Goal: Task Accomplishment & Management: Manage account settings

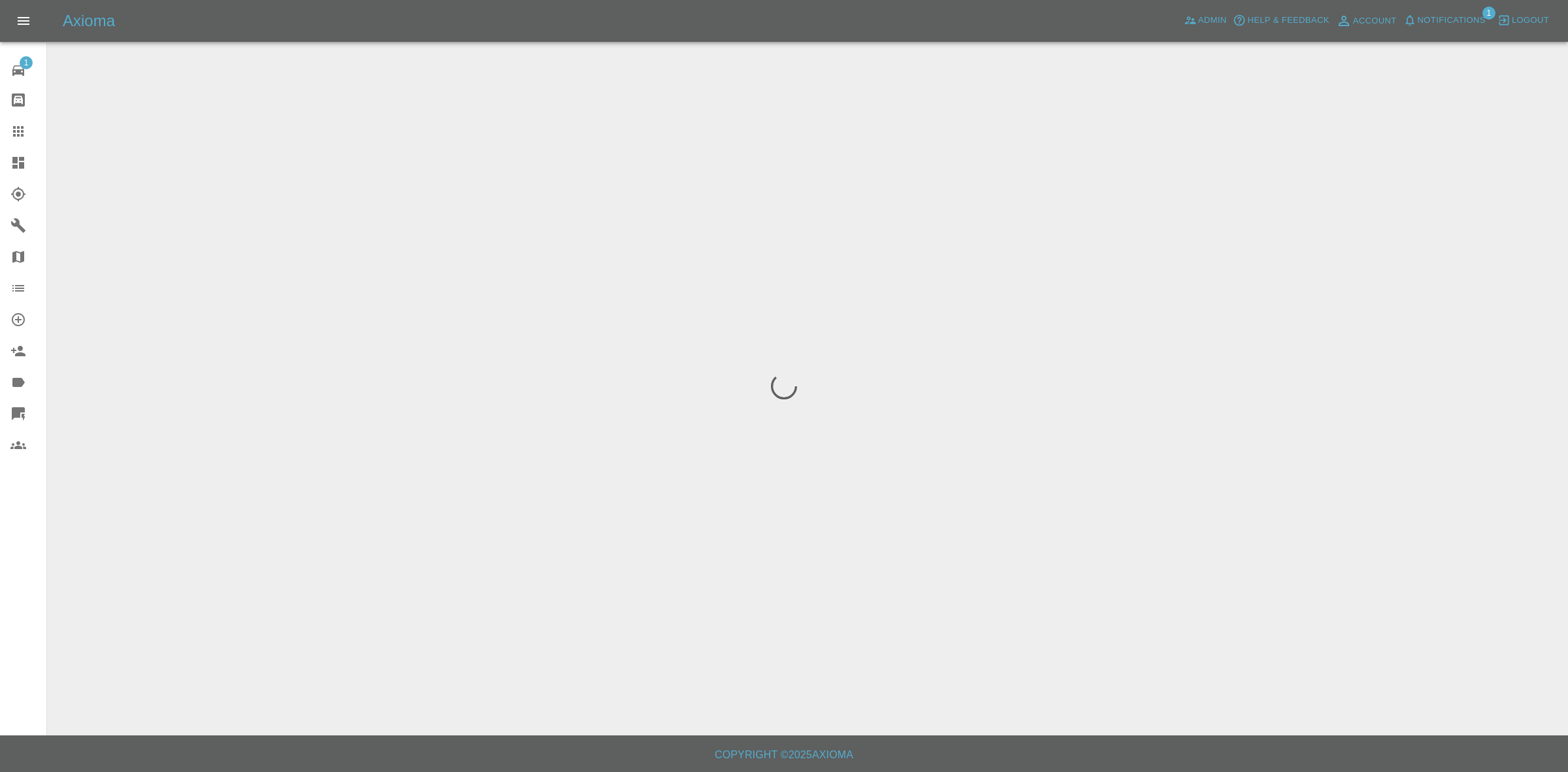
click at [1476, 23] on span "Notifications" at bounding box center [1451, 21] width 68 height 15
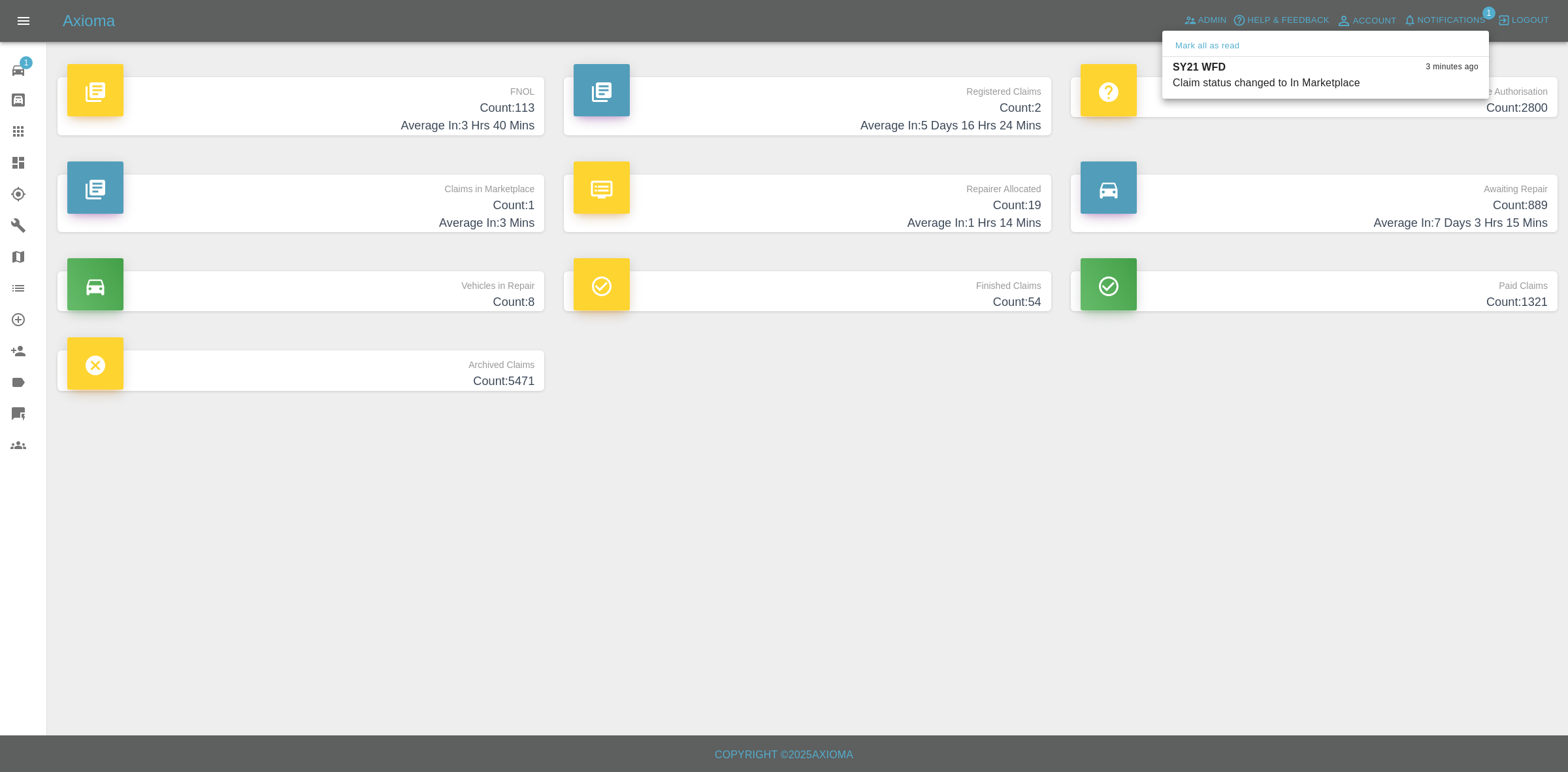
click at [1122, 438] on div at bounding box center [784, 386] width 1568 height 772
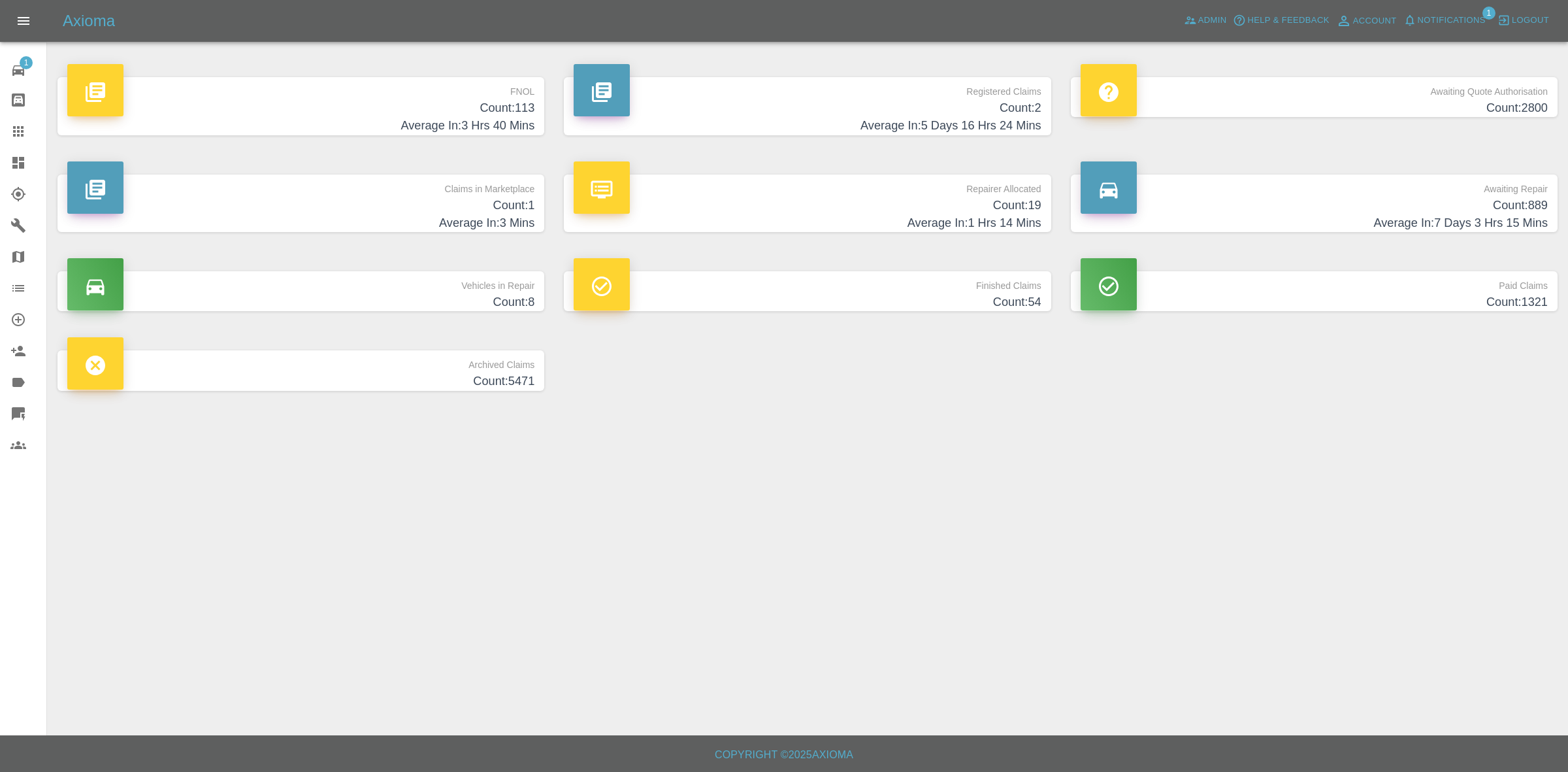
click at [436, 216] on h4 "Average In: 3 Mins" at bounding box center [301, 223] width 467 height 18
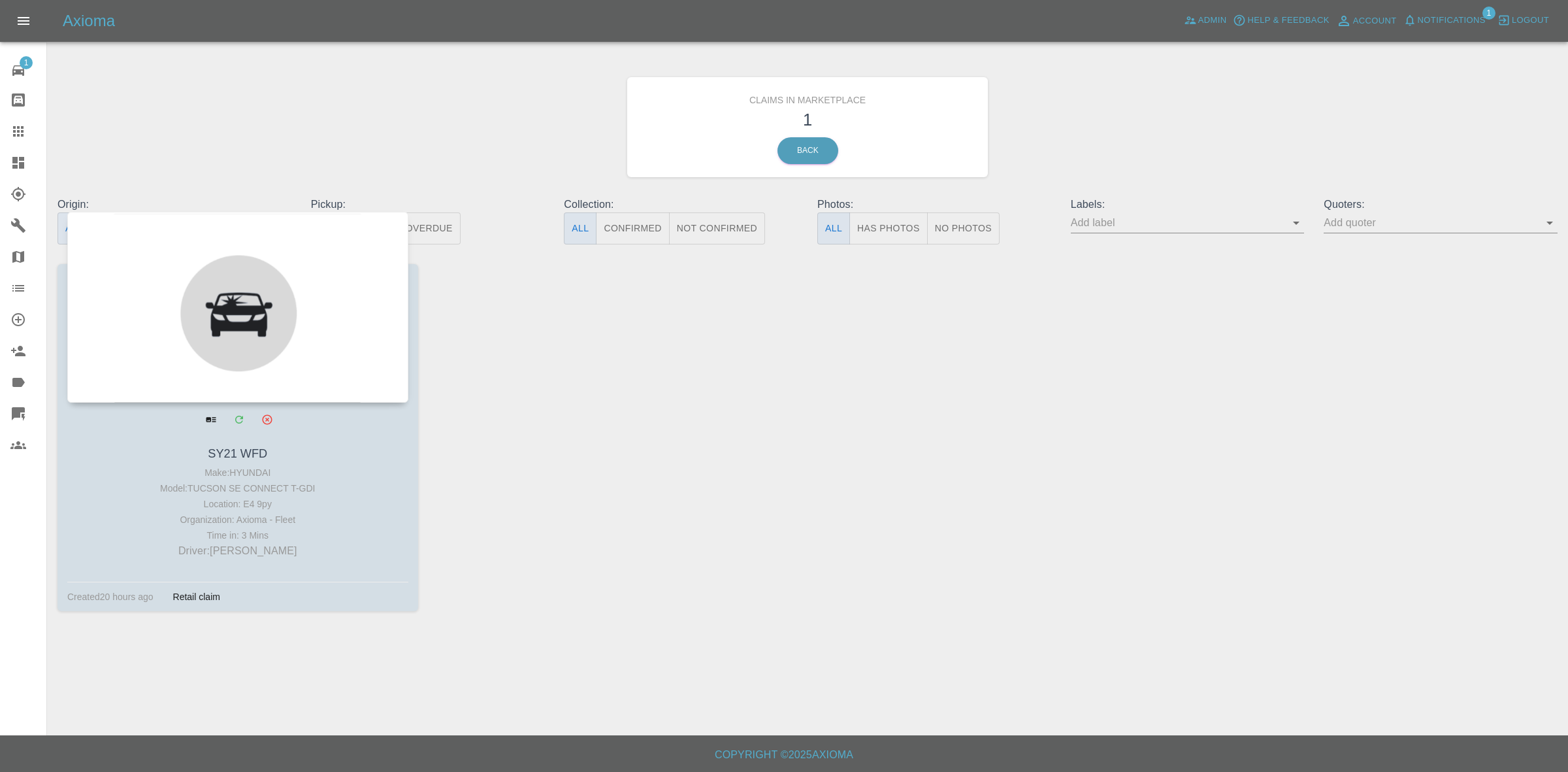
click at [254, 346] on div at bounding box center [238, 307] width 341 height 191
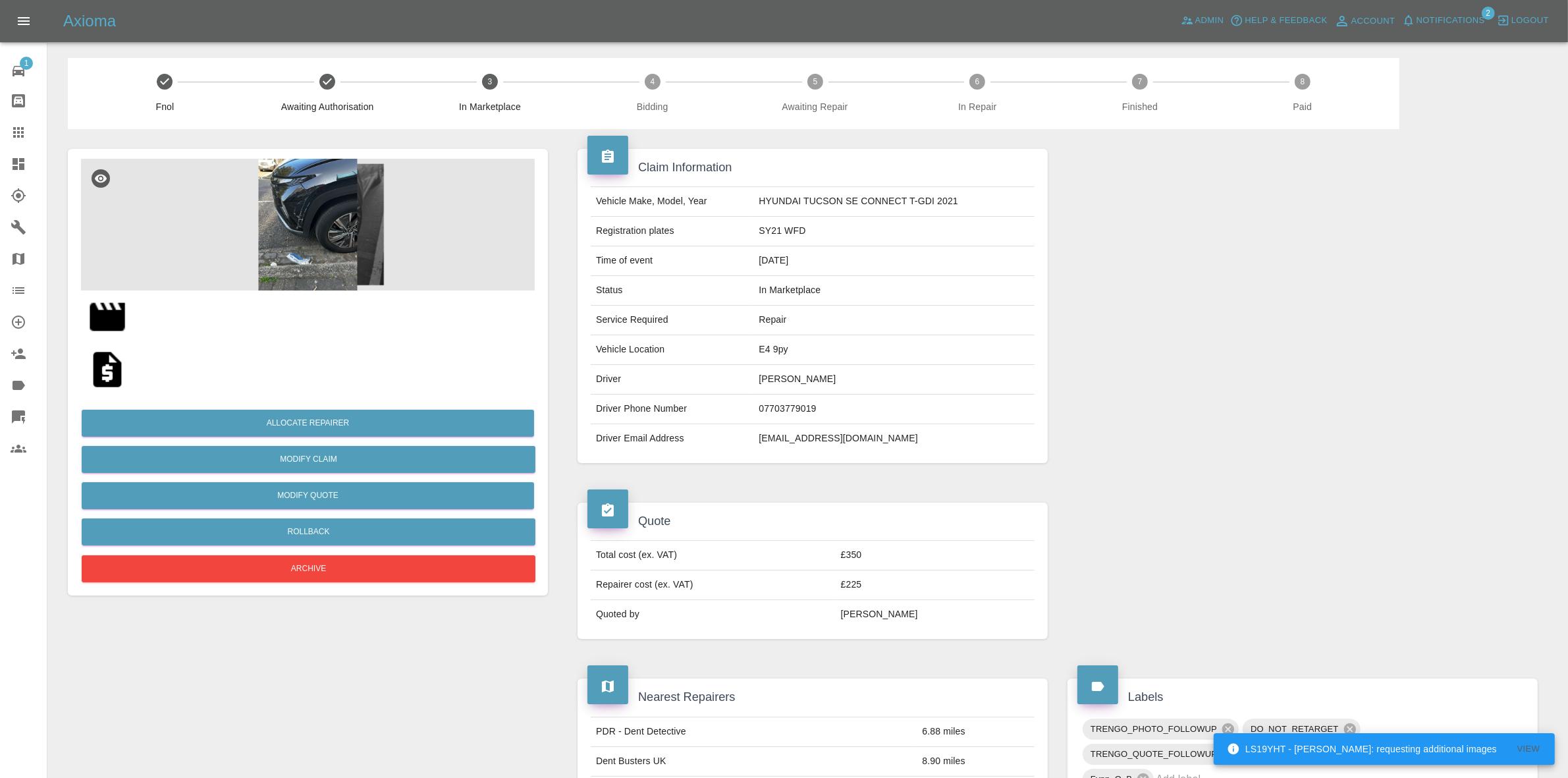
click at [374, 216] on img at bounding box center [307, 225] width 453 height 132
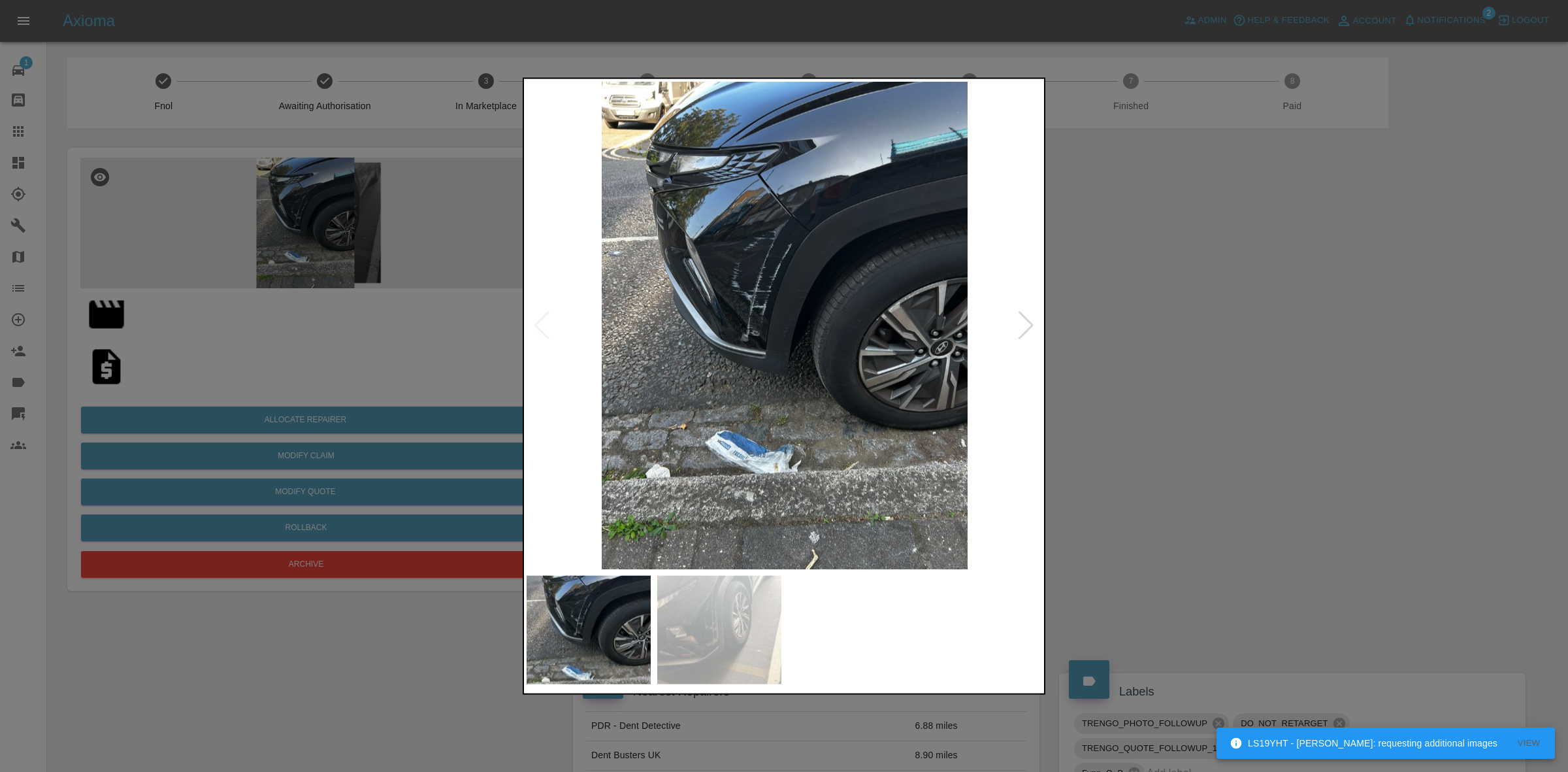
click at [1026, 321] on div at bounding box center [1026, 325] width 18 height 28
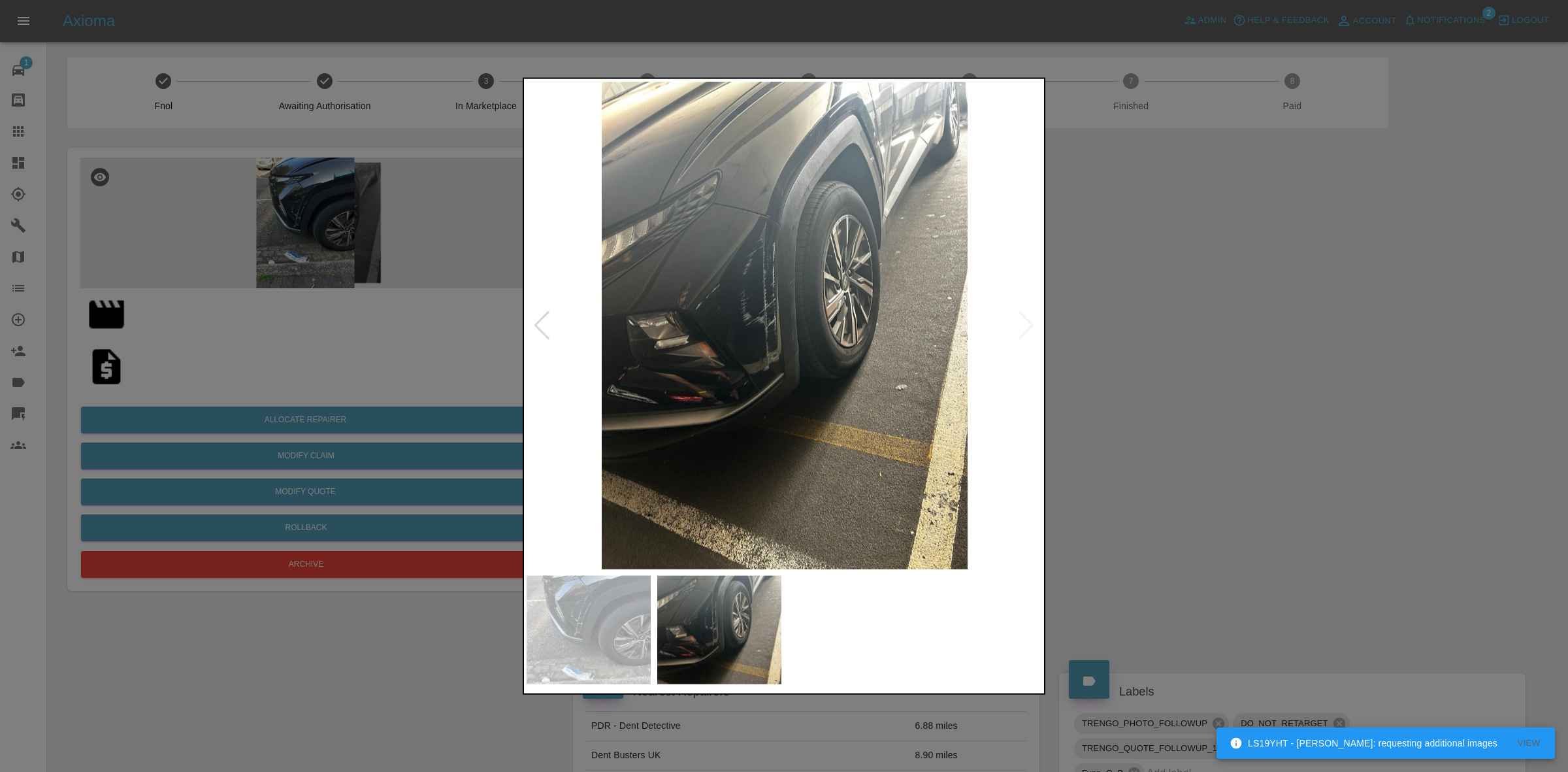
click at [1161, 331] on div at bounding box center [784, 386] width 1568 height 772
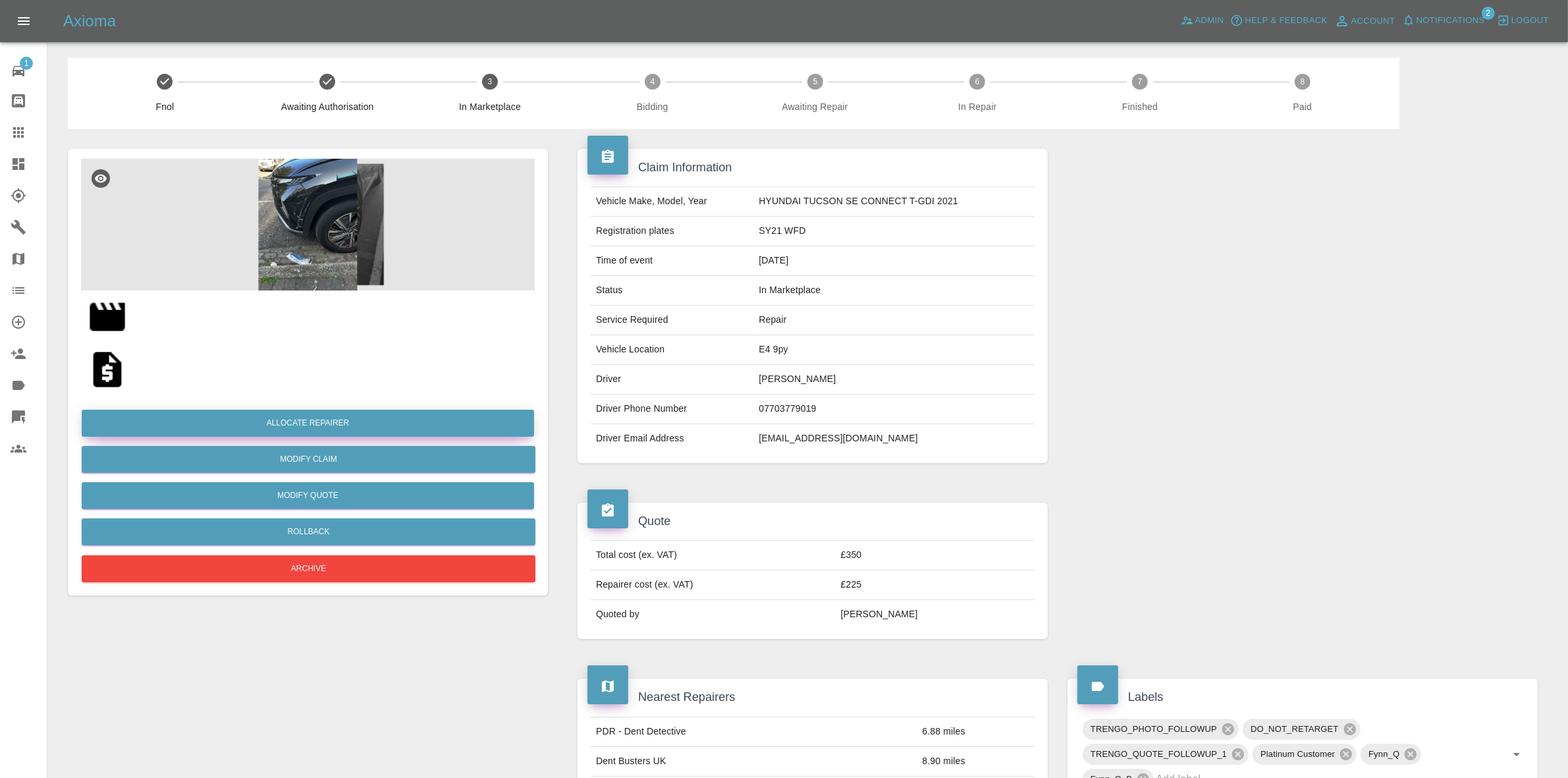
click at [305, 421] on button "Allocate Repairer" at bounding box center [308, 423] width 453 height 27
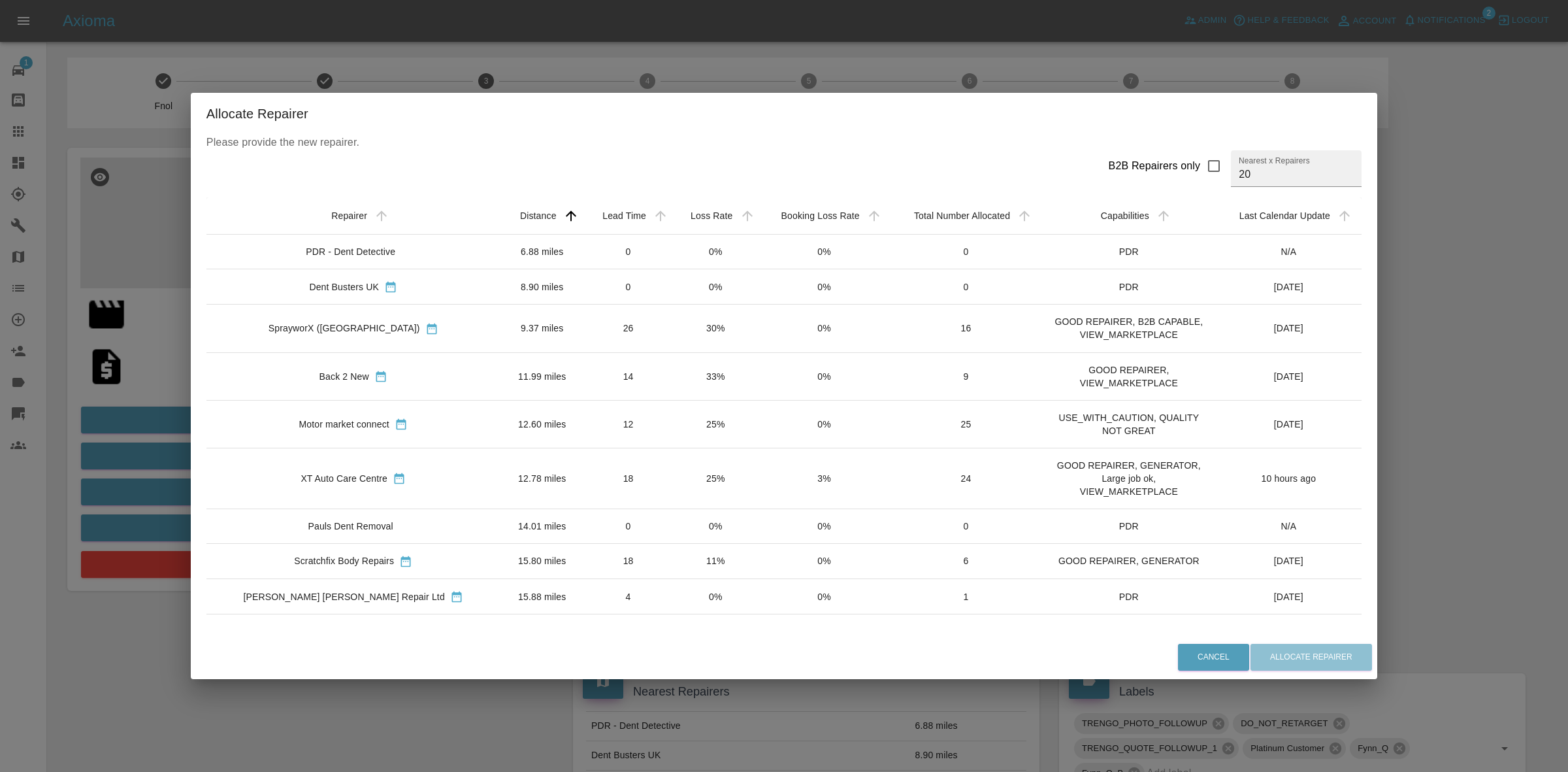
click at [209, 401] on div "Allocate Repairer Please provide the new repairer. B2B Repairers only Nearest x…" at bounding box center [784, 386] width 1568 height 772
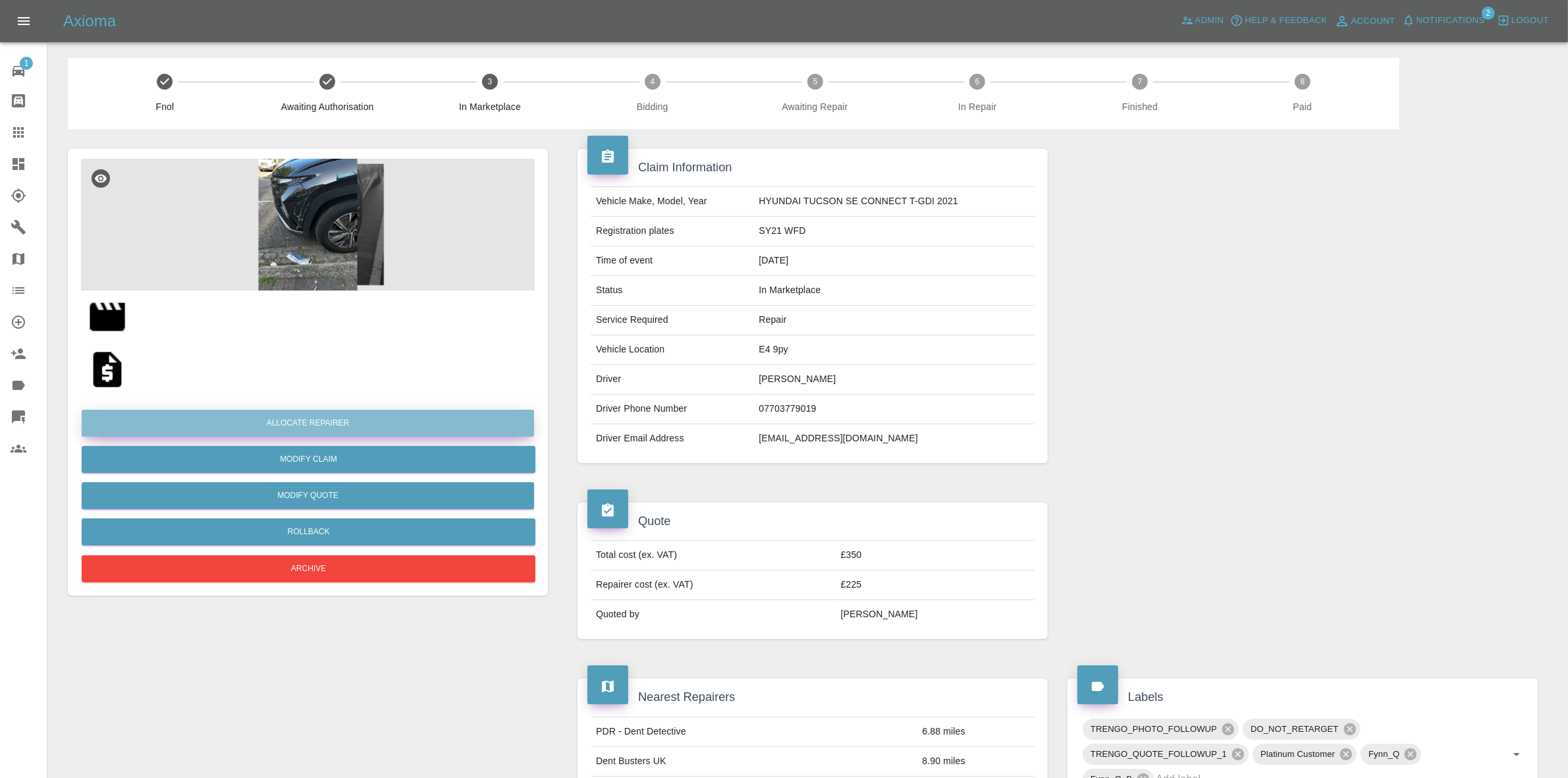
click at [302, 422] on button "Allocate Repairer" at bounding box center [308, 423] width 453 height 27
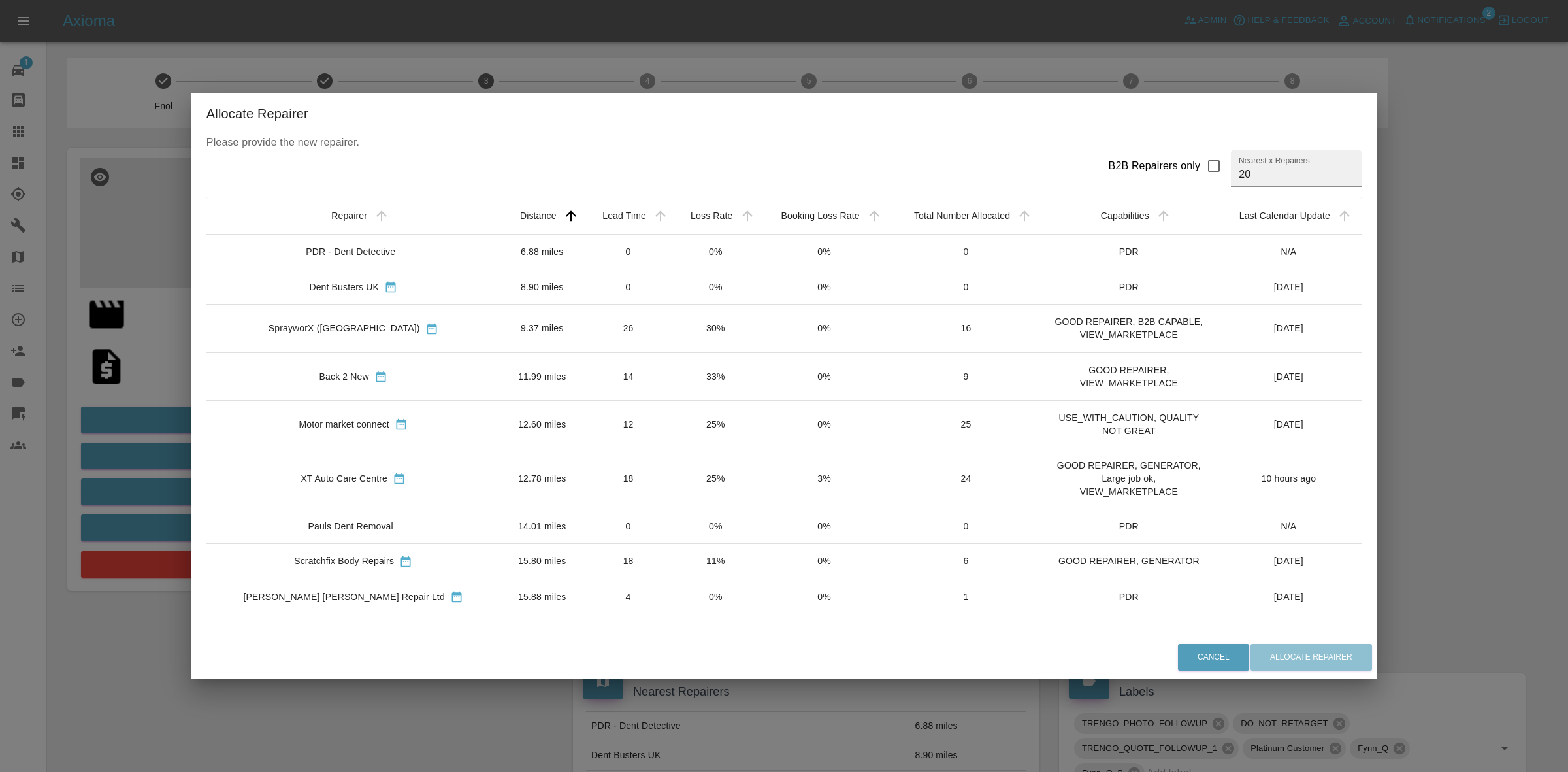
click at [673, 348] on td "30%" at bounding box center [715, 328] width 86 height 48
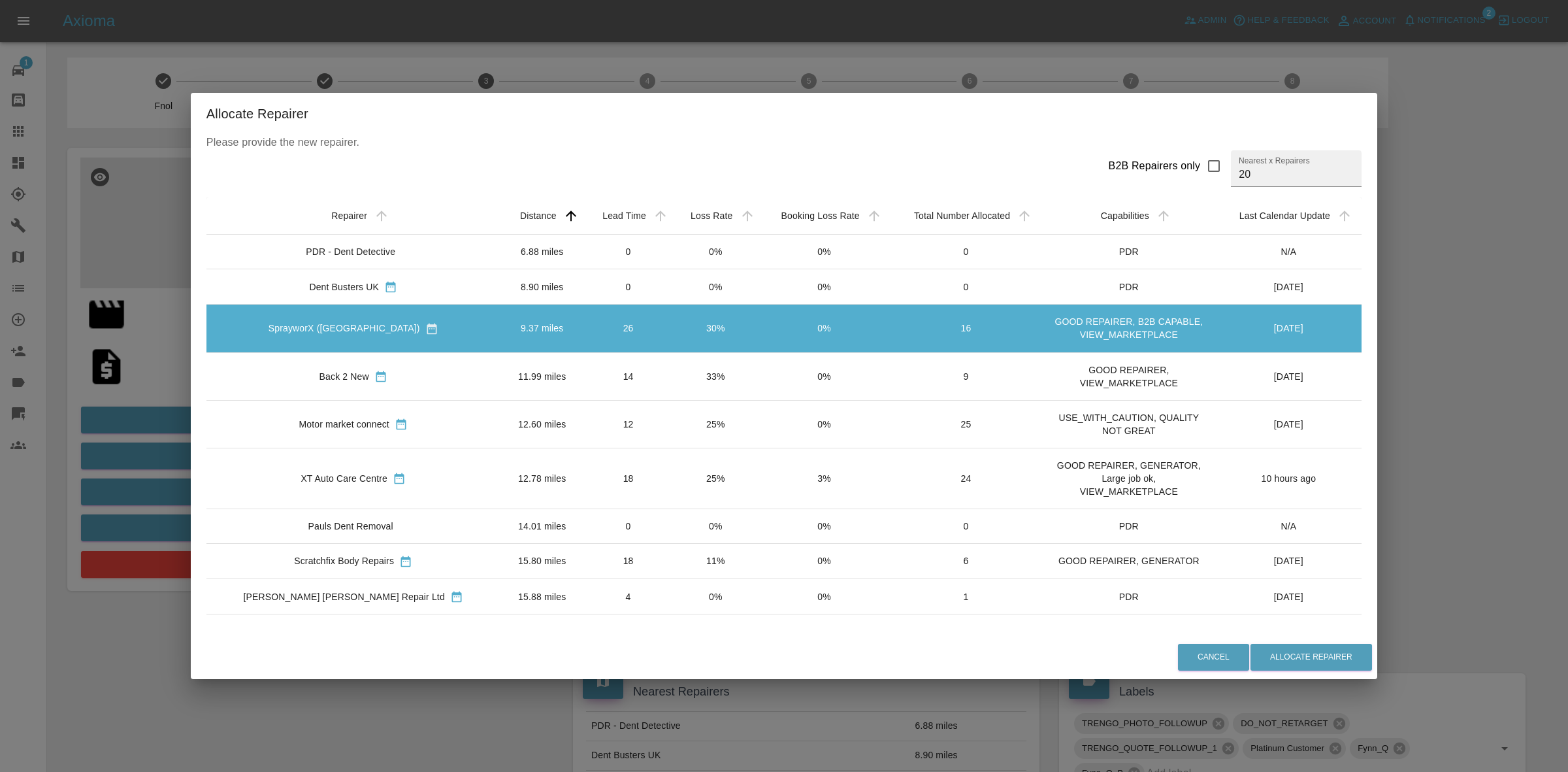
click at [673, 495] on td "25%" at bounding box center [715, 477] width 86 height 61
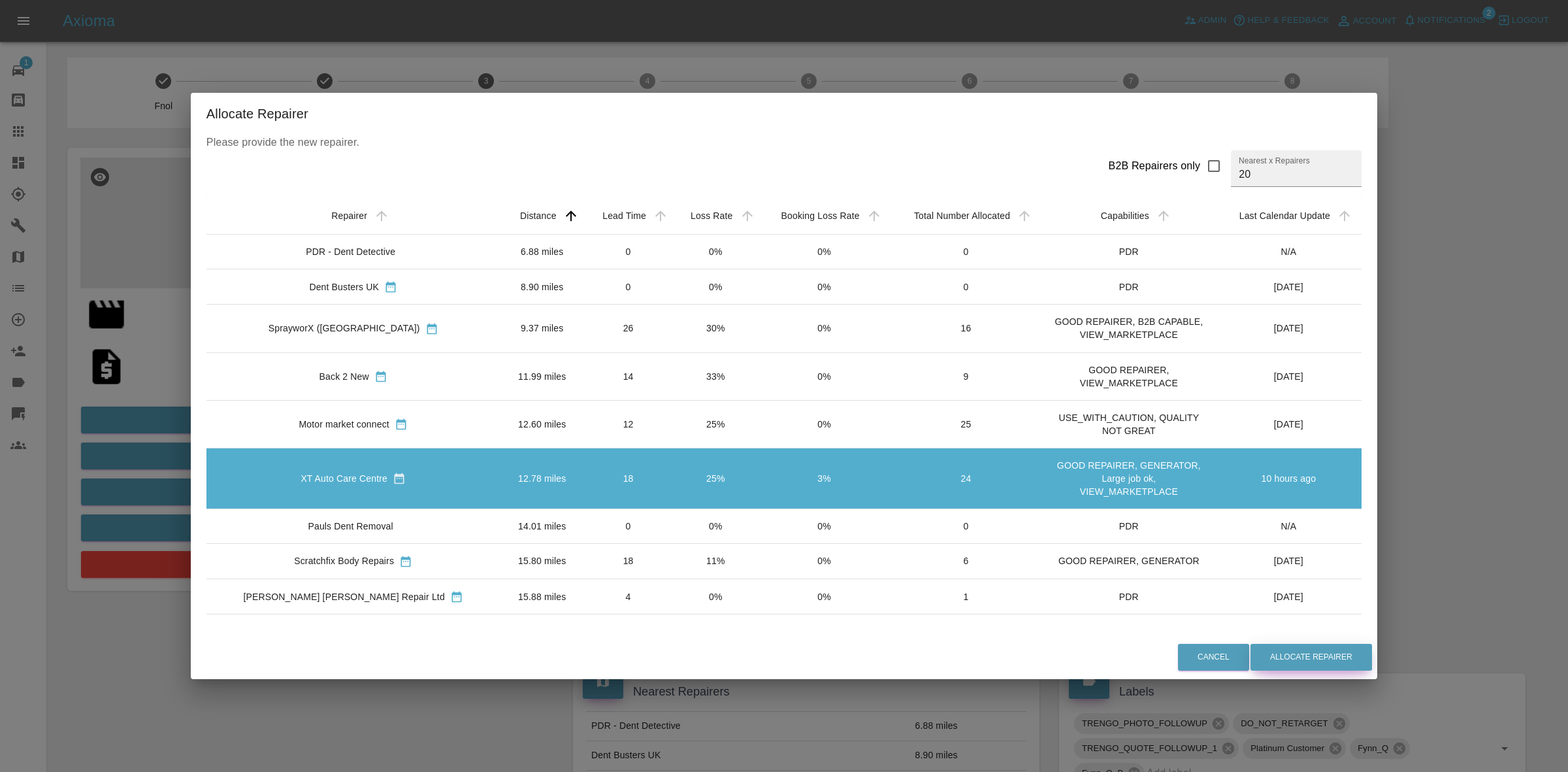
click at [1269, 658] on button "Allocate Repairer" at bounding box center [1312, 657] width 122 height 27
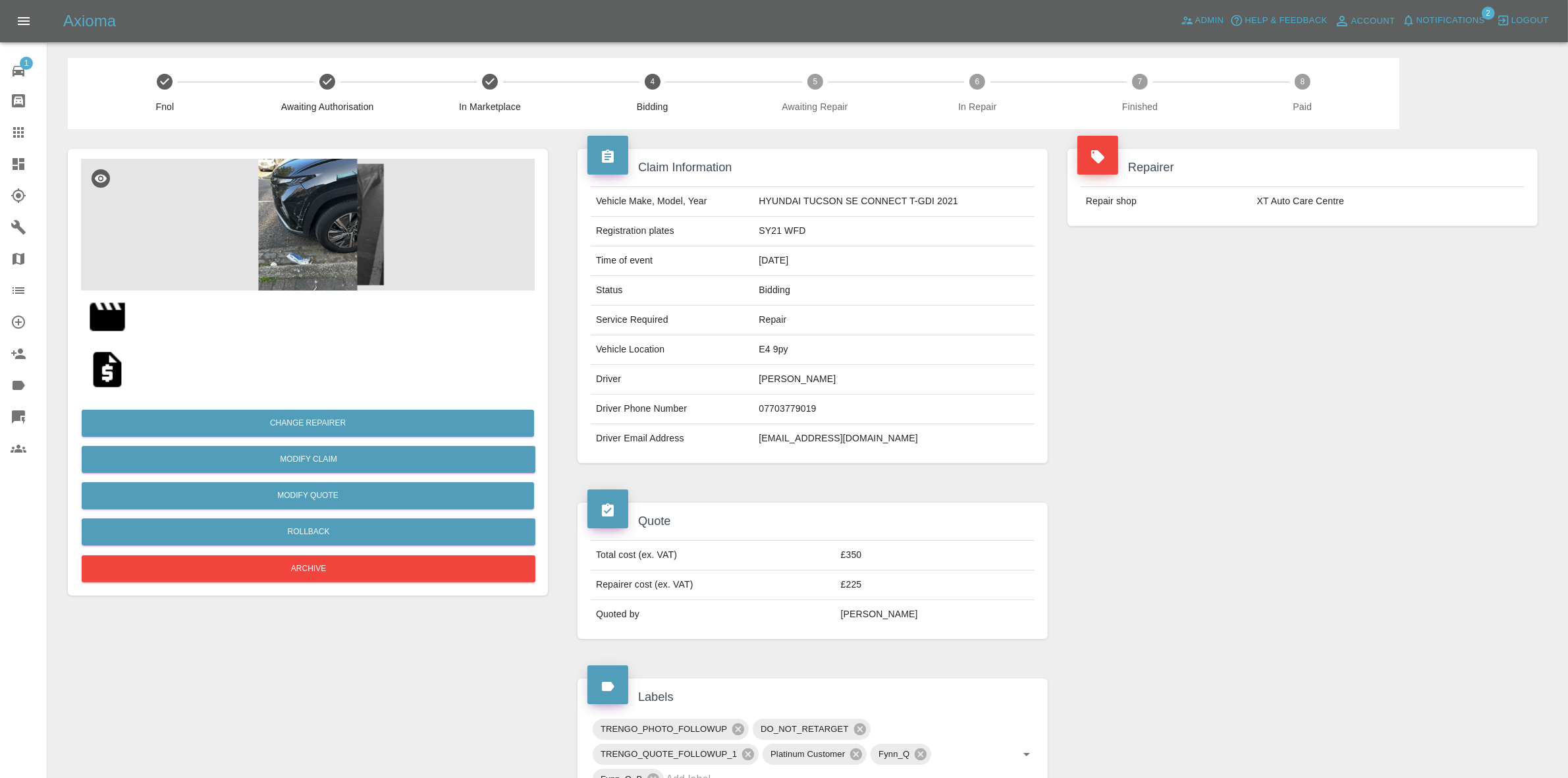
click at [1338, 283] on div "Repairer Repair shop XT Auto Care Centre" at bounding box center [1302, 305] width 490 height 353
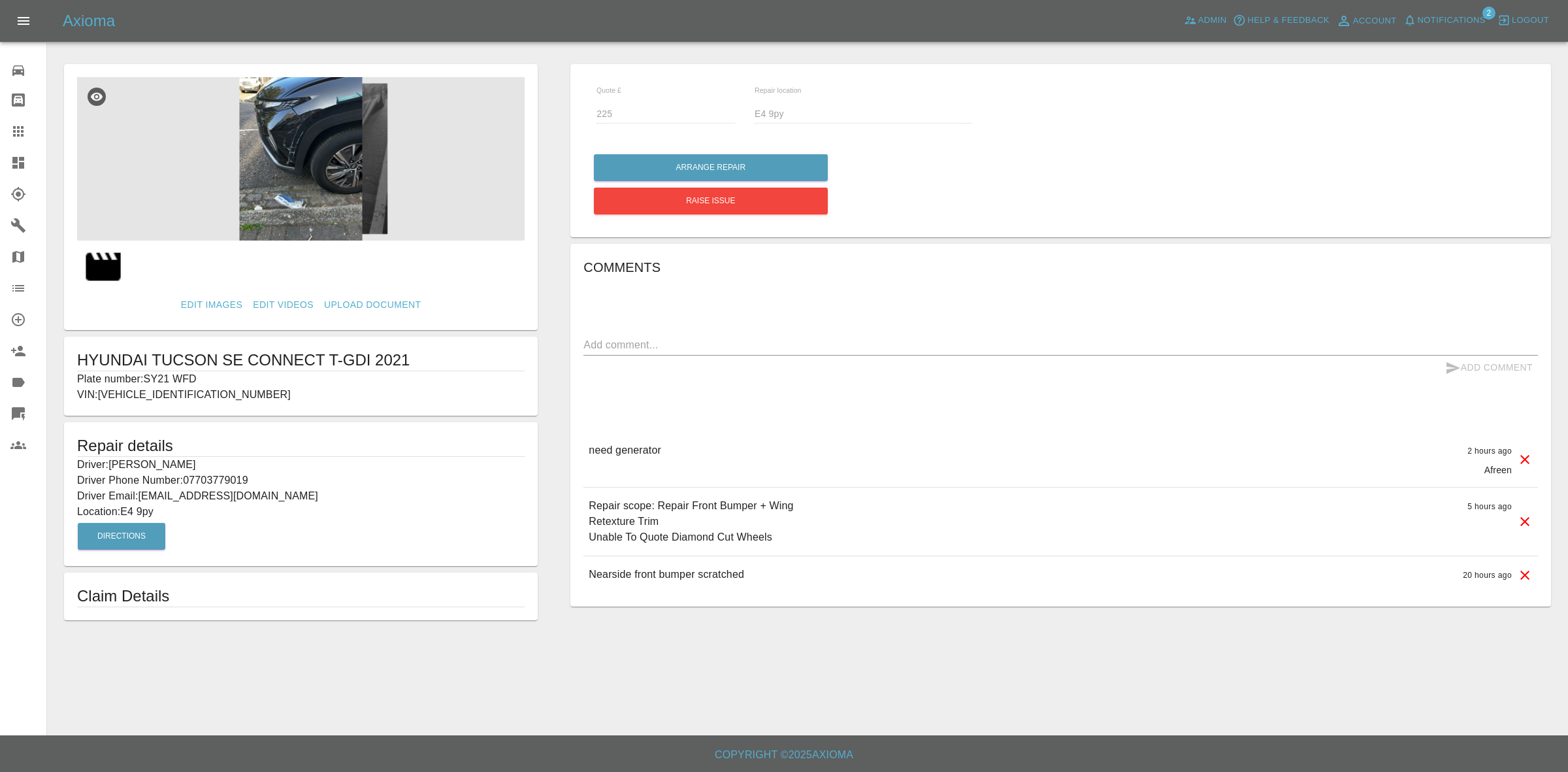
click at [0, 167] on link "Dashboard" at bounding box center [23, 163] width 47 height 32
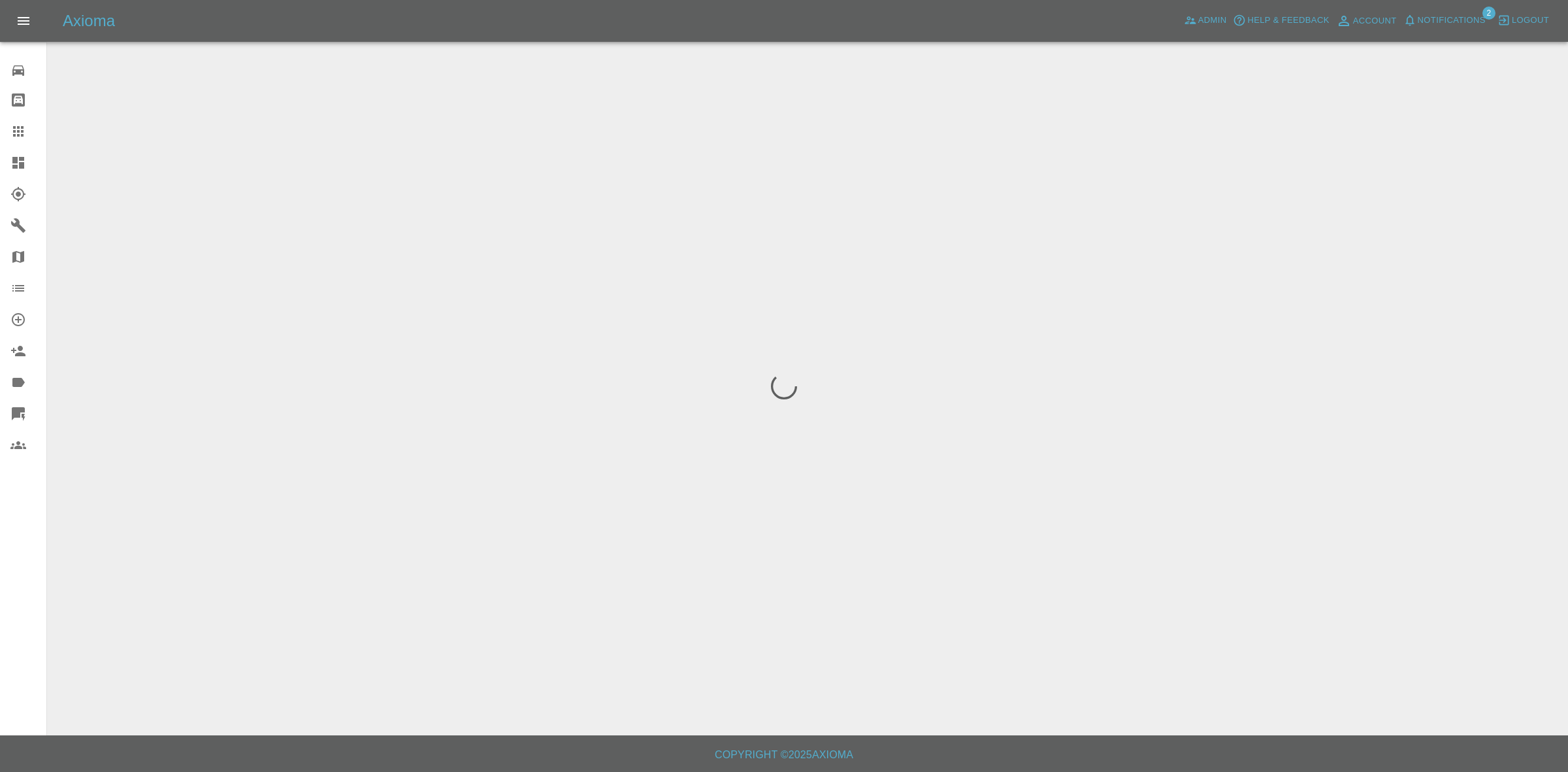
click at [1443, 22] on span "Notifications" at bounding box center [1451, 21] width 68 height 15
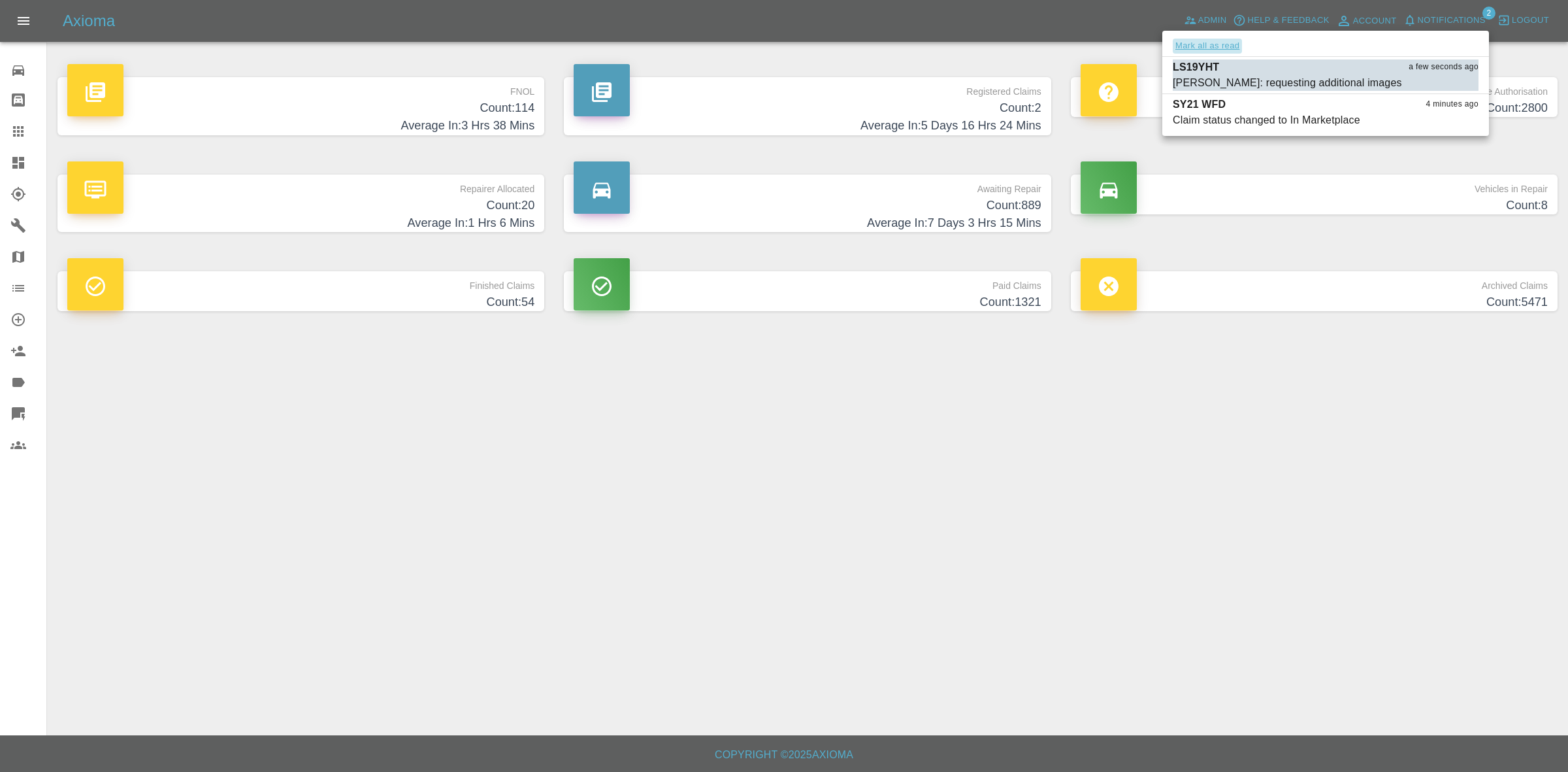
click at [1228, 47] on button "Mark all as read" at bounding box center [1207, 46] width 69 height 15
drag, startPoint x: 1176, startPoint y: 551, endPoint x: 1168, endPoint y: 598, distance: 47.7
click at [1174, 567] on div at bounding box center [784, 386] width 1568 height 772
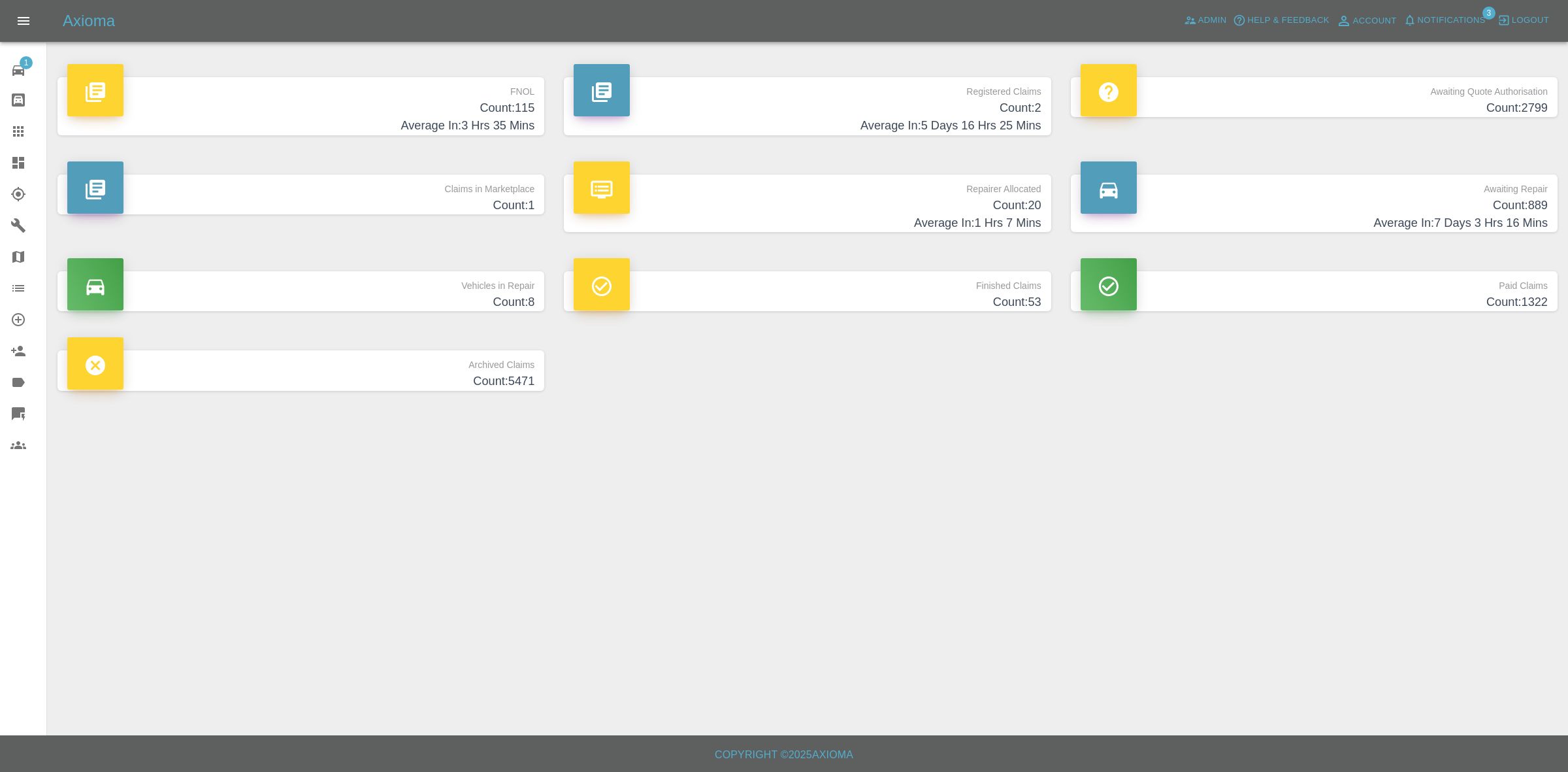
click at [1429, 19] on span "Notifications" at bounding box center [1451, 21] width 68 height 15
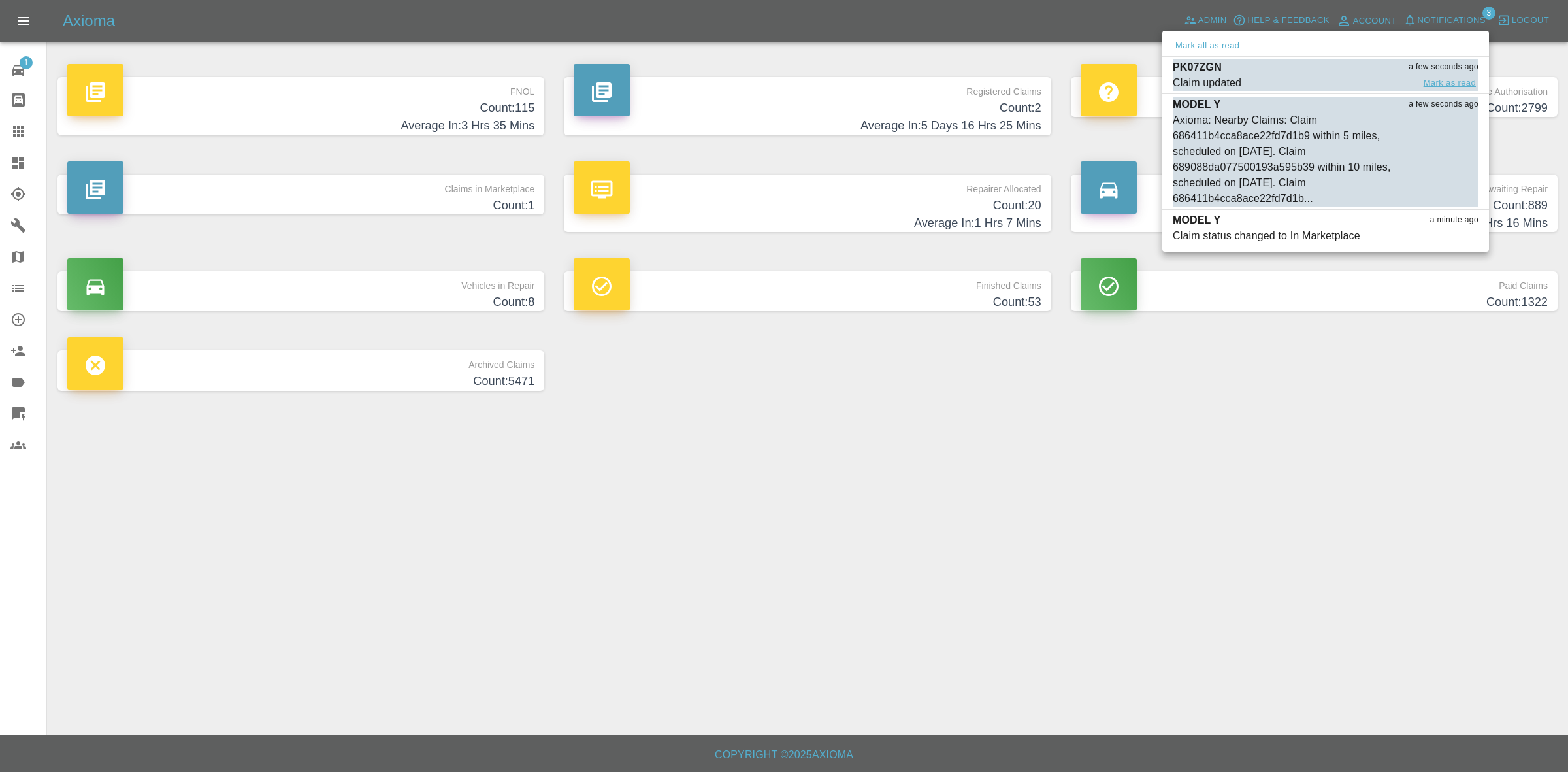
click at [1449, 83] on button "Mark as read" at bounding box center [1450, 83] width 58 height 15
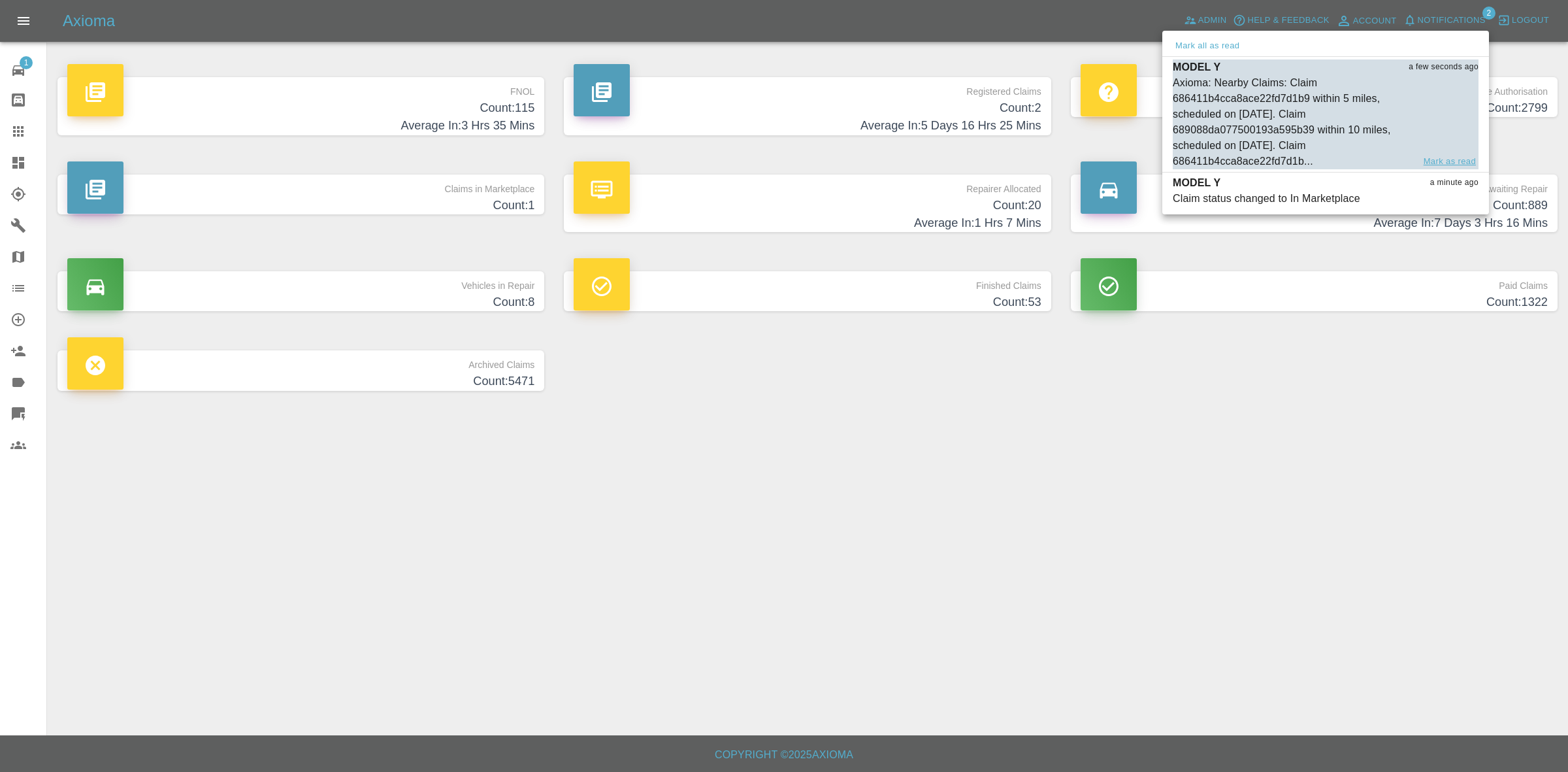
click at [1443, 161] on button "Mark as read" at bounding box center [1450, 162] width 58 height 15
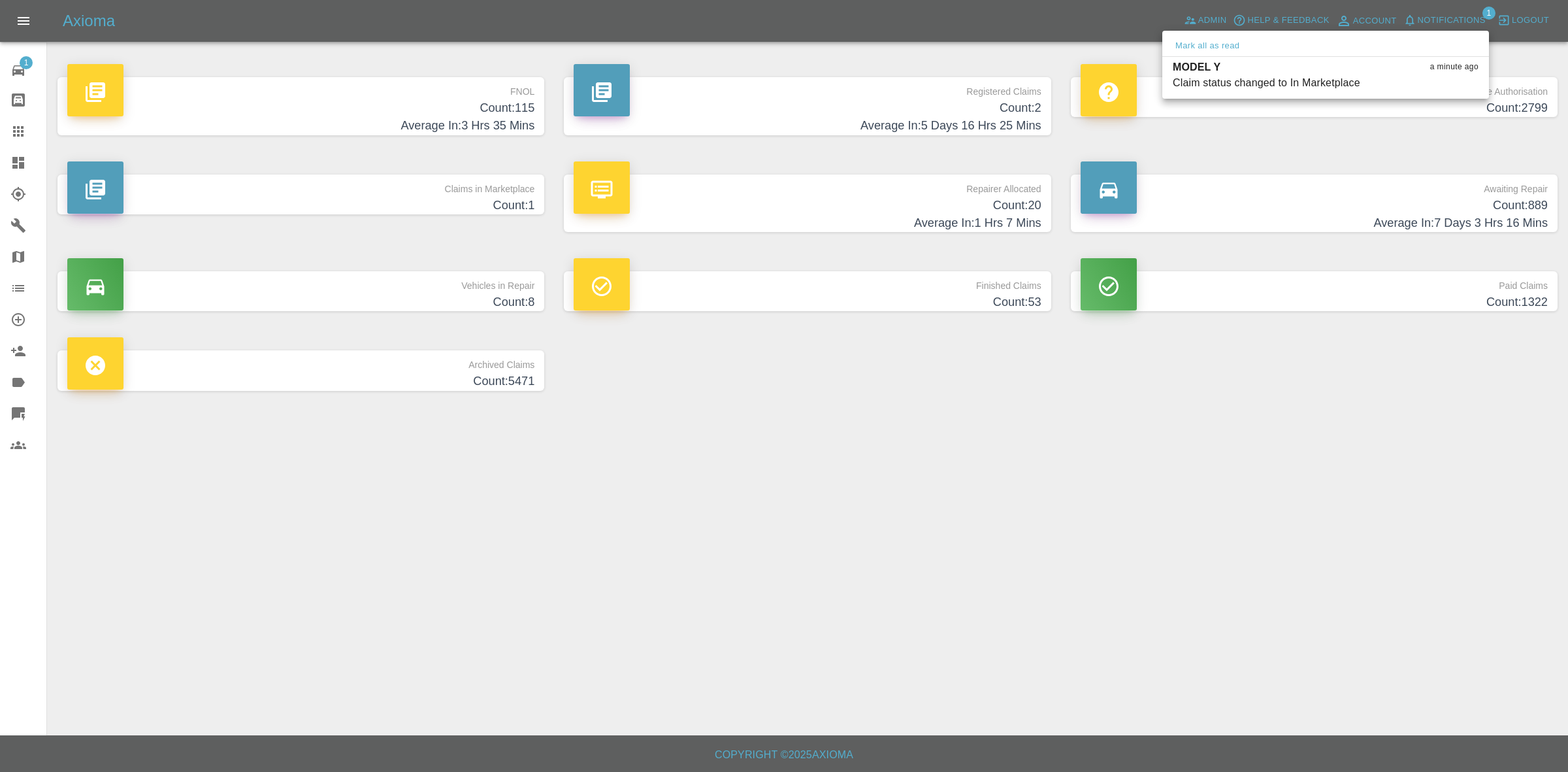
click at [1442, 370] on div at bounding box center [784, 386] width 1568 height 772
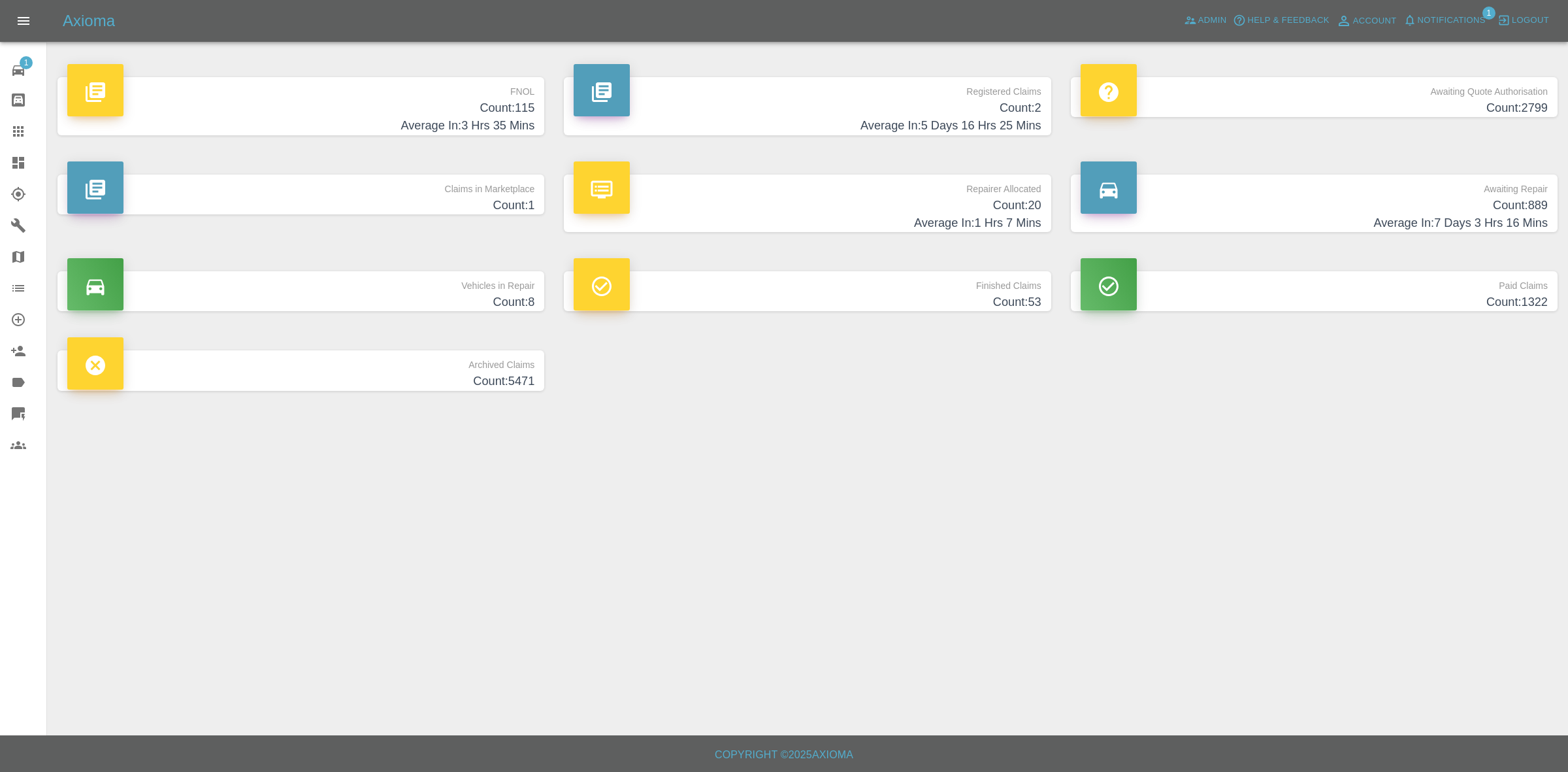
click at [836, 218] on h4 "Average In: 1 Hrs 7 Mins" at bounding box center [807, 223] width 467 height 18
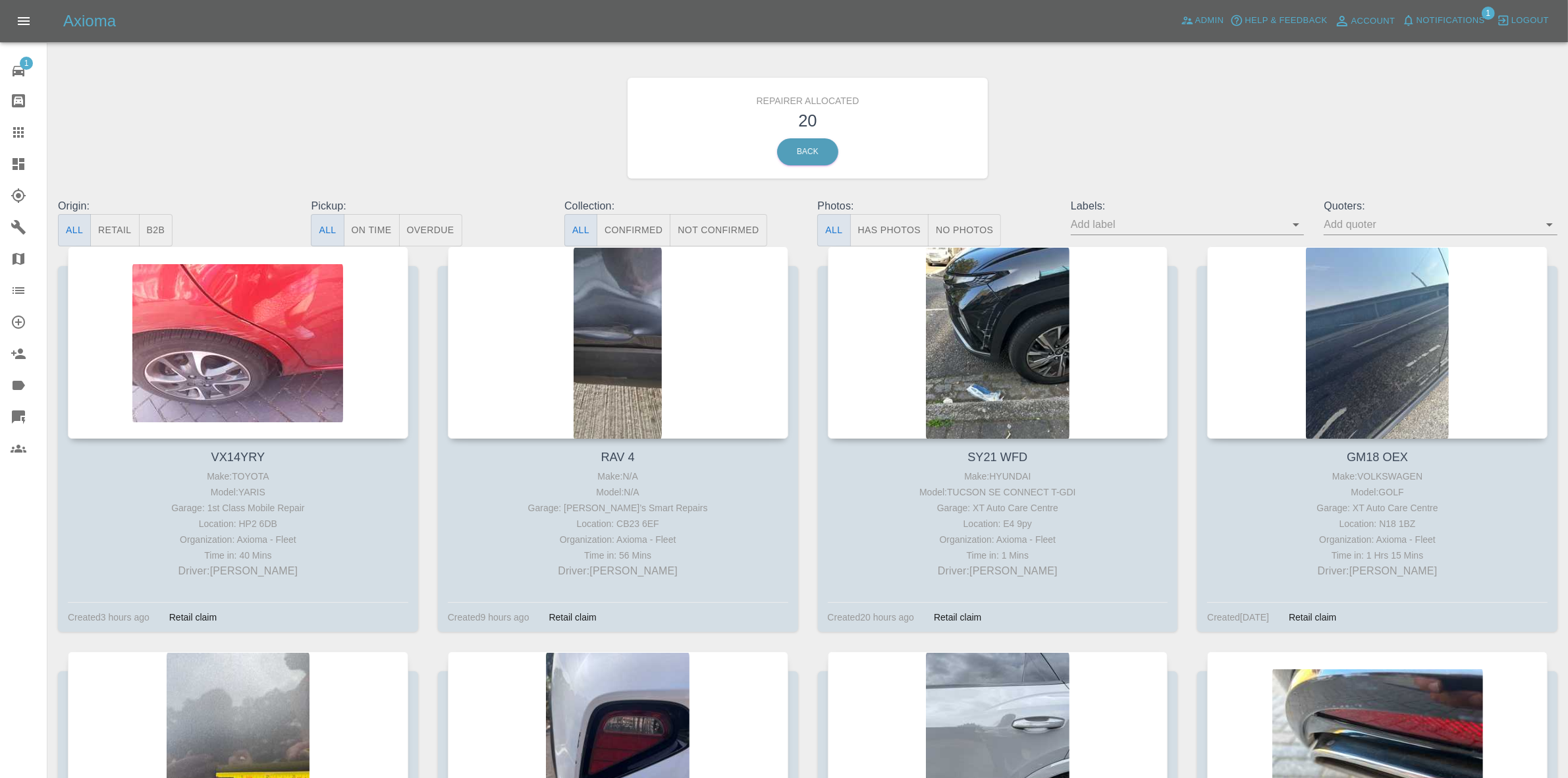
click at [125, 225] on button "Retail" at bounding box center [114, 230] width 49 height 32
drag, startPoint x: 1452, startPoint y: 8, endPoint x: 1449, endPoint y: 17, distance: 9.5
click at [1451, 8] on div "Axioma Admin Help & Feedback Account Notifications 1 Logout" at bounding box center [784, 21] width 1568 height 42
click at [1444, 22] on span "Notifications" at bounding box center [1450, 21] width 68 height 15
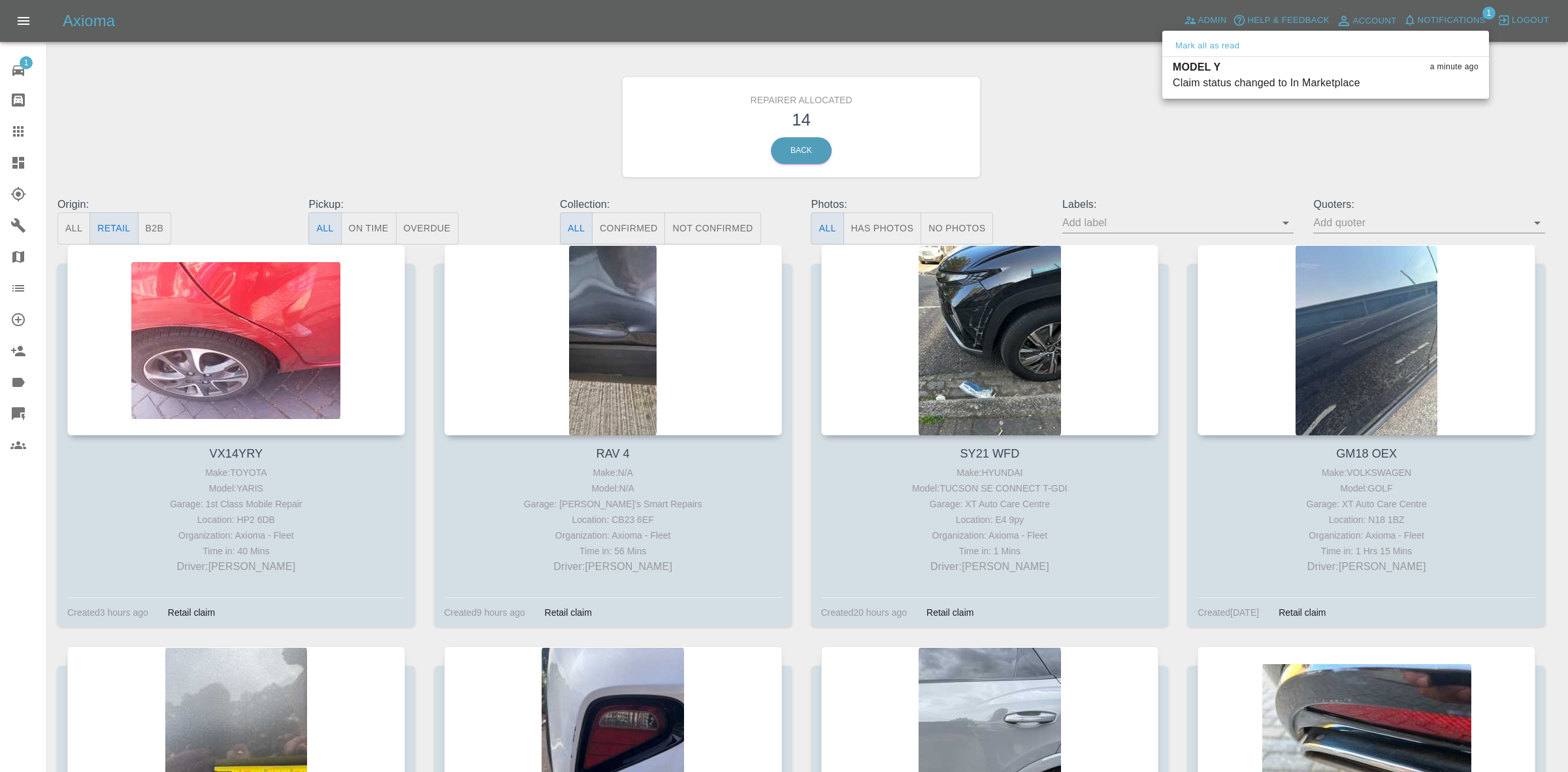
click at [1252, 160] on div at bounding box center [784, 386] width 1568 height 772
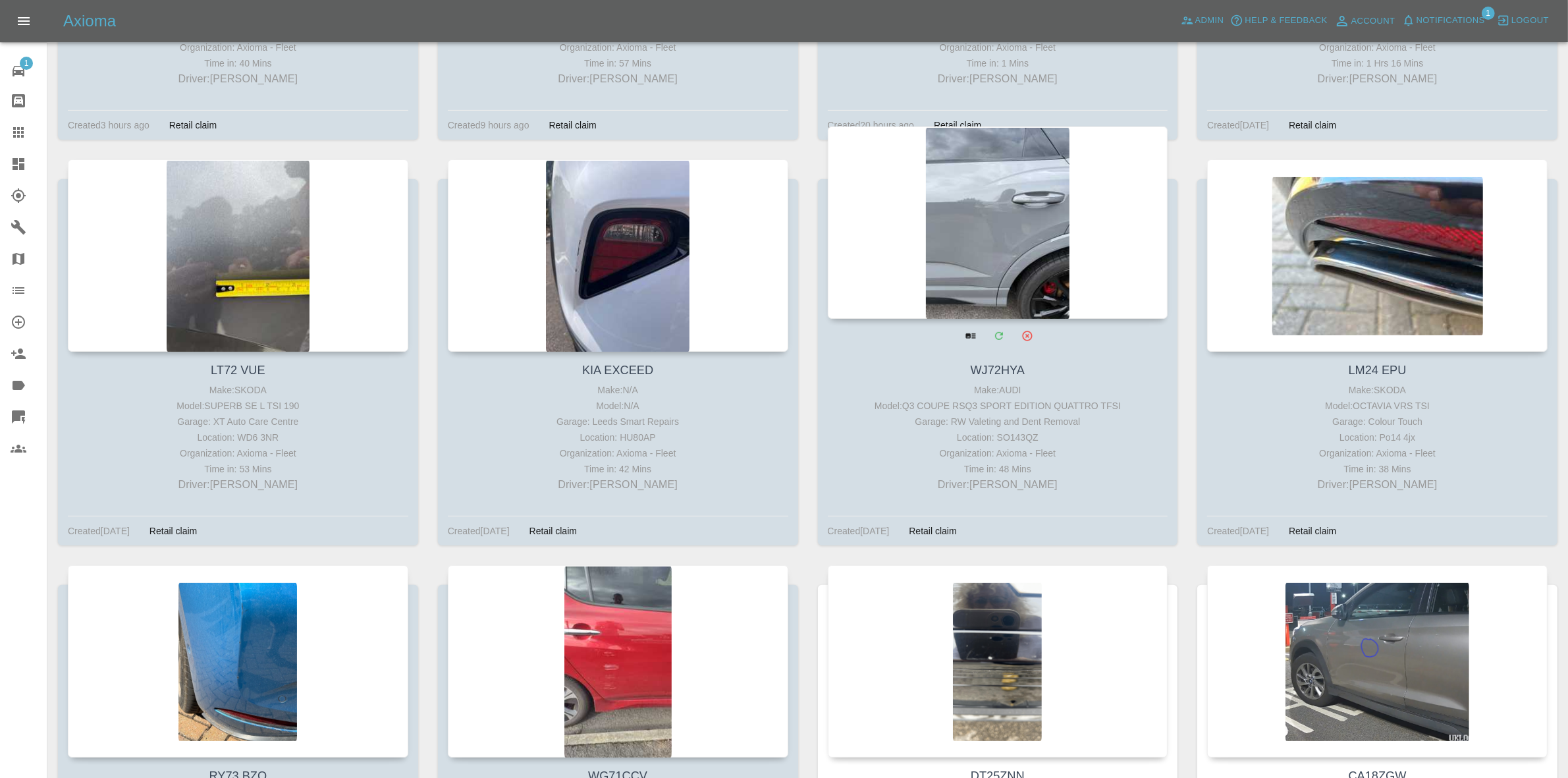
scroll to position [494, 0]
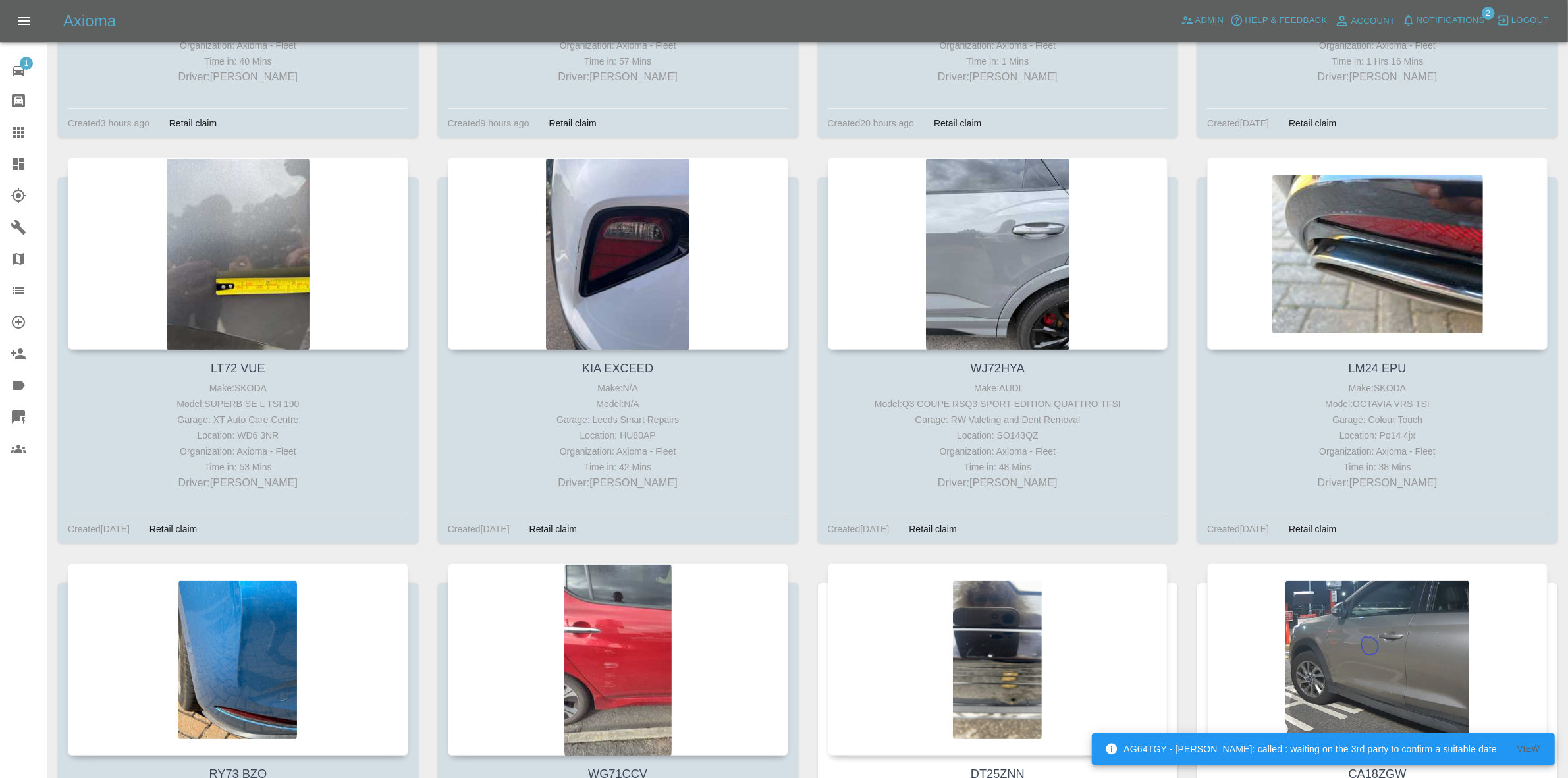
click at [1441, 25] on span "Notifications" at bounding box center [1450, 21] width 68 height 15
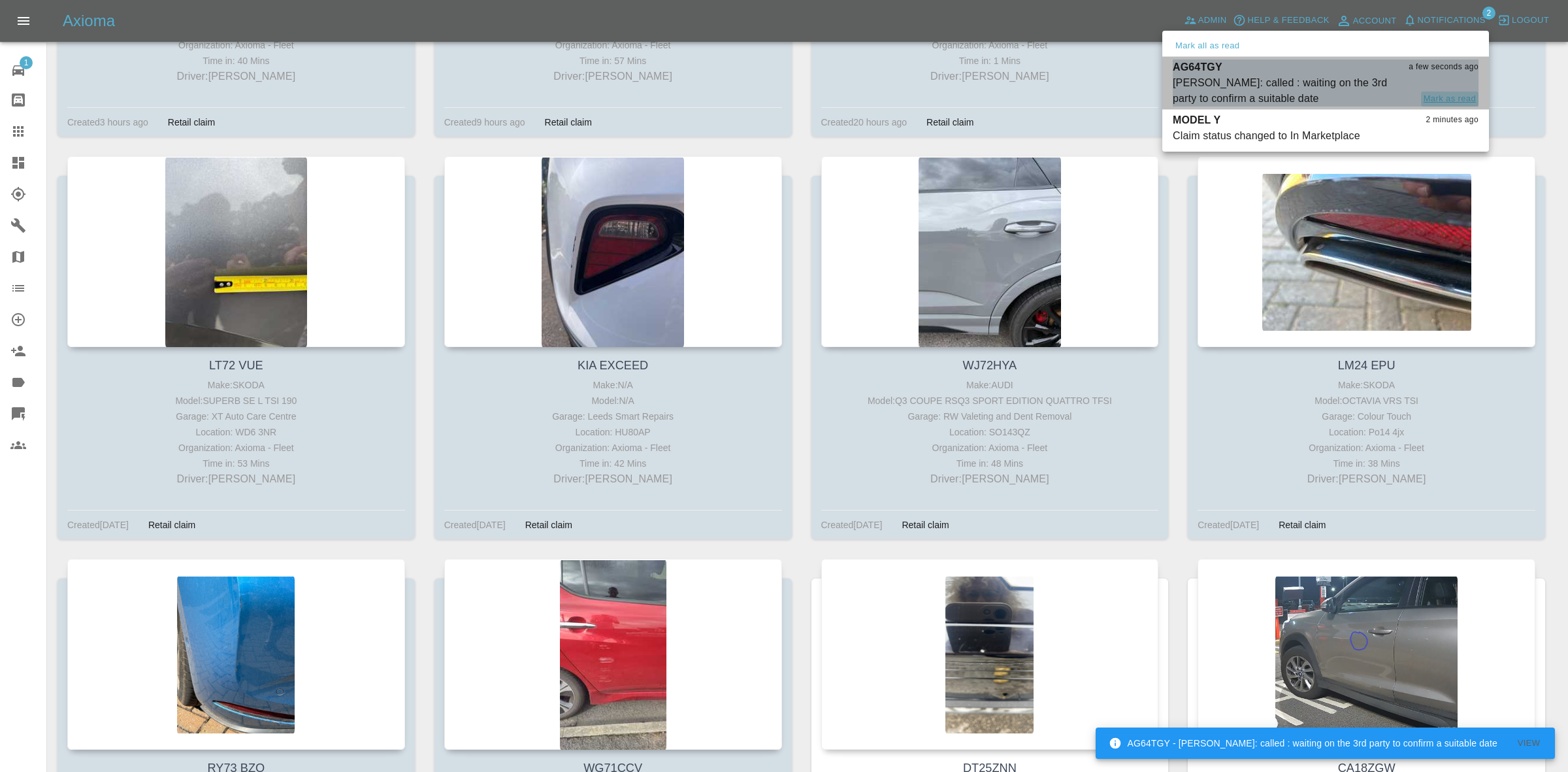
click at [1439, 95] on button "Mark as read" at bounding box center [1450, 99] width 58 height 15
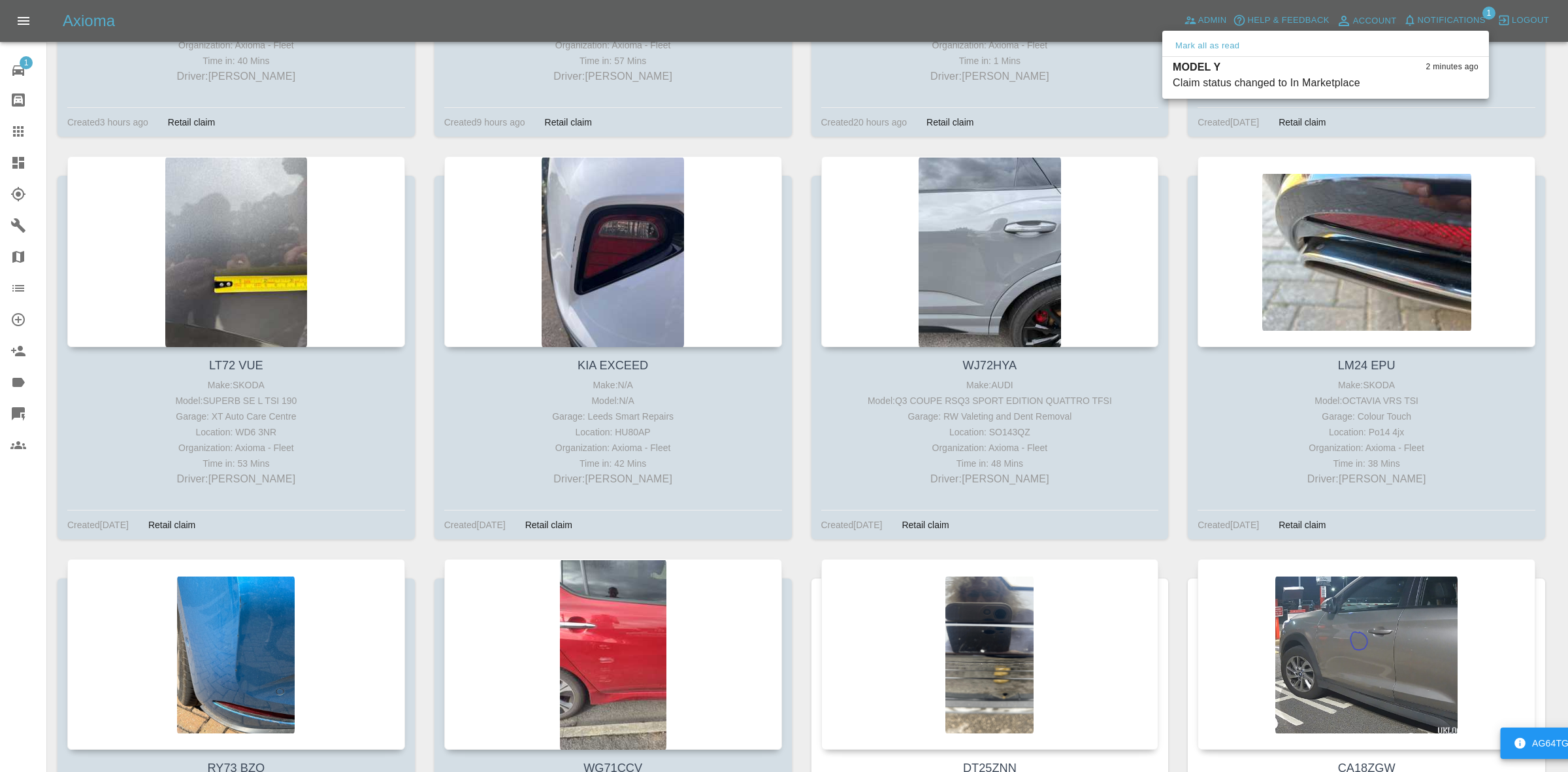
click at [1147, 147] on div at bounding box center [784, 386] width 1568 height 772
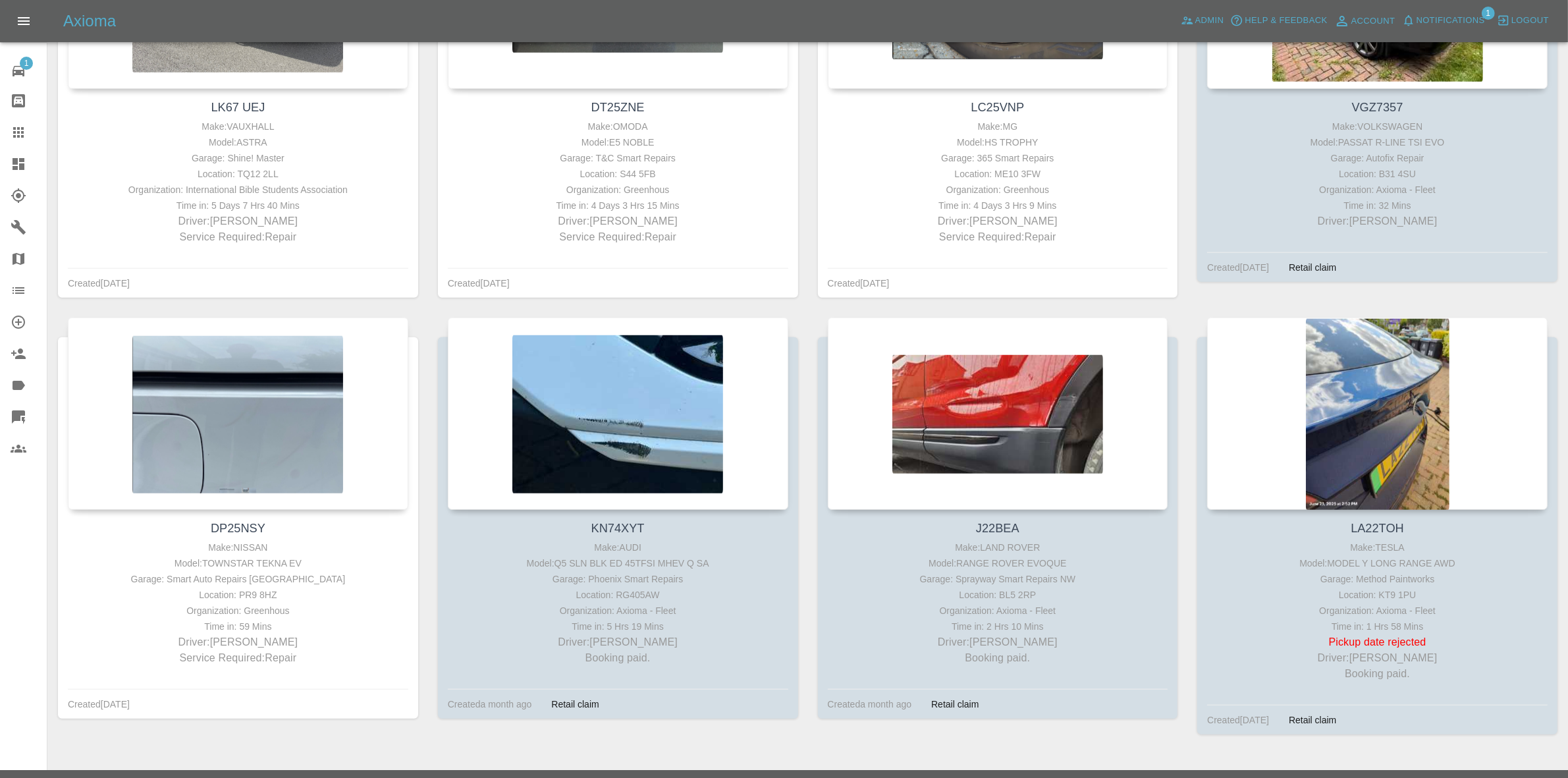
scroll to position [1611, 0]
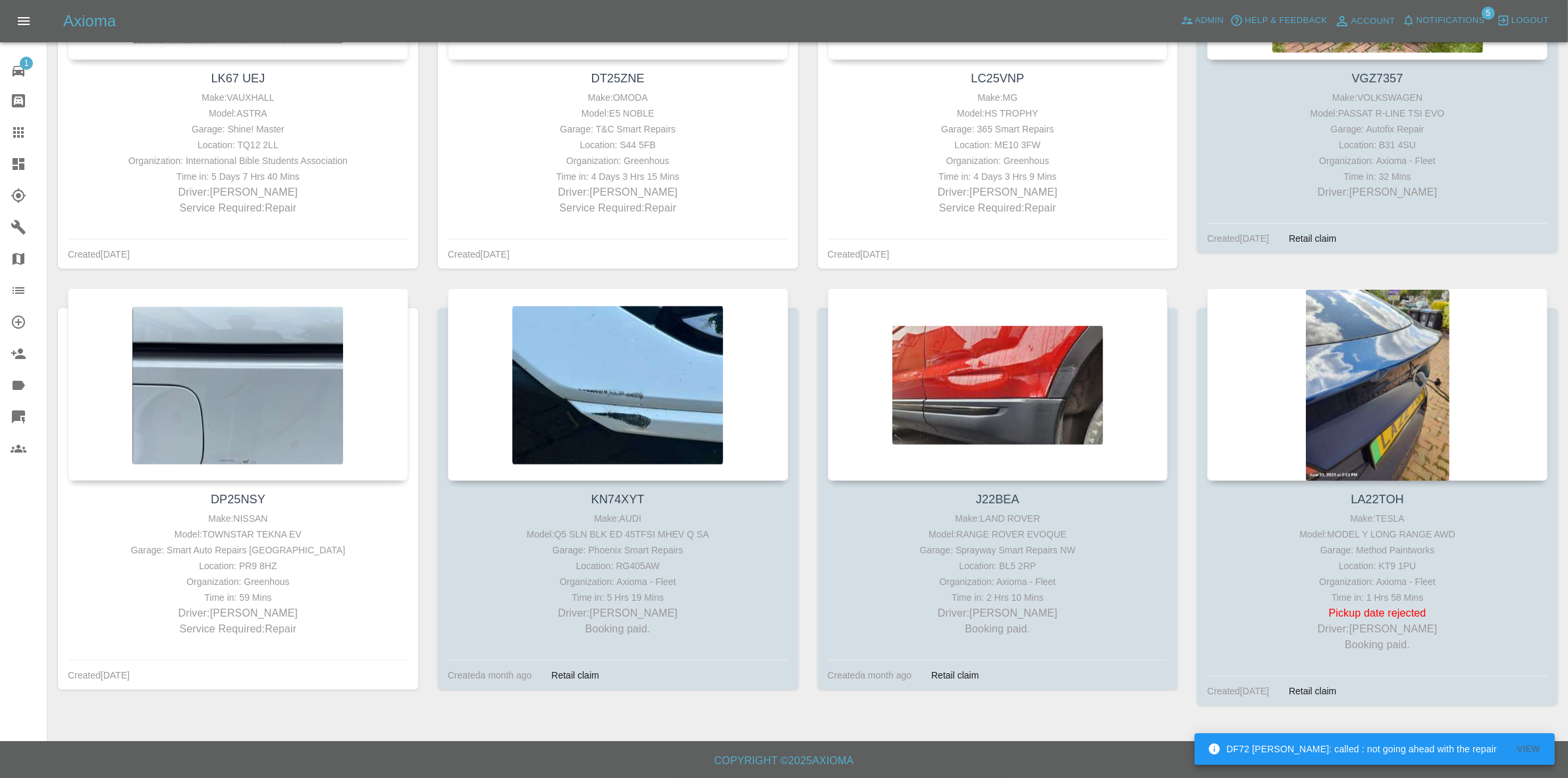
click at [1414, 21] on icon "button" at bounding box center [1409, 20] width 13 height 13
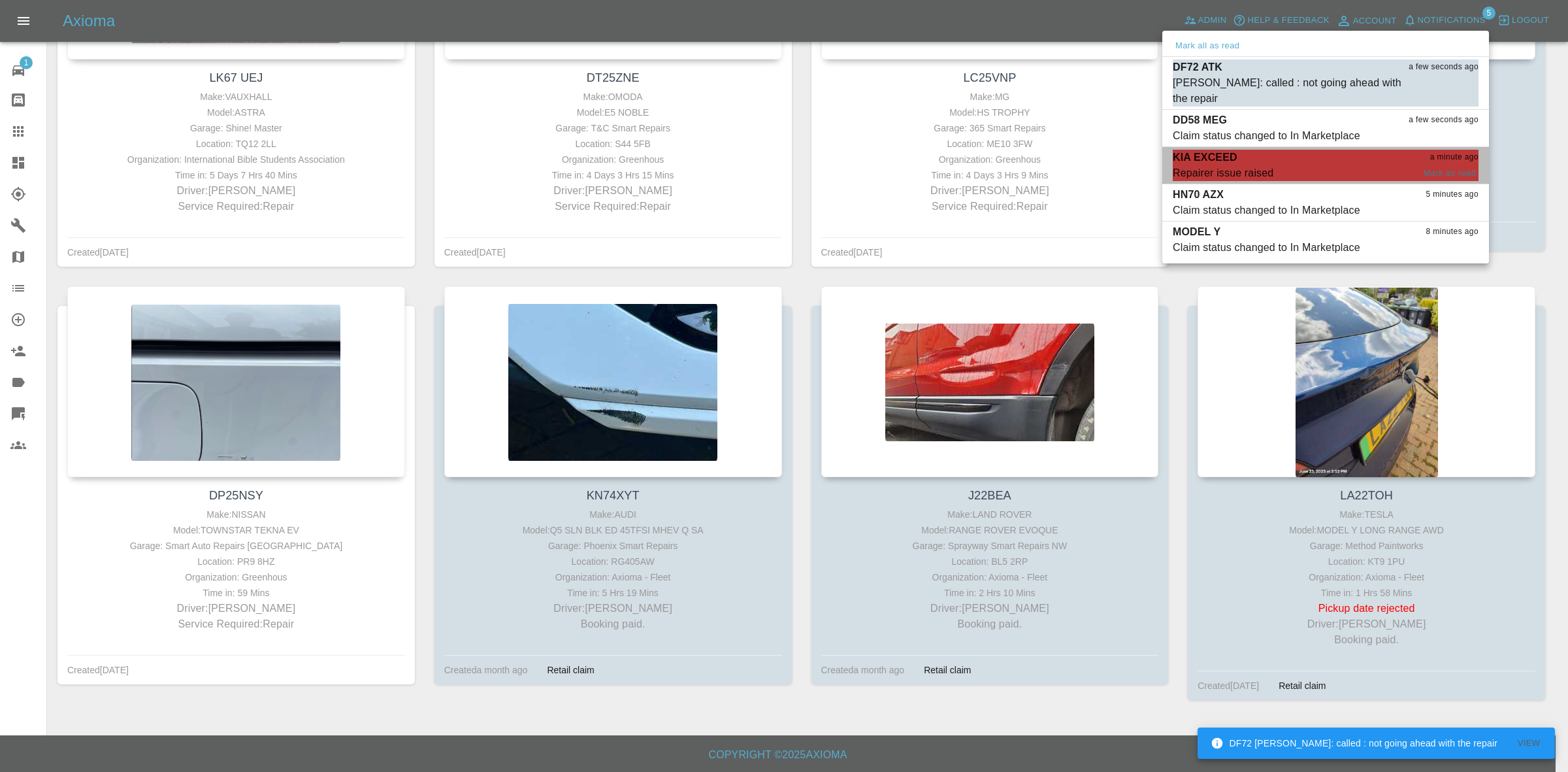
click at [1278, 165] on span "Repairer issue raised" at bounding box center [1293, 173] width 240 height 16
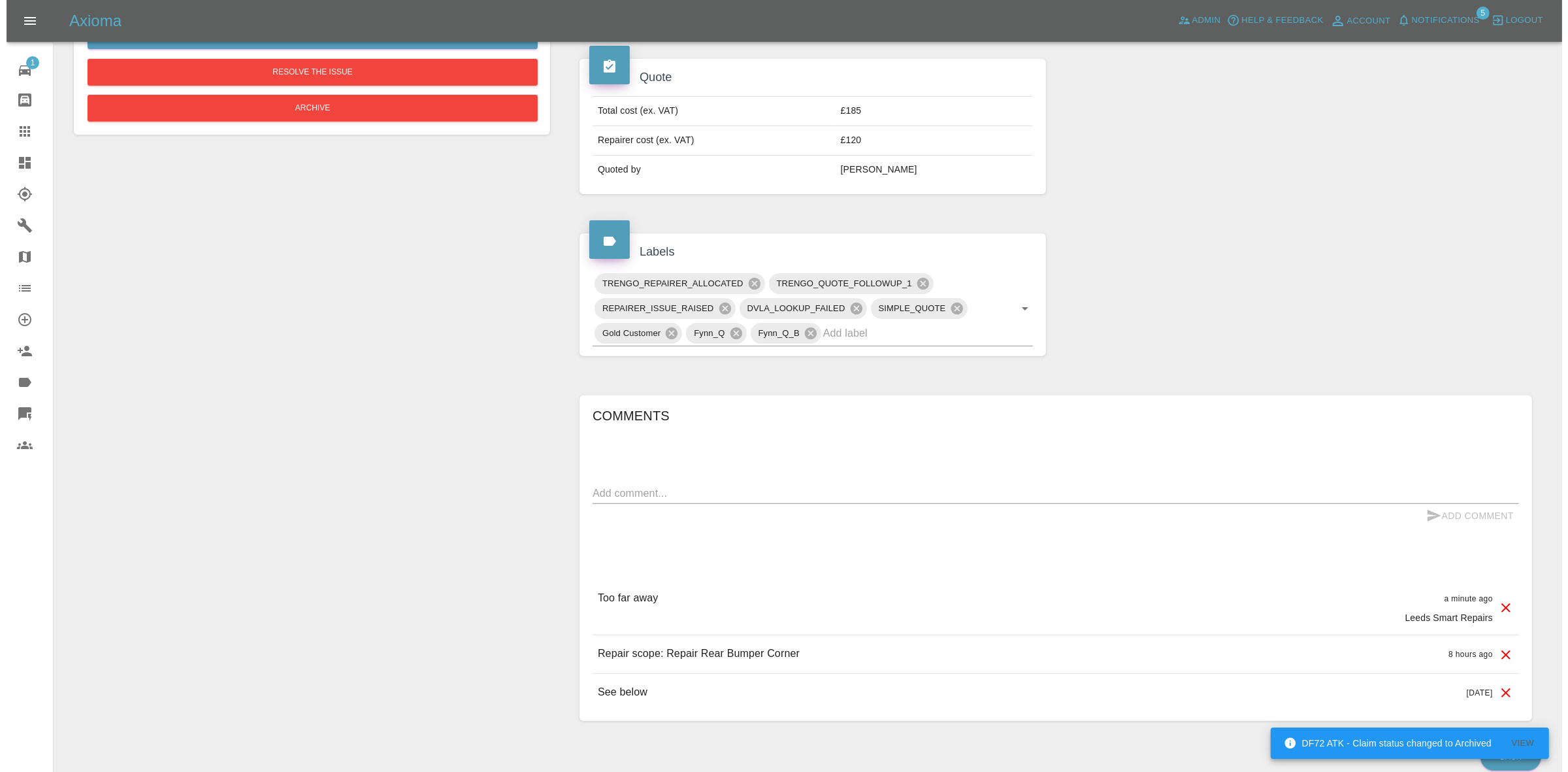
scroll to position [497, 0]
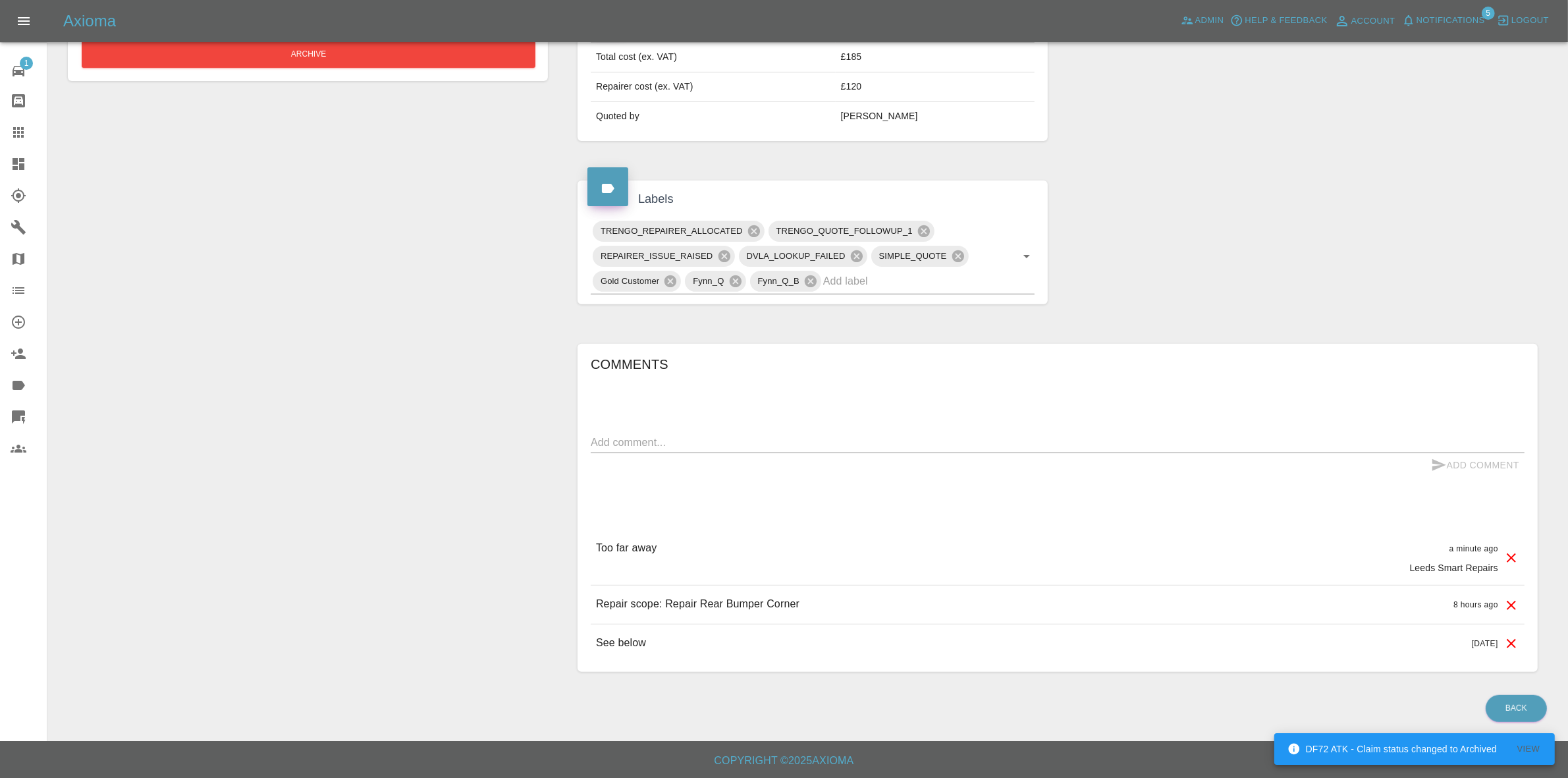
click at [1505, 553] on icon at bounding box center [1511, 558] width 16 height 16
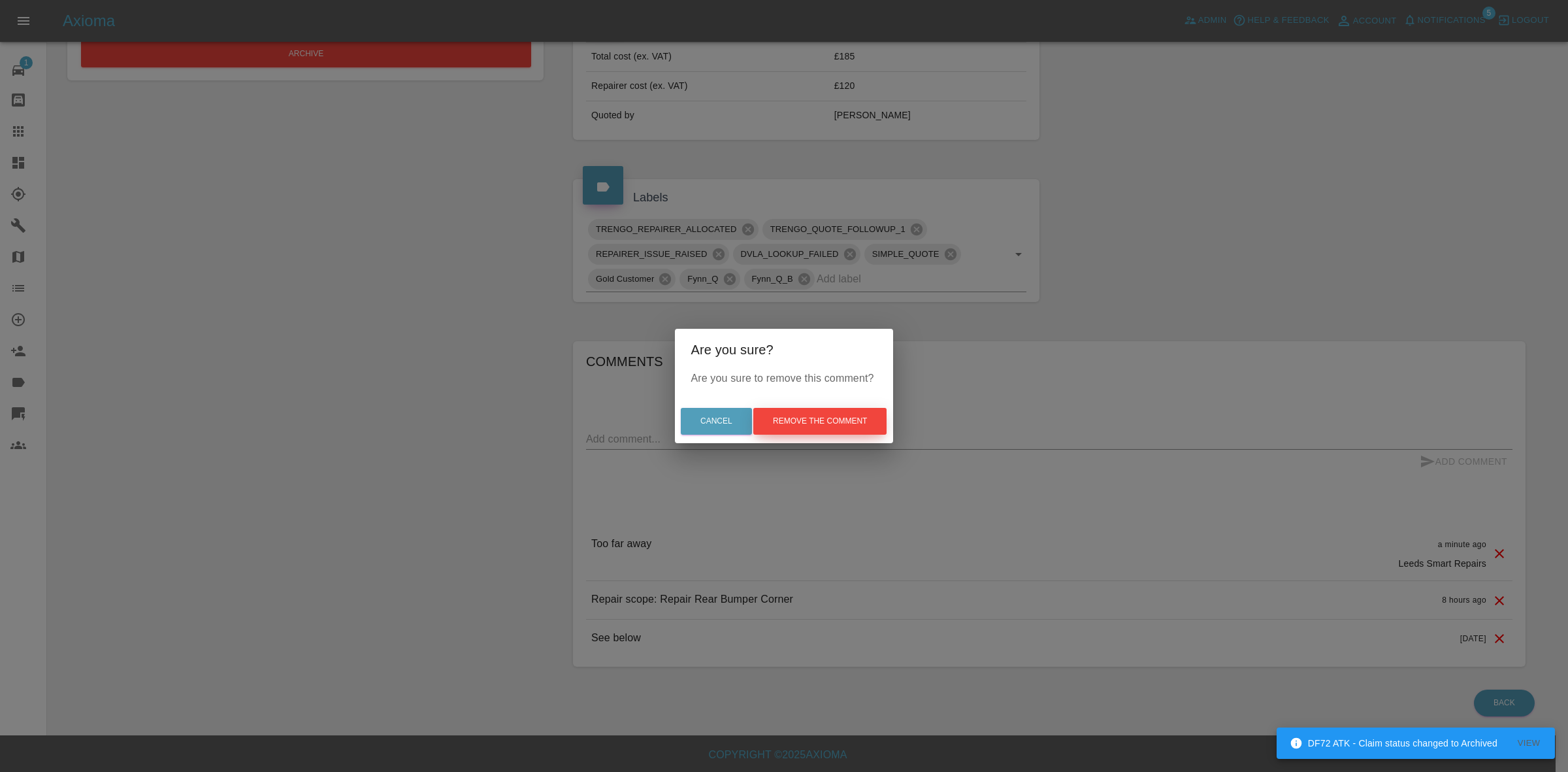
click at [802, 401] on div "Cancel Remove the comment" at bounding box center [784, 421] width 218 height 43
click at [817, 435] on div "Cancel Remove the comment" at bounding box center [784, 421] width 218 height 43
click at [812, 426] on button "Remove the comment" at bounding box center [820, 421] width 134 height 27
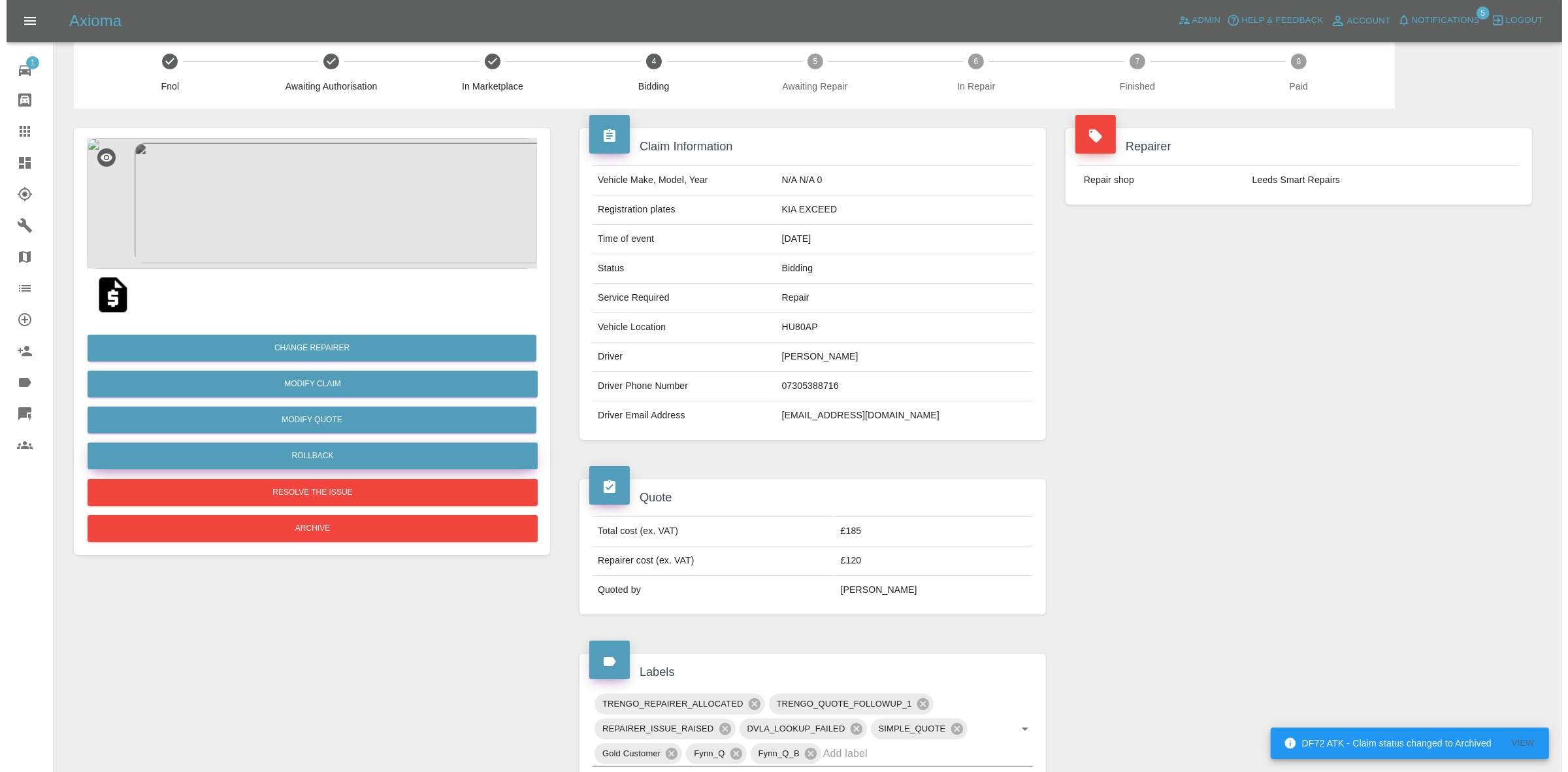
scroll to position [0, 0]
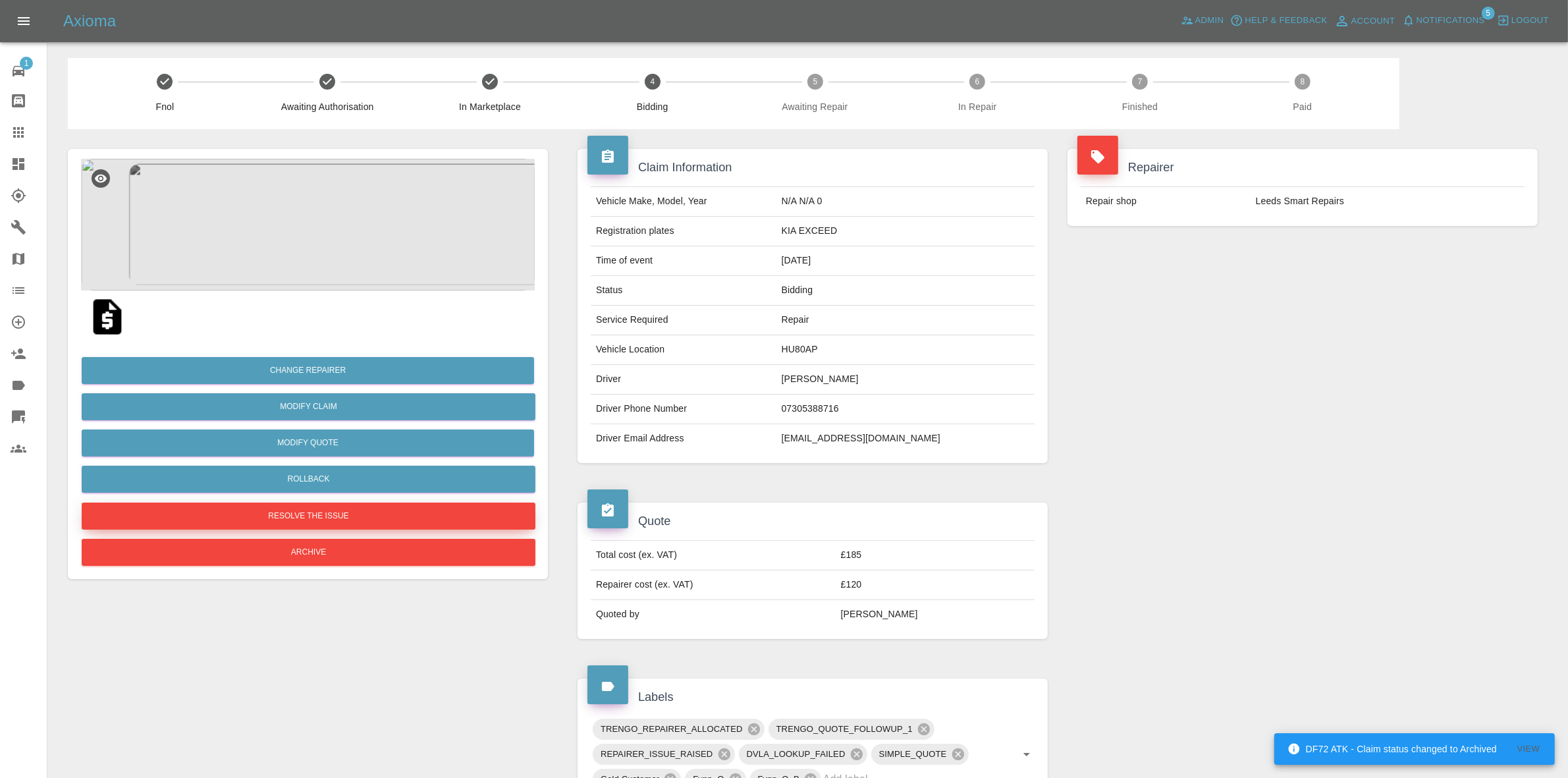
click at [326, 512] on button "Resolve the issue" at bounding box center [308, 516] width 453 height 27
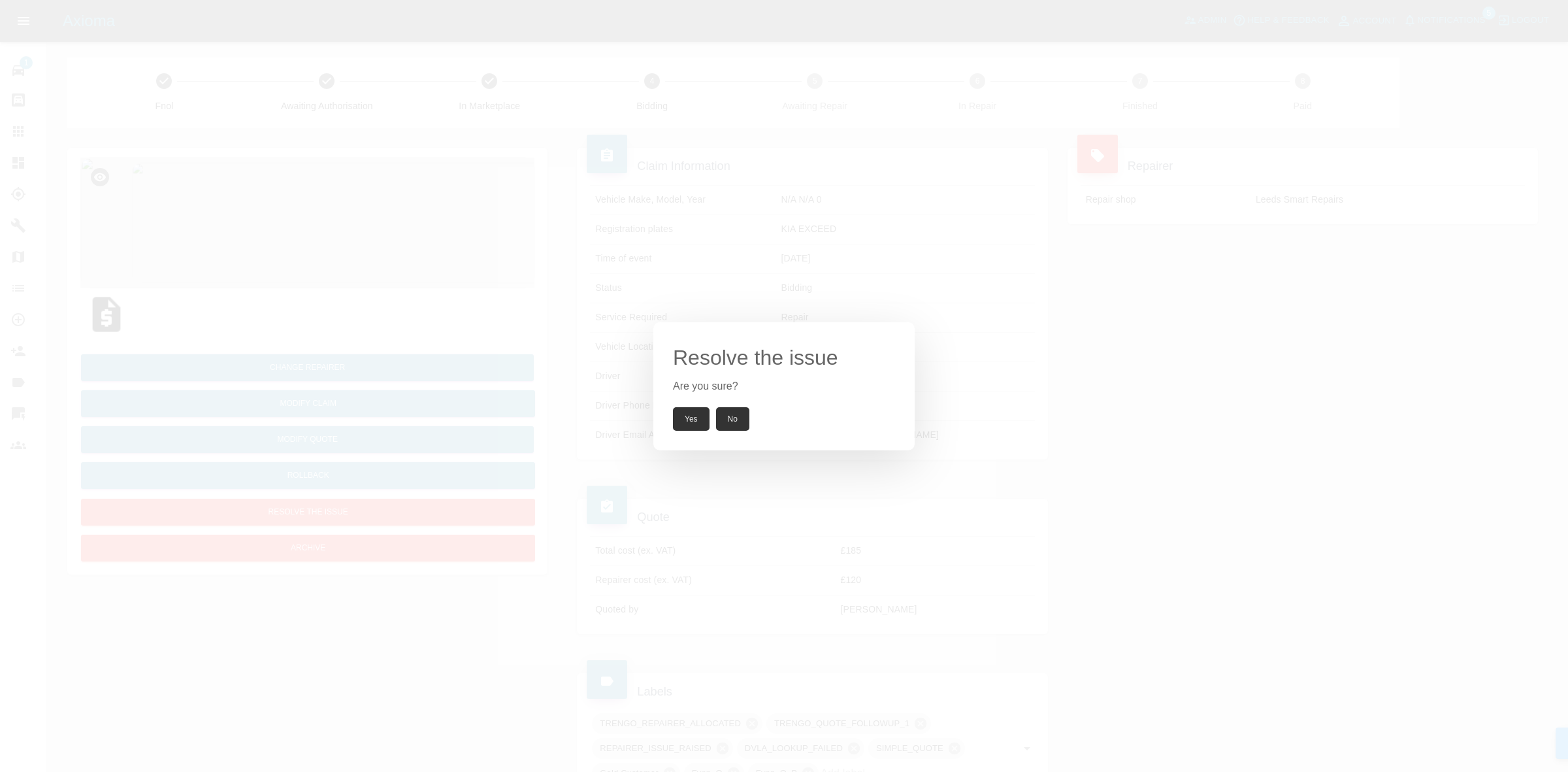
click at [696, 421] on button "Yes" at bounding box center [691, 419] width 37 height 23
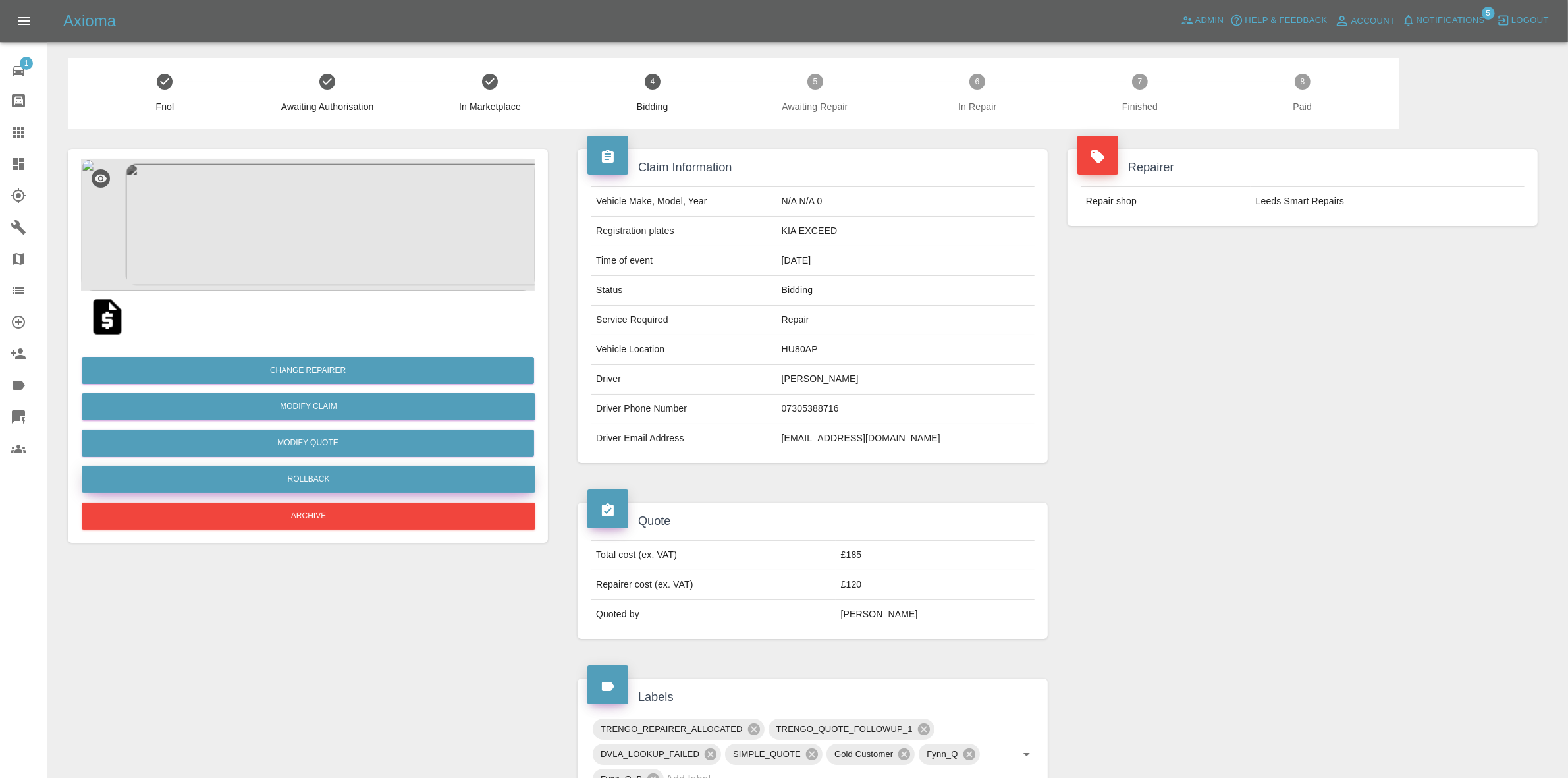
click at [357, 483] on button "Rollback" at bounding box center [308, 479] width 453 height 27
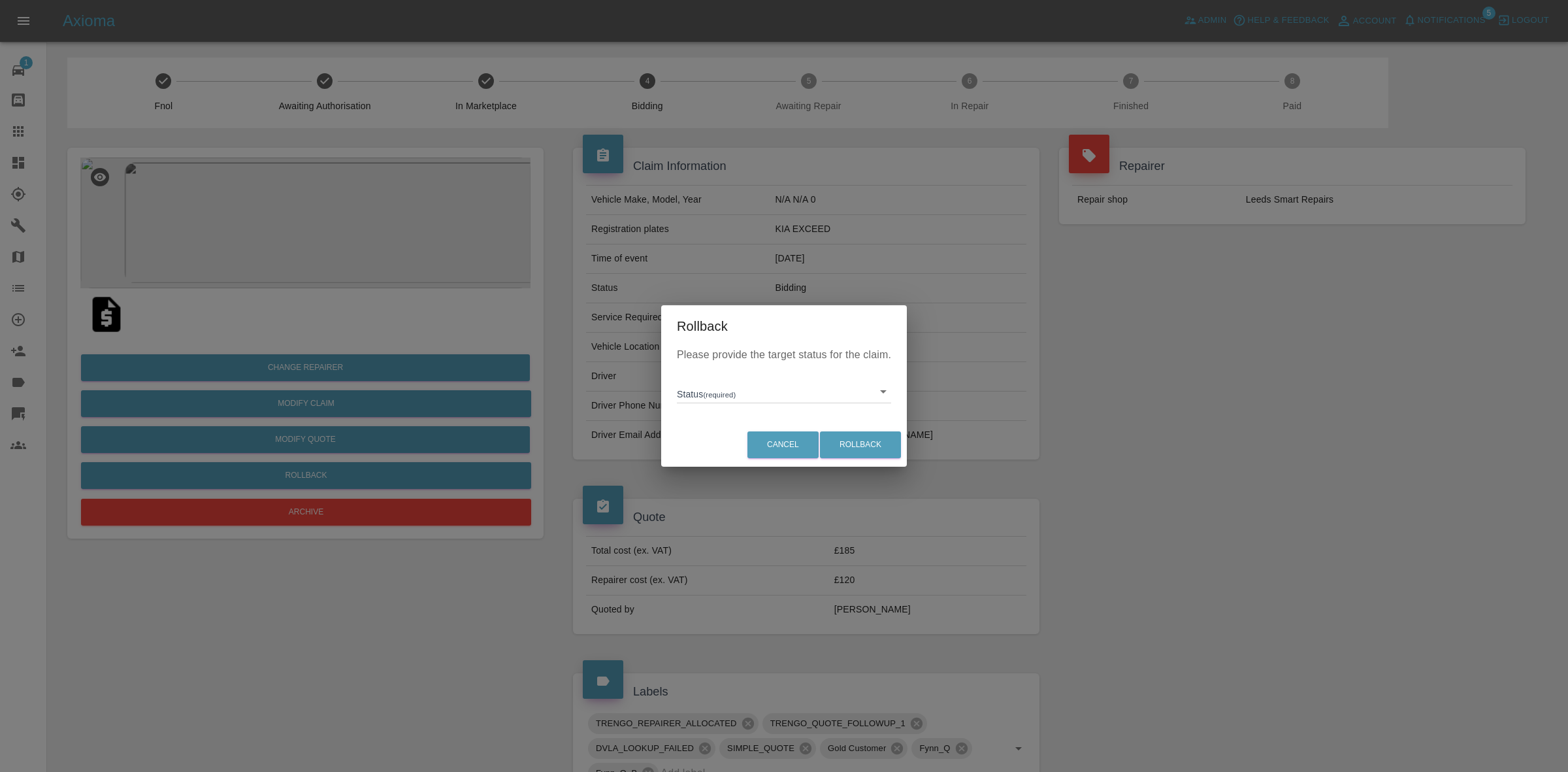
click at [727, 382] on body "Axioma Admin Help & Feedback Account Notifications 5 Logout 1 Repair home Bodys…" at bounding box center [784, 605] width 1568 height 1210
click at [753, 452] on li "In Marketplace" at bounding box center [784, 452] width 208 height 30
type input "in-marketplace"
click at [860, 447] on button "Rollback" at bounding box center [860, 445] width 81 height 27
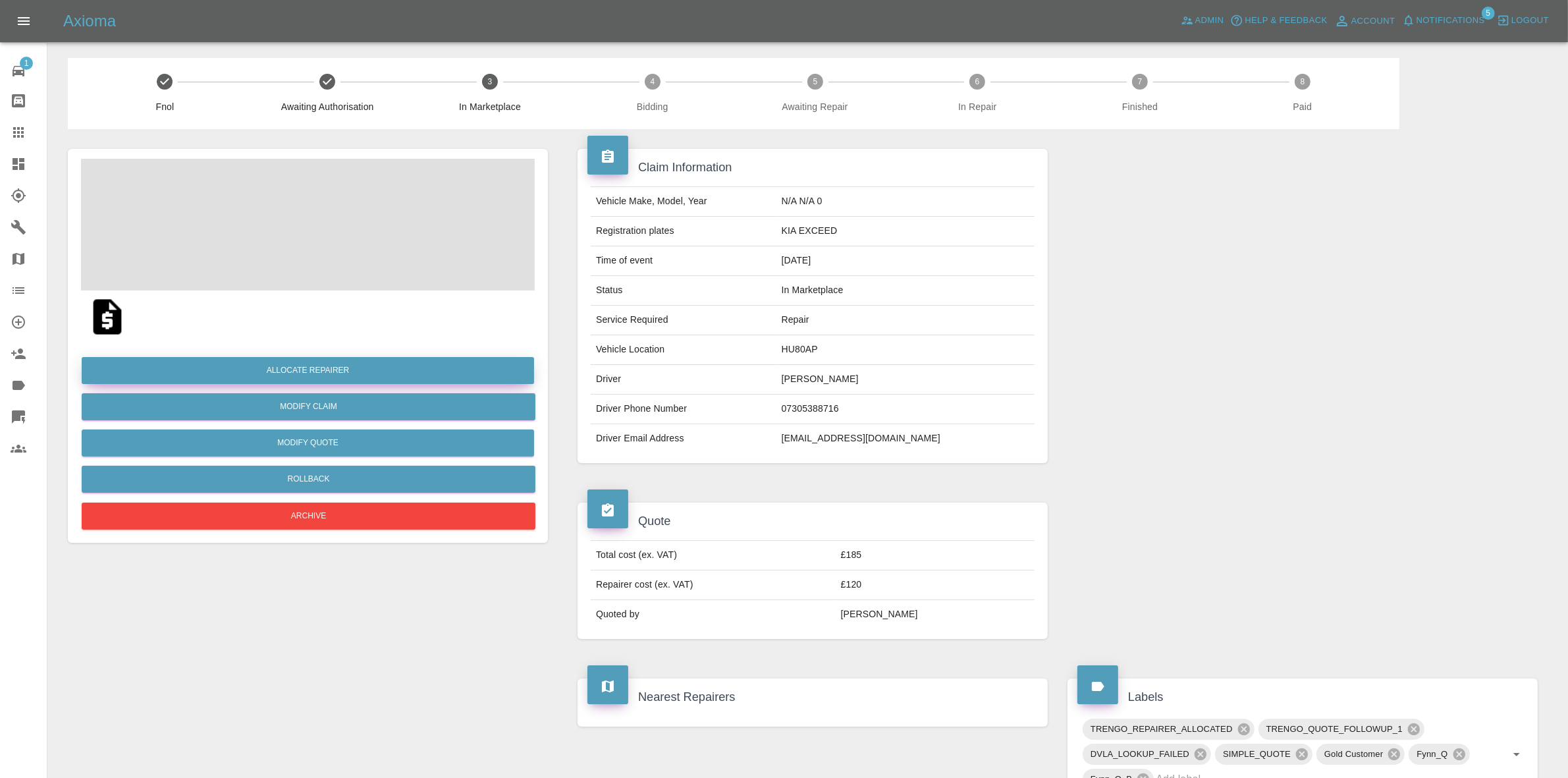
click at [302, 377] on button "Allocate Repairer" at bounding box center [308, 370] width 453 height 27
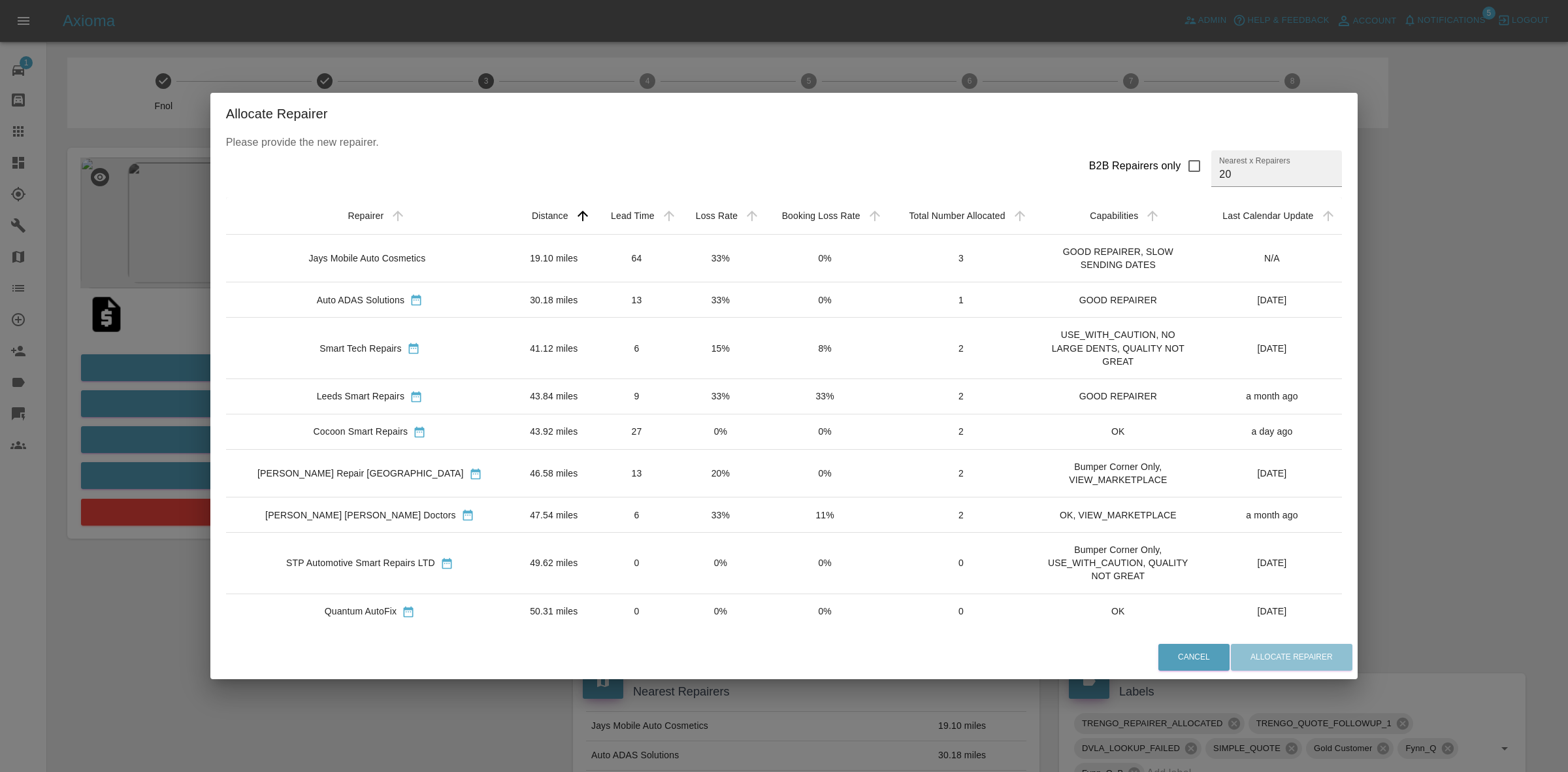
click at [678, 260] on td "33%" at bounding box center [719, 258] width 83 height 48
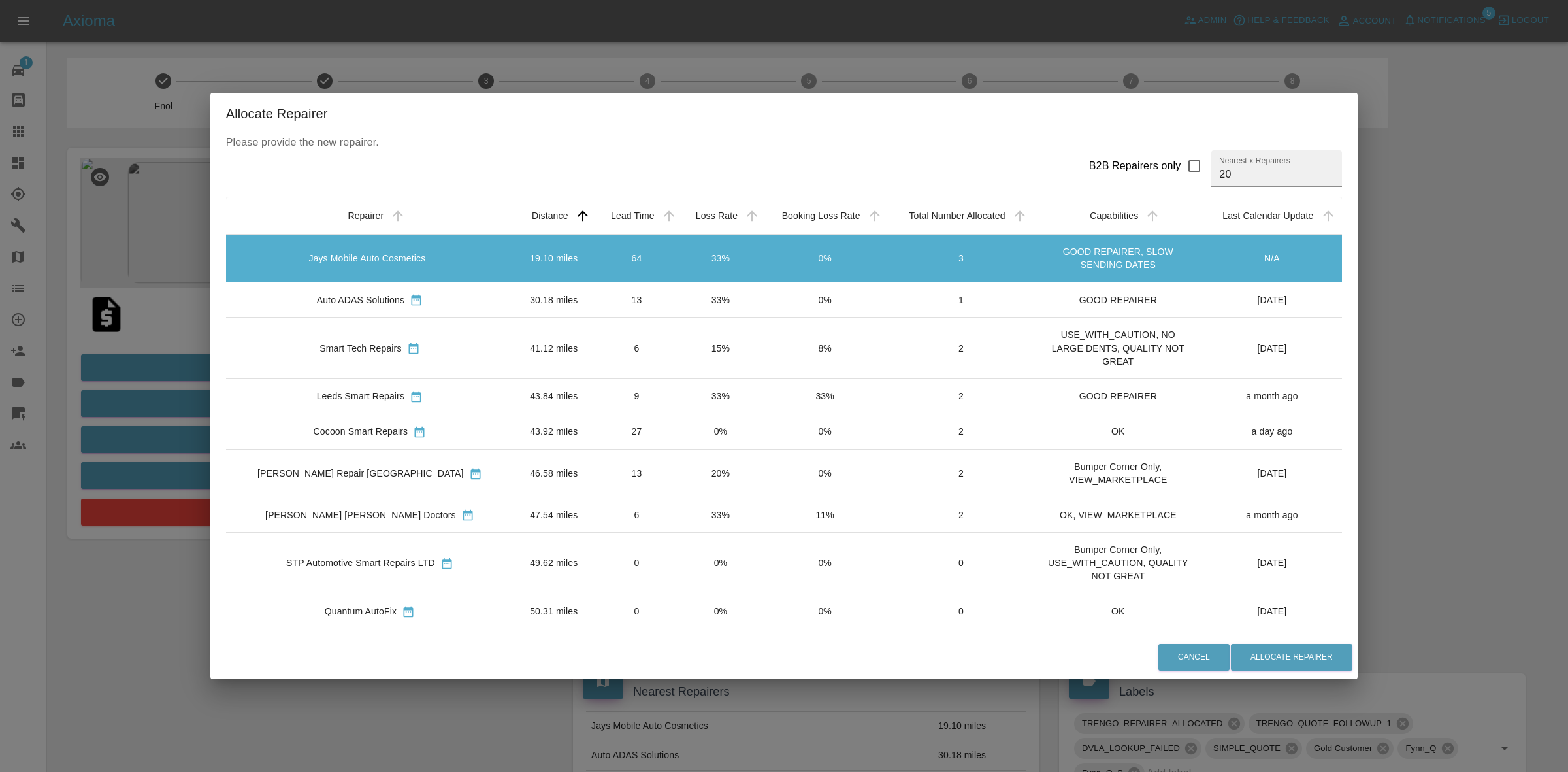
click at [678, 305] on td "33%" at bounding box center [719, 300] width 83 height 35
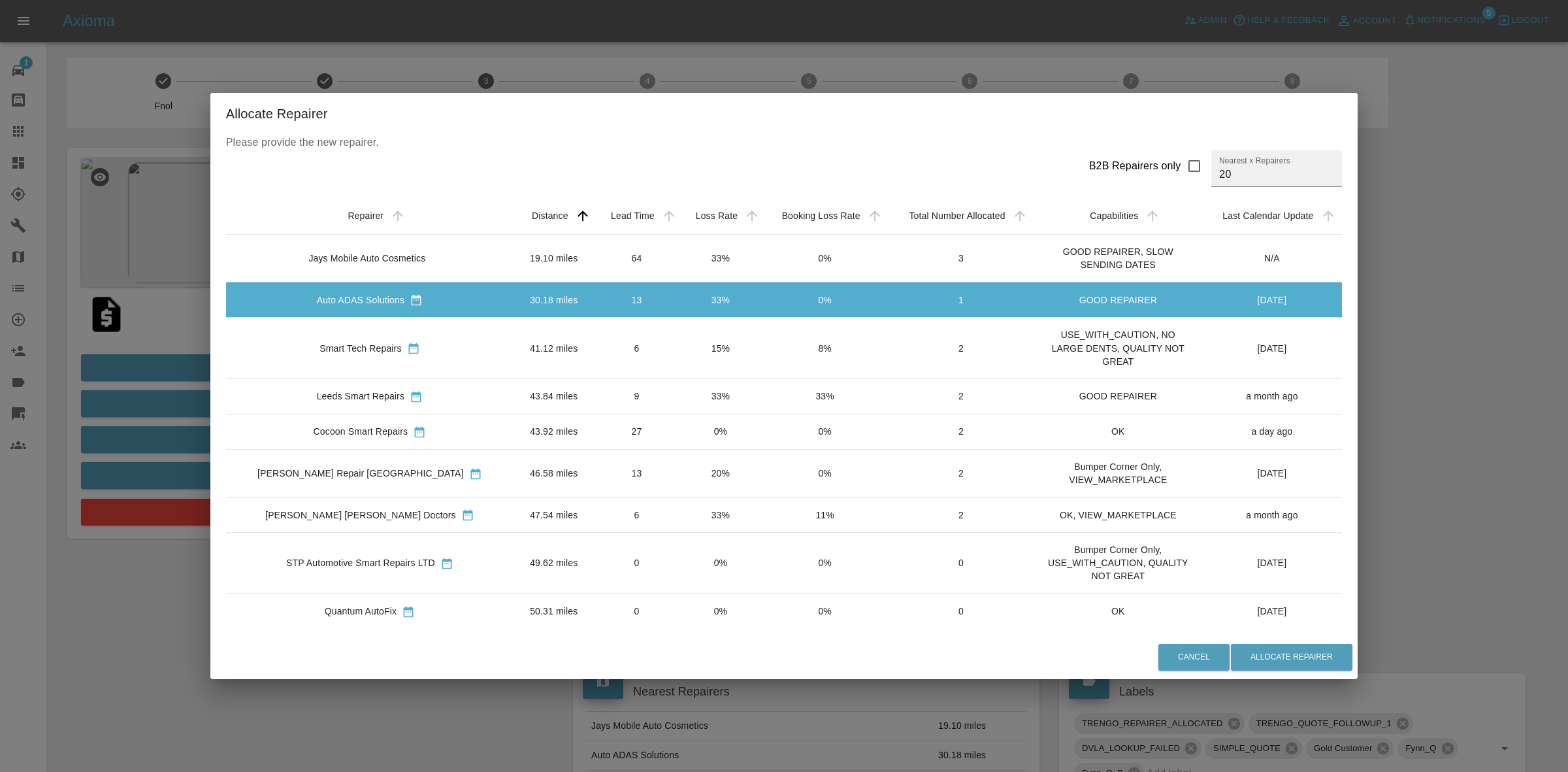
click at [678, 345] on td "15%" at bounding box center [719, 347] width 83 height 61
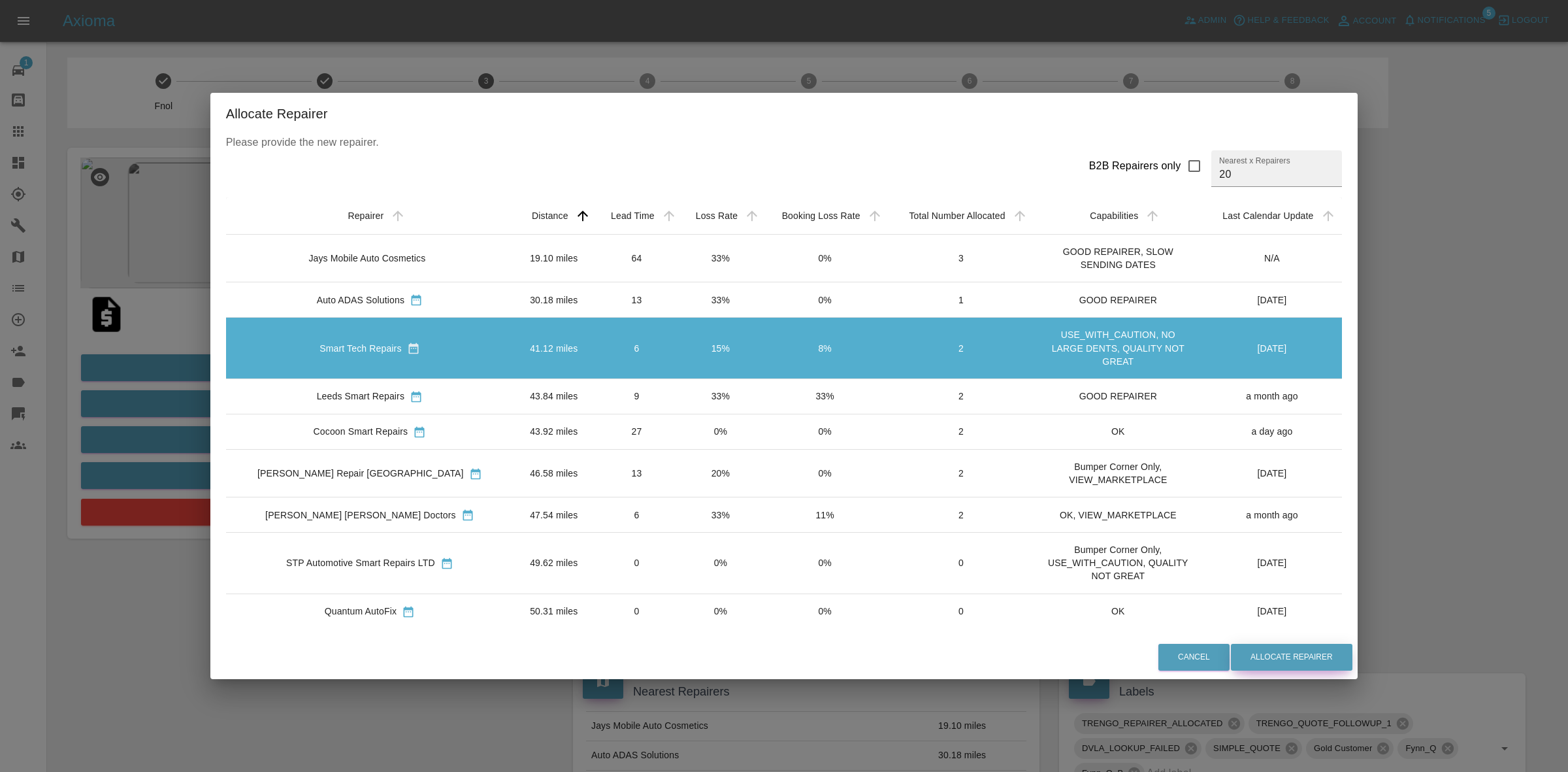
click at [1262, 661] on button "Allocate Repairer" at bounding box center [1292, 657] width 122 height 27
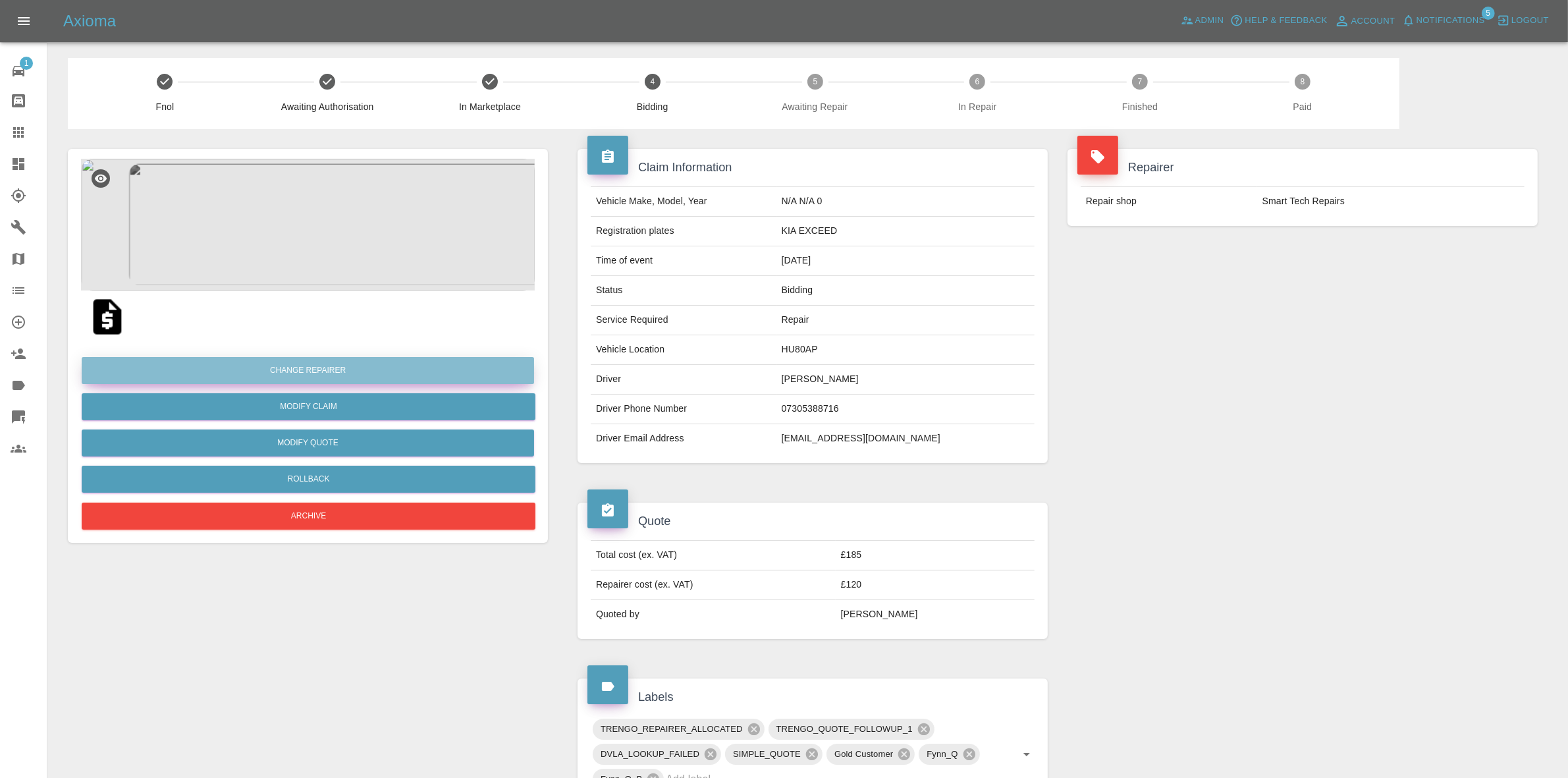
click at [304, 378] on button "Change Repairer" at bounding box center [308, 370] width 453 height 27
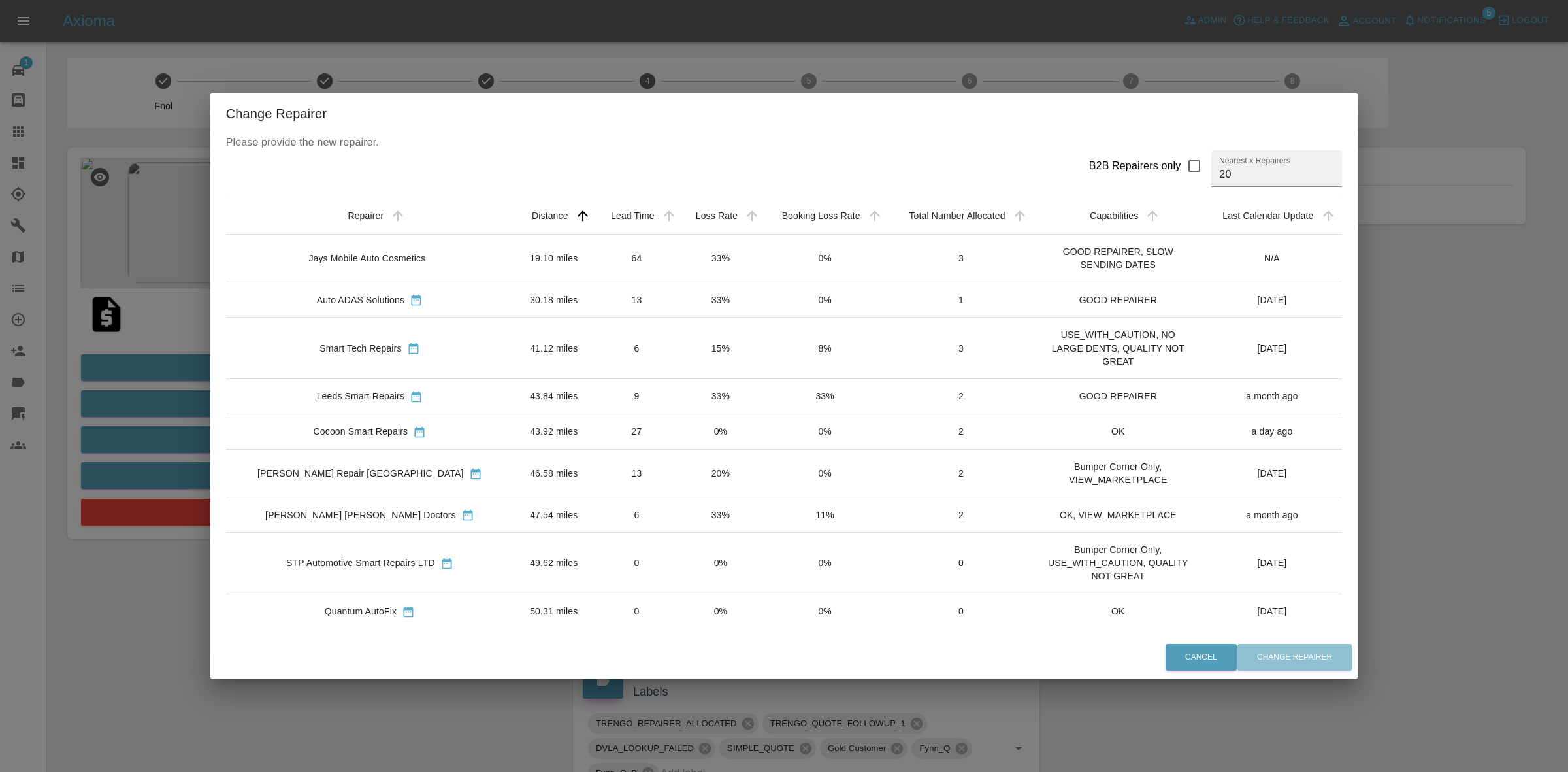
click at [690, 442] on td "0%" at bounding box center [719, 431] width 83 height 35
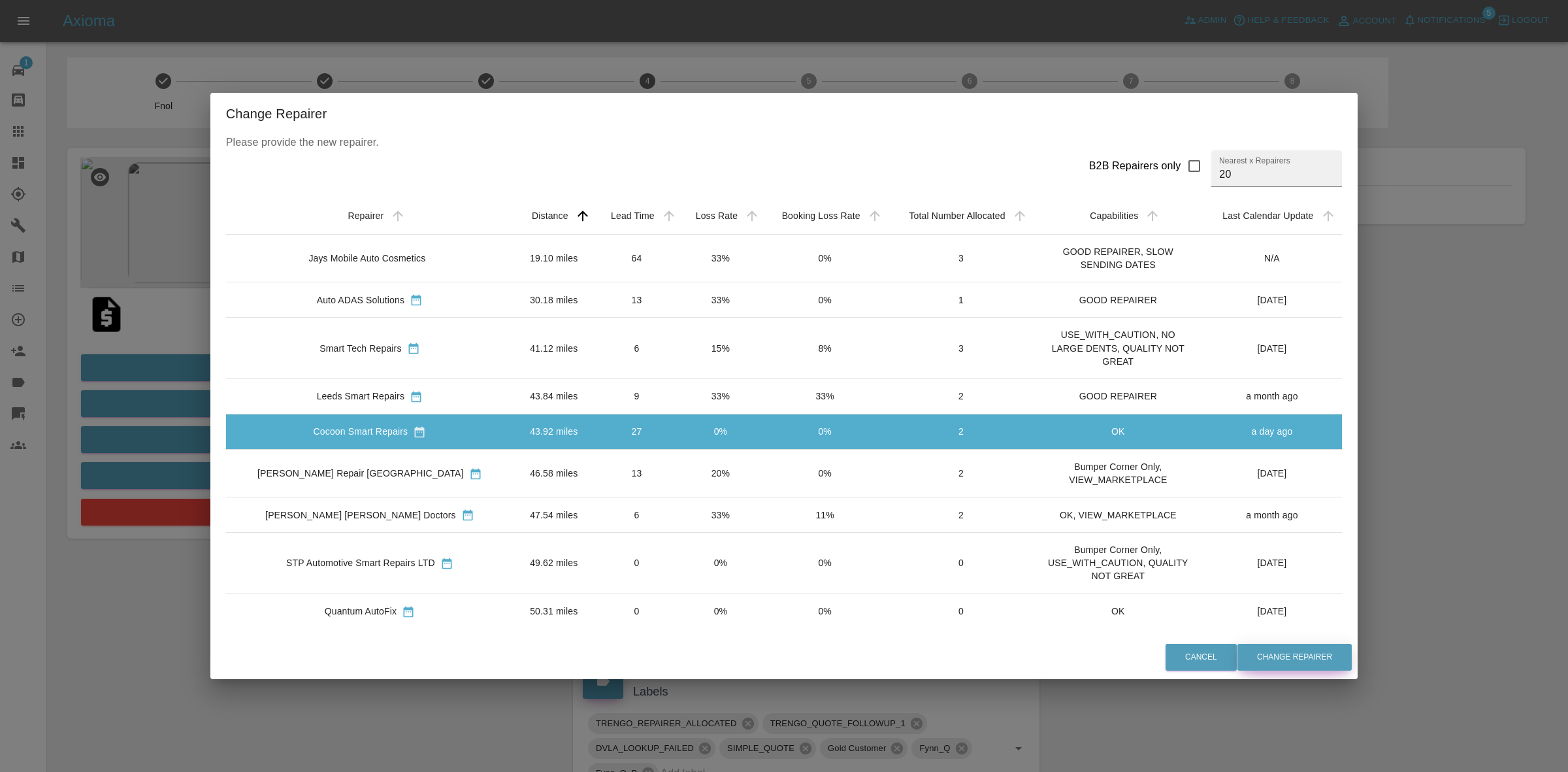
click at [1269, 660] on button "Change Repairer" at bounding box center [1294, 657] width 114 height 27
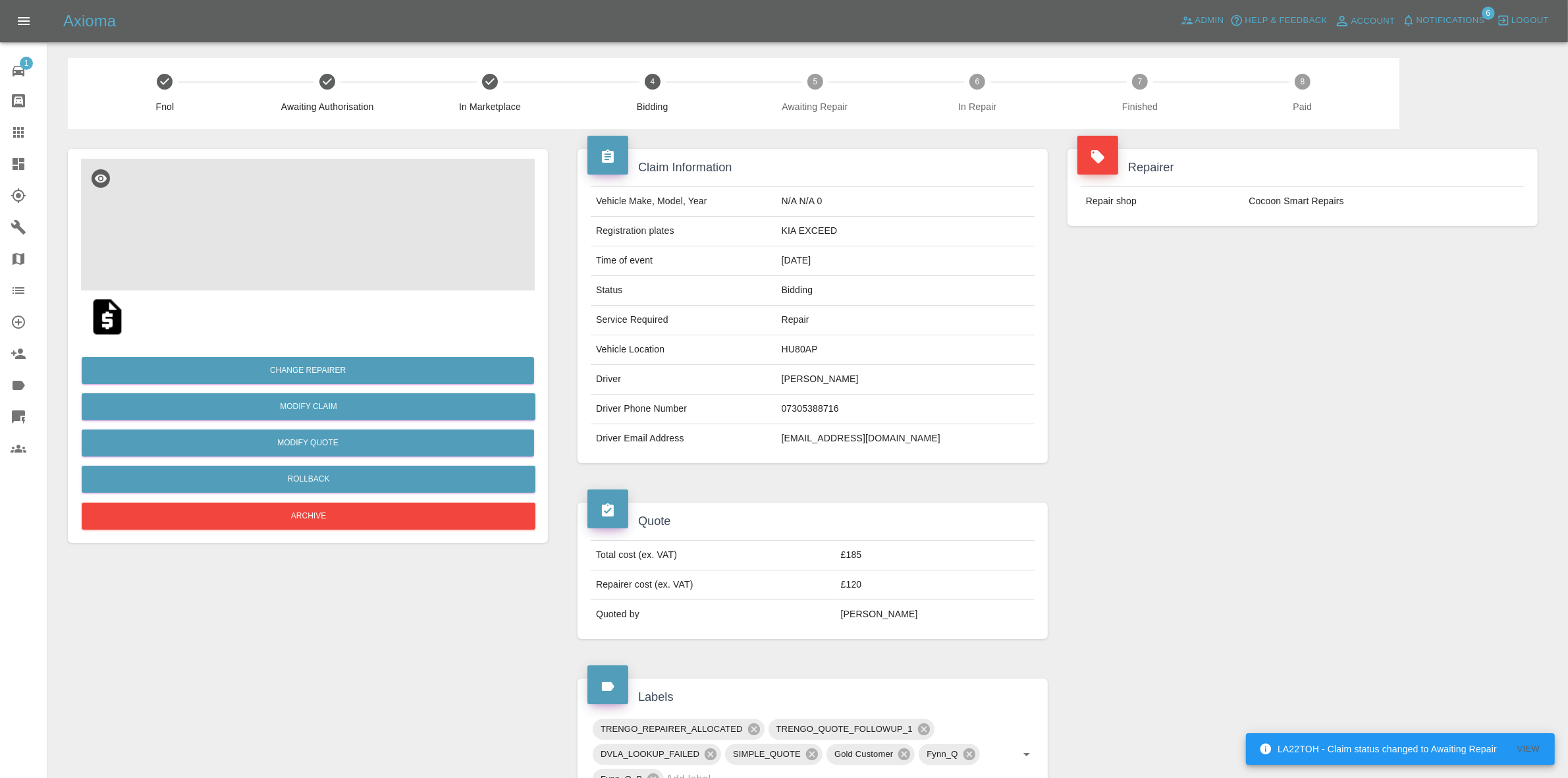
click at [1443, 323] on div "Repairer Repair shop Cocoon Smart Repairs" at bounding box center [1302, 305] width 490 height 353
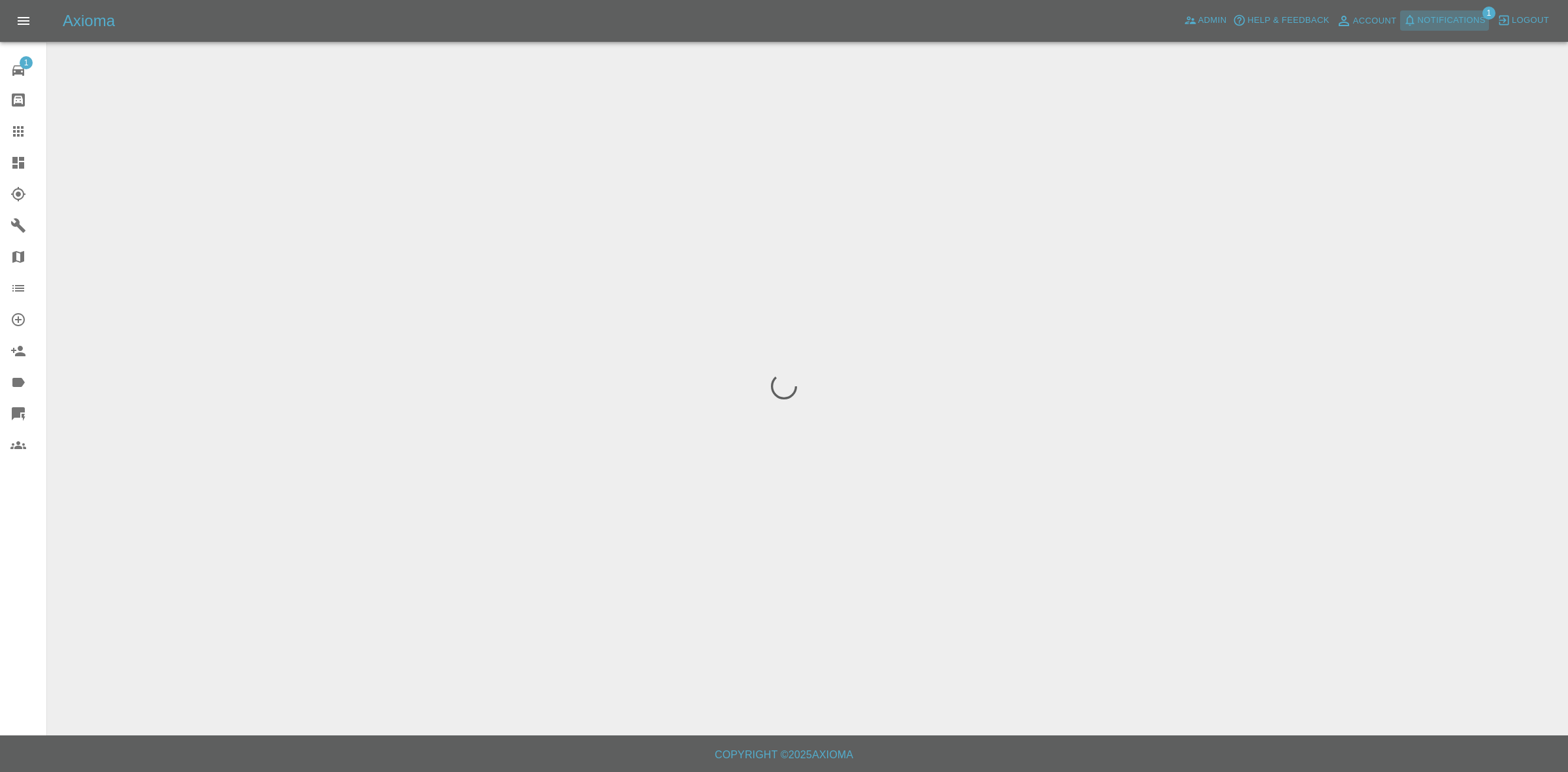
click at [1457, 22] on span "Notifications" at bounding box center [1451, 21] width 68 height 15
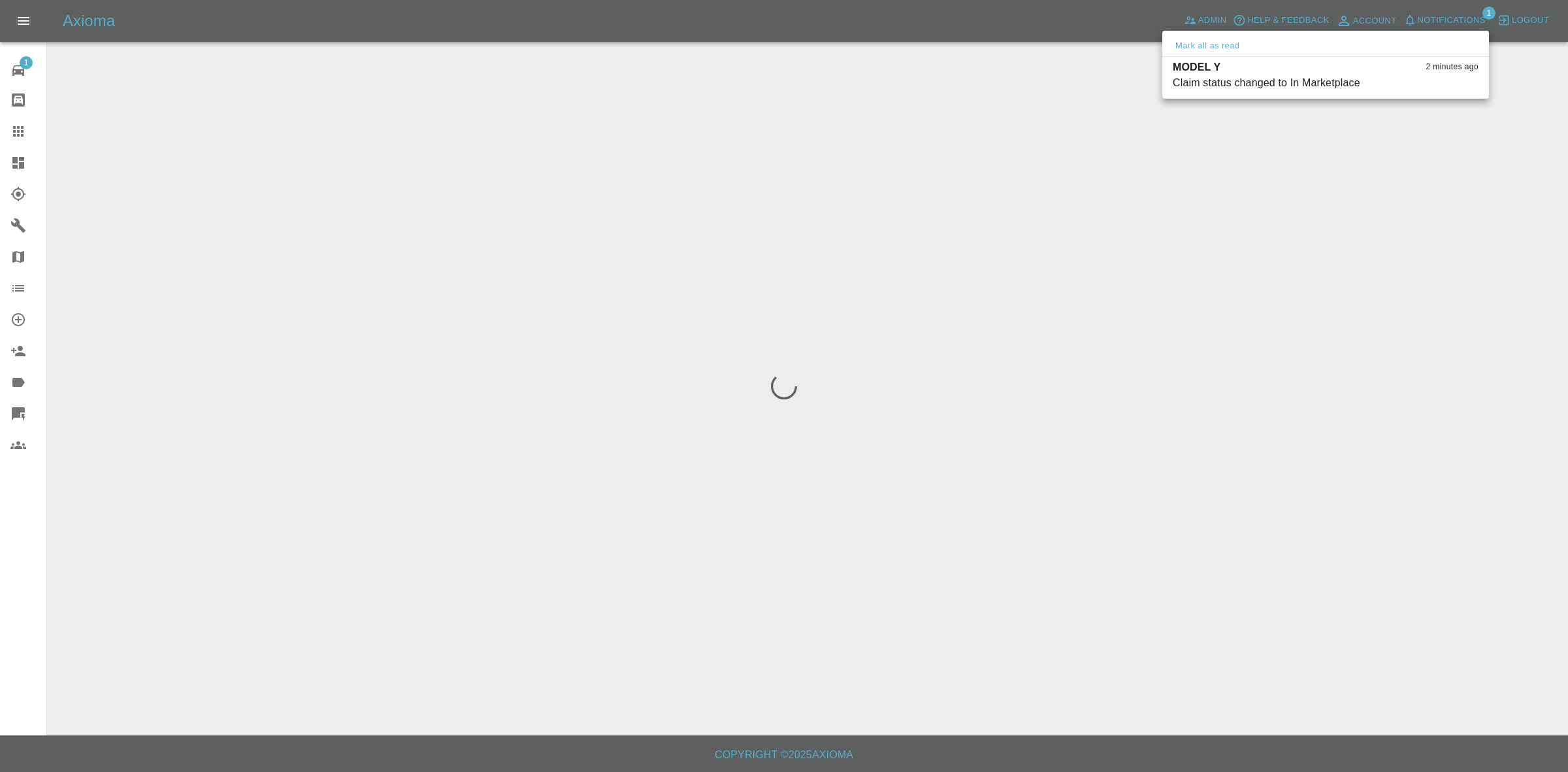
click at [1293, 348] on div at bounding box center [784, 386] width 1568 height 772
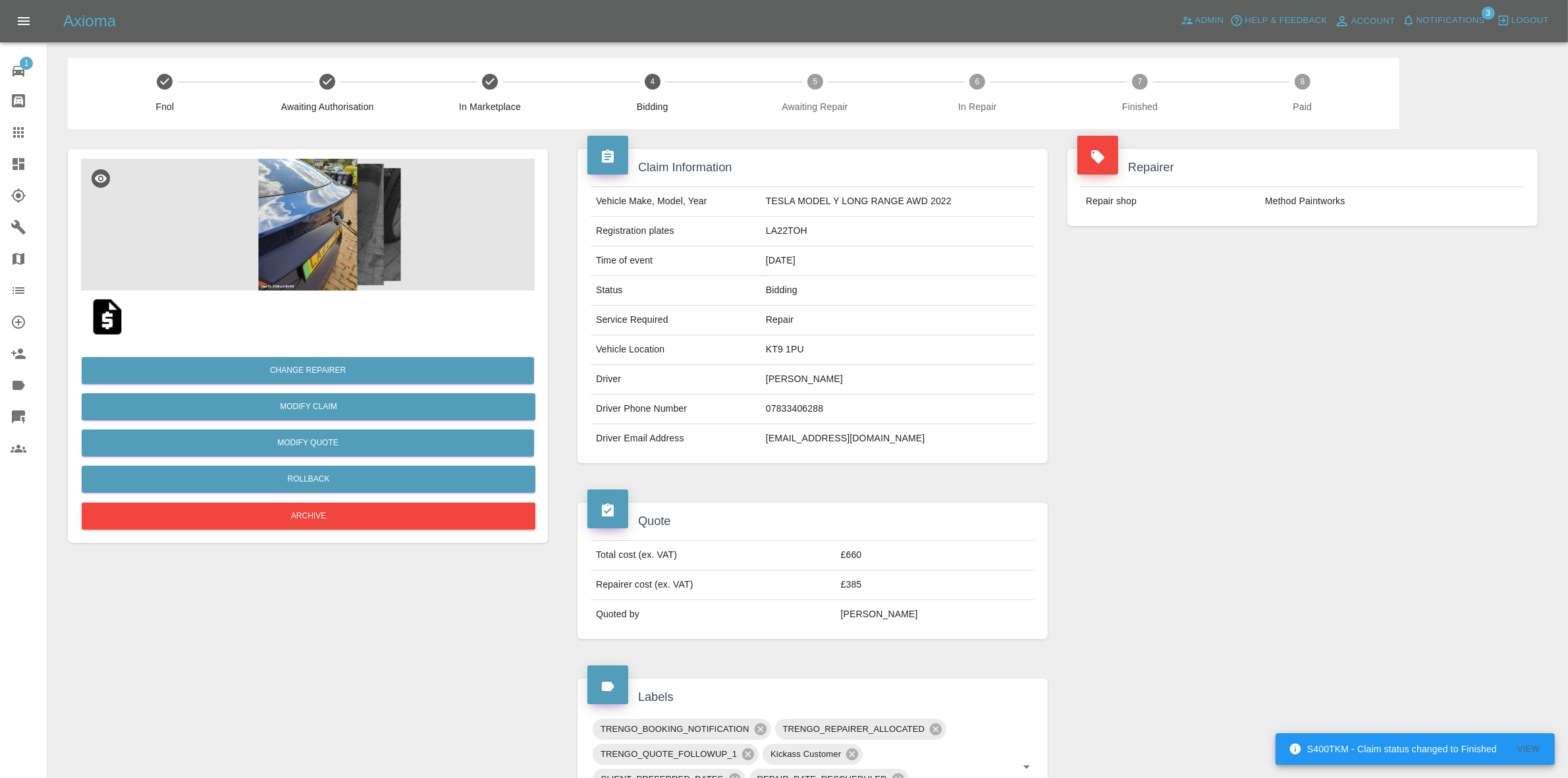
click at [1436, 18] on span "Notifications" at bounding box center [1450, 21] width 68 height 15
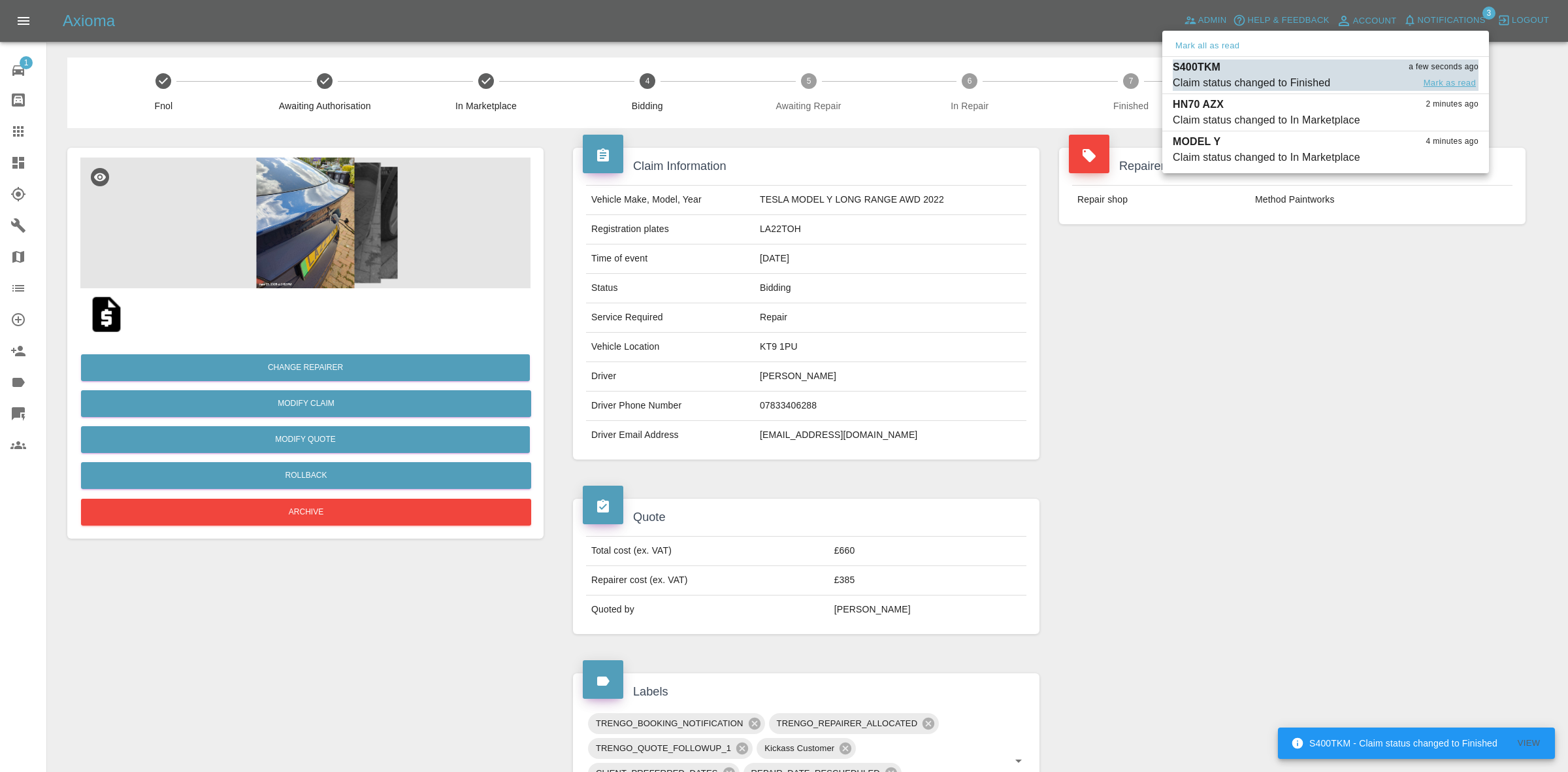
click at [1446, 82] on button "Mark as read" at bounding box center [1450, 83] width 58 height 15
drag, startPoint x: 1454, startPoint y: 335, endPoint x: 1122, endPoint y: 221, distance: 351.0
click at [1454, 336] on div at bounding box center [784, 386] width 1568 height 772
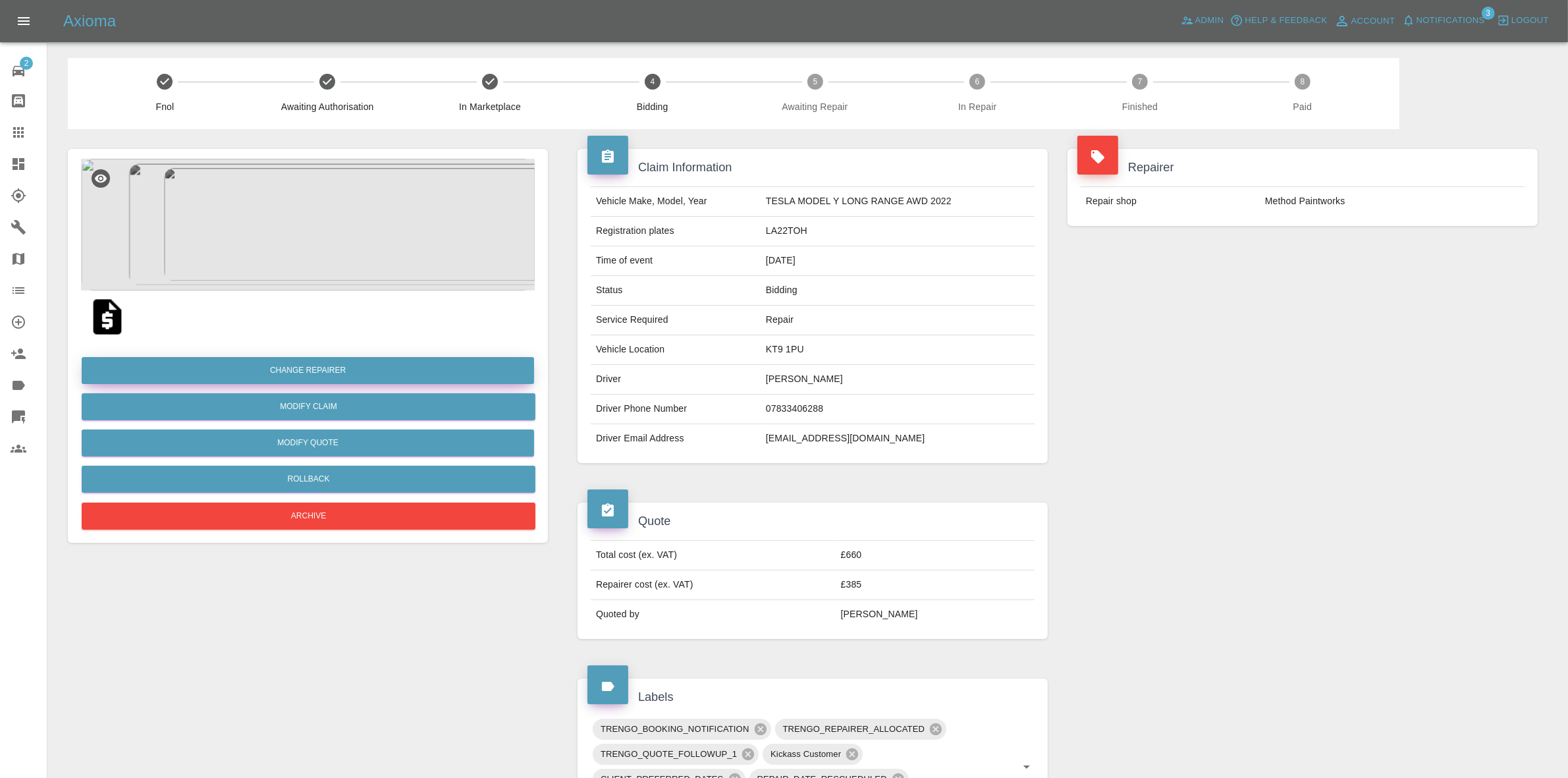
click at [351, 364] on button "Change Repairer" at bounding box center [308, 370] width 453 height 27
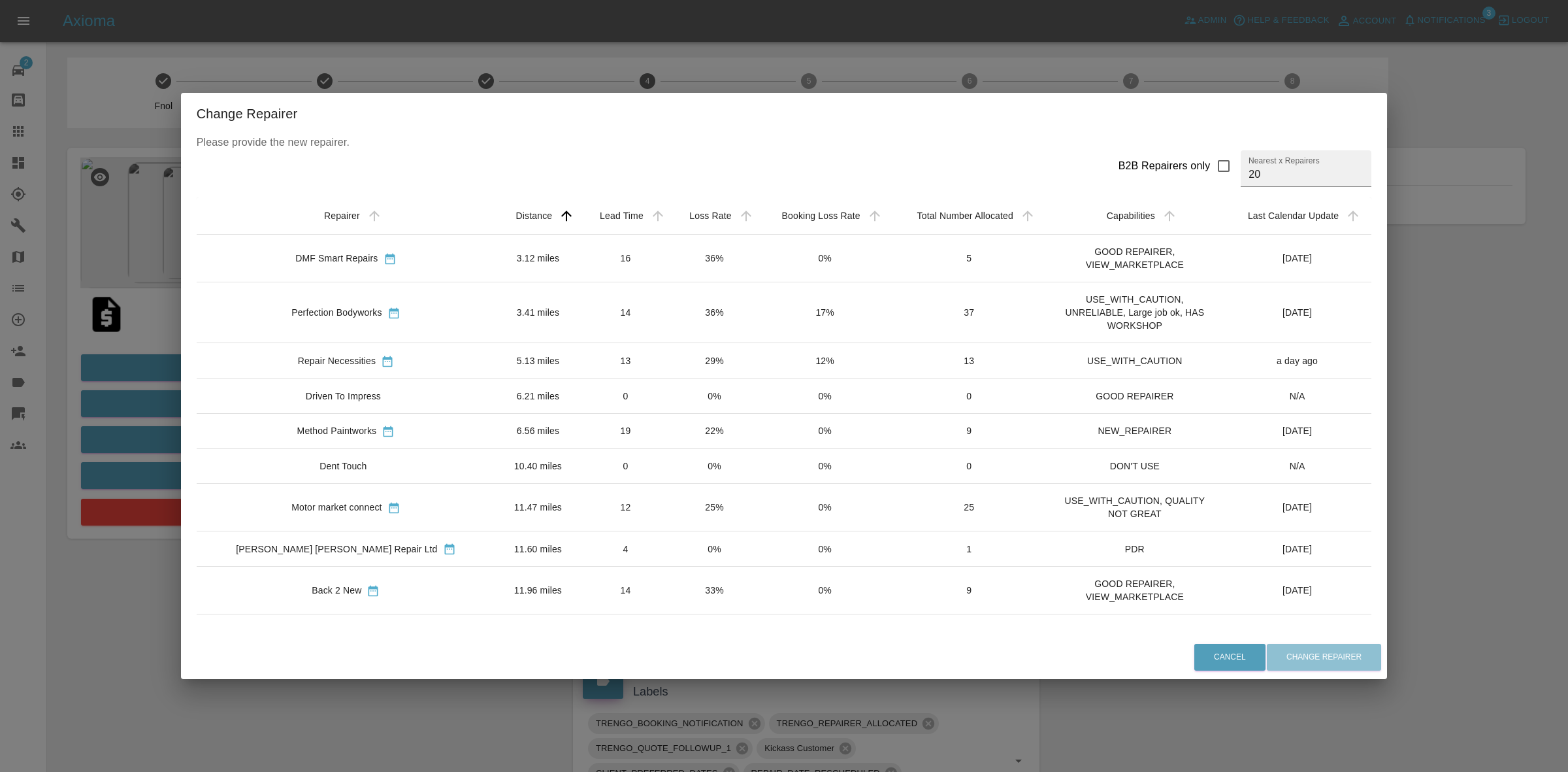
click at [1432, 363] on div "Change Repairer Please provide the new repairer. B2B Repairers only Nearest x R…" at bounding box center [784, 386] width 1568 height 772
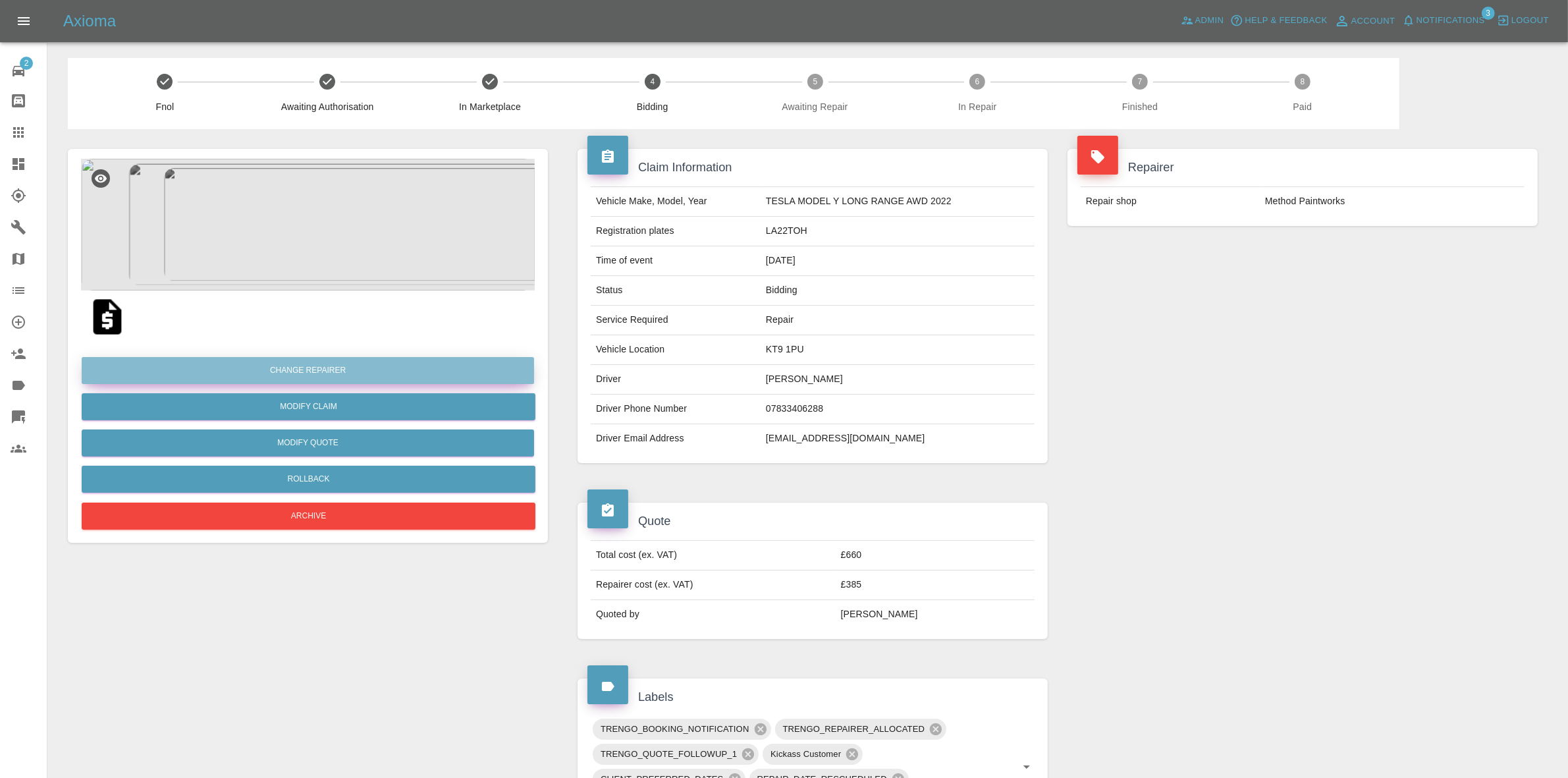
click at [278, 368] on button "Change Repairer" at bounding box center [308, 370] width 453 height 27
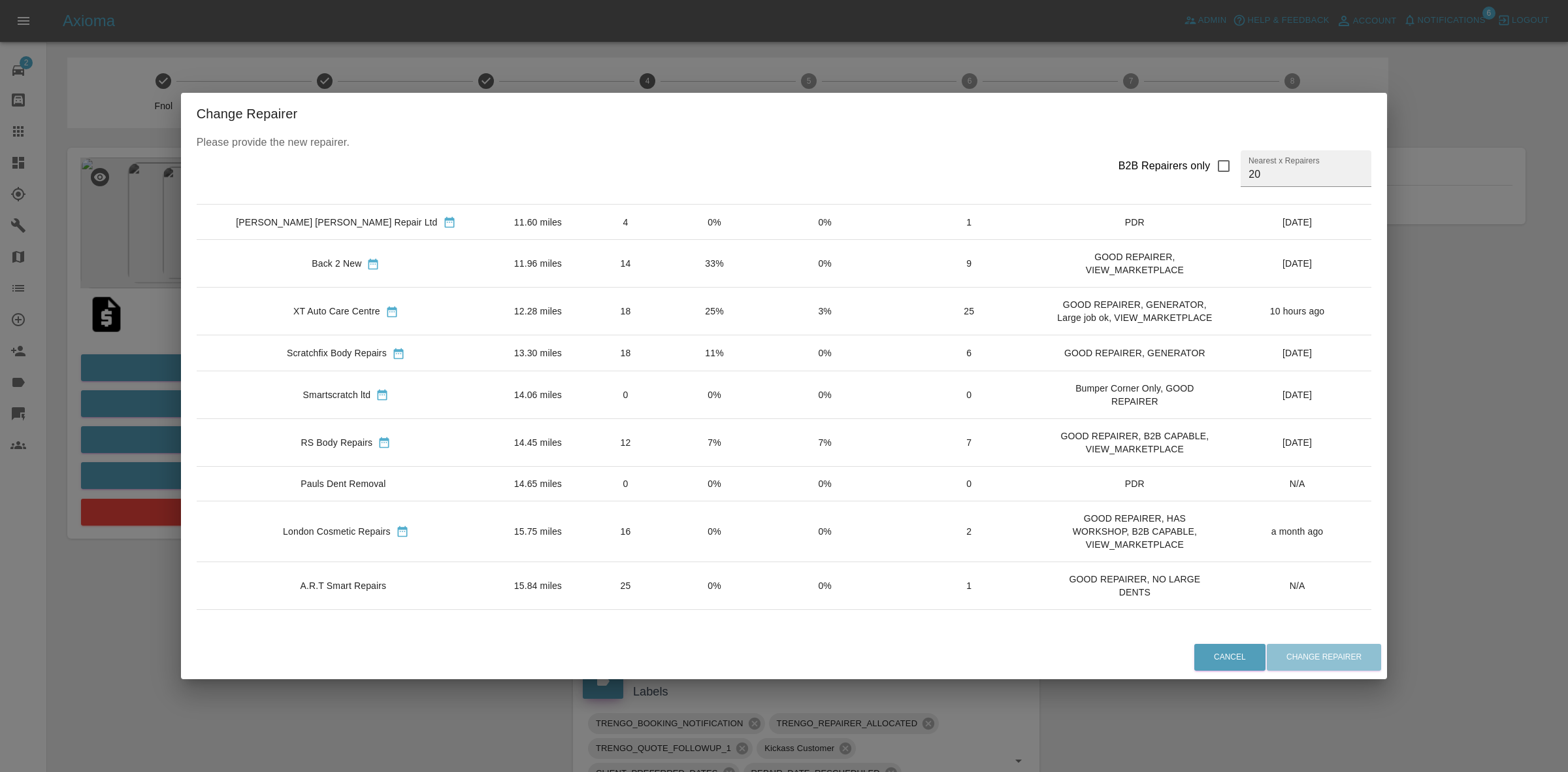
scroll to position [408, 0]
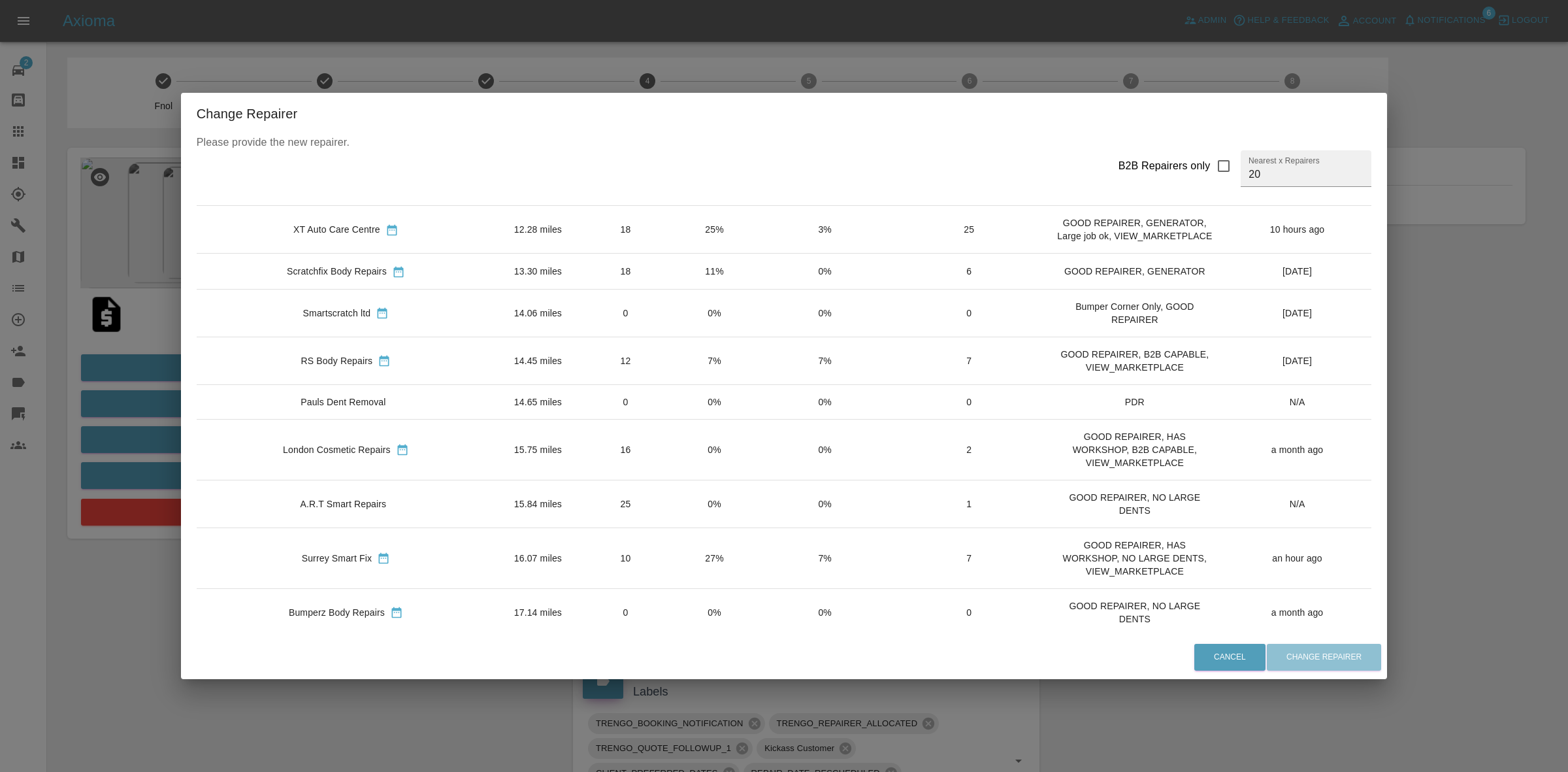
click at [170, 324] on div "Change Repairer Please provide the new repairer. B2B Repairers only Nearest x R…" at bounding box center [784, 386] width 1568 height 772
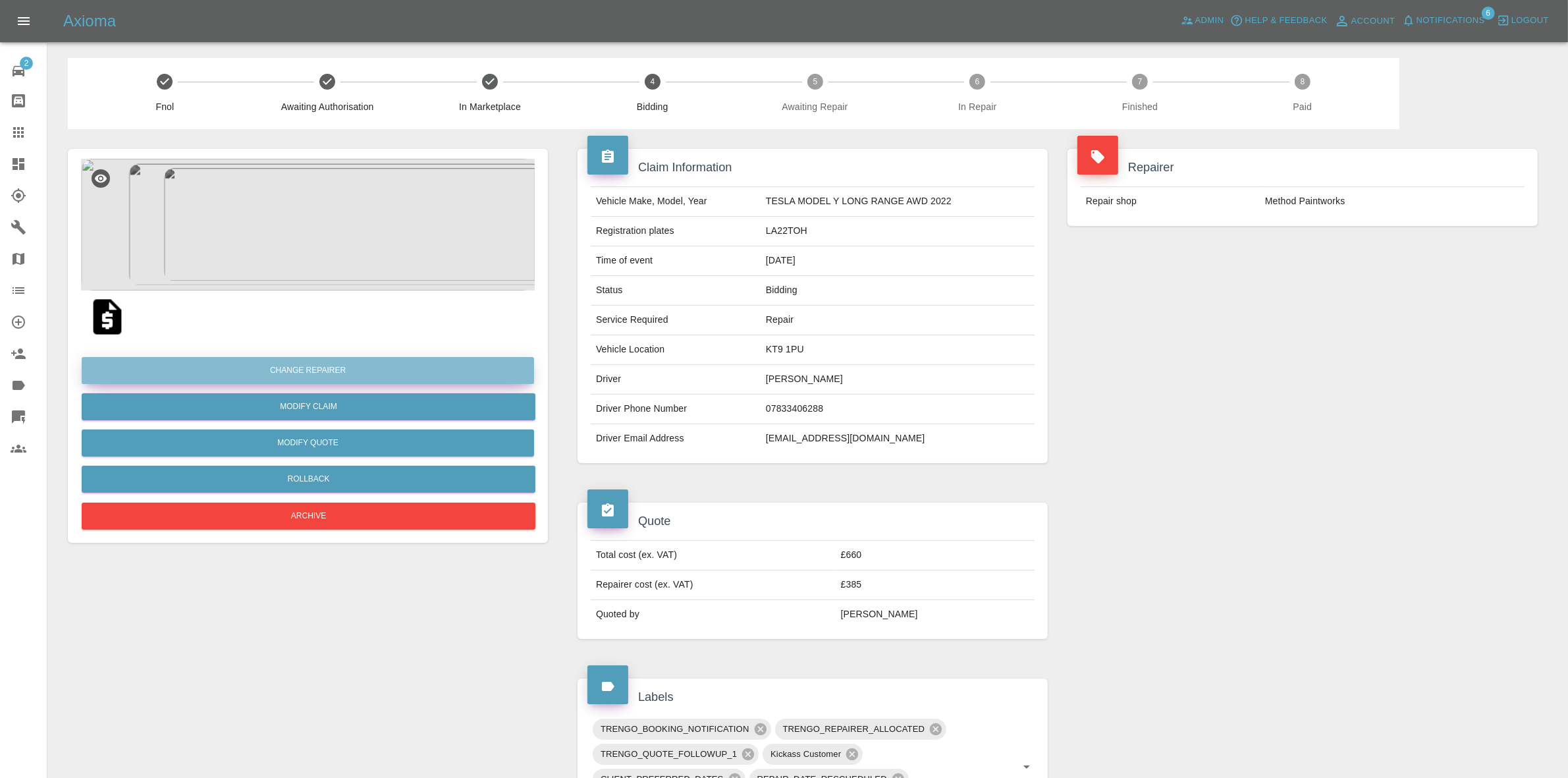
click at [308, 367] on button "Change Repairer" at bounding box center [308, 370] width 453 height 27
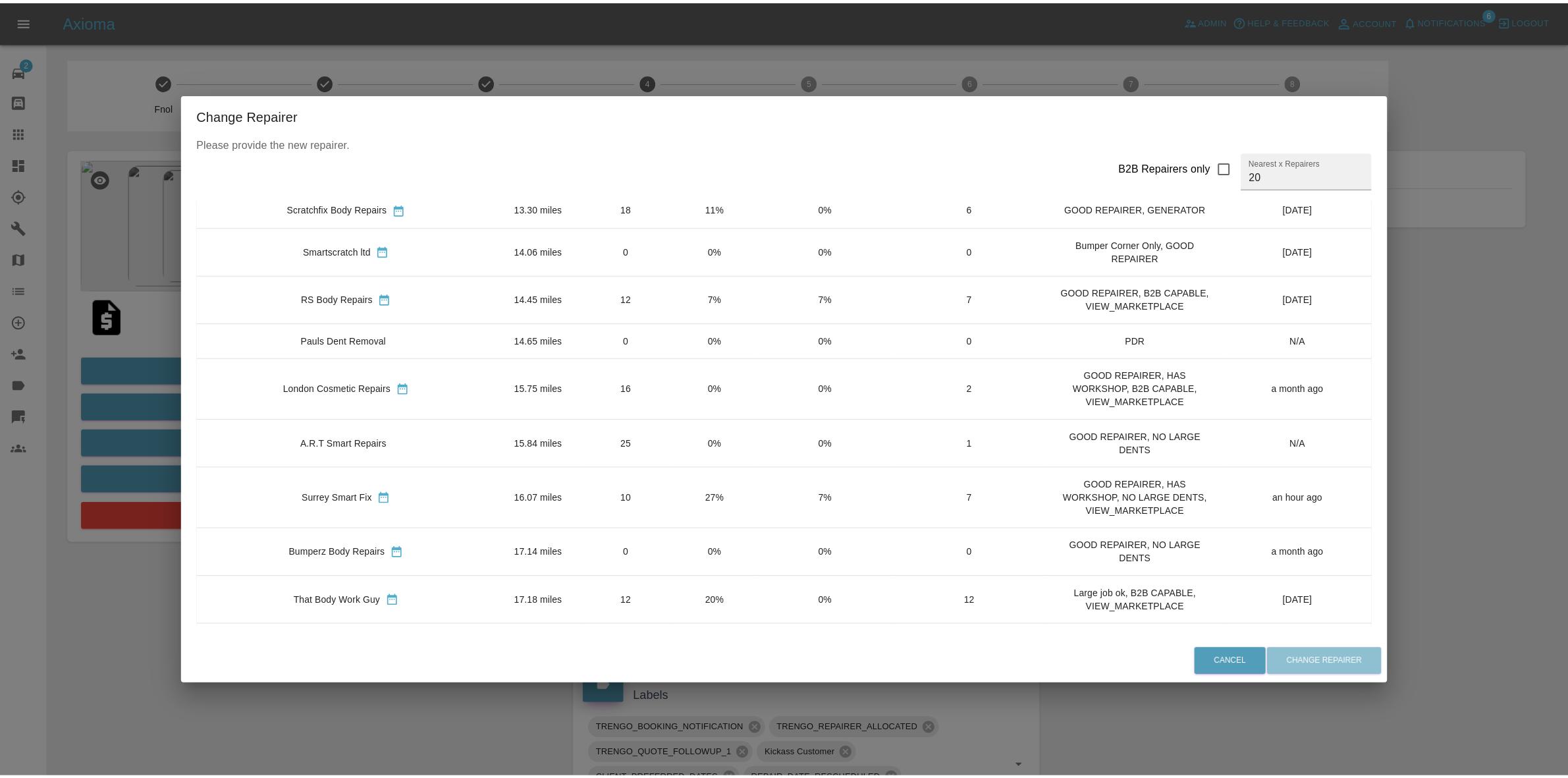
scroll to position [564, 0]
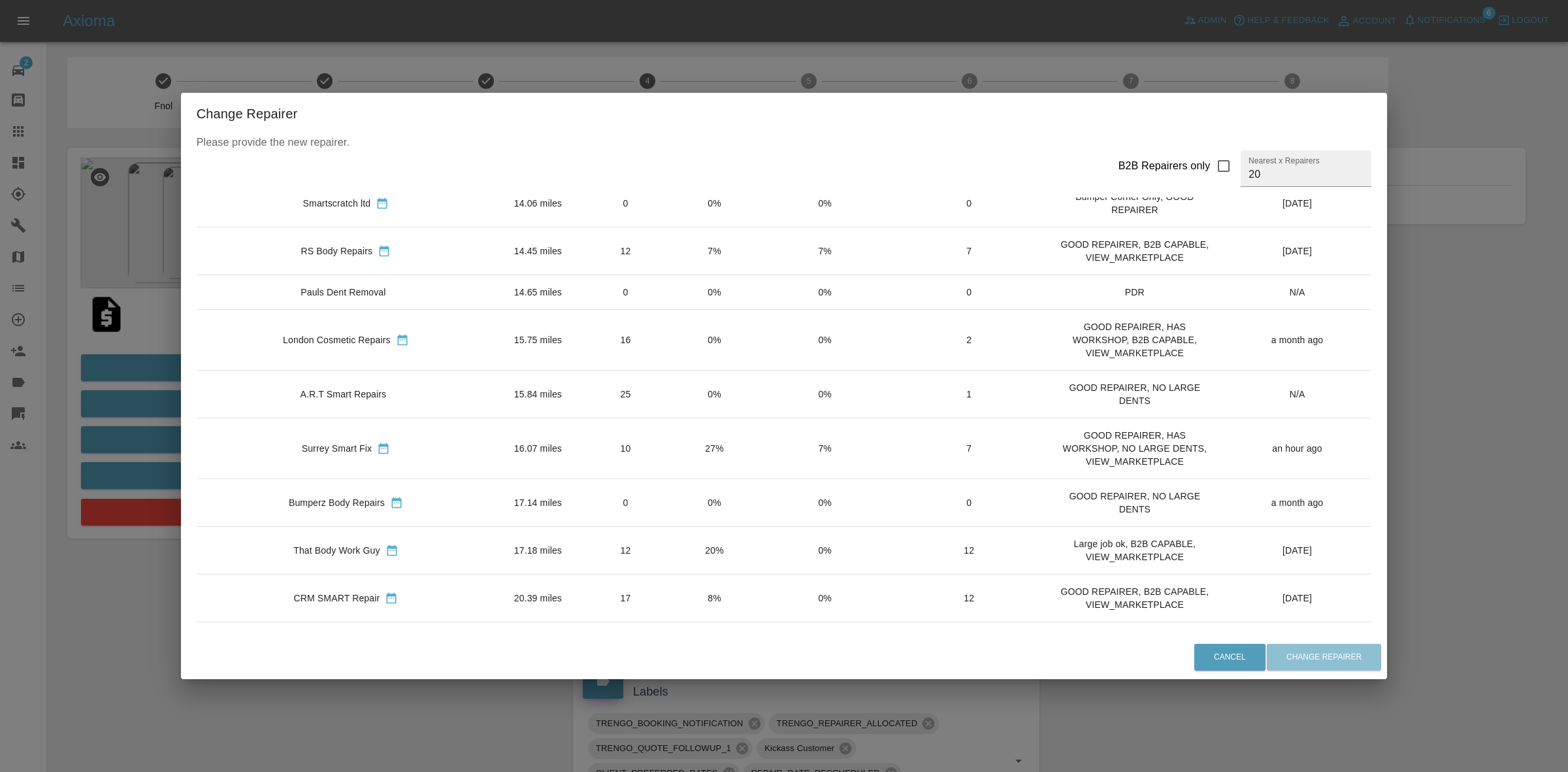
click at [670, 537] on td "20%" at bounding box center [714, 549] width 88 height 48
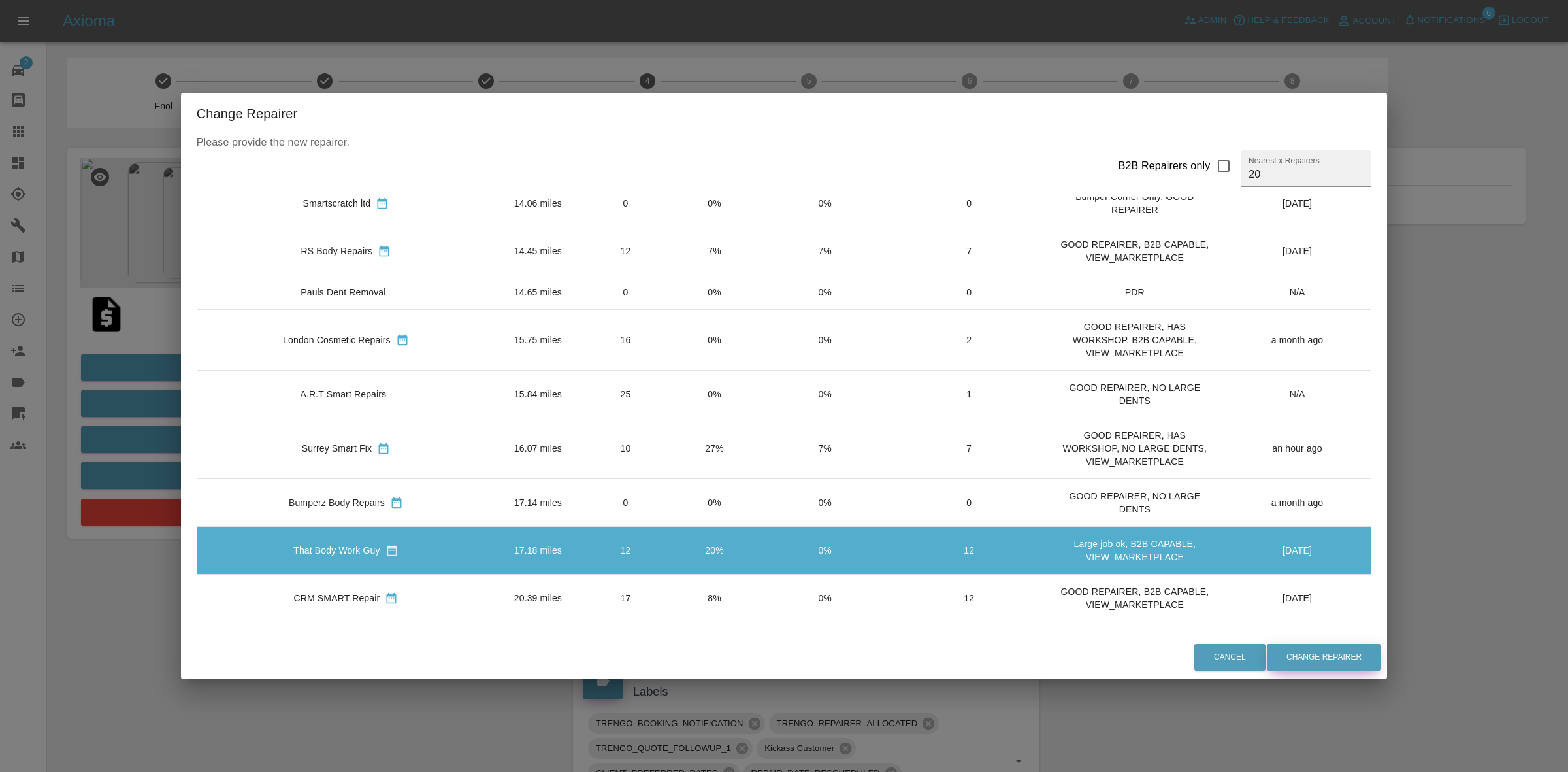
click at [1283, 662] on button "Change Repairer" at bounding box center [1323, 657] width 114 height 27
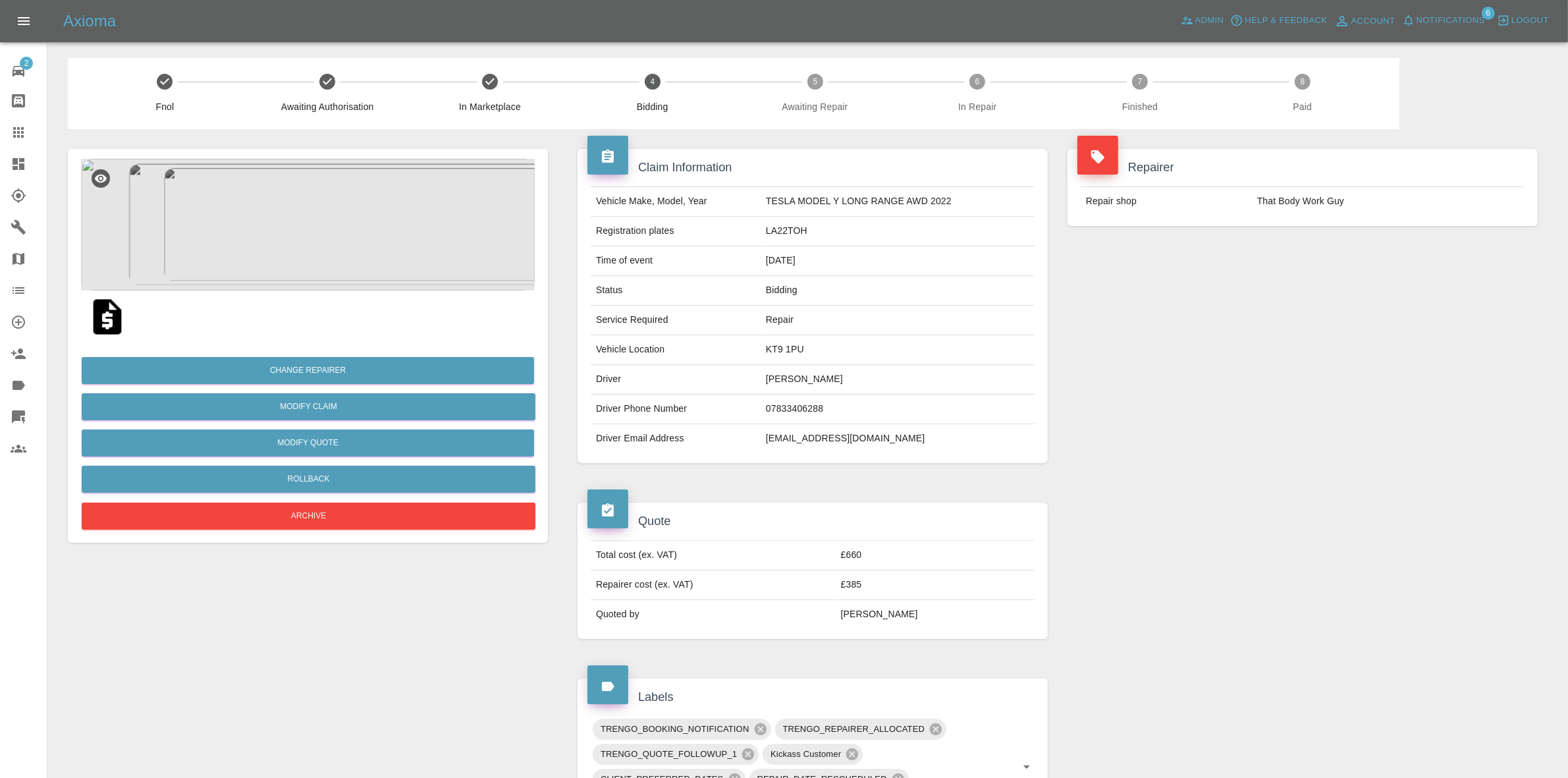
click at [1295, 307] on div "Repairer Repair shop That Body Work Guy" at bounding box center [1302, 305] width 490 height 353
click at [337, 370] on button "Change Repairer" at bounding box center [308, 370] width 453 height 27
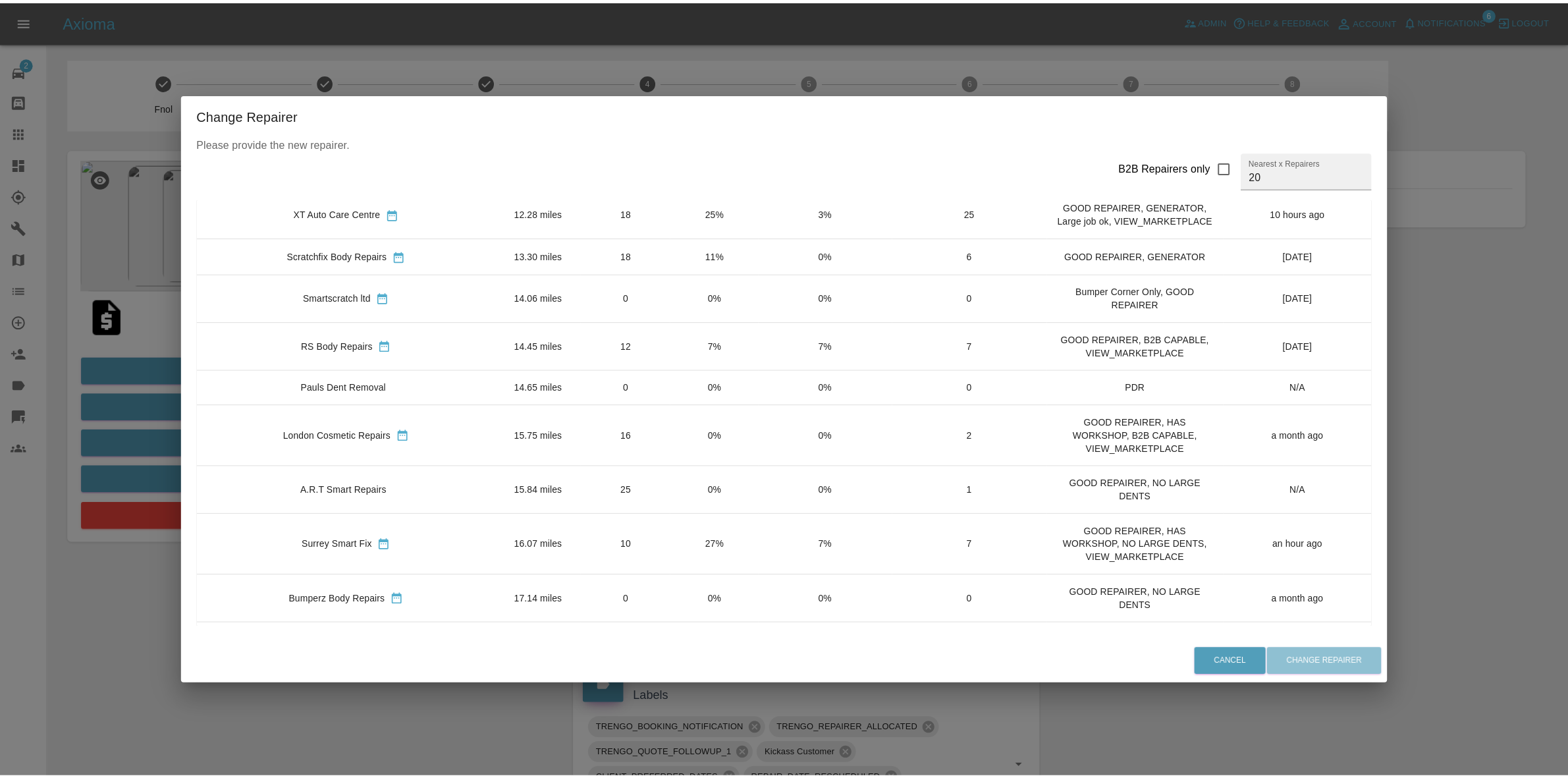
scroll to position [564, 0]
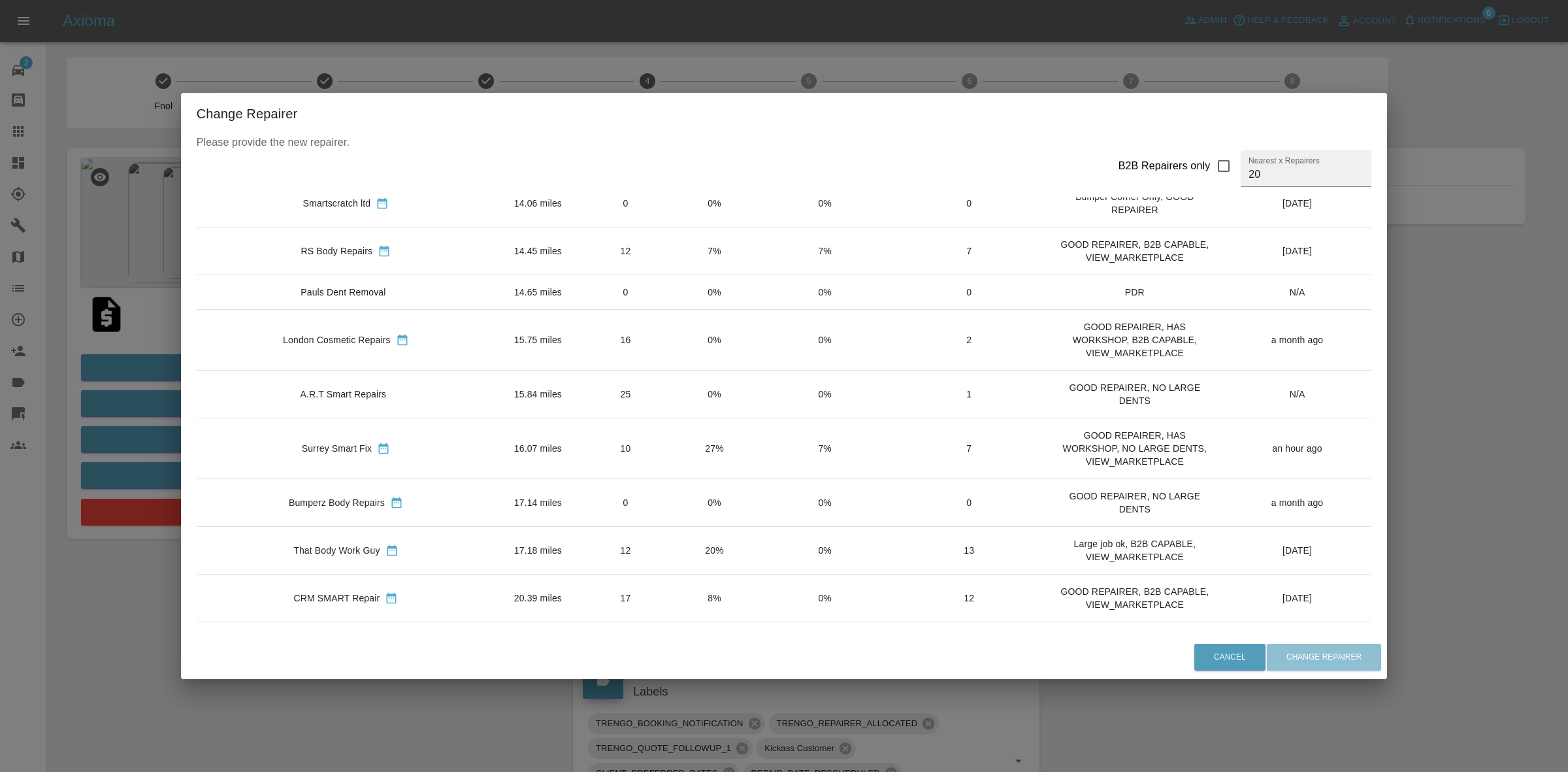
drag, startPoint x: 606, startPoint y: 588, endPoint x: 897, endPoint y: 657, distance: 299.1
click at [607, 589] on td "17" at bounding box center [625, 597] width 89 height 48
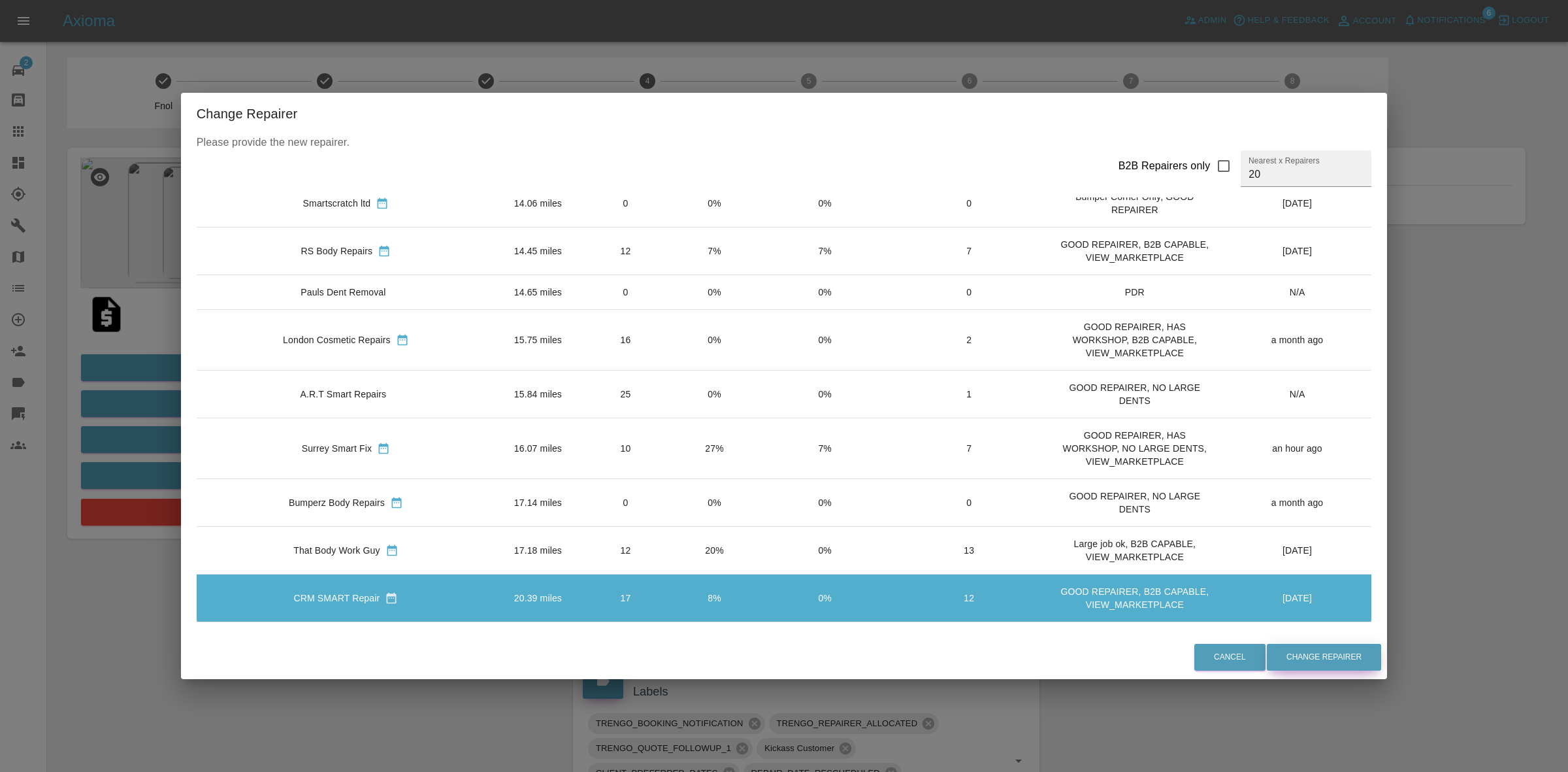
click at [1267, 648] on button "Change Repairer" at bounding box center [1323, 657] width 114 height 27
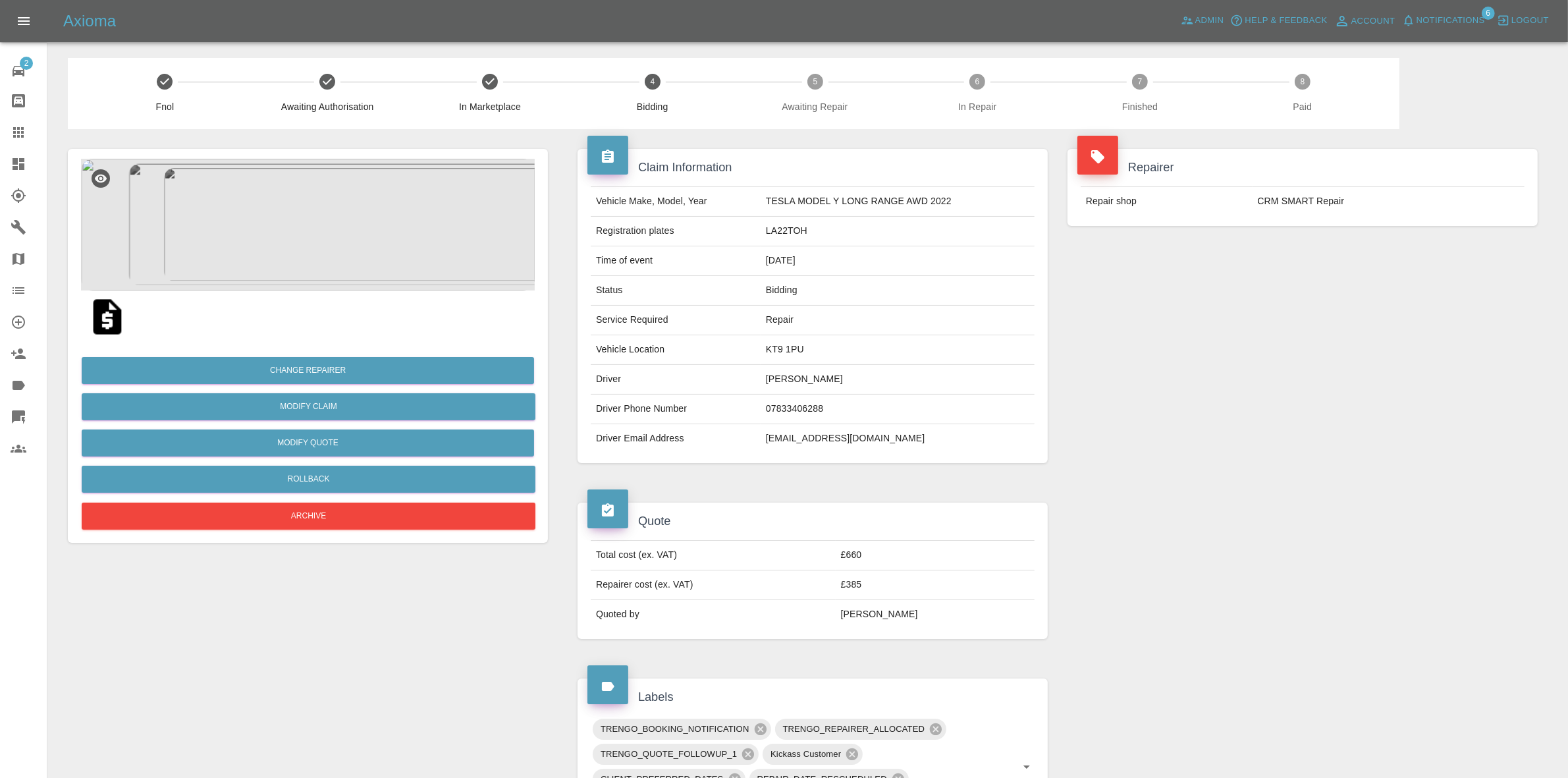
click at [1200, 285] on div "Repairer Repair shop CRM SMART Repair" at bounding box center [1302, 305] width 490 height 353
click at [336, 363] on button "Change Repairer" at bounding box center [308, 370] width 453 height 27
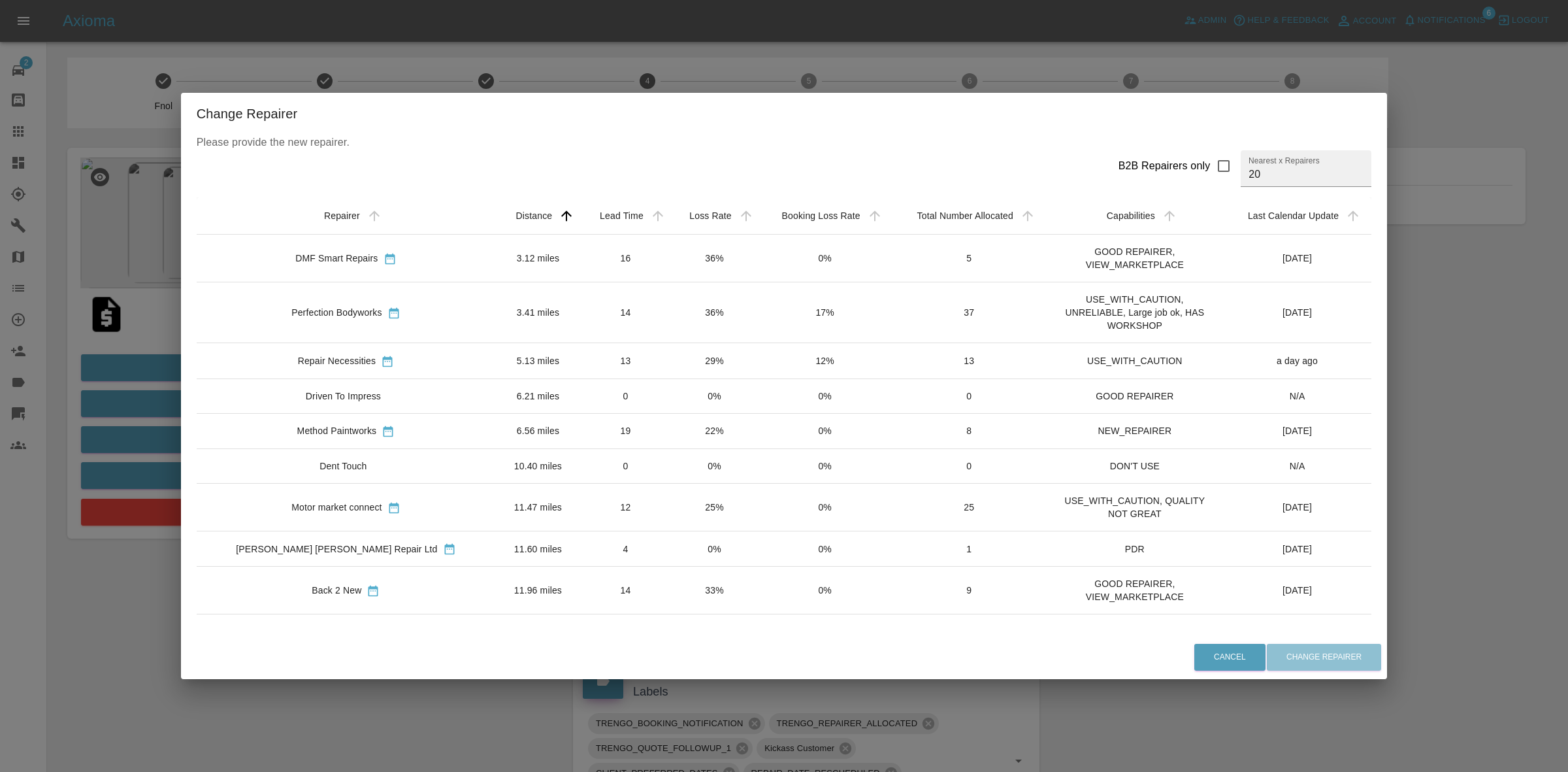
click at [670, 360] on td "29%" at bounding box center [714, 361] width 88 height 35
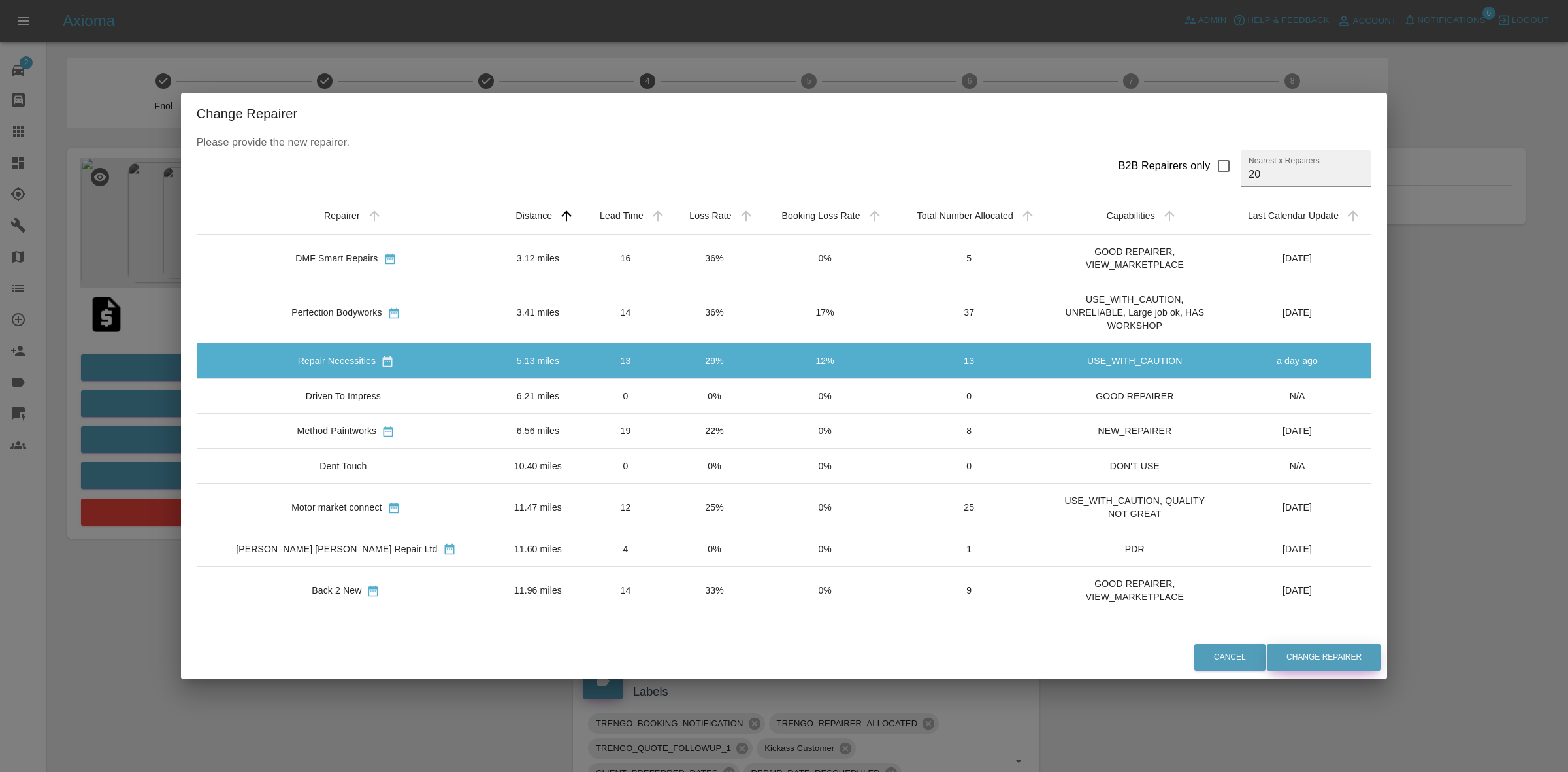
click at [1272, 655] on button "Change Repairer" at bounding box center [1323, 657] width 114 height 27
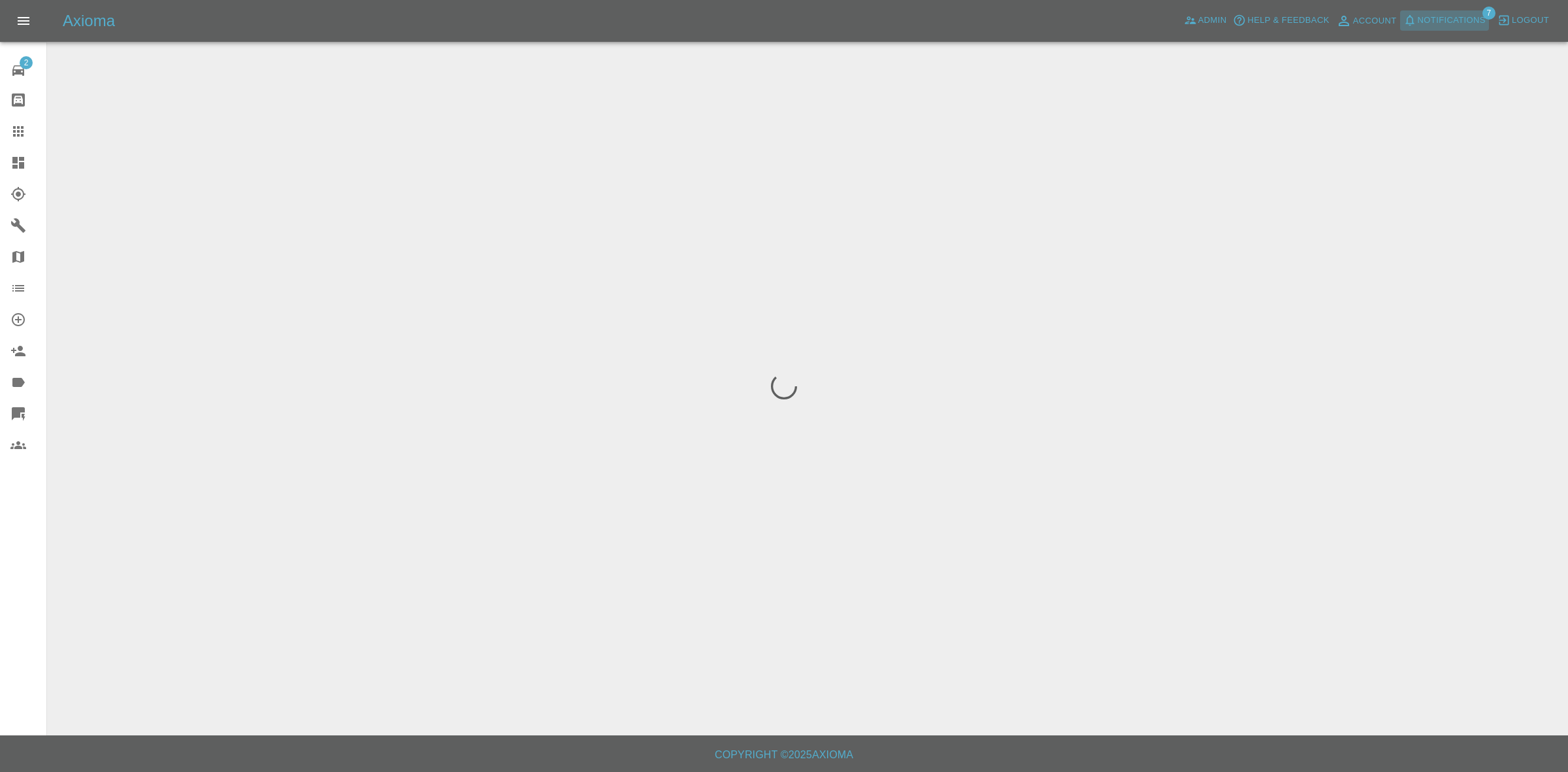
click at [1447, 21] on span "Notifications" at bounding box center [1451, 21] width 68 height 15
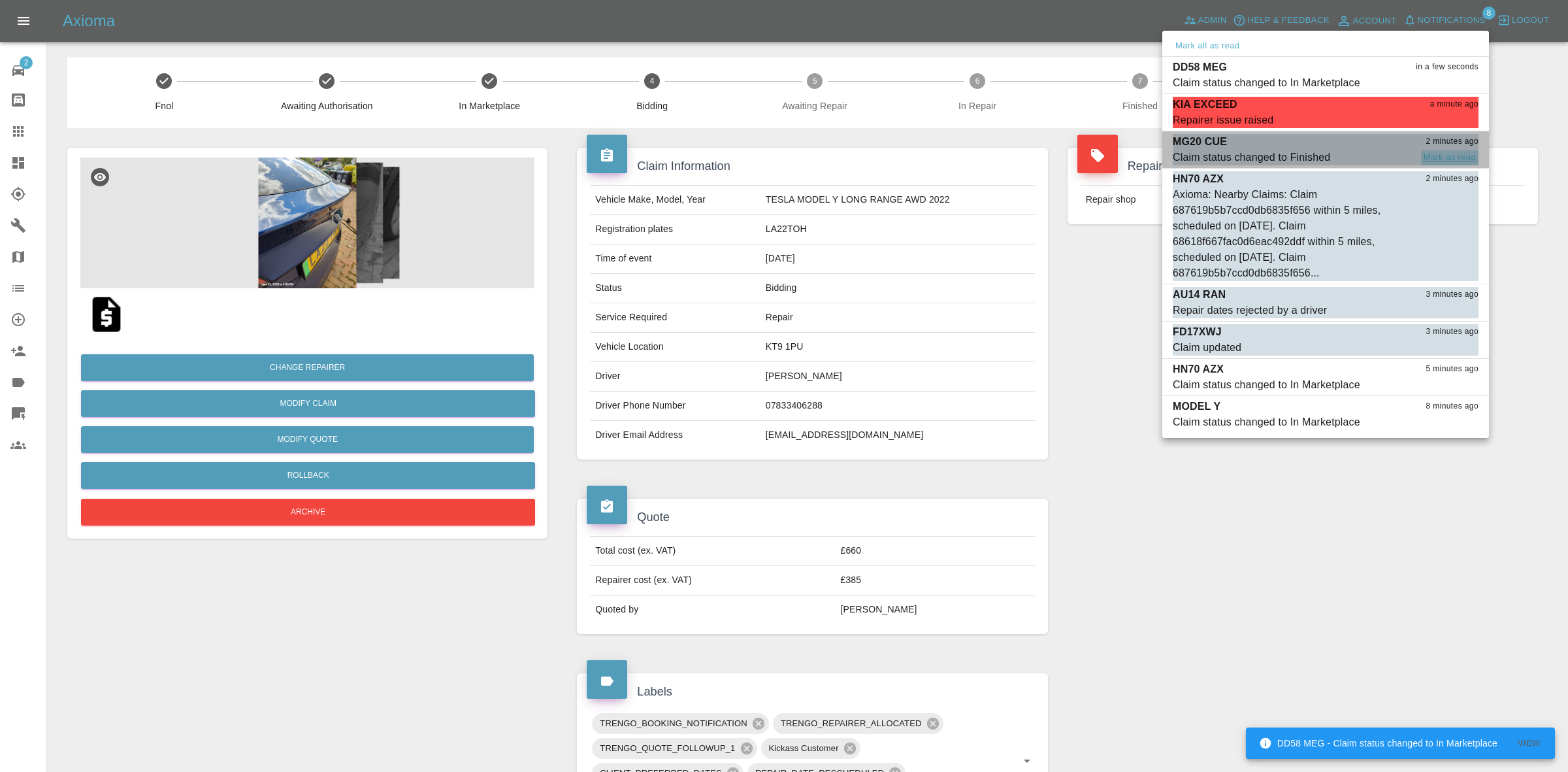
click at [1452, 157] on button "Mark as read" at bounding box center [1450, 158] width 58 height 15
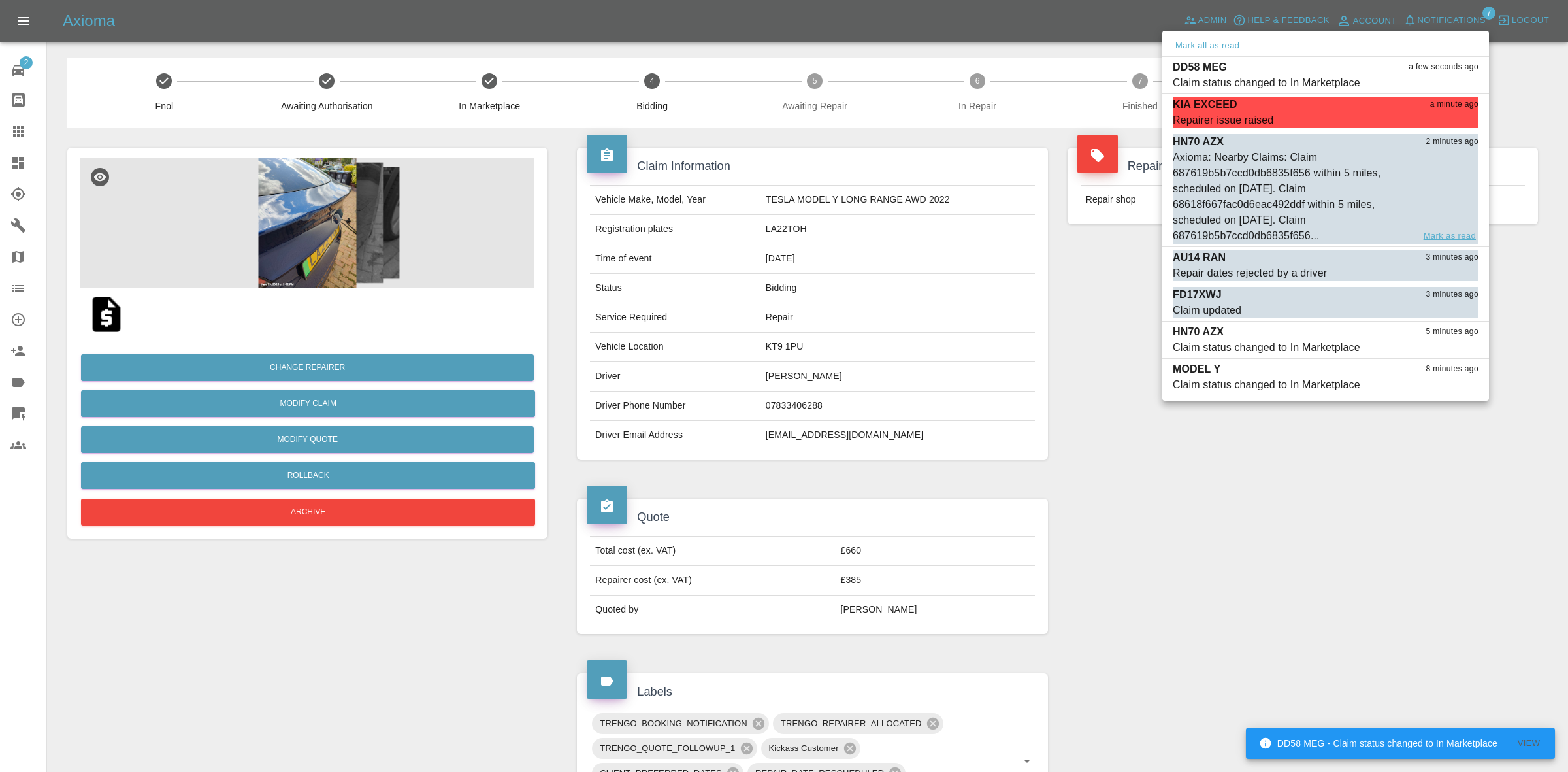
click at [1461, 234] on button "Mark as read" at bounding box center [1450, 236] width 58 height 15
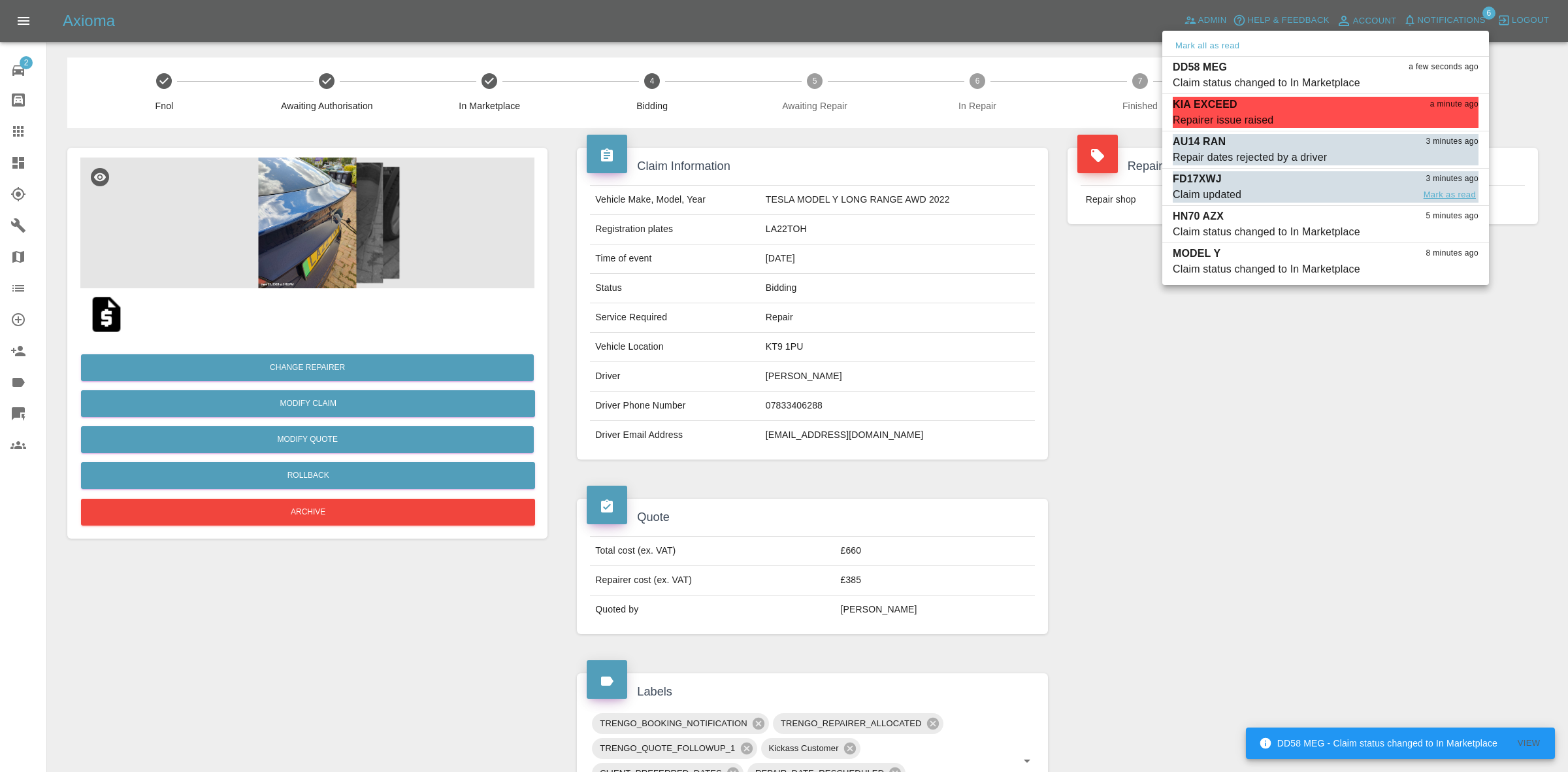
click at [1450, 193] on button "Mark as read" at bounding box center [1450, 195] width 58 height 15
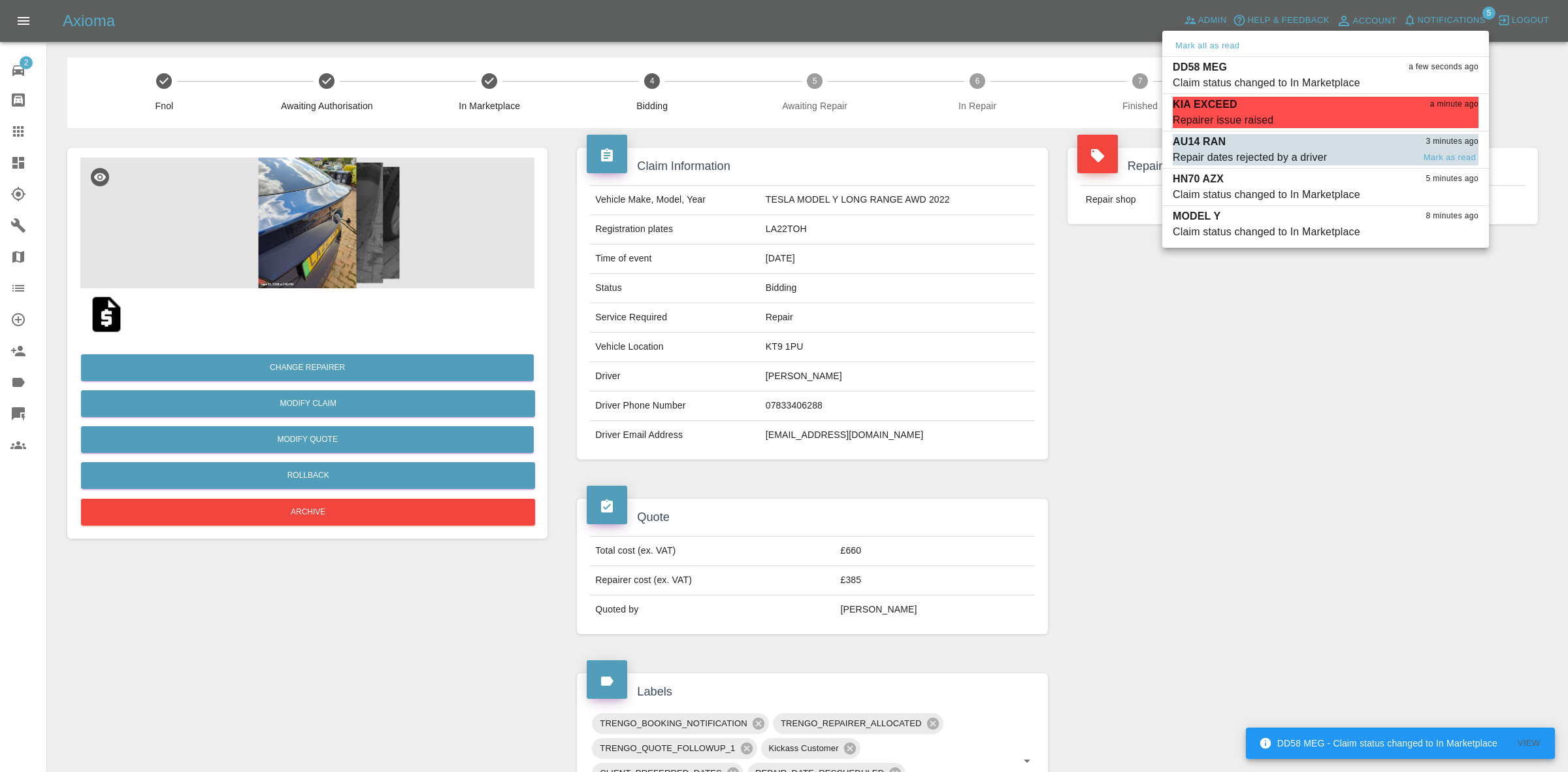
click at [1282, 152] on div "Repair dates rejected by a driver" at bounding box center [1249, 157] width 154 height 16
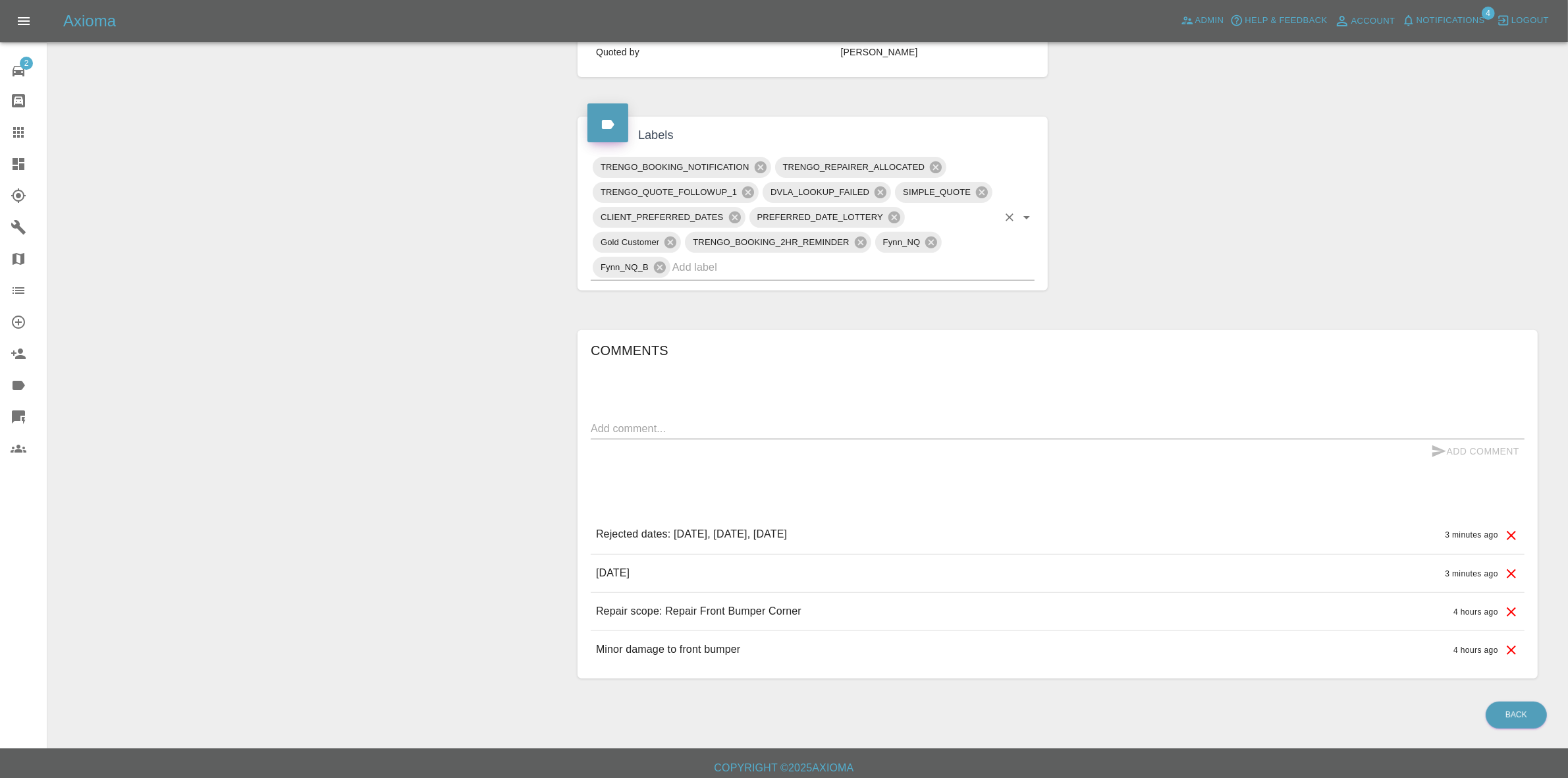
scroll to position [573, 0]
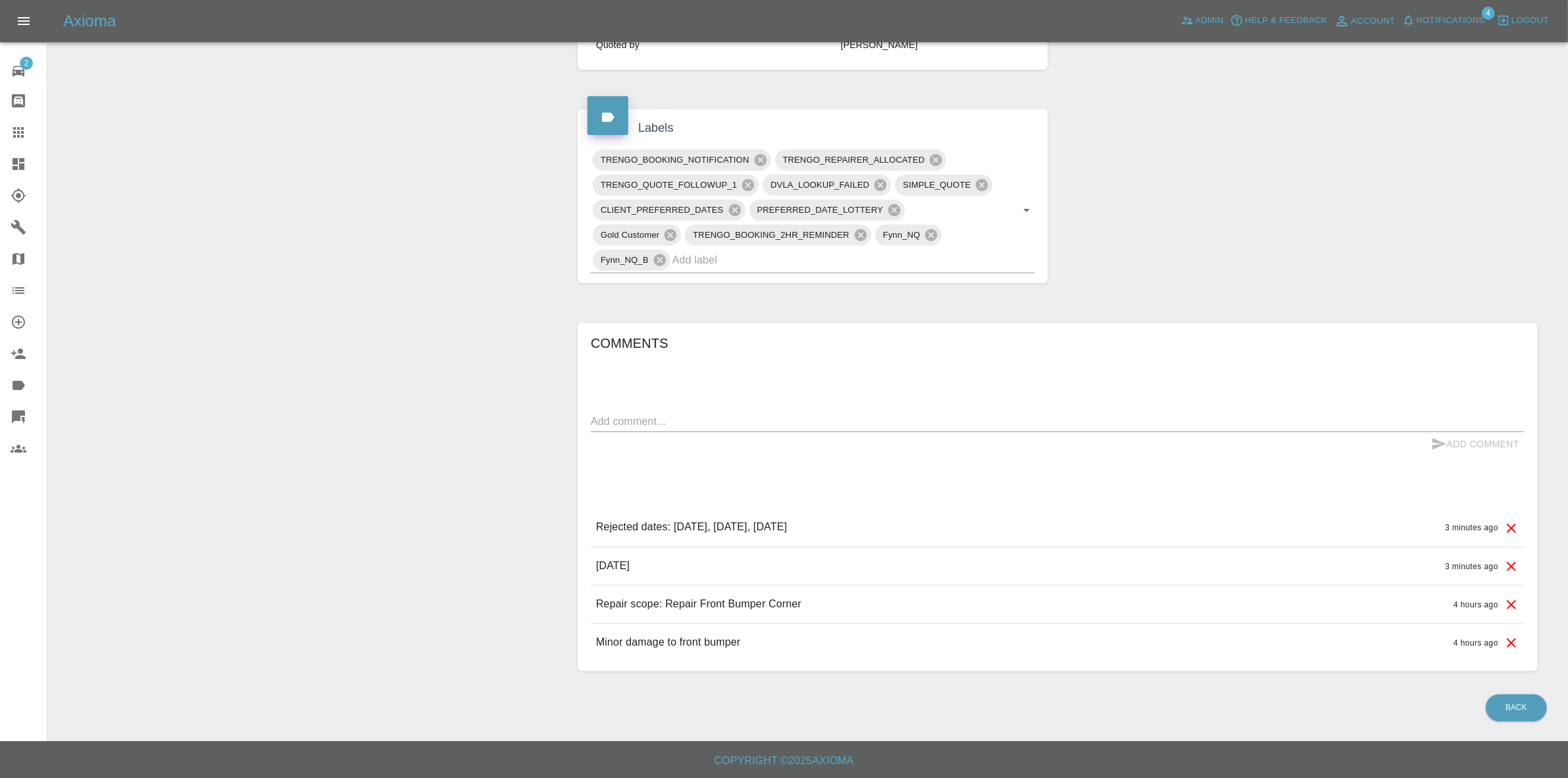
click at [1250, 204] on div "Claim Information Vehicle Make, Model, Year N/A N/A 0 Registration plates AU14 …" at bounding box center [1057, 125] width 980 height 1130
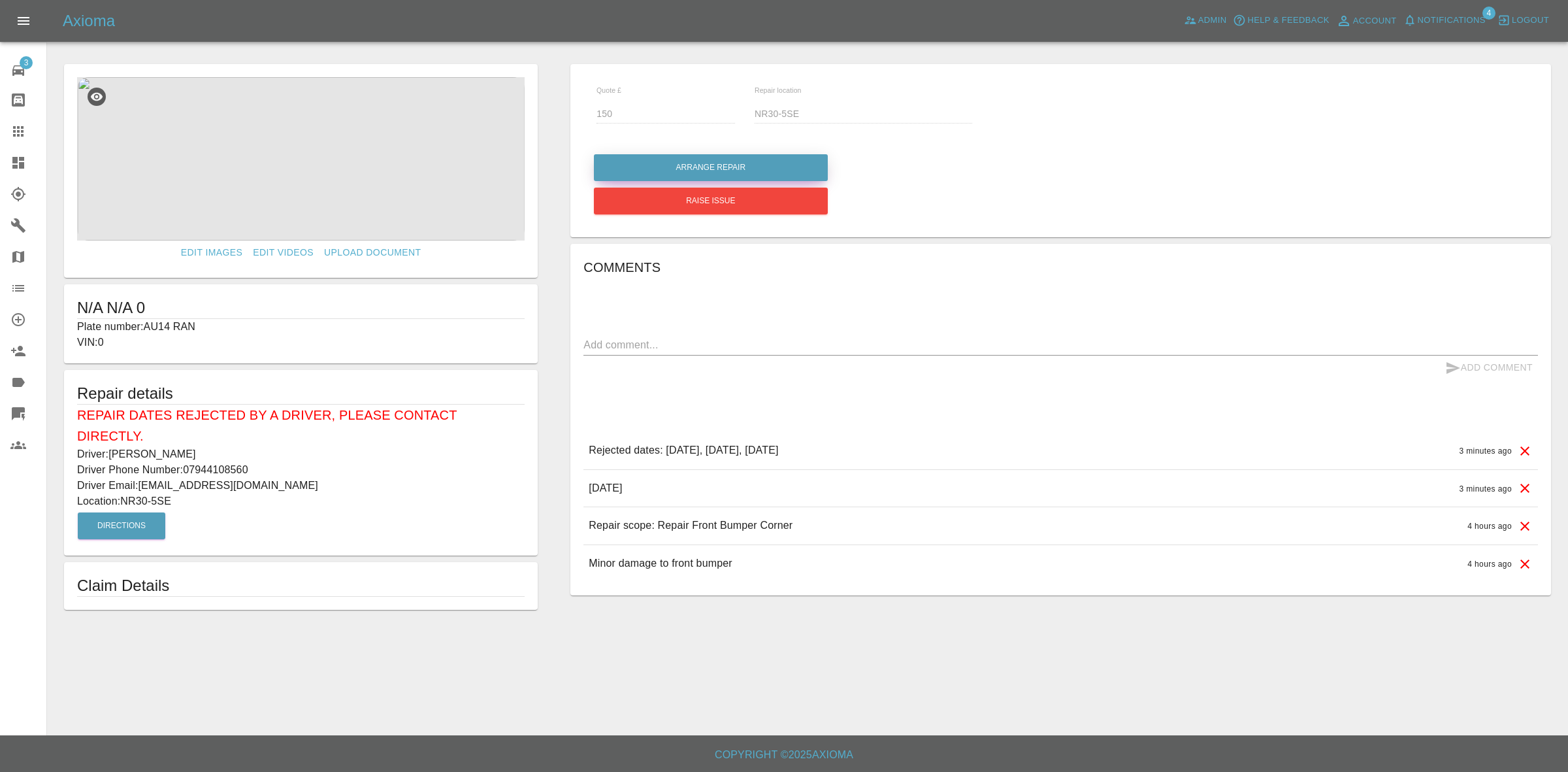
click at [761, 169] on button "Arrange Repair" at bounding box center [711, 168] width 234 height 27
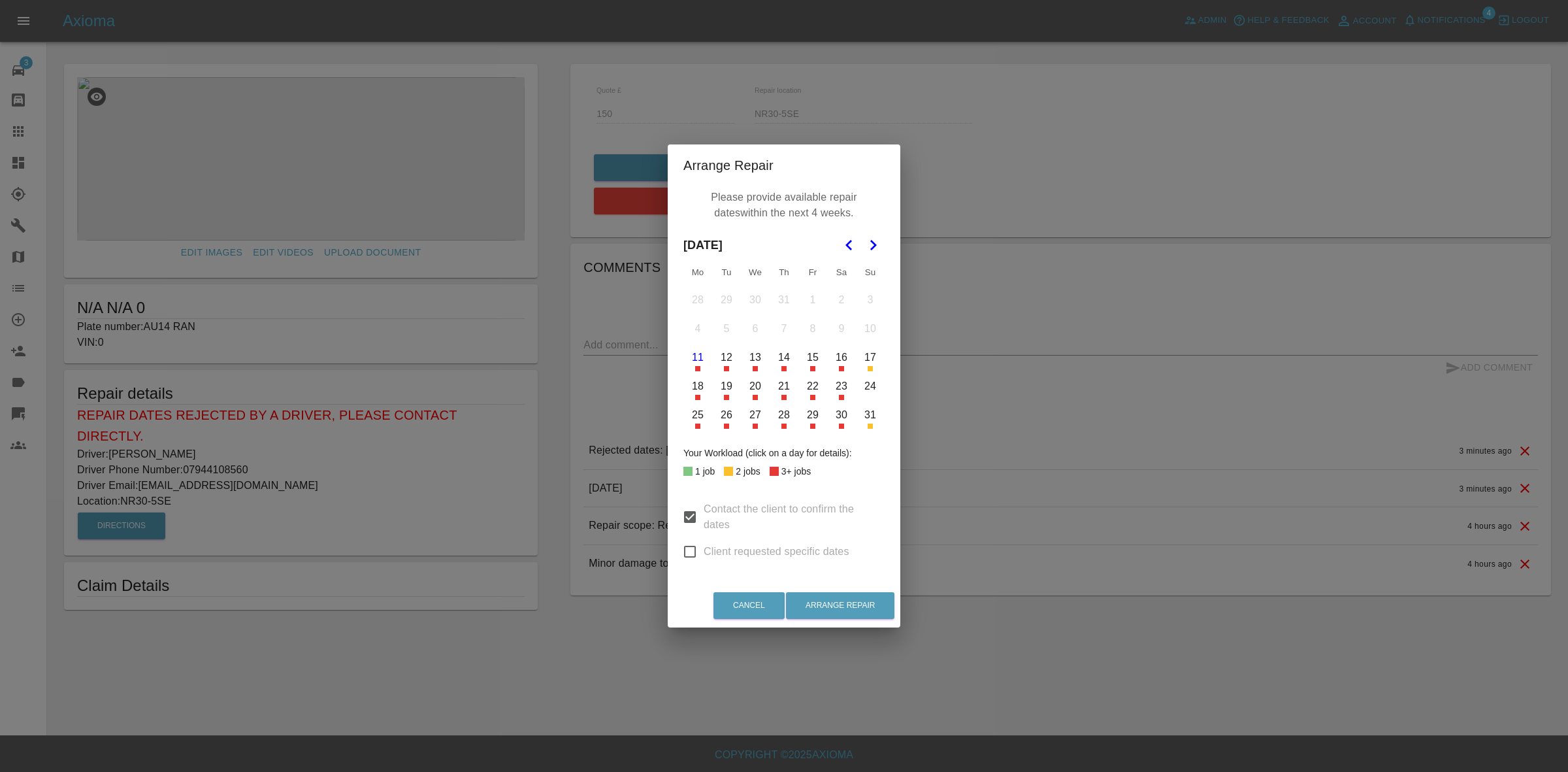
click at [684, 556] on input "Client requested specific dates" at bounding box center [689, 551] width 28 height 28
checkbox input "true"
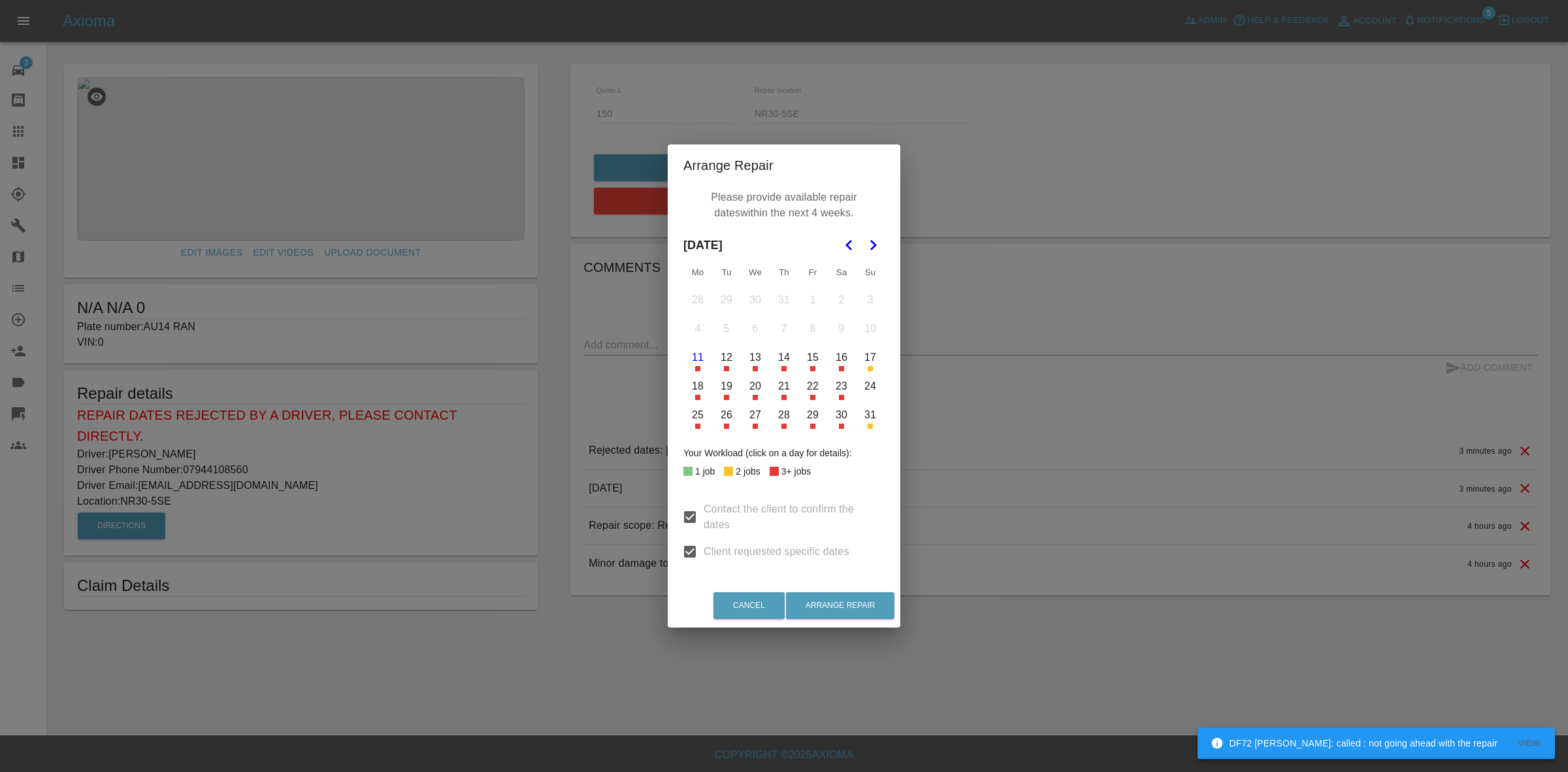
click at [869, 245] on icon "Go to the Next Month" at bounding box center [873, 245] width 16 height 16
click at [693, 298] on button "1" at bounding box center [698, 300] width 28 height 28
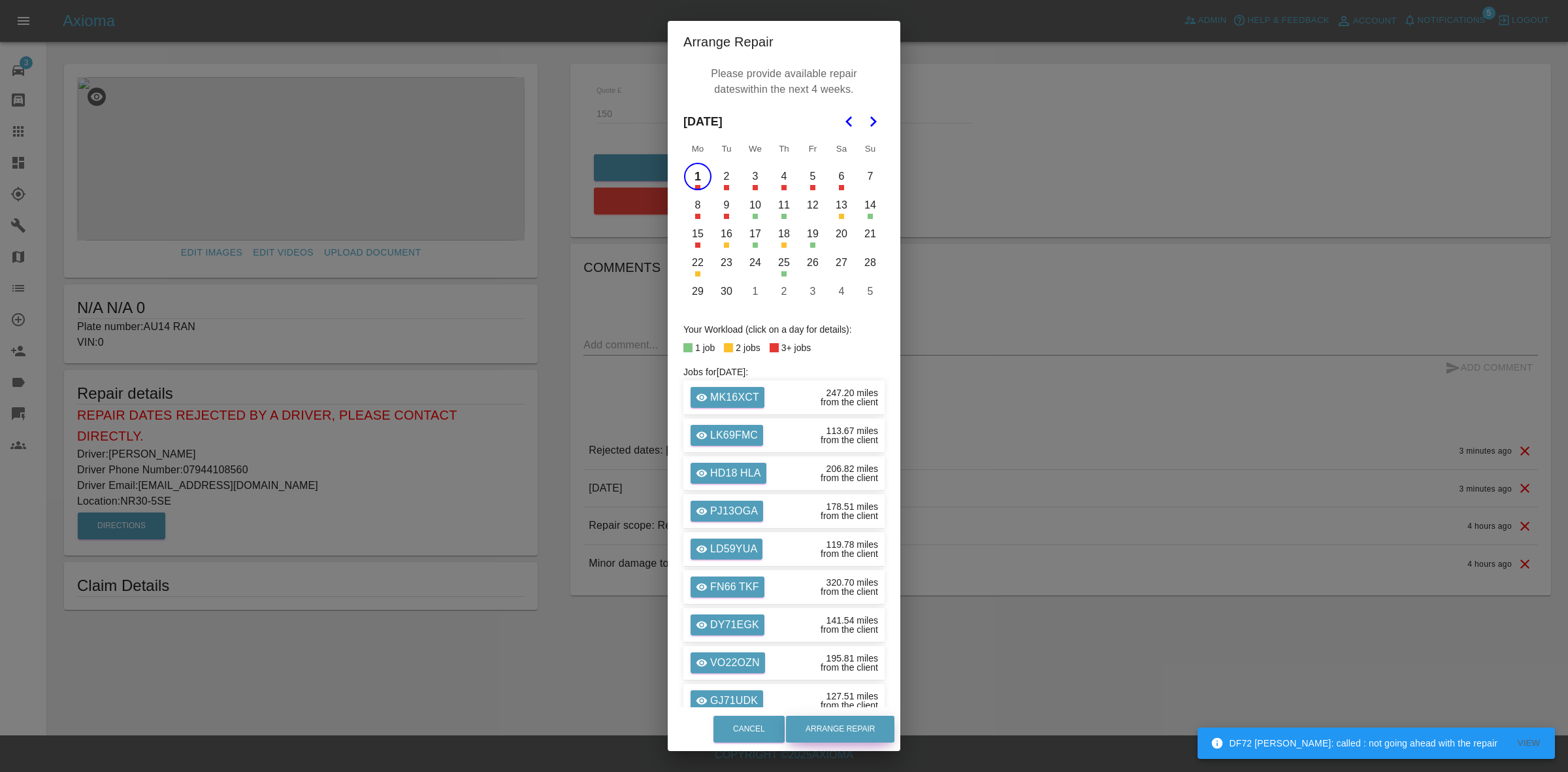
click at [856, 727] on button "Arrange Repair" at bounding box center [840, 729] width 108 height 27
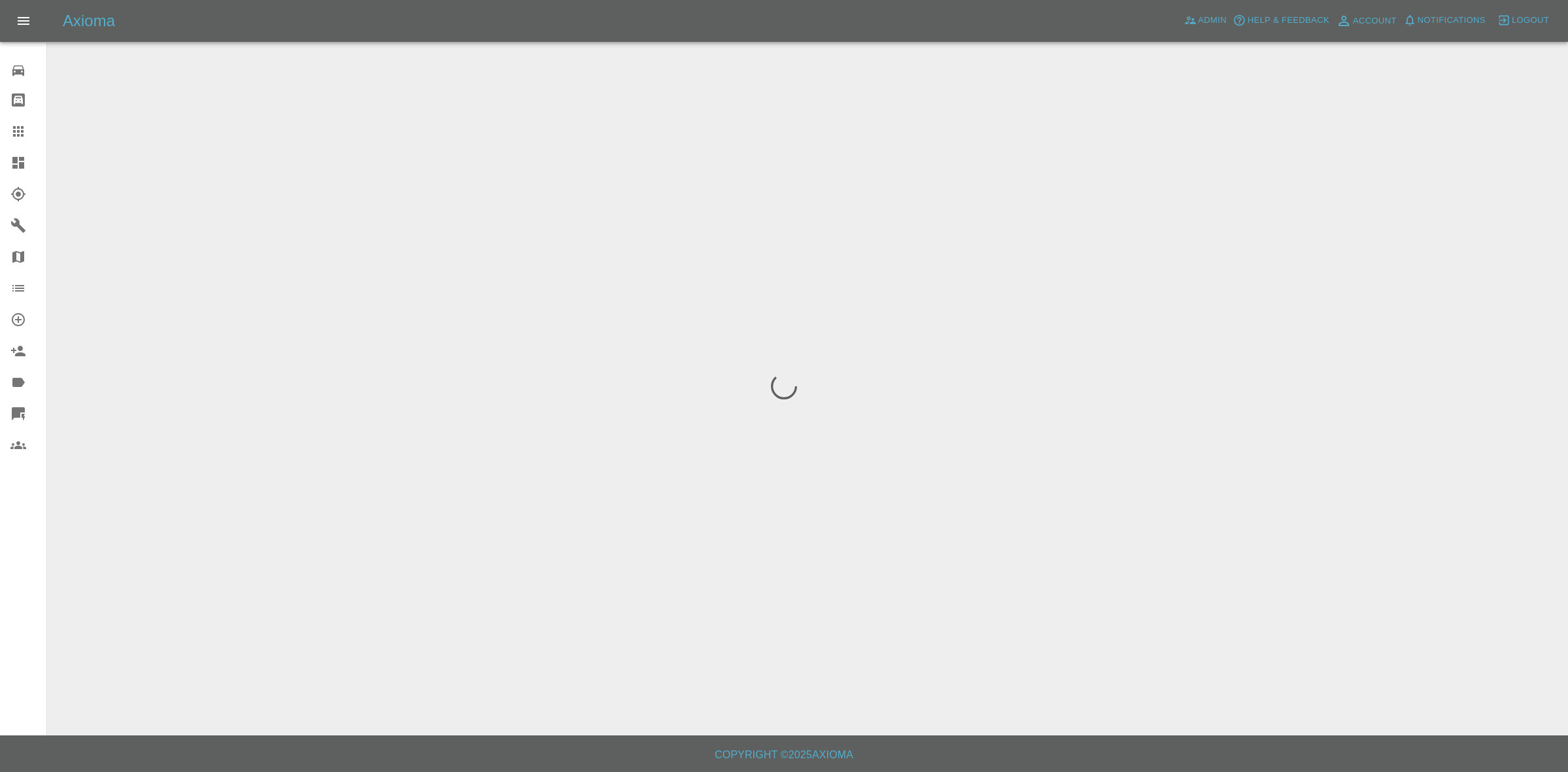
click at [0, 147] on link "Dashboard" at bounding box center [23, 163] width 47 height 32
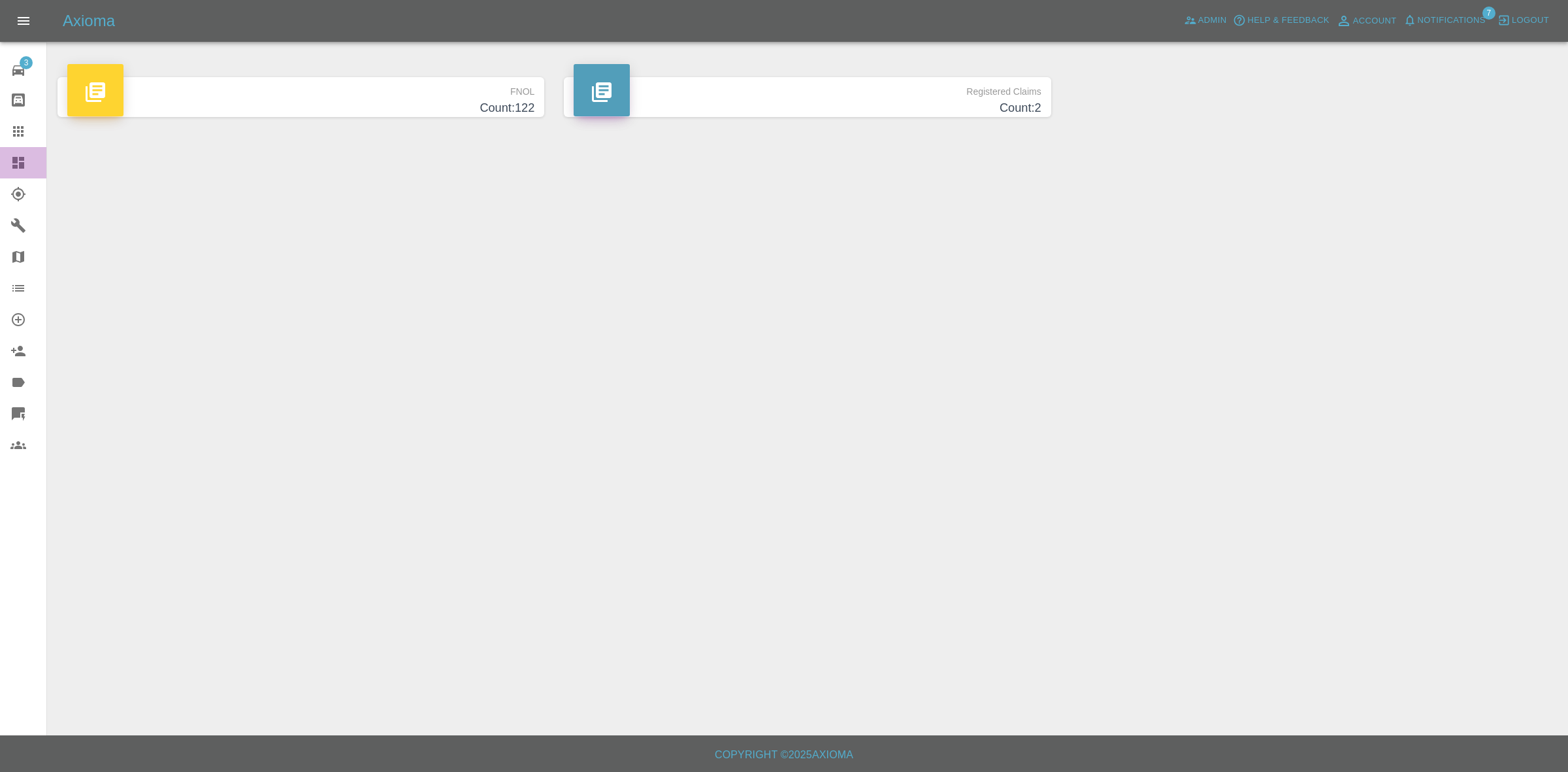
click at [2, 154] on link "Dashboard" at bounding box center [23, 163] width 47 height 32
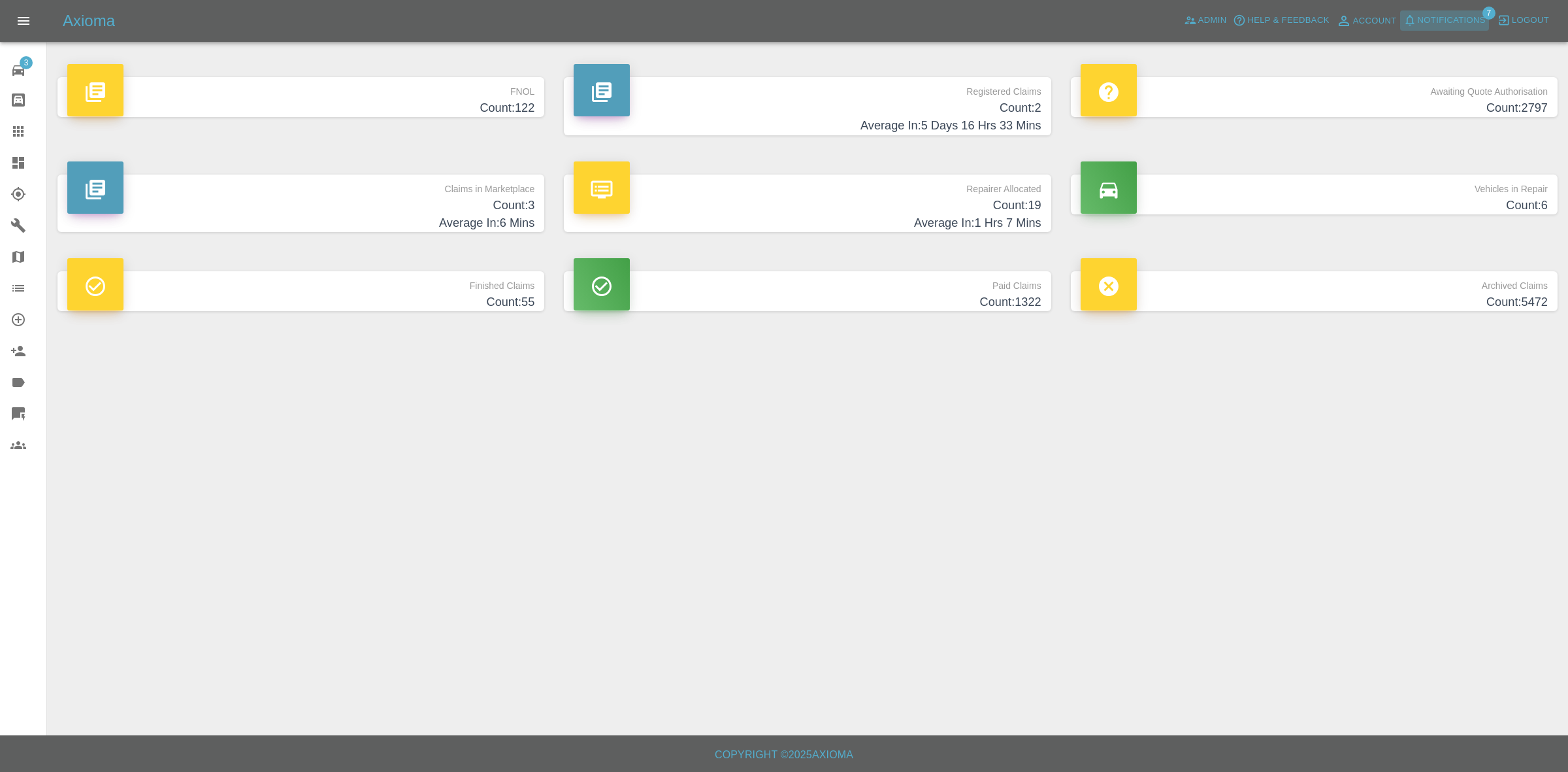
click at [1445, 21] on span "Notifications" at bounding box center [1451, 21] width 68 height 15
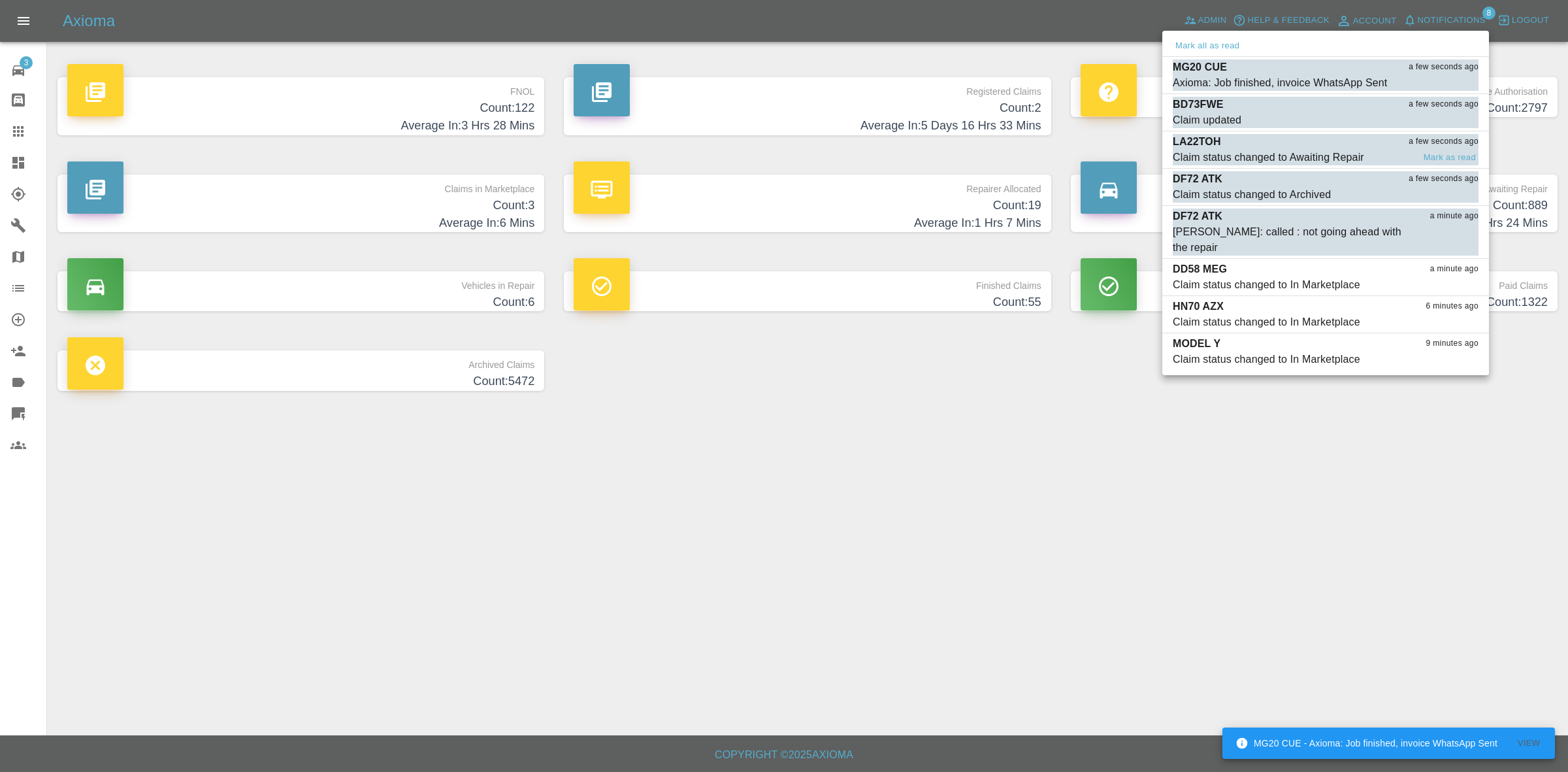
click at [1314, 158] on div "Claim status changed to Awaiting Repair" at bounding box center [1268, 157] width 191 height 16
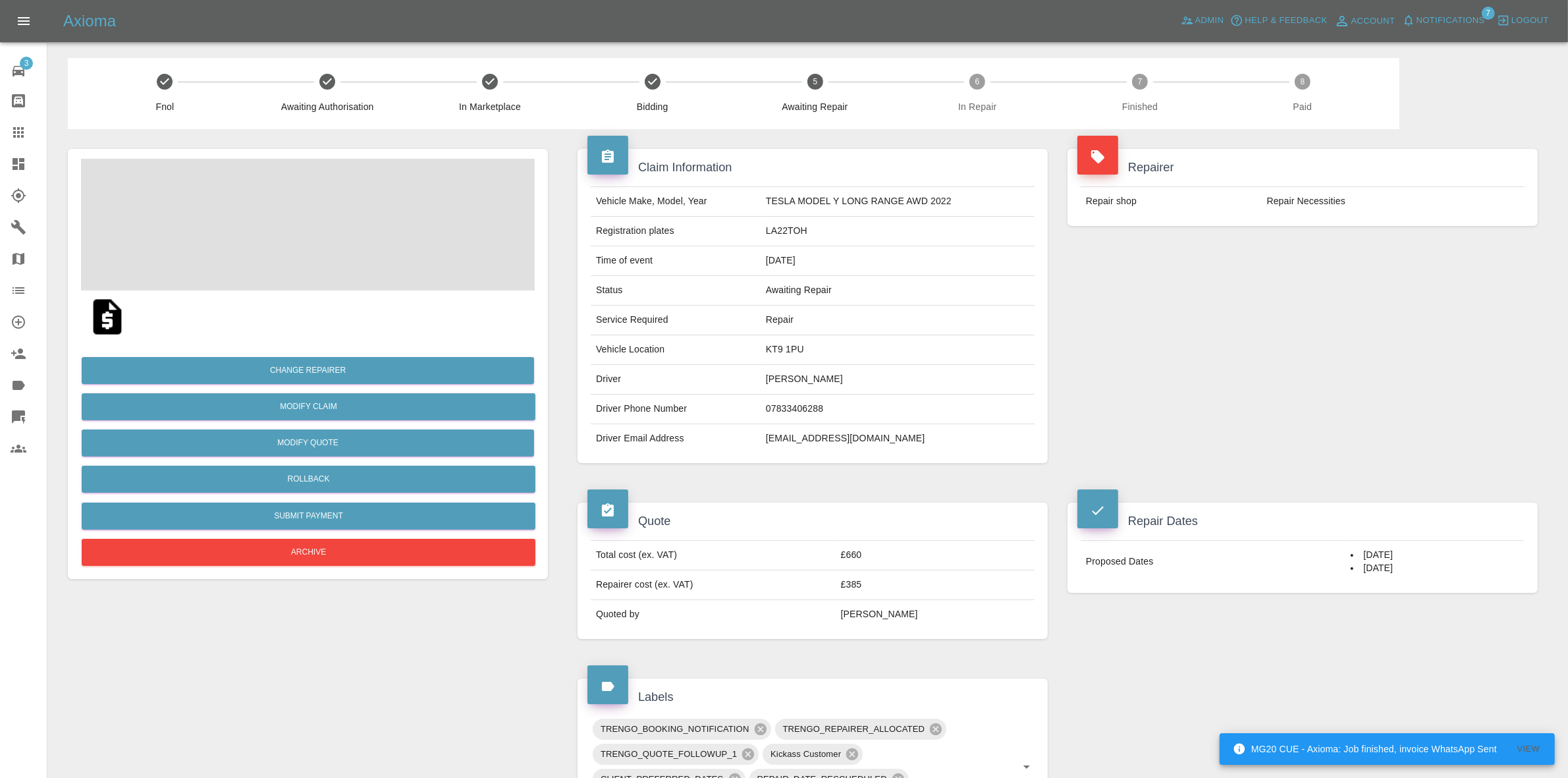
click at [1453, 23] on span "Notifications" at bounding box center [1450, 21] width 68 height 15
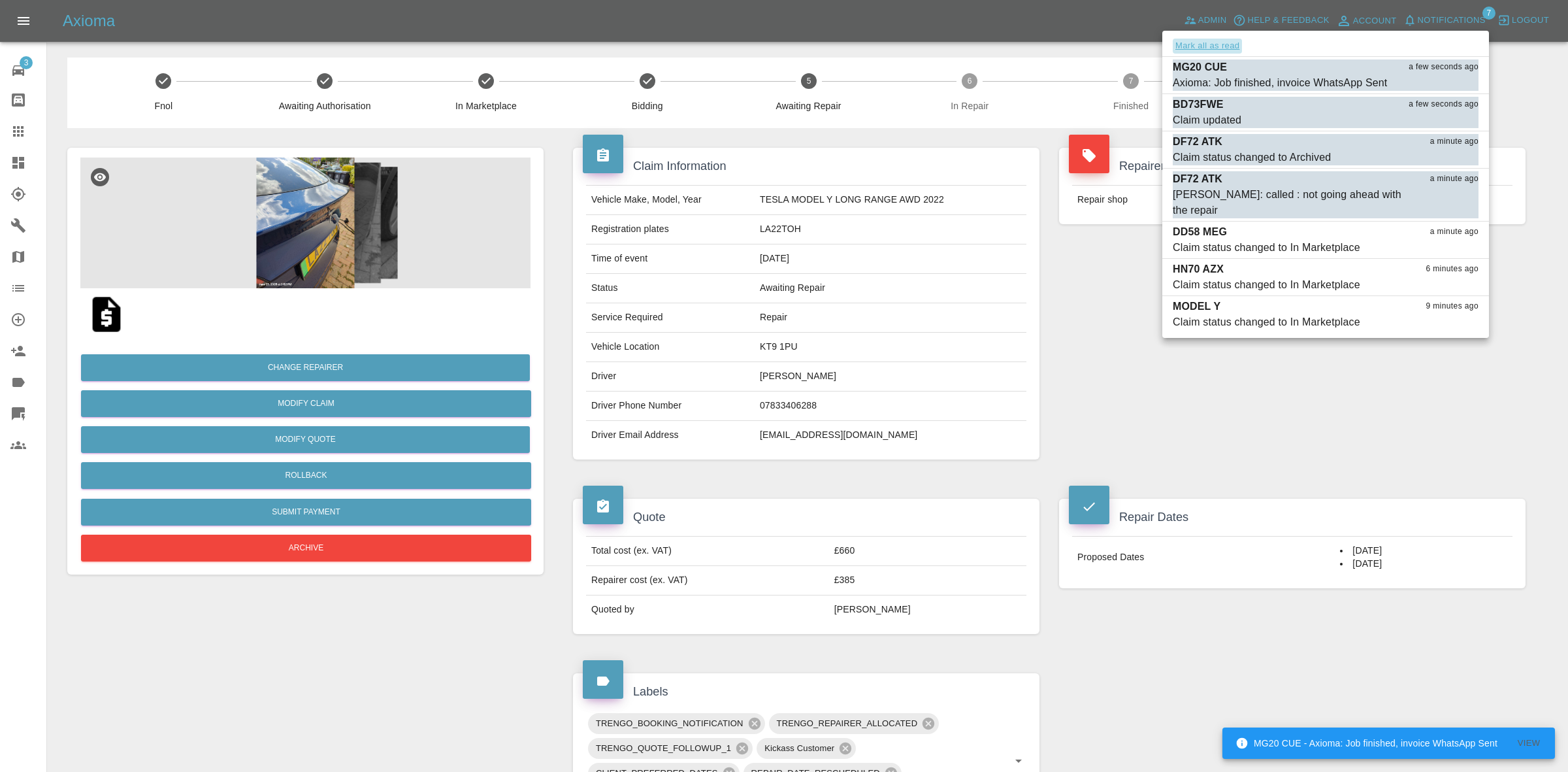
click at [1233, 47] on button "Mark all as read" at bounding box center [1207, 46] width 69 height 15
drag, startPoint x: 1003, startPoint y: 193, endPoint x: 989, endPoint y: 194, distance: 14.0
click at [1003, 194] on div at bounding box center [784, 386] width 1568 height 772
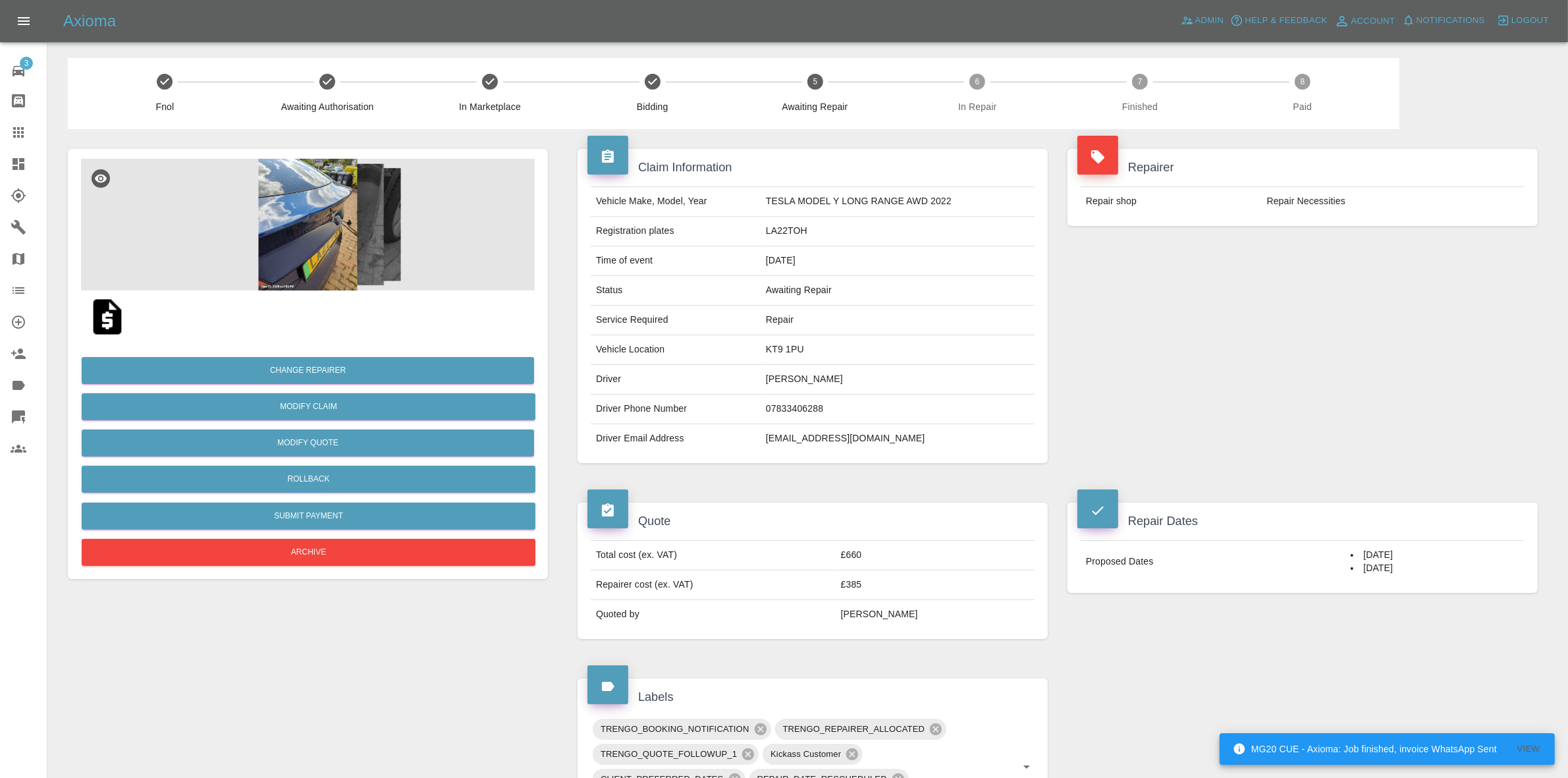
click at [0, 163] on link "Dashboard" at bounding box center [24, 164] width 47 height 32
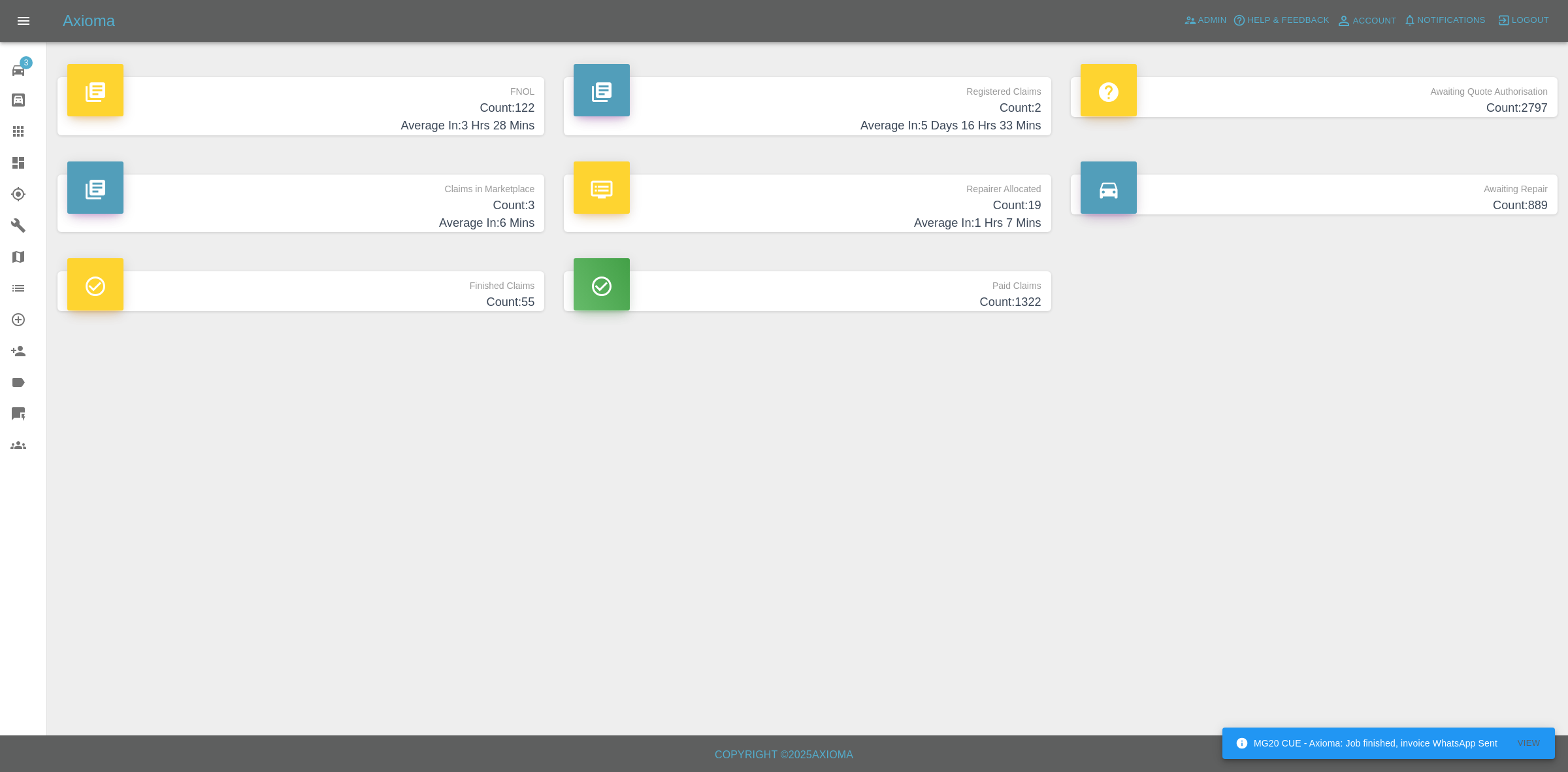
click at [459, 179] on p "Claims in Marketplace" at bounding box center [301, 185] width 467 height 23
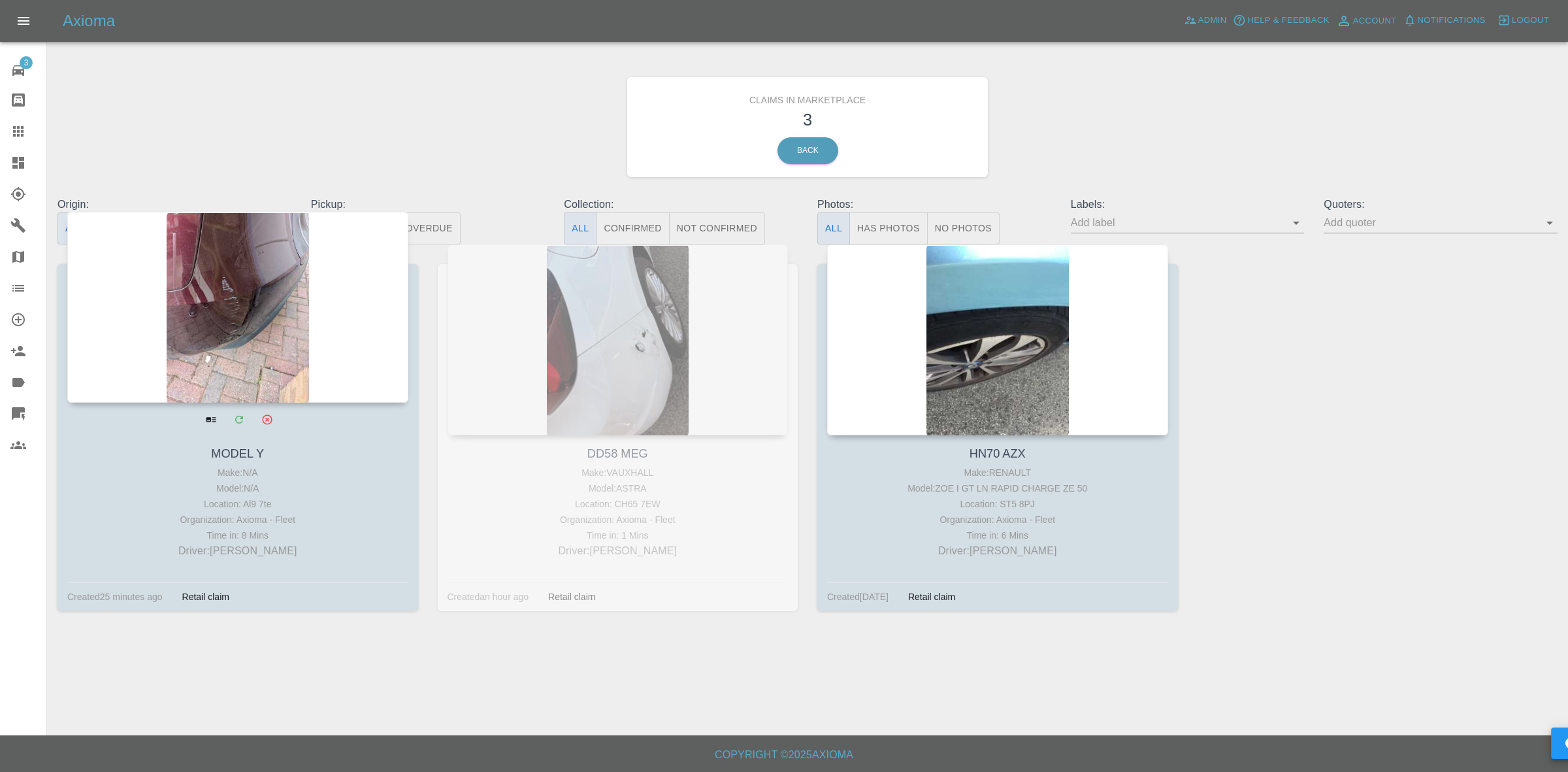
drag, startPoint x: 327, startPoint y: 324, endPoint x: 343, endPoint y: 326, distance: 16.1
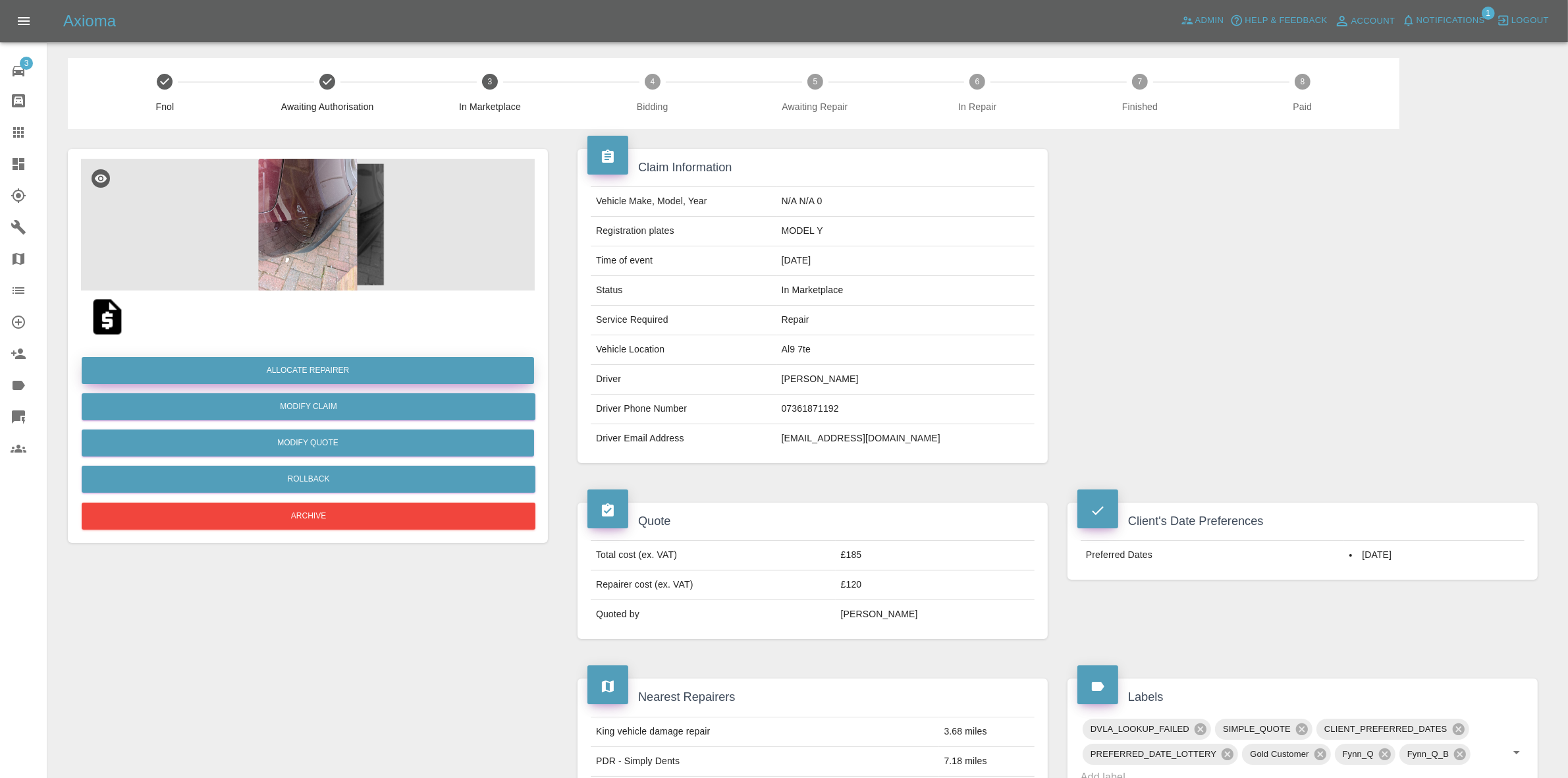
click at [289, 368] on button "Allocate Repairer" at bounding box center [308, 370] width 453 height 27
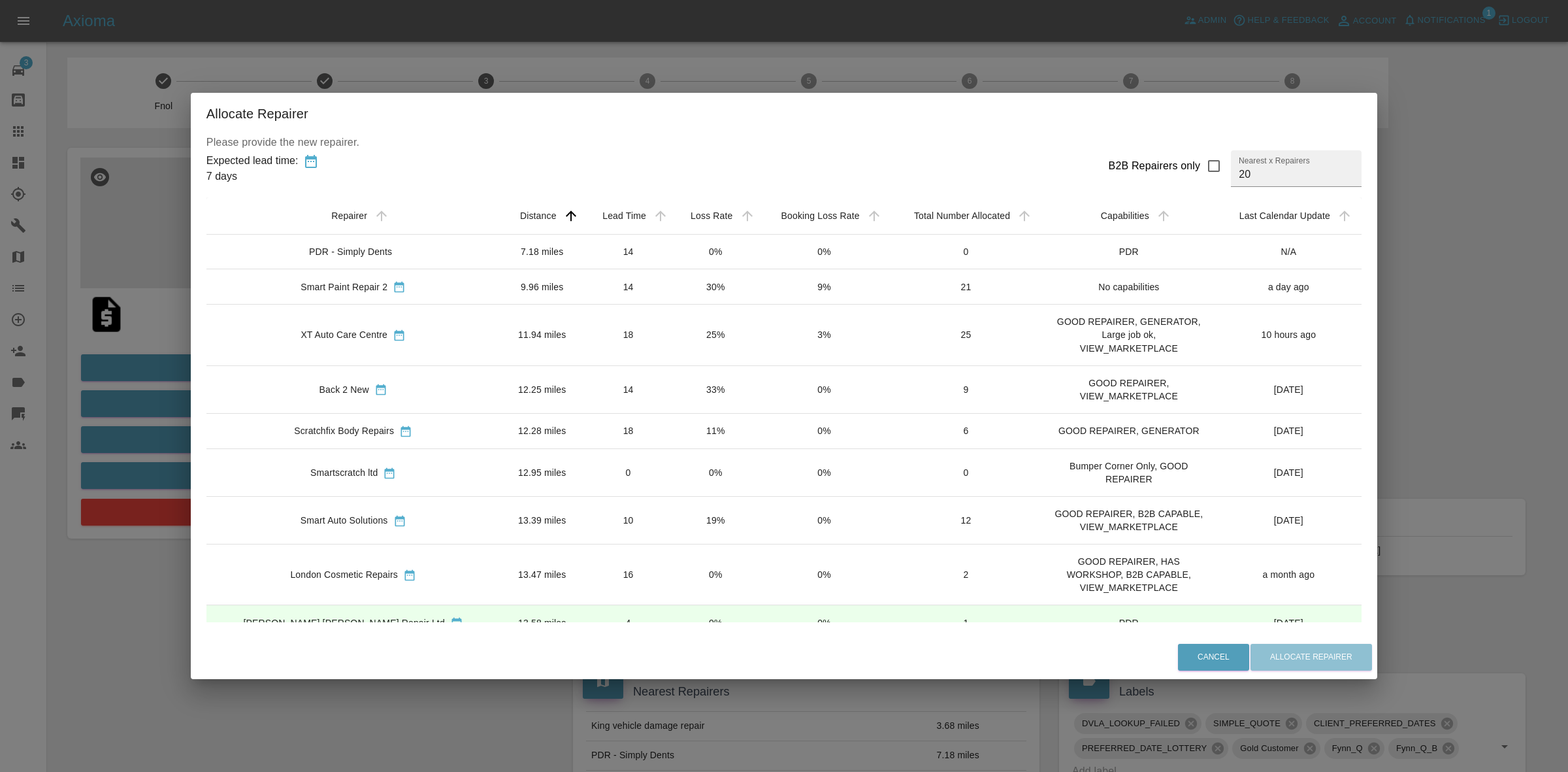
click at [43, 370] on div "Allocate Repairer Please provide the new repairer. Expected lead time: 7 days B…" at bounding box center [784, 386] width 1568 height 772
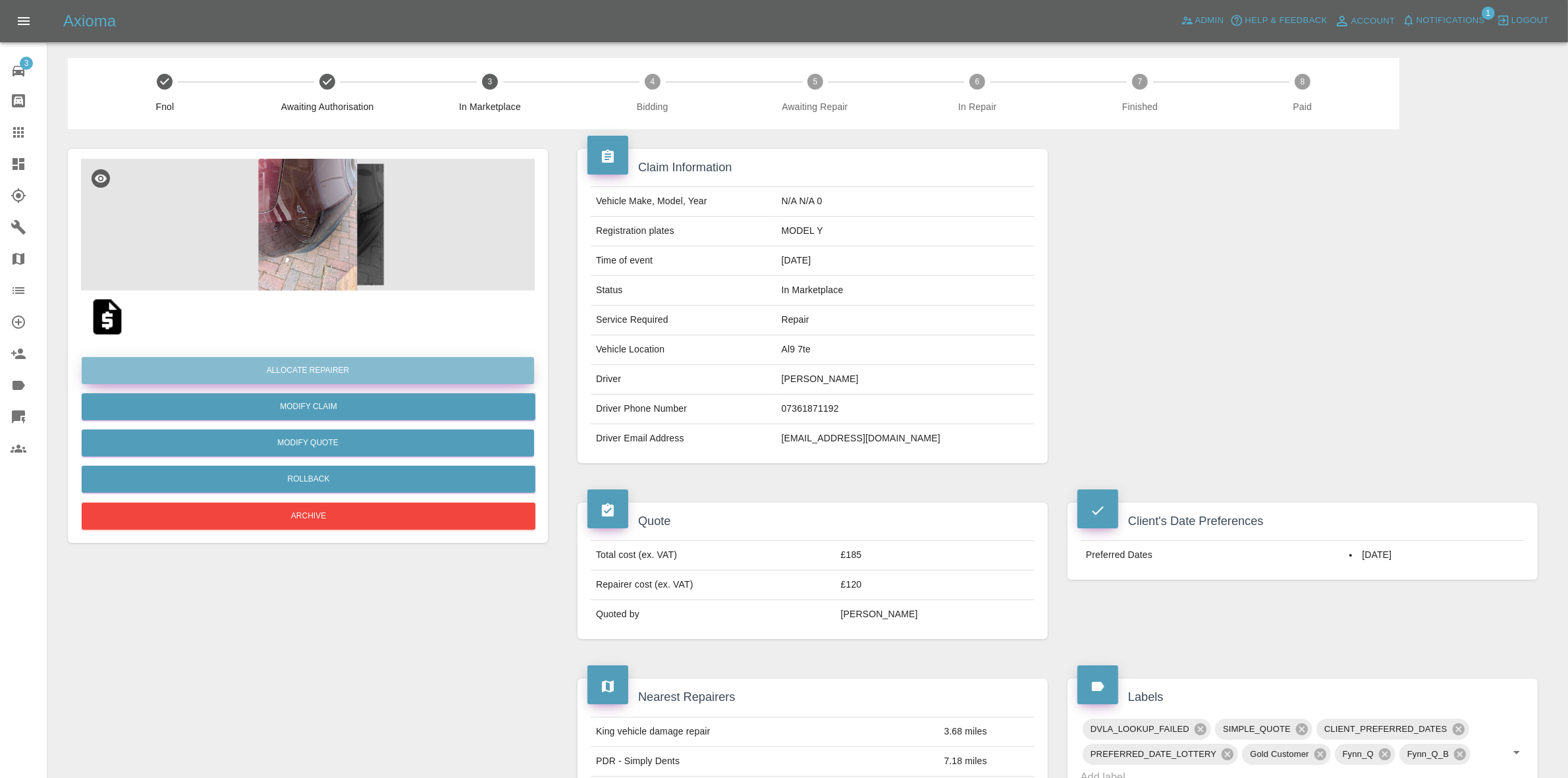
click at [311, 368] on button "Allocate Repairer" at bounding box center [308, 370] width 453 height 27
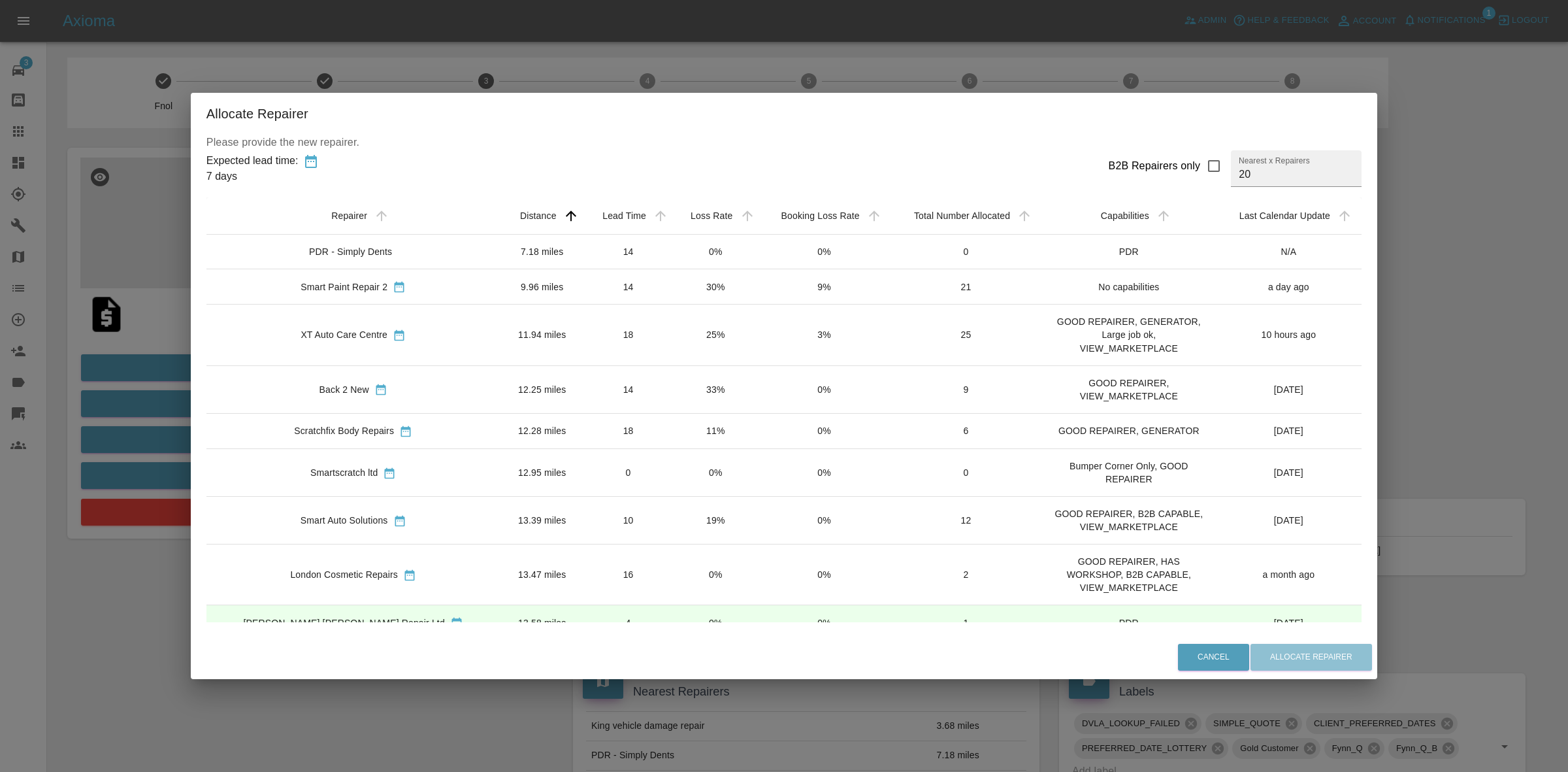
click at [681, 278] on td "30%" at bounding box center [715, 287] width 86 height 35
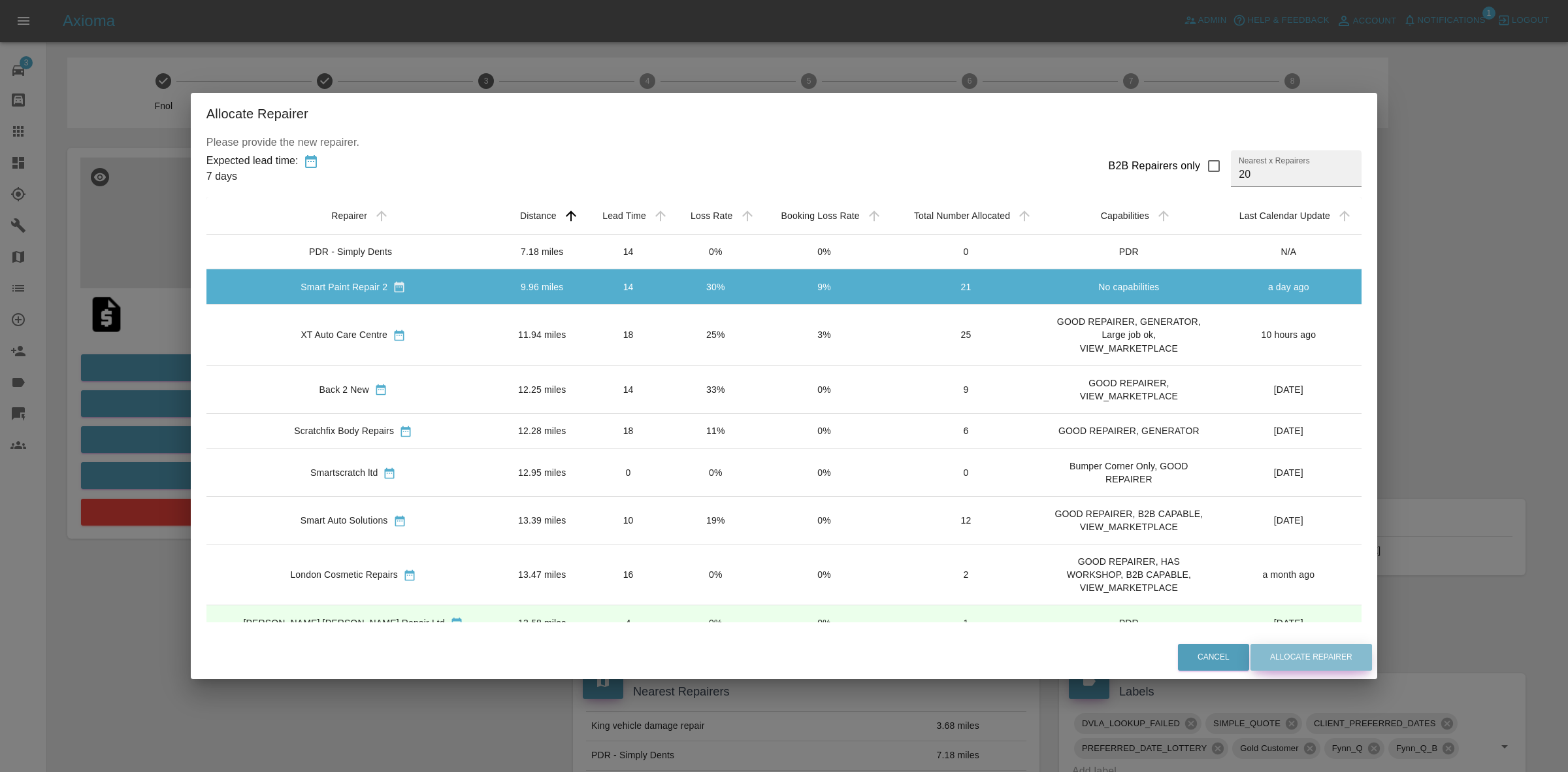
click at [1285, 661] on button "Allocate Repairer" at bounding box center [1312, 657] width 122 height 27
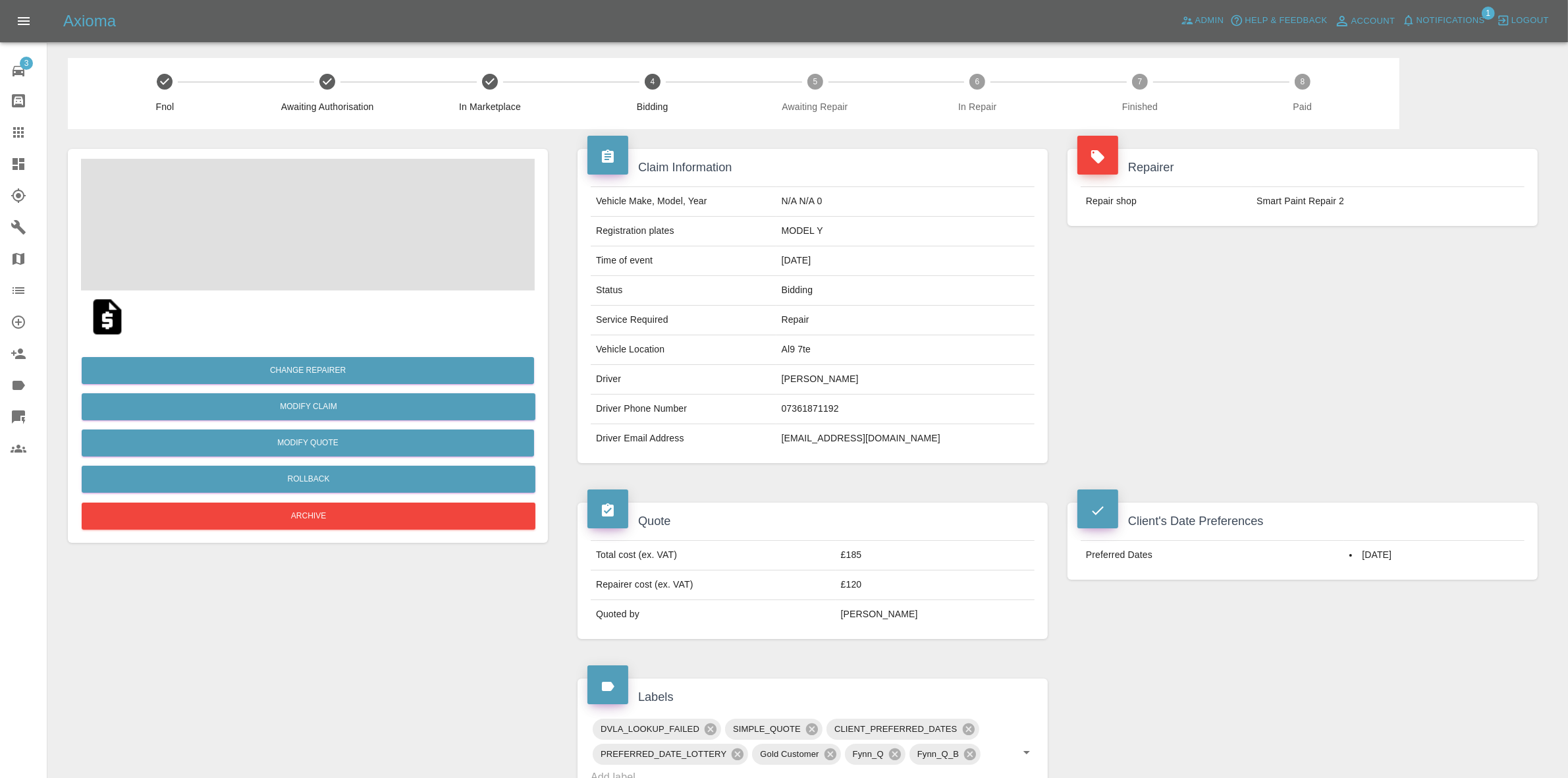
click at [1450, 443] on div "Repairer Repair shop Smart Paint Repair 2" at bounding box center [1302, 305] width 490 height 353
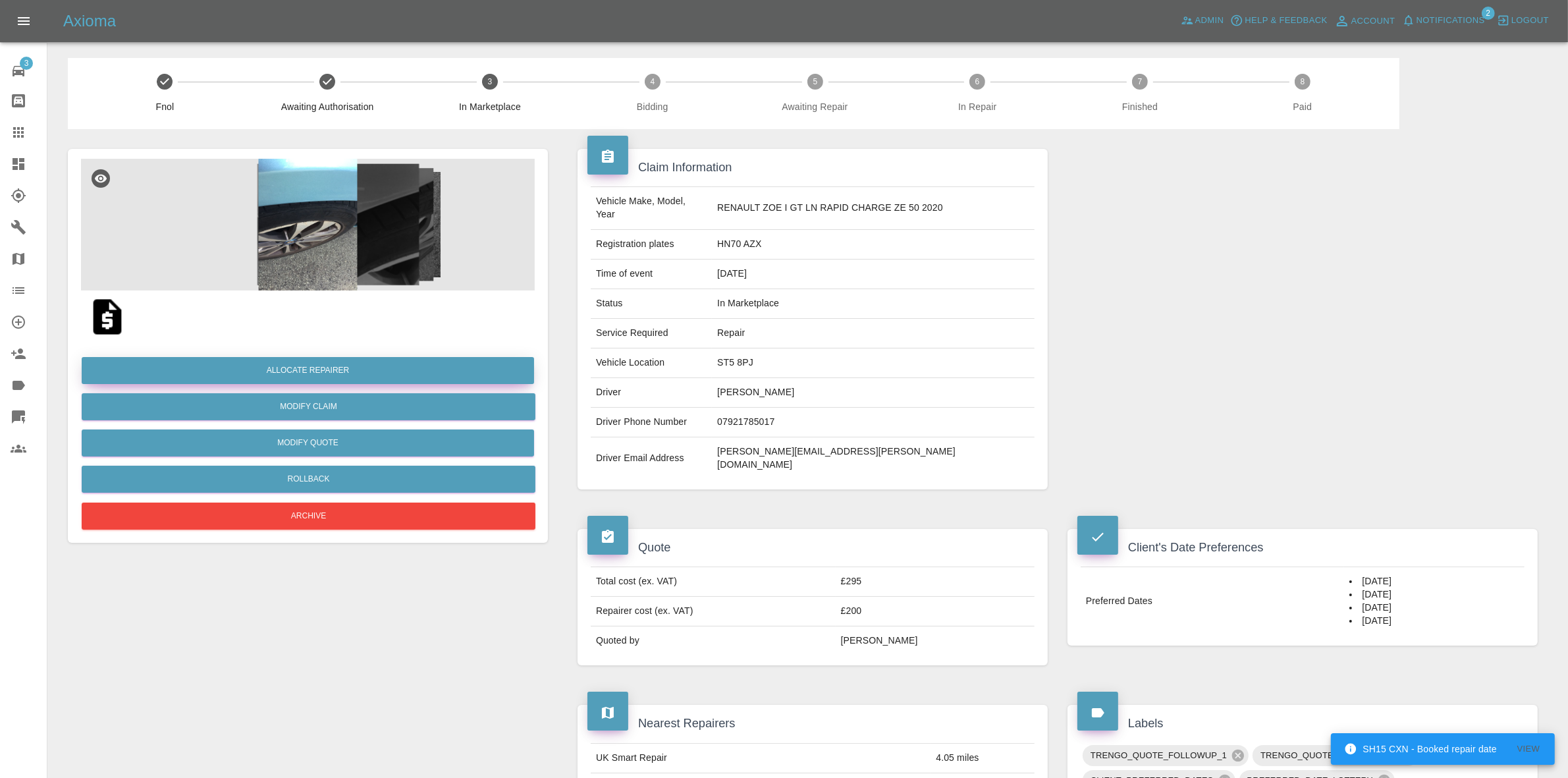
click at [317, 368] on button "Allocate Repairer" at bounding box center [308, 370] width 453 height 27
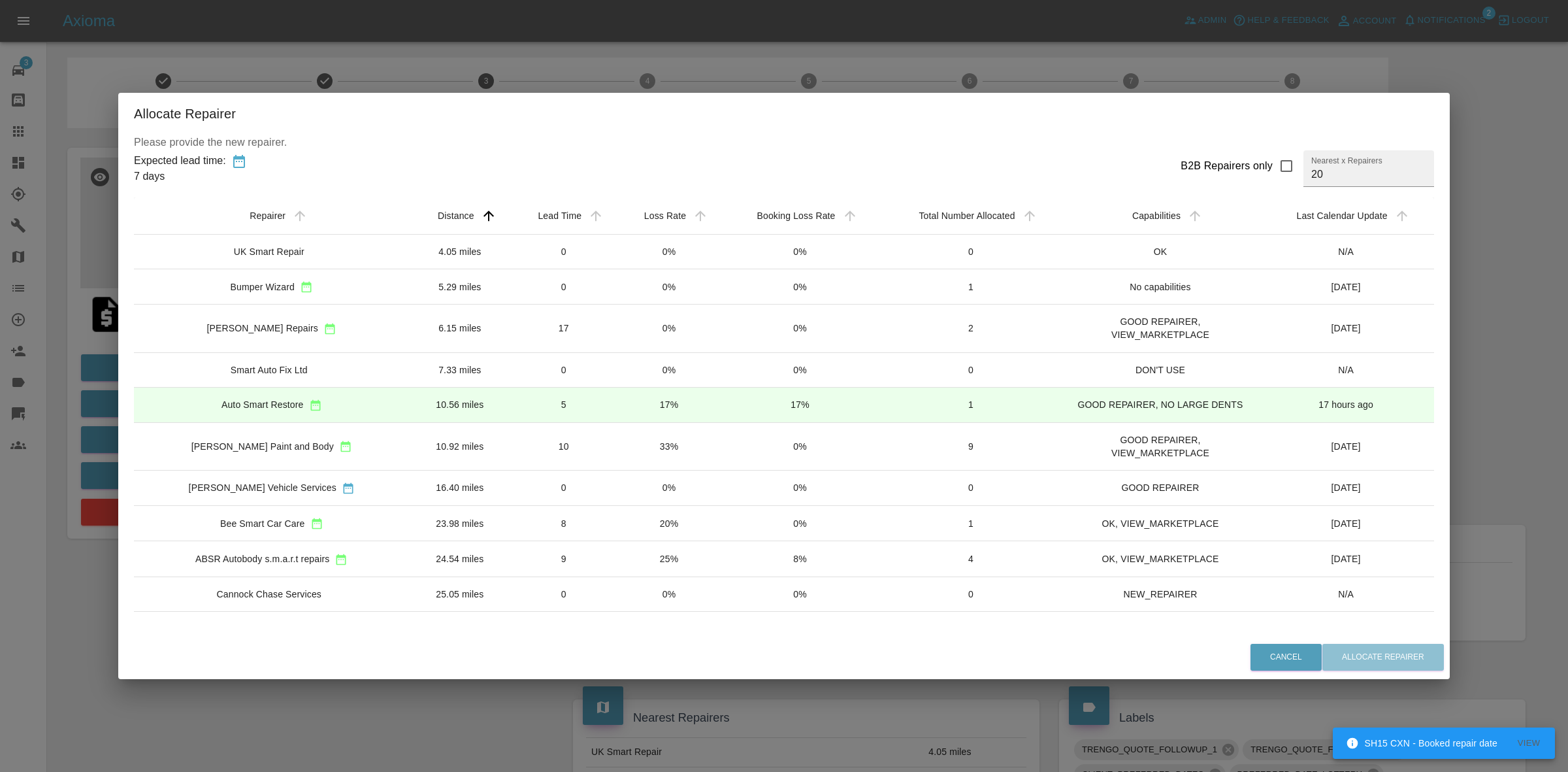
click at [658, 285] on td "0%" at bounding box center [668, 287] width 104 height 35
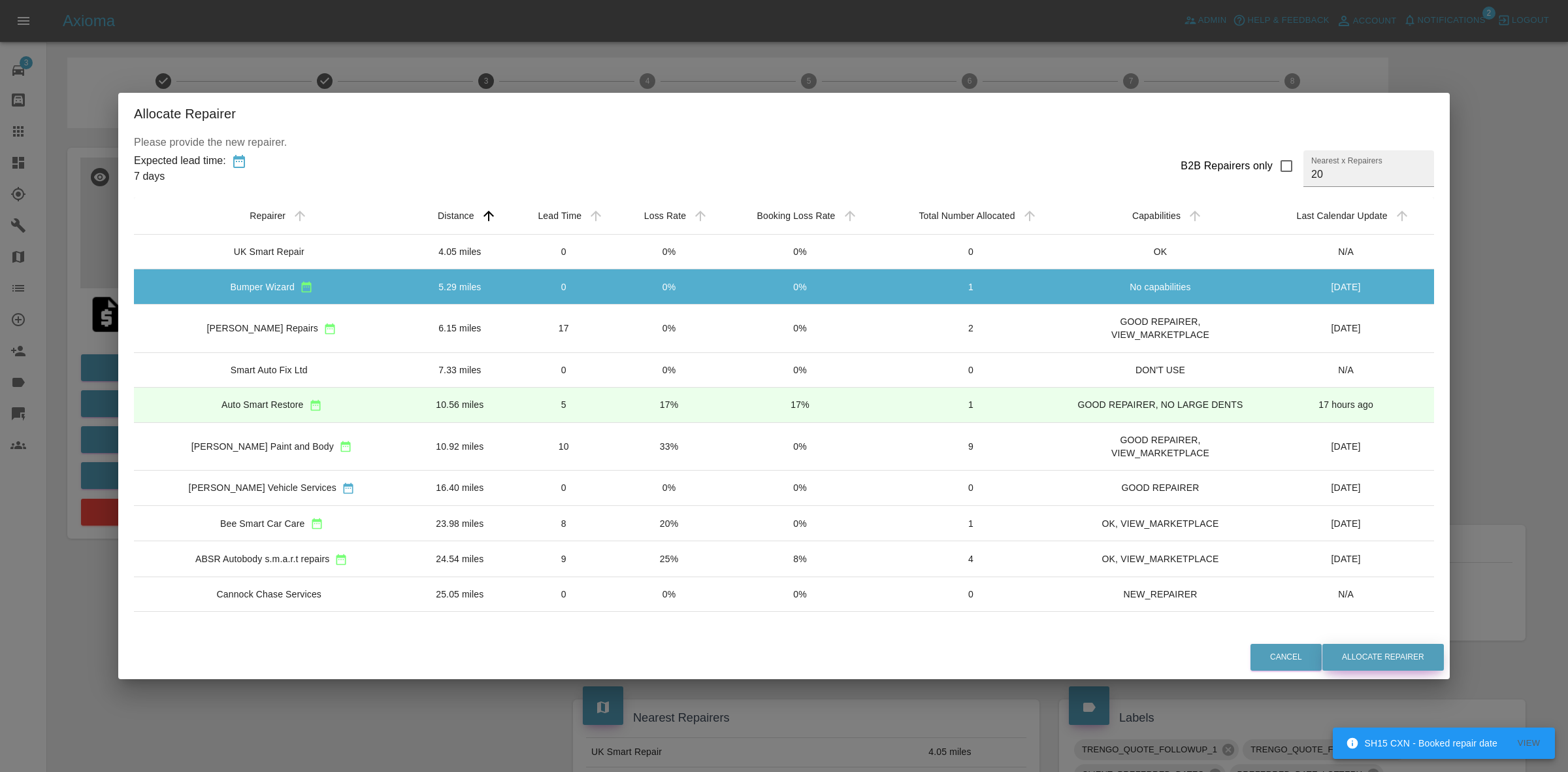
drag, startPoint x: 1404, startPoint y: 646, endPoint x: 1258, endPoint y: 699, distance: 155.3
click at [1401, 648] on button "Allocate Repairer" at bounding box center [1384, 657] width 122 height 27
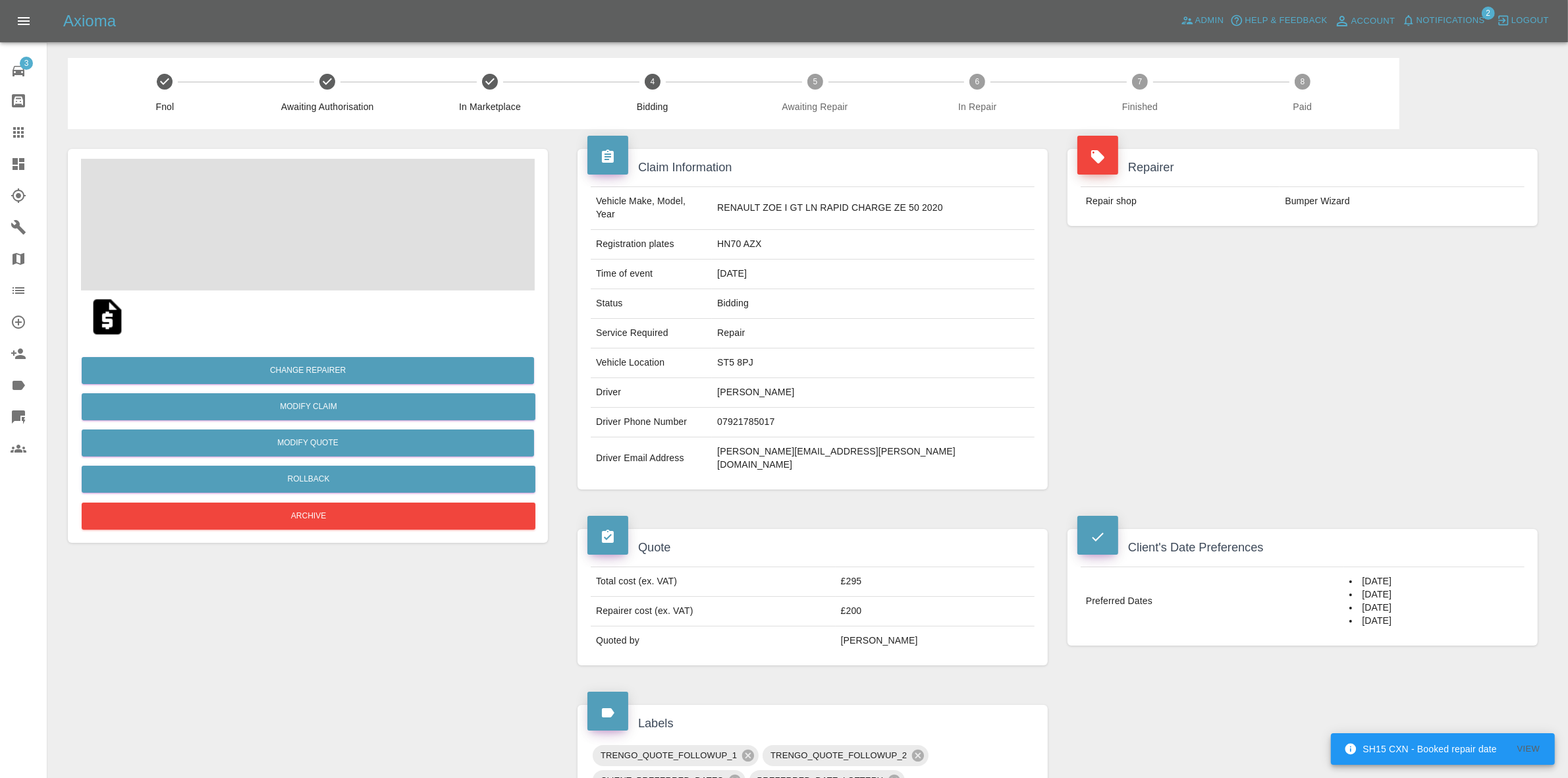
click at [1338, 326] on div "Repairer Repair shop Bumper Wizard" at bounding box center [1302, 319] width 490 height 380
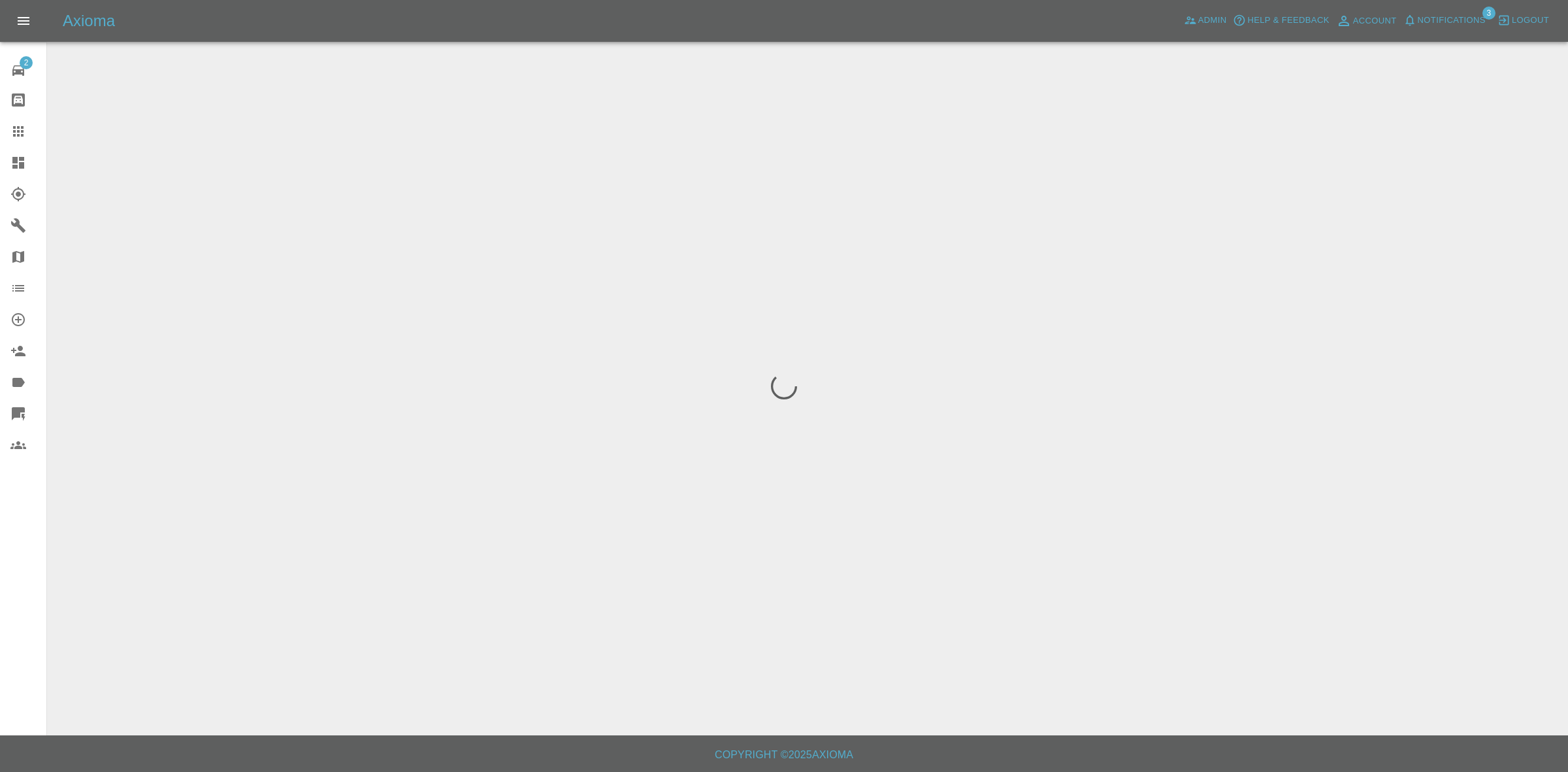
click at [1454, 23] on span "Notifications" at bounding box center [1451, 21] width 68 height 15
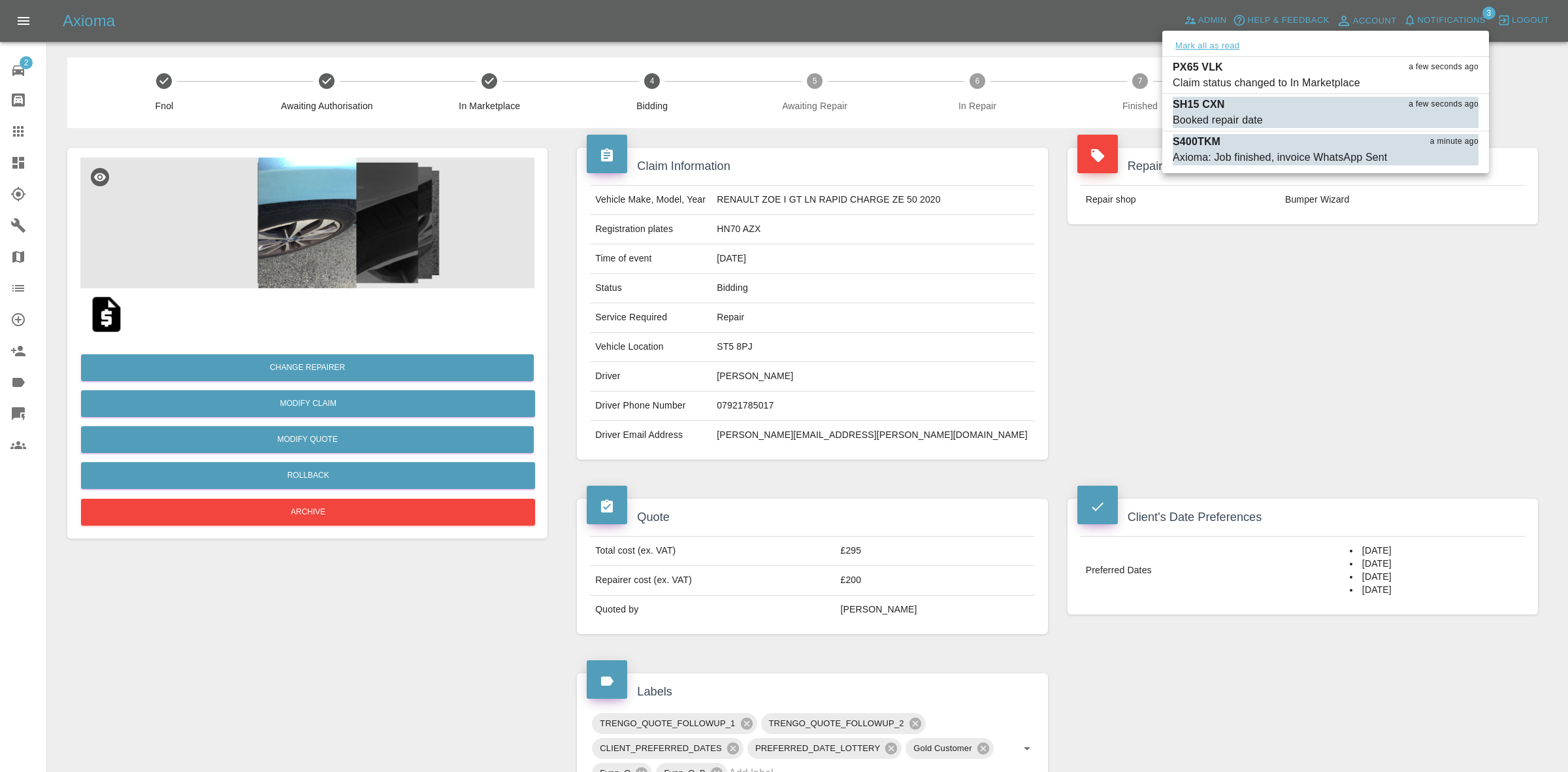
click at [1209, 44] on button "Mark all as read" at bounding box center [1207, 46] width 69 height 15
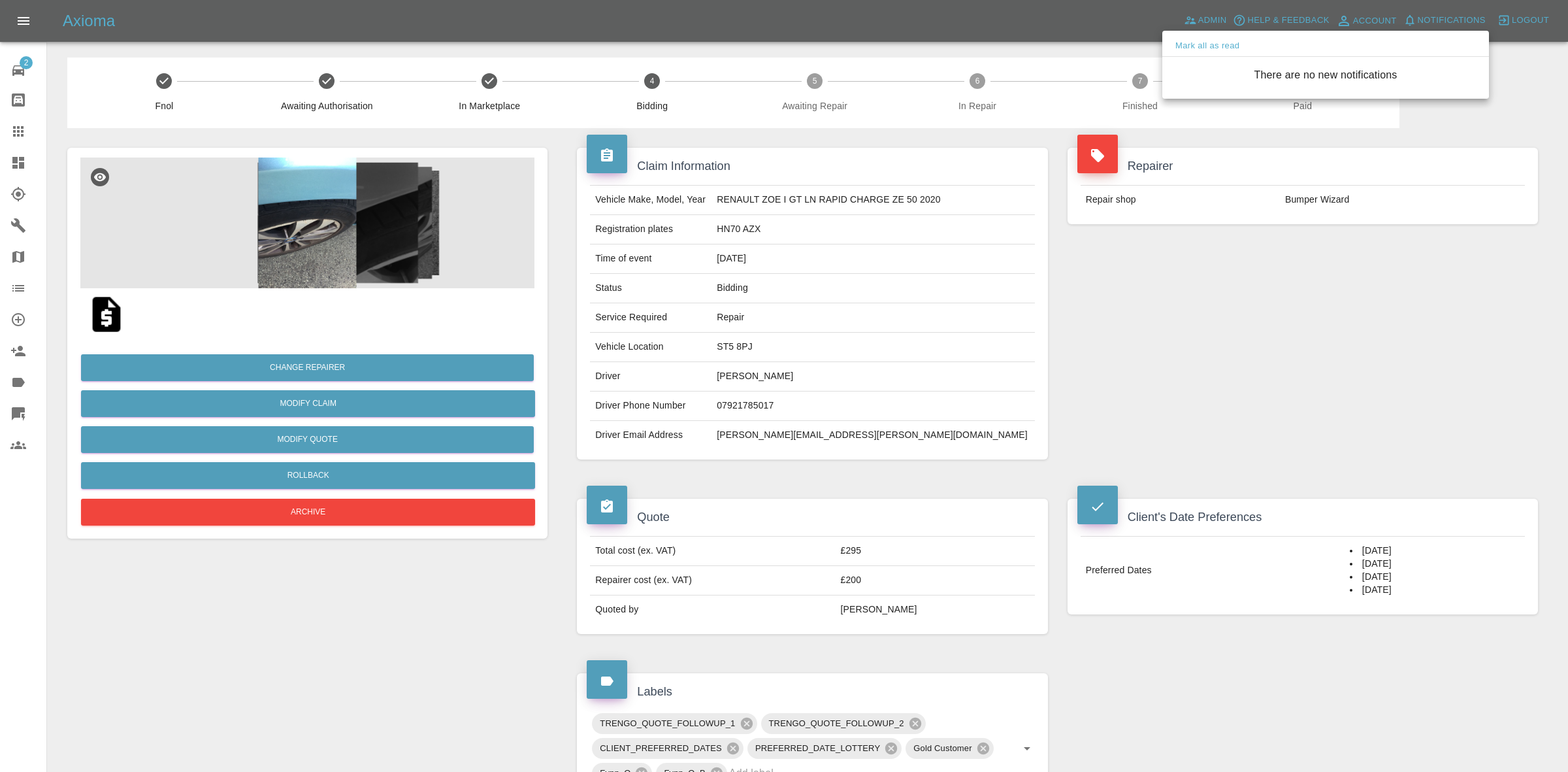
click at [1227, 399] on div at bounding box center [784, 386] width 1568 height 772
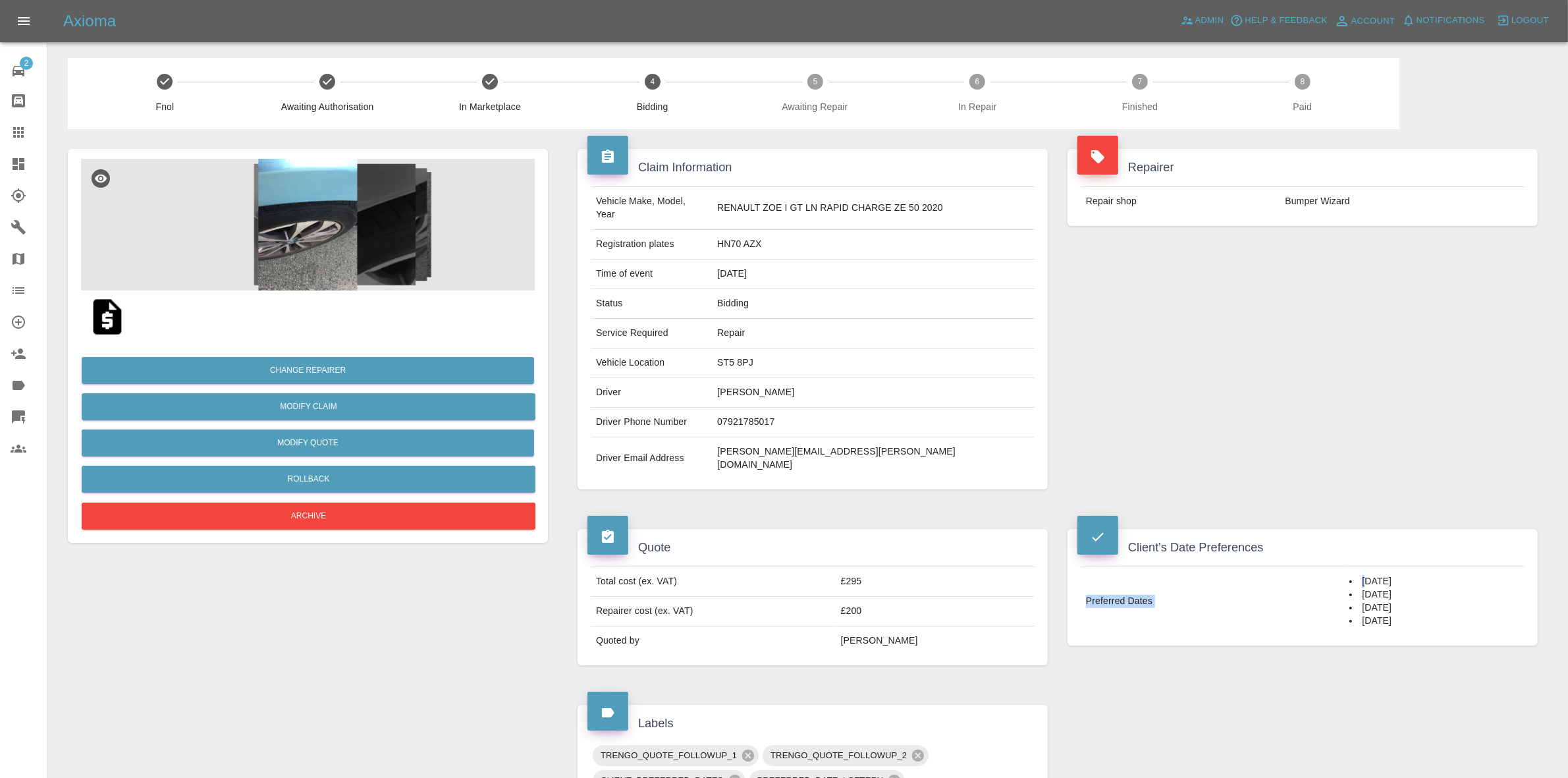
drag, startPoint x: 1333, startPoint y: 555, endPoint x: 1397, endPoint y: 665, distance: 127.3
click at [1397, 666] on div "Claim Information Vehicle Make, Model, Year RENAULT ZOE I GT LN RAPID CHARGE ZE…" at bounding box center [1057, 694] width 980 height 1131
drag, startPoint x: 1351, startPoint y: 581, endPoint x: 1336, endPoint y: 555, distance: 30.0
click at [1350, 601] on li "25/08/2025" at bounding box center [1434, 608] width 170 height 13
click at [1349, 574] on li "19/08/2025" at bounding box center [1434, 581] width 170 height 13
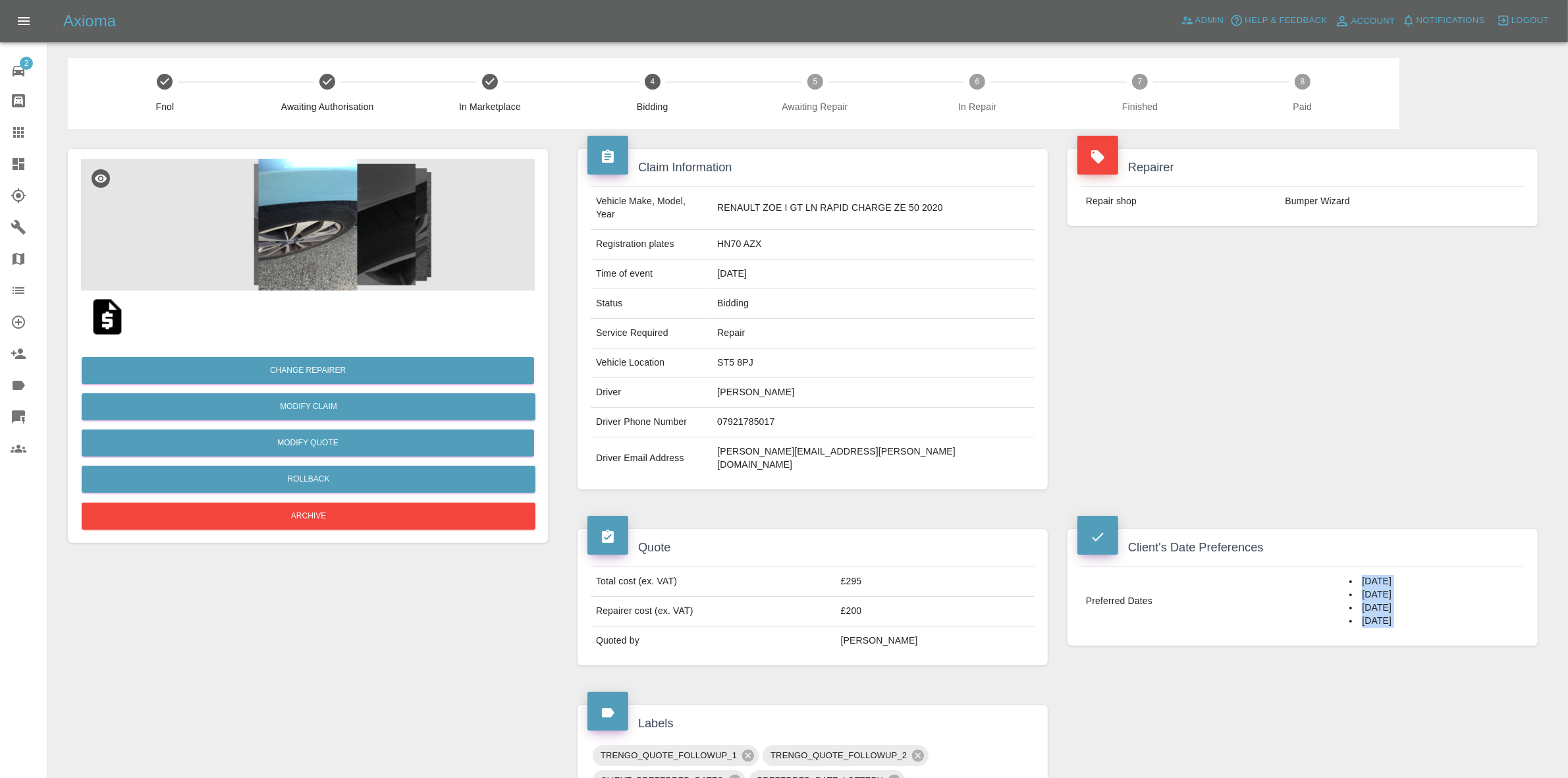
drag, startPoint x: 1332, startPoint y: 553, endPoint x: 1371, endPoint y: 644, distance: 99.0
click at [1391, 629] on div "Client's Date Preferences Preferred Dates 19/08/2025 21/08/2025 25/08/2025 26/0…" at bounding box center [1302, 587] width 490 height 156
copy div "19/08/2025 21/08/2025 25/08/2025 26/08/2025"
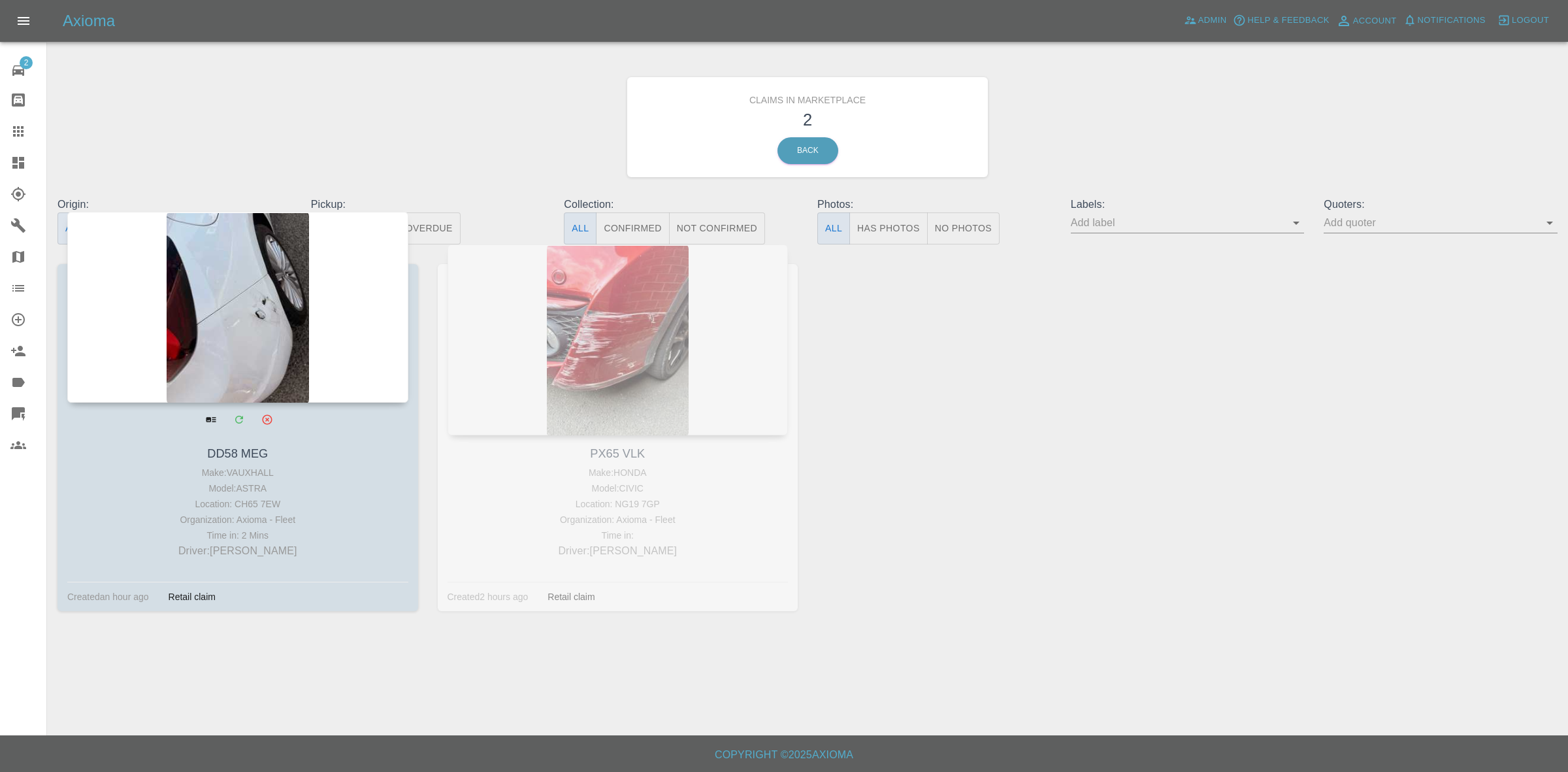
click at [237, 341] on div at bounding box center [238, 307] width 341 height 191
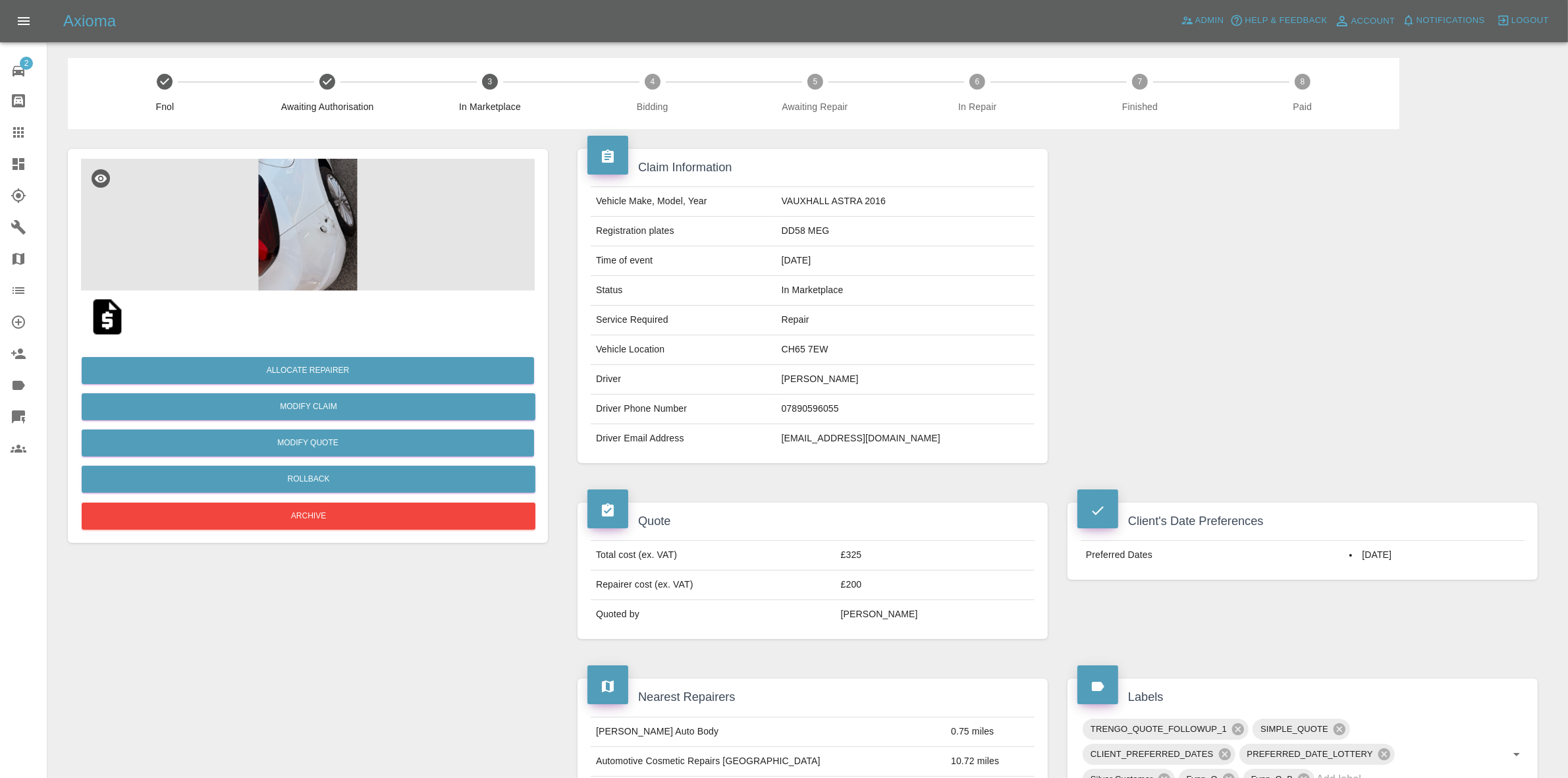
click at [268, 262] on img at bounding box center [307, 225] width 453 height 132
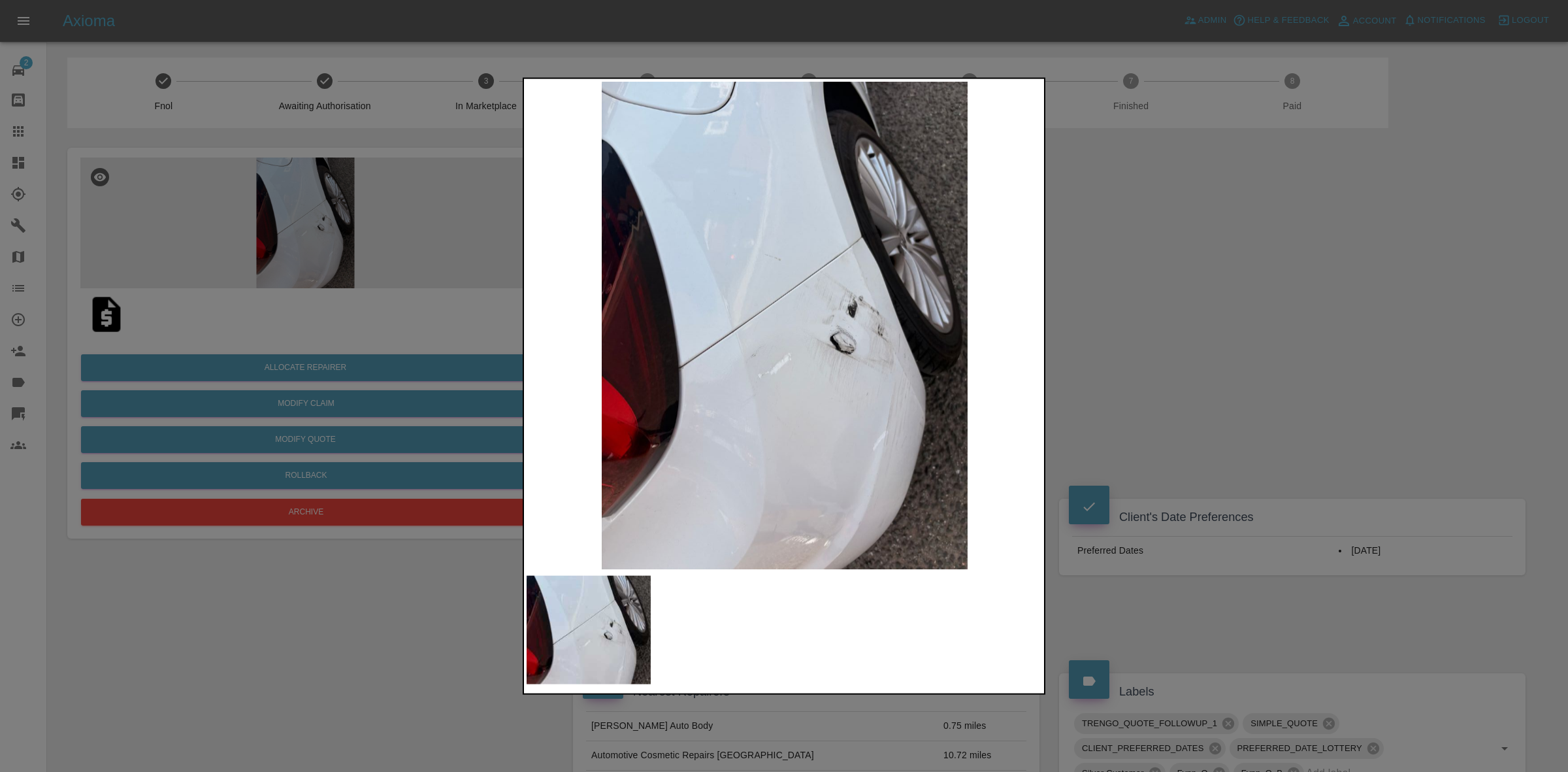
click at [1088, 344] on div at bounding box center [784, 386] width 1568 height 772
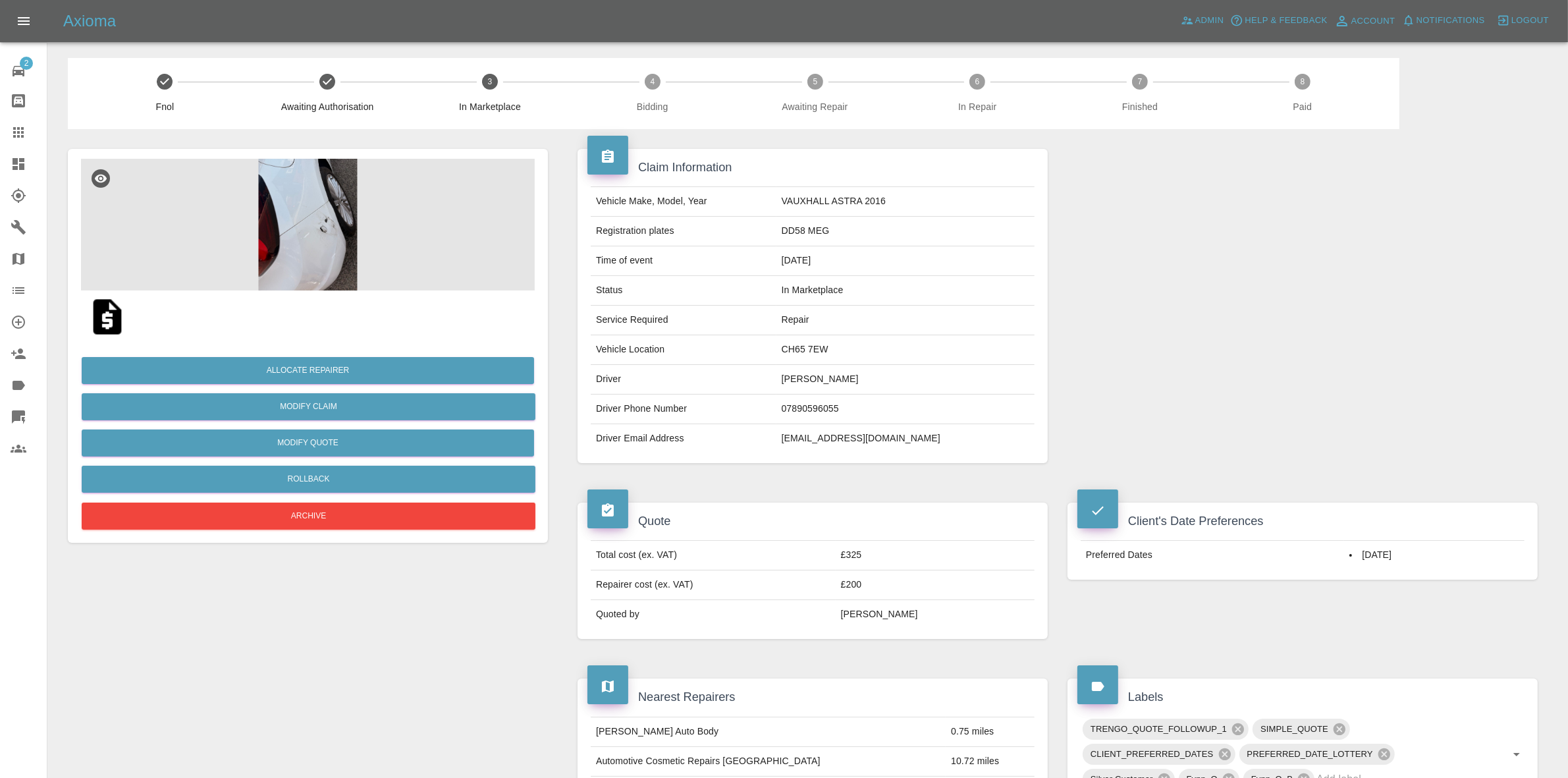
click at [241, 220] on img at bounding box center [307, 225] width 453 height 132
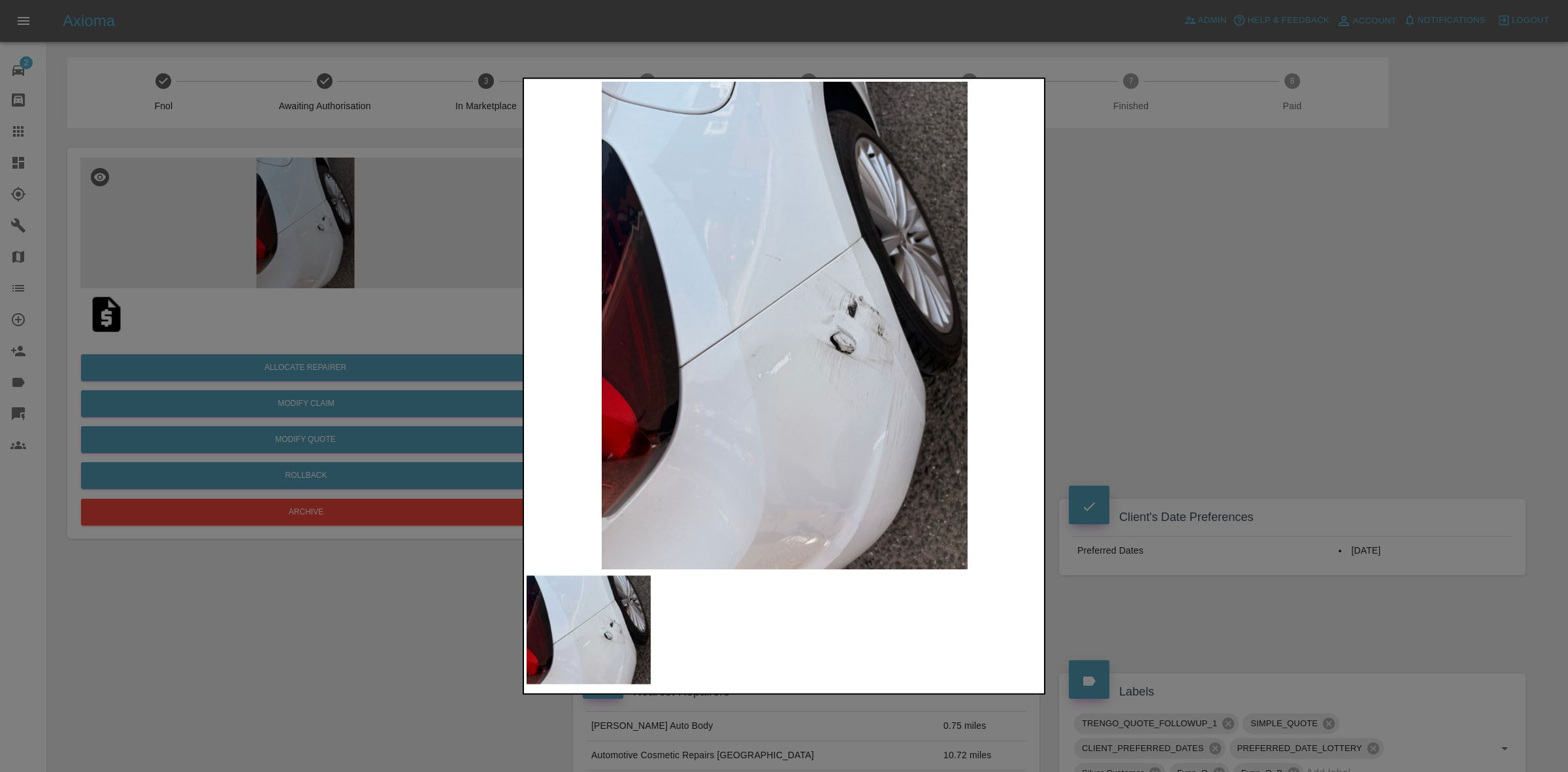
click at [304, 260] on div at bounding box center [784, 386] width 1568 height 772
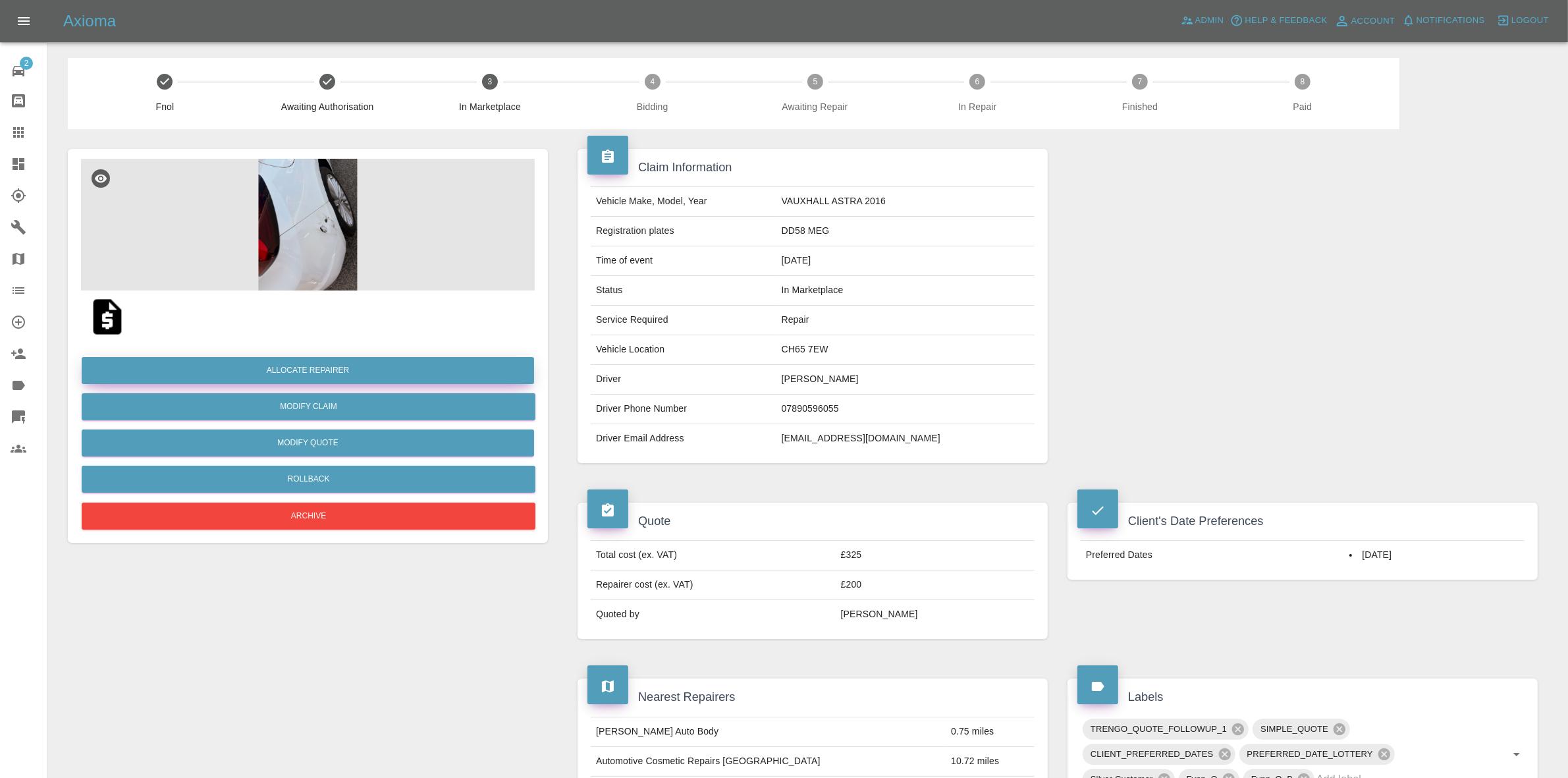
click at [313, 370] on button "Allocate Repairer" at bounding box center [308, 370] width 453 height 27
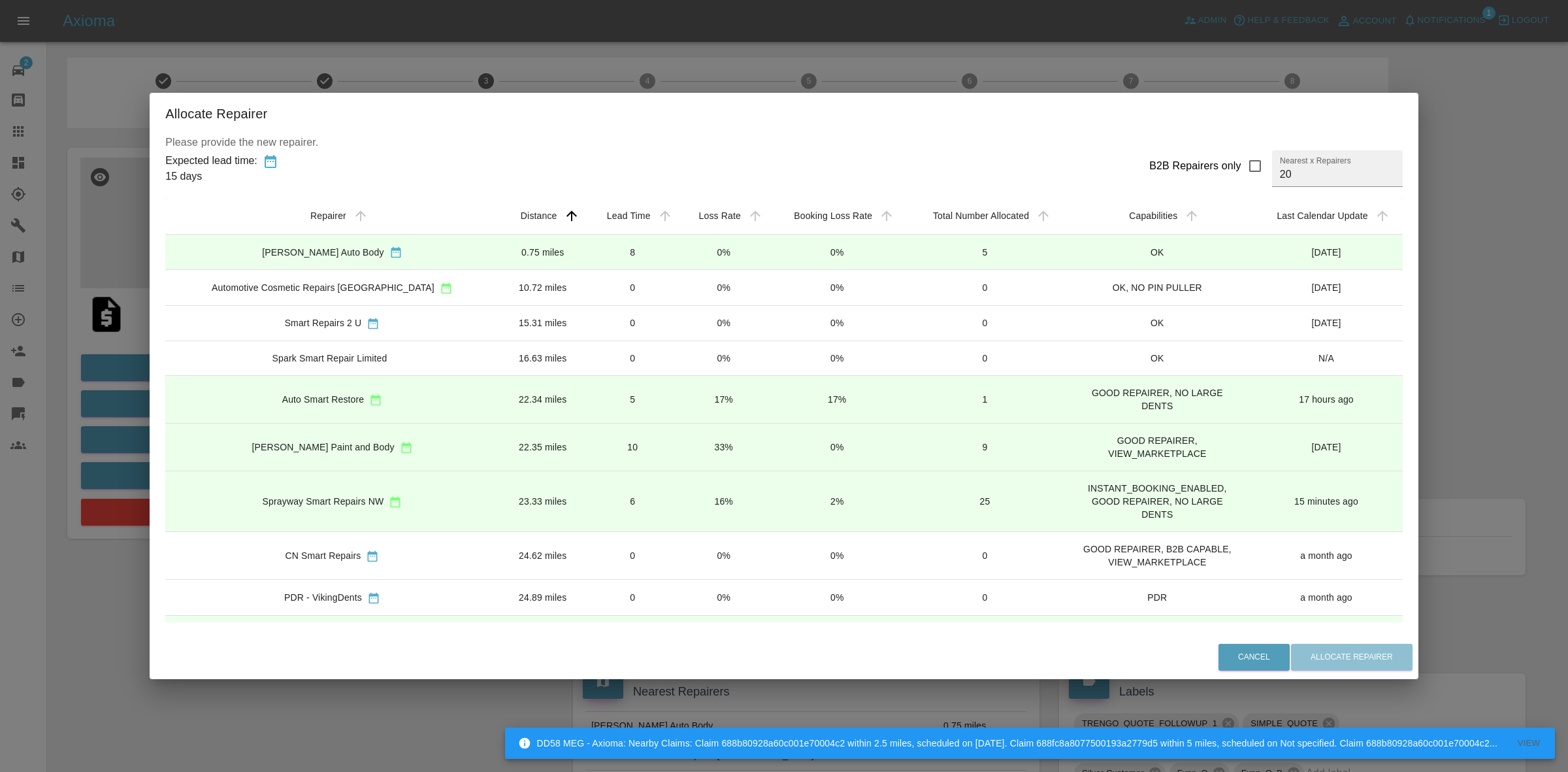
click at [678, 402] on td "17%" at bounding box center [723, 399] width 90 height 48
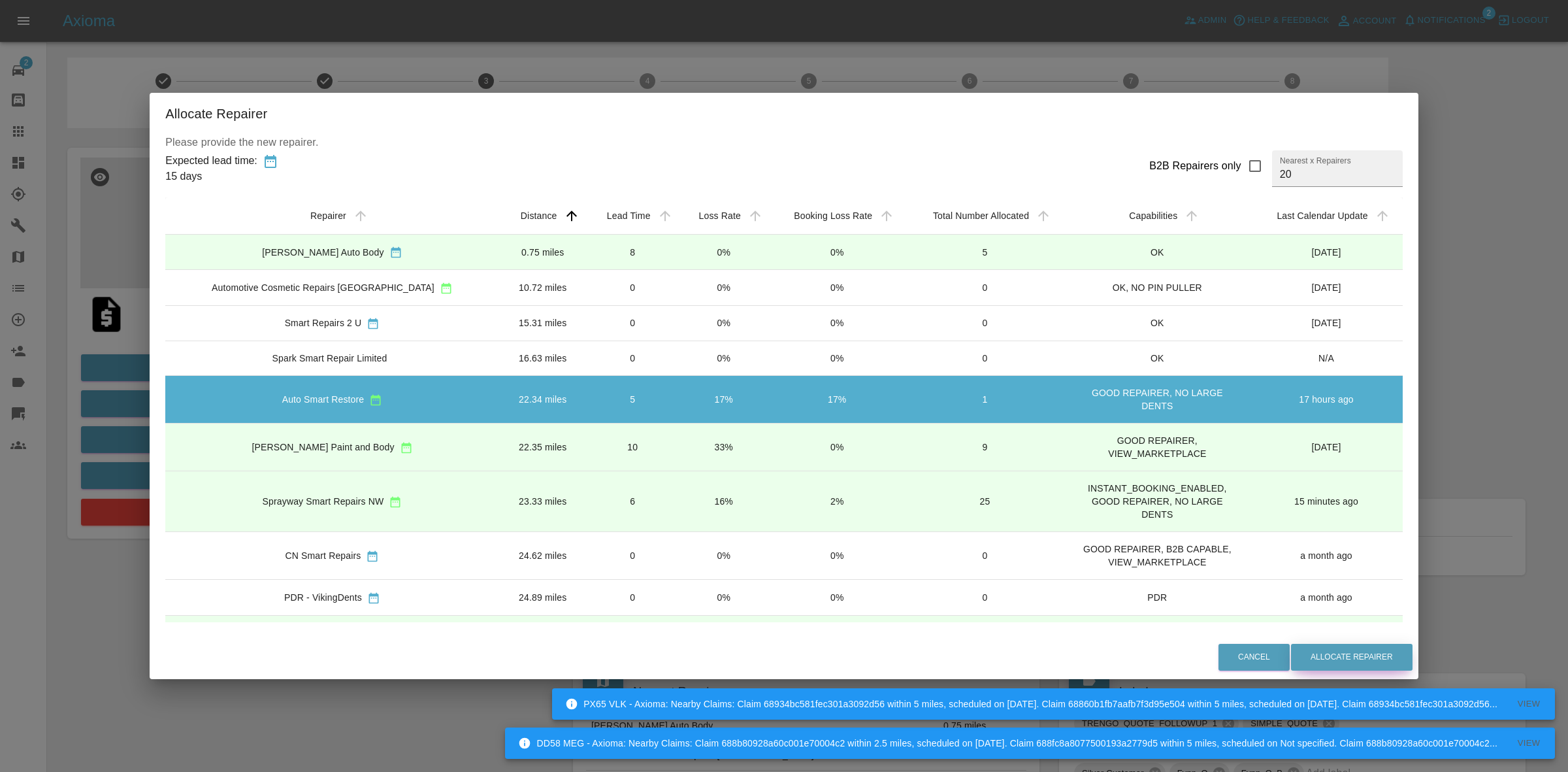
click at [1317, 648] on button "Allocate Repairer" at bounding box center [1352, 657] width 122 height 27
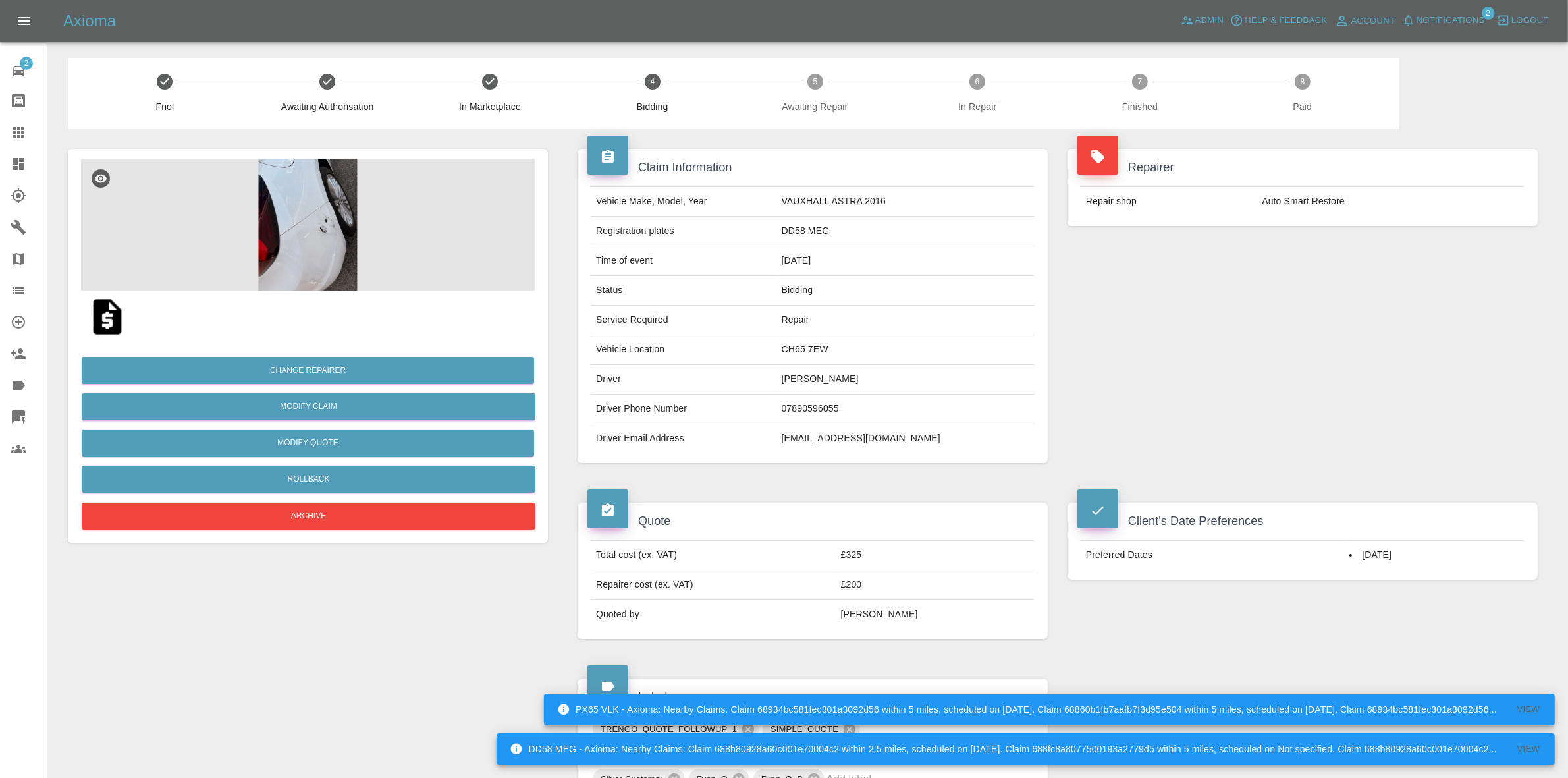
click at [1424, 357] on div "Repairer Repair shop Auto Smart Restore" at bounding box center [1302, 305] width 490 height 353
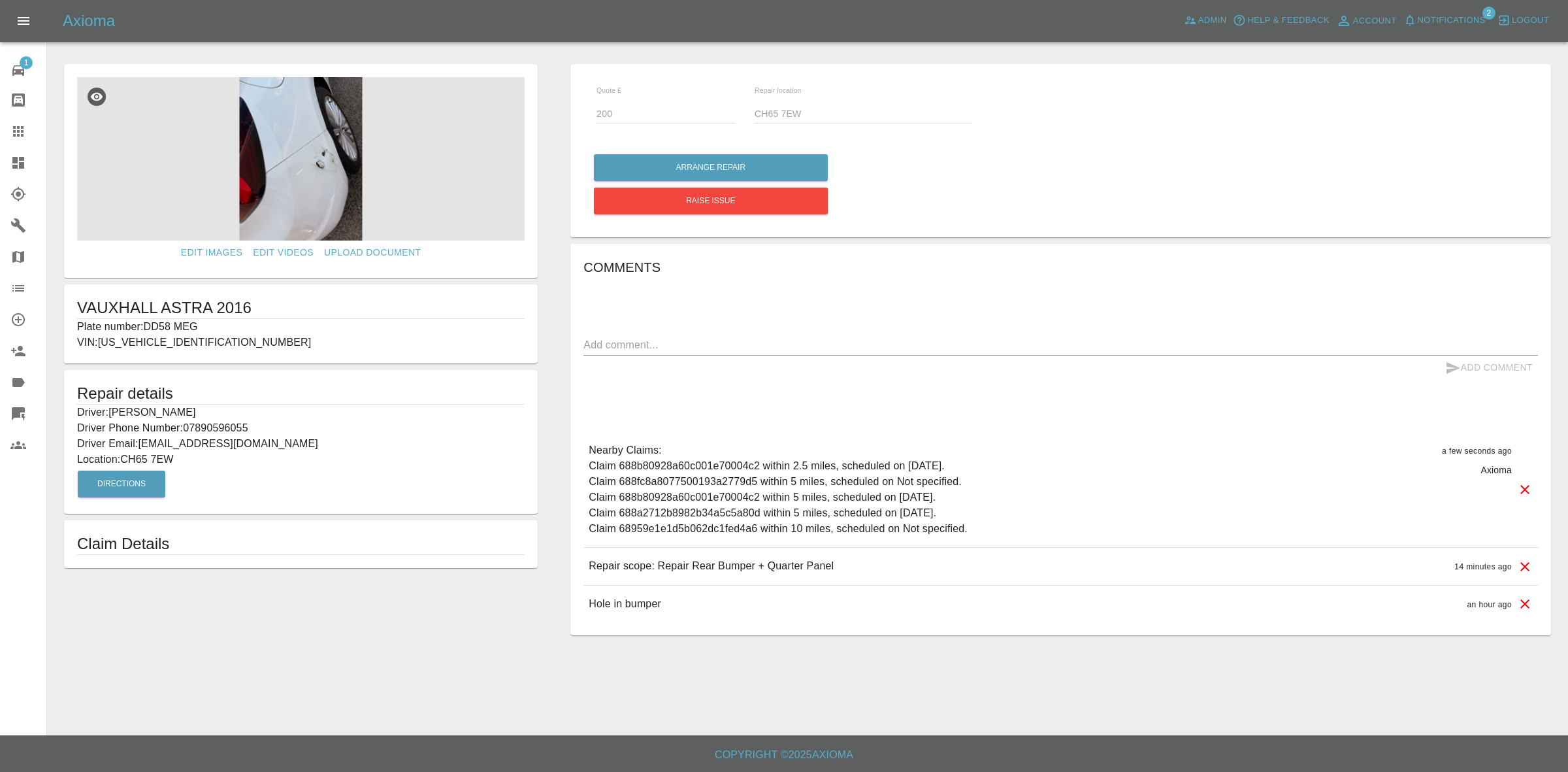
click at [0, 161] on link "Dashboard" at bounding box center [23, 163] width 47 height 32
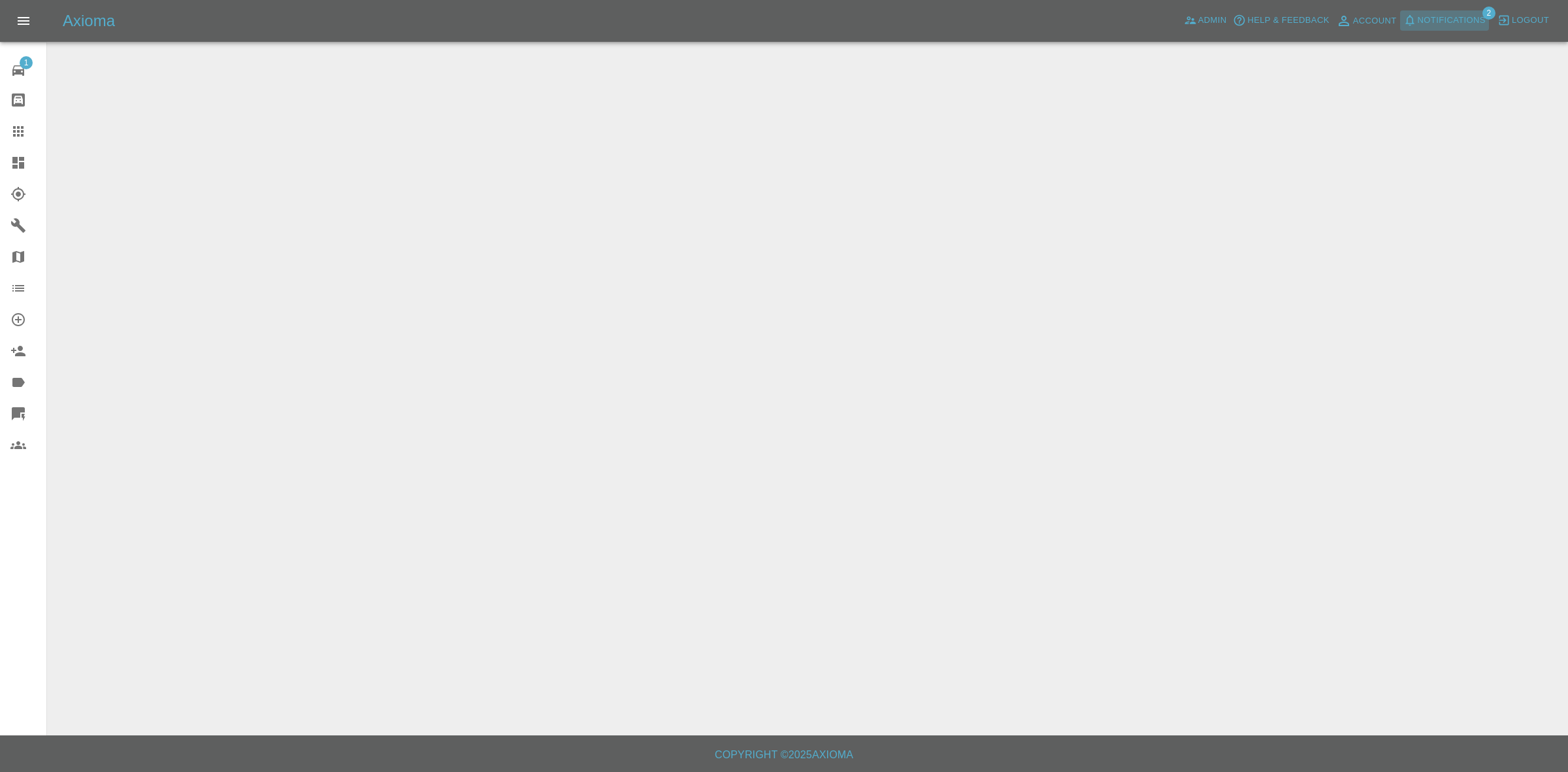
click at [1419, 22] on span "Notifications" at bounding box center [1451, 21] width 68 height 15
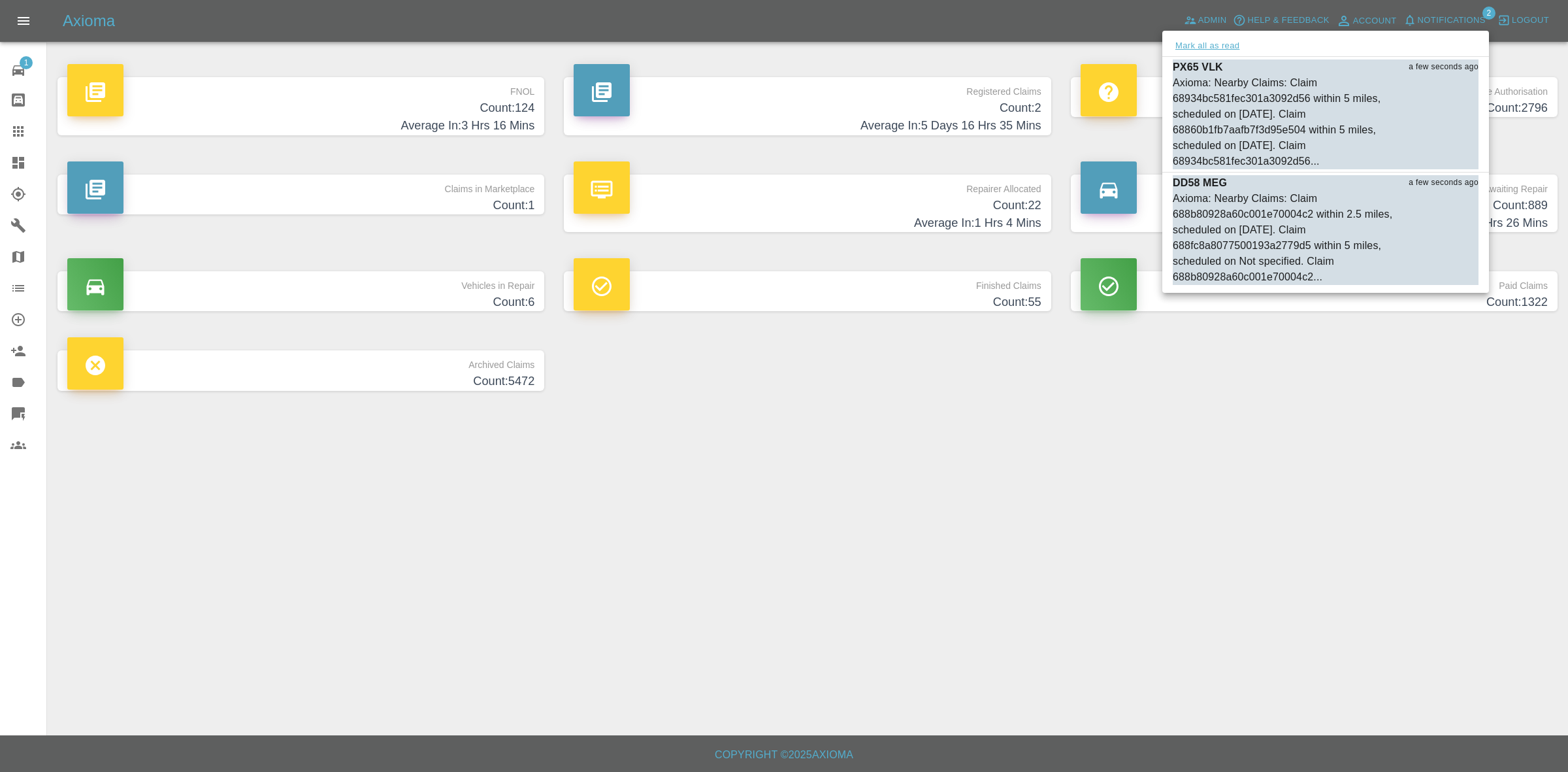
click at [1235, 38] on button "Mark all as read" at bounding box center [1207, 46] width 69 height 15
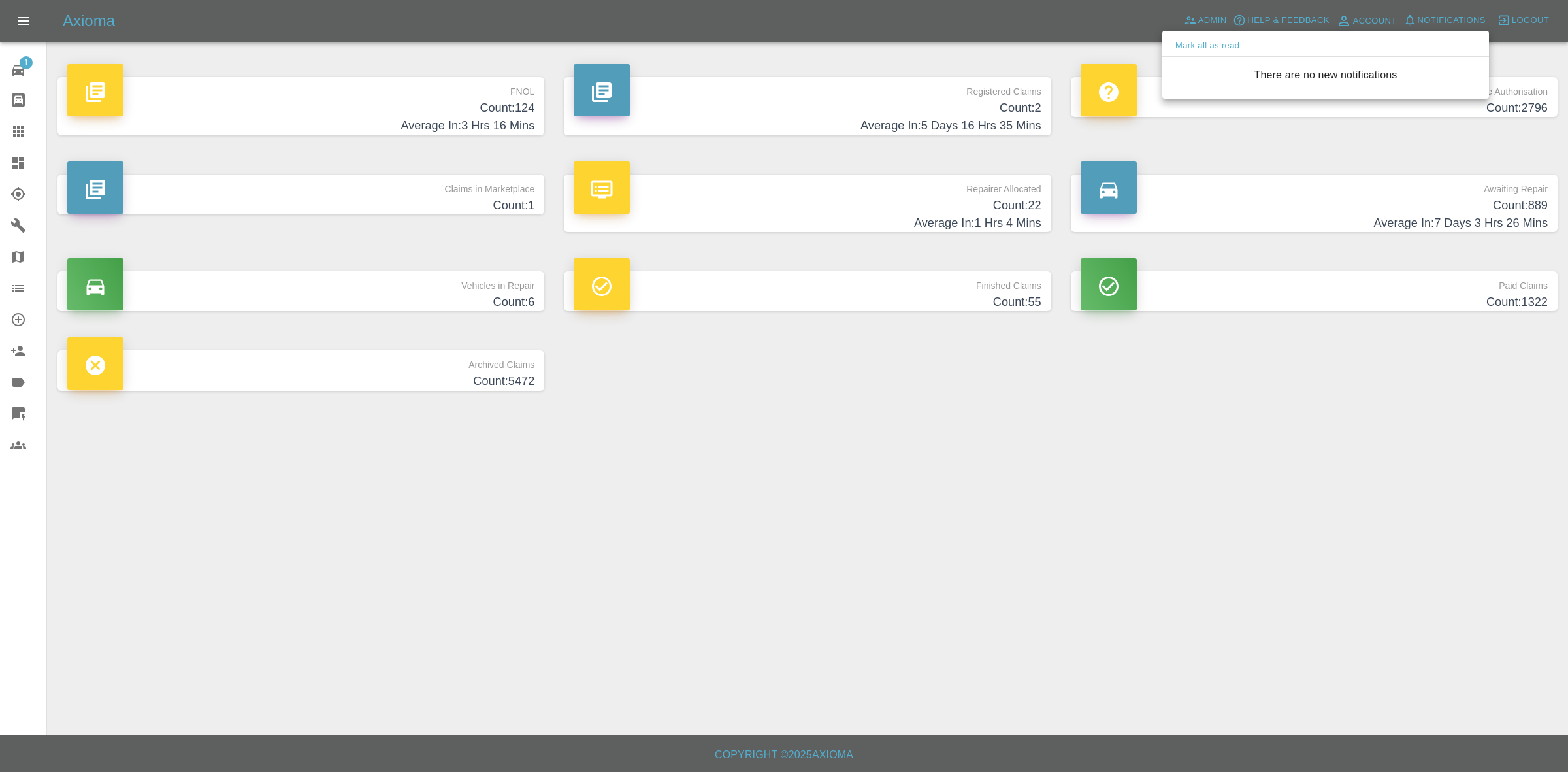
drag, startPoint x: 1228, startPoint y: 419, endPoint x: 1223, endPoint y: 426, distance: 8.6
click at [1223, 423] on div at bounding box center [784, 386] width 1568 height 772
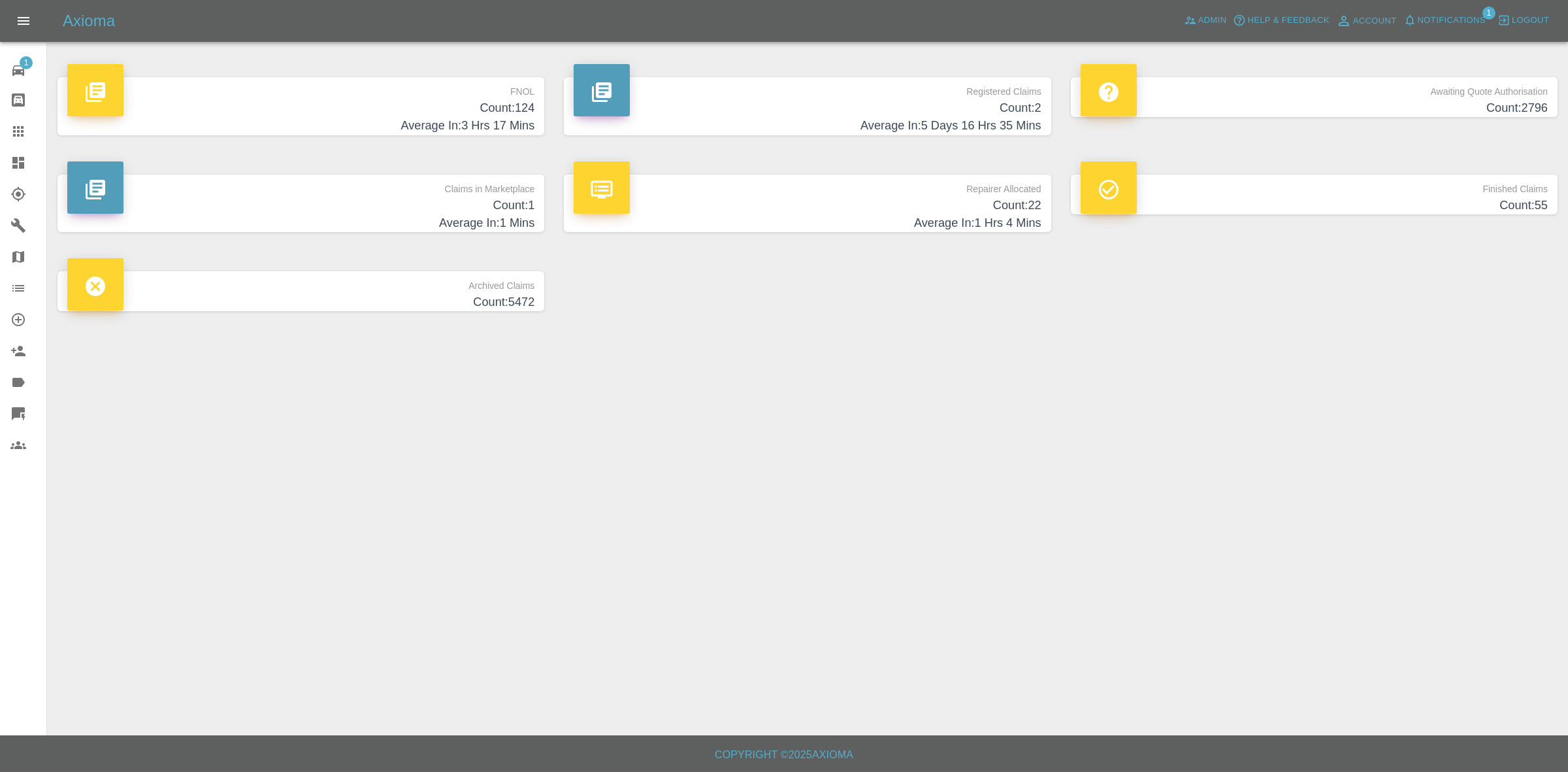
click at [1429, 24] on span "Notifications" at bounding box center [1451, 21] width 68 height 15
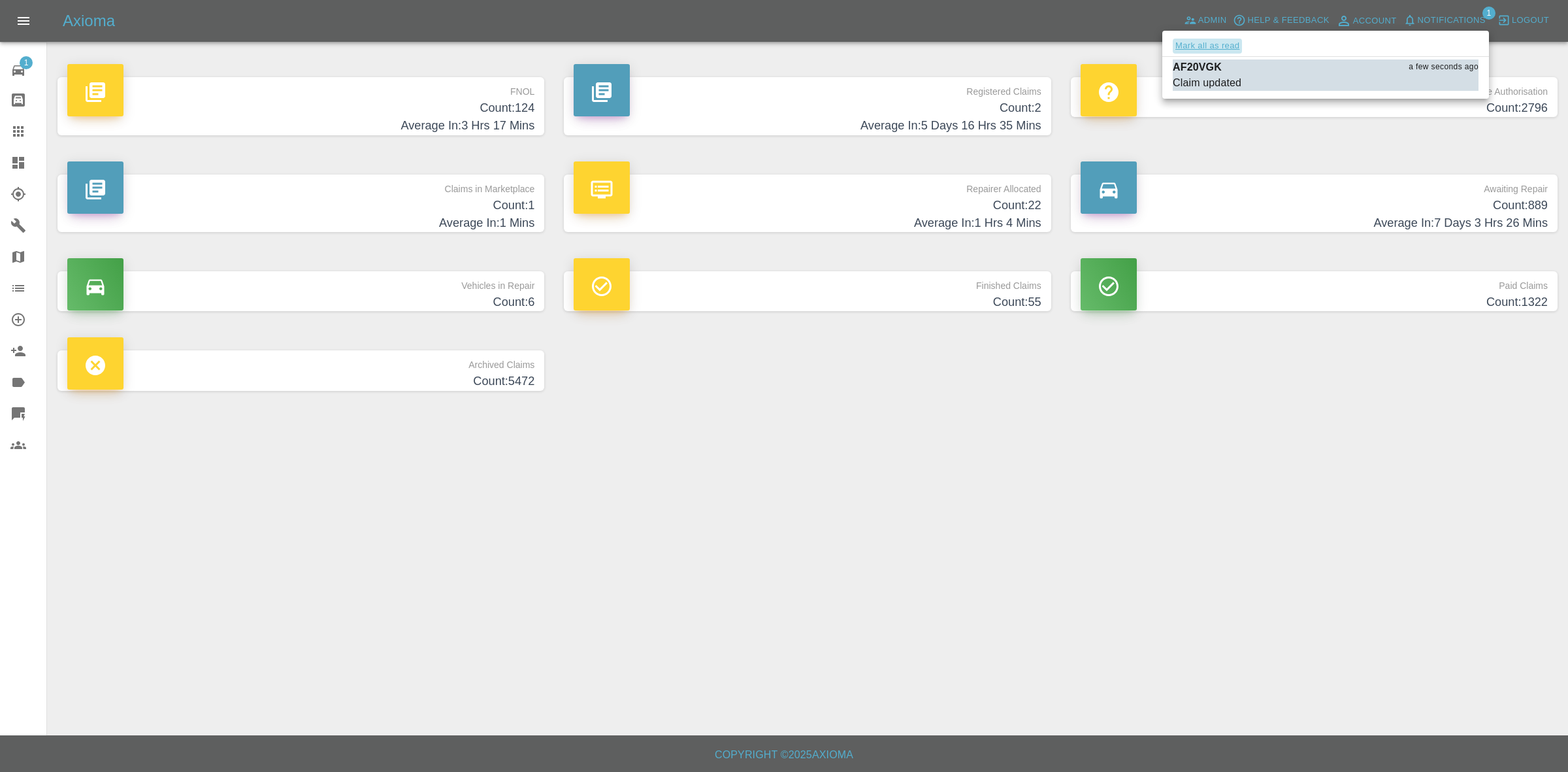
click at [1223, 40] on button "Mark all as read" at bounding box center [1207, 46] width 69 height 15
drag, startPoint x: 1467, startPoint y: 537, endPoint x: 1419, endPoint y: 530, distance: 48.5
click at [1467, 540] on div at bounding box center [784, 386] width 1568 height 772
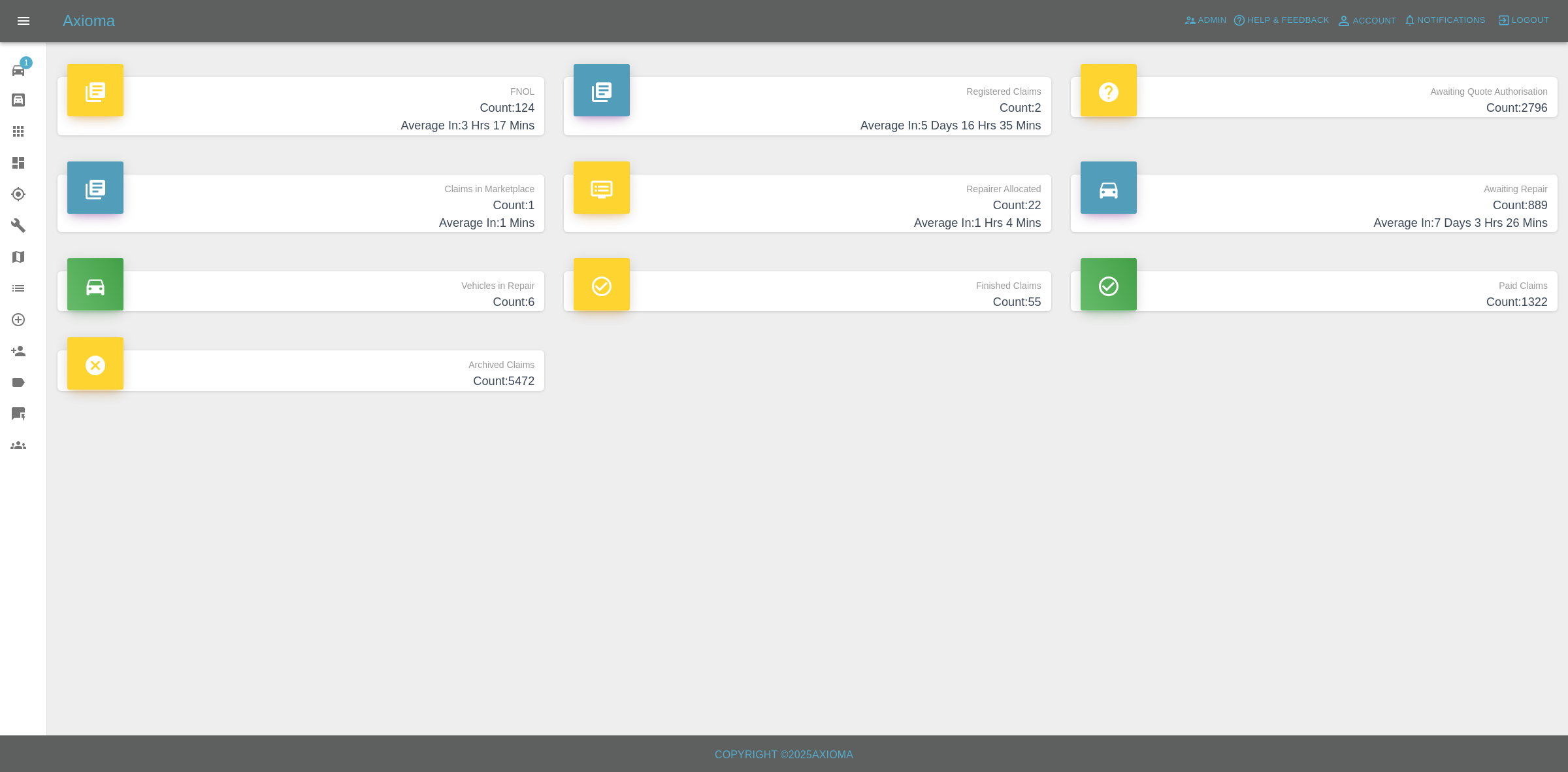
click at [405, 227] on h4 "Average In: 1 Mins" at bounding box center [301, 223] width 467 height 18
click at [393, 209] on h4 "Count: 1" at bounding box center [301, 205] width 467 height 18
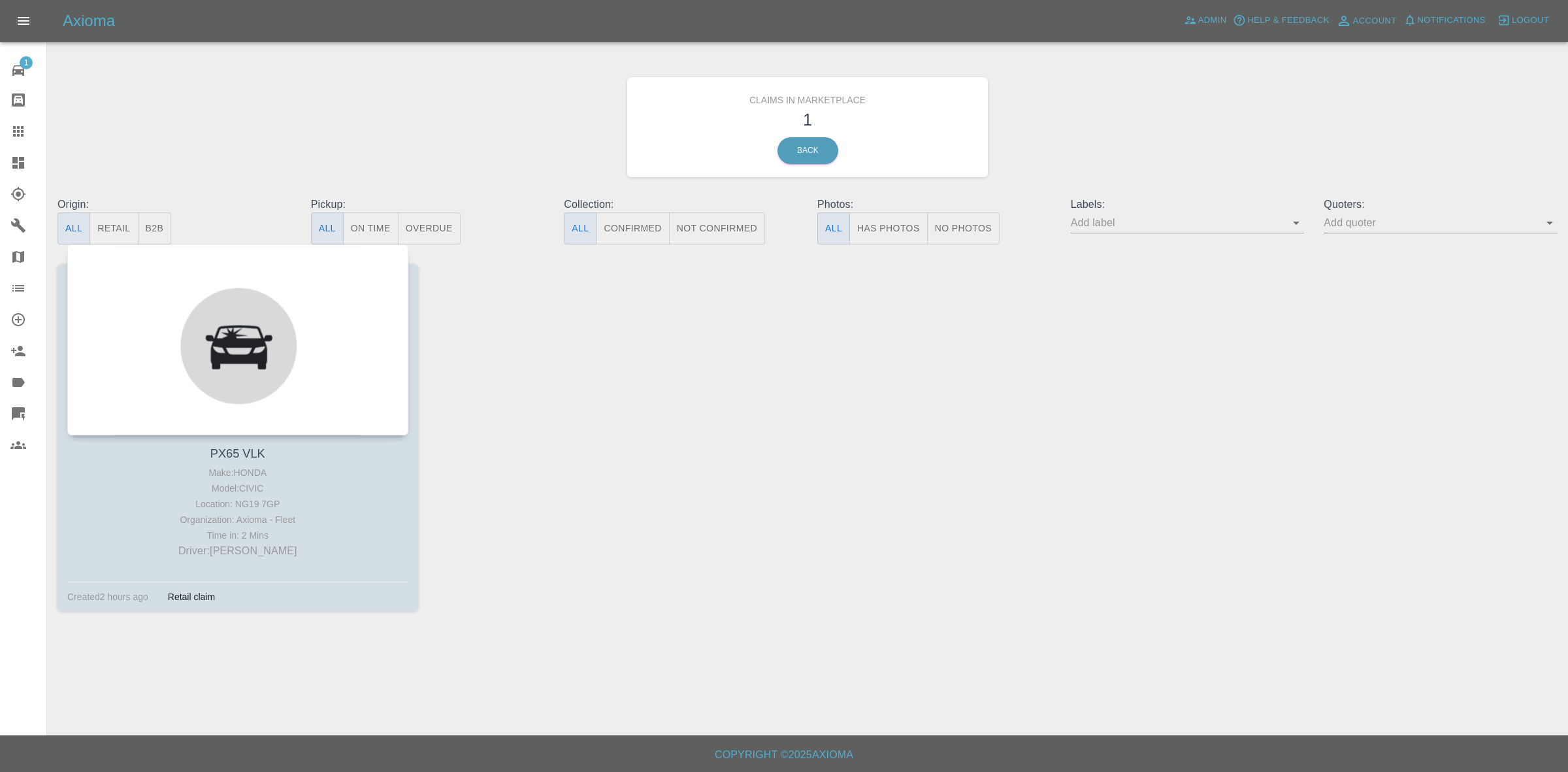
click at [243, 326] on div at bounding box center [238, 340] width 341 height 191
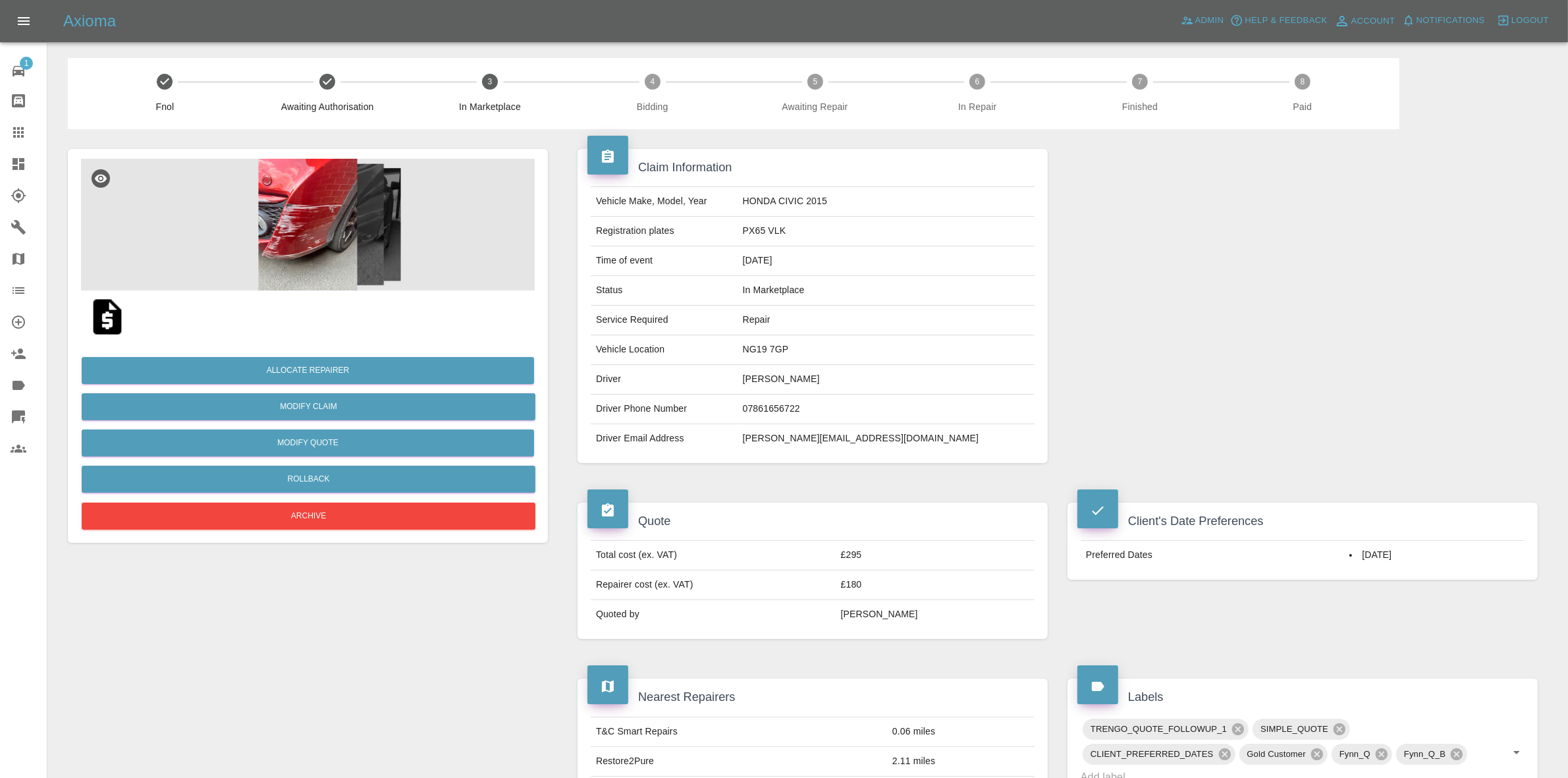
click at [387, 247] on img at bounding box center [307, 225] width 453 height 132
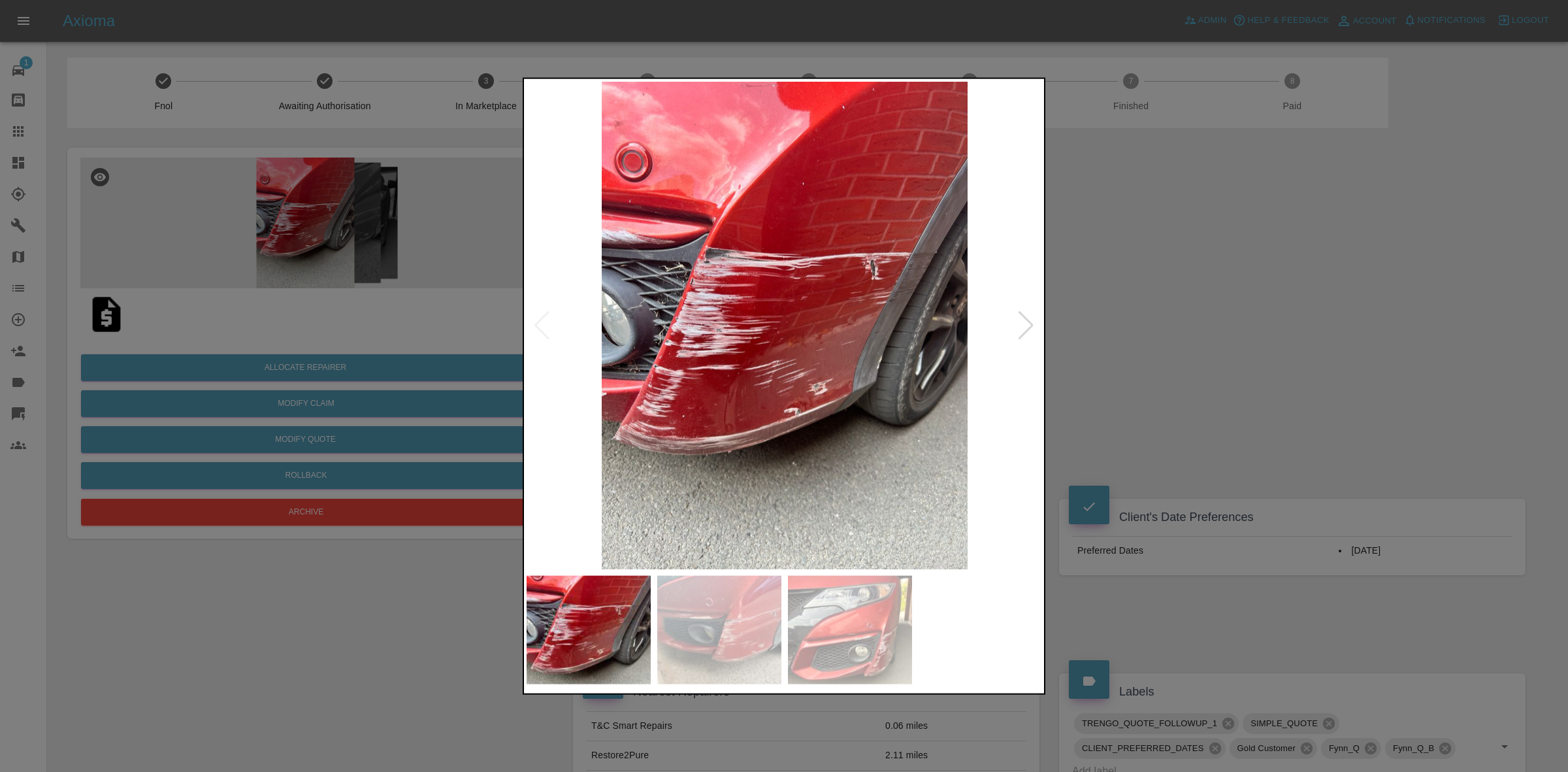
click at [1021, 320] on div at bounding box center [1026, 325] width 18 height 28
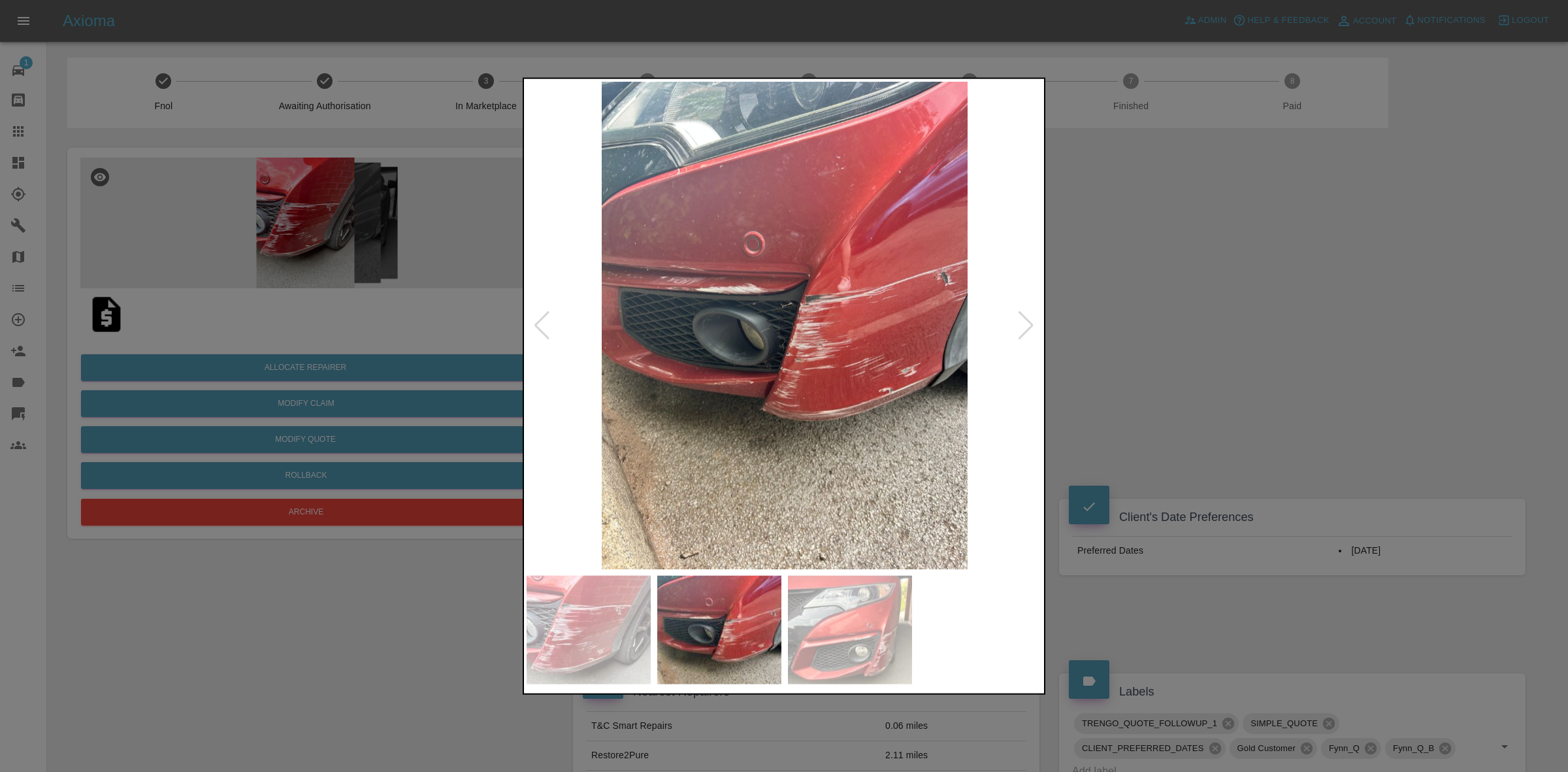
click at [1021, 320] on div at bounding box center [1026, 325] width 18 height 28
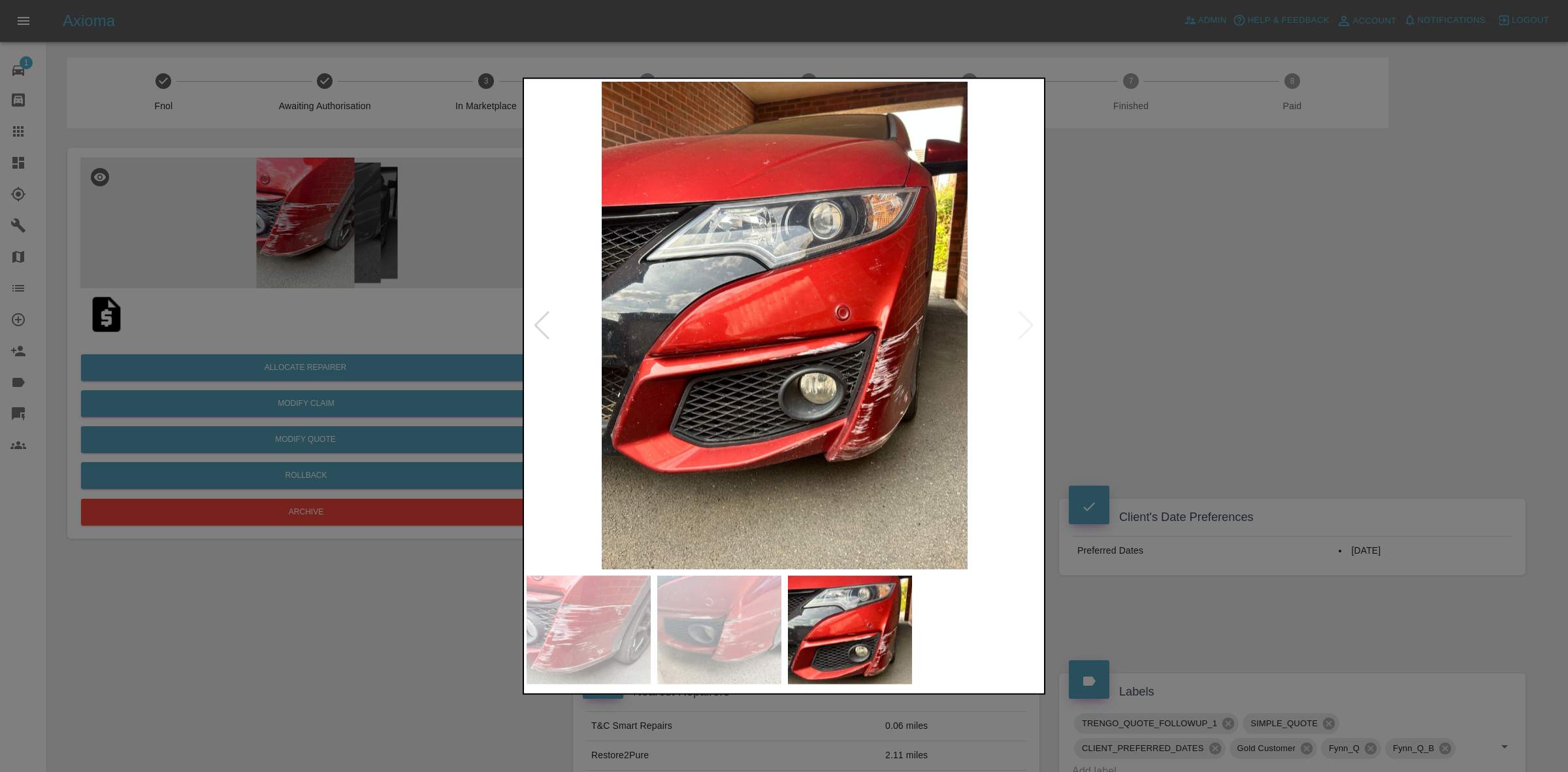
click at [1021, 320] on img at bounding box center [784, 325] width 517 height 487
click at [1160, 326] on div at bounding box center [784, 386] width 1568 height 772
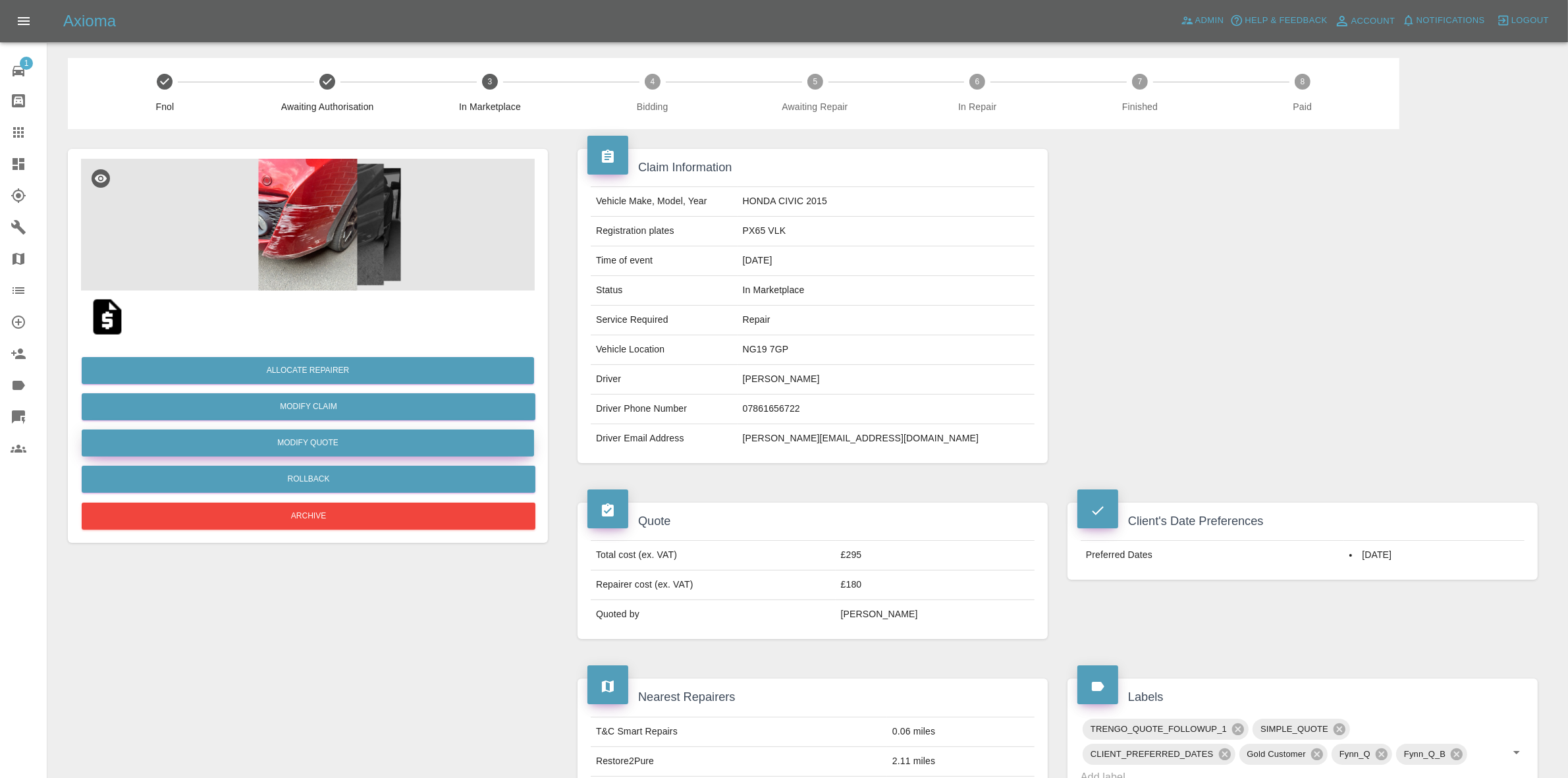
click at [292, 436] on button "Modify Quote" at bounding box center [308, 442] width 453 height 27
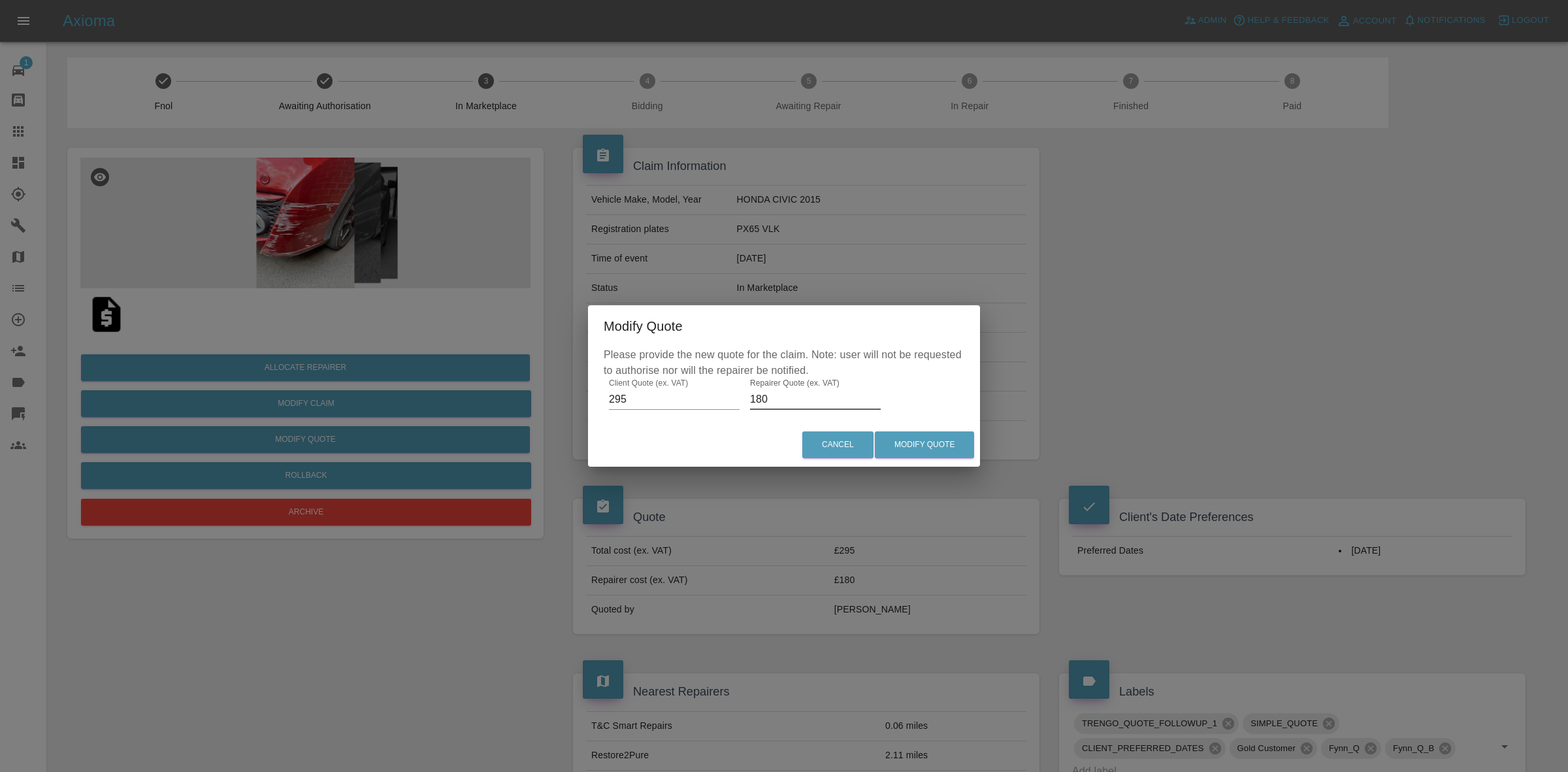
click at [781, 393] on input "180" at bounding box center [815, 399] width 131 height 21
type input "170"
click at [920, 444] on button "Modify Quote" at bounding box center [924, 445] width 99 height 27
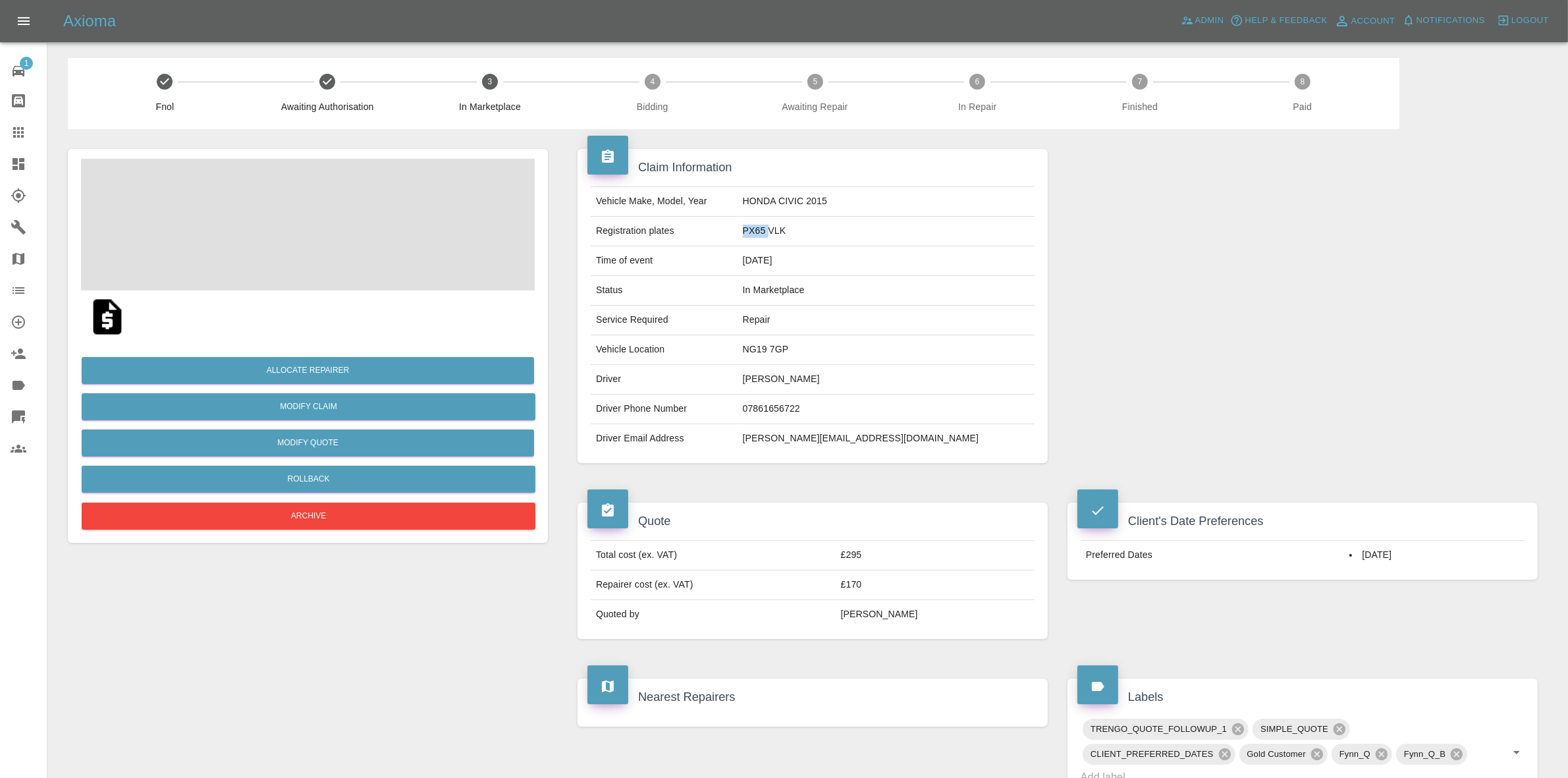
click at [854, 230] on td "PX65 VLK" at bounding box center [886, 231] width 297 height 29
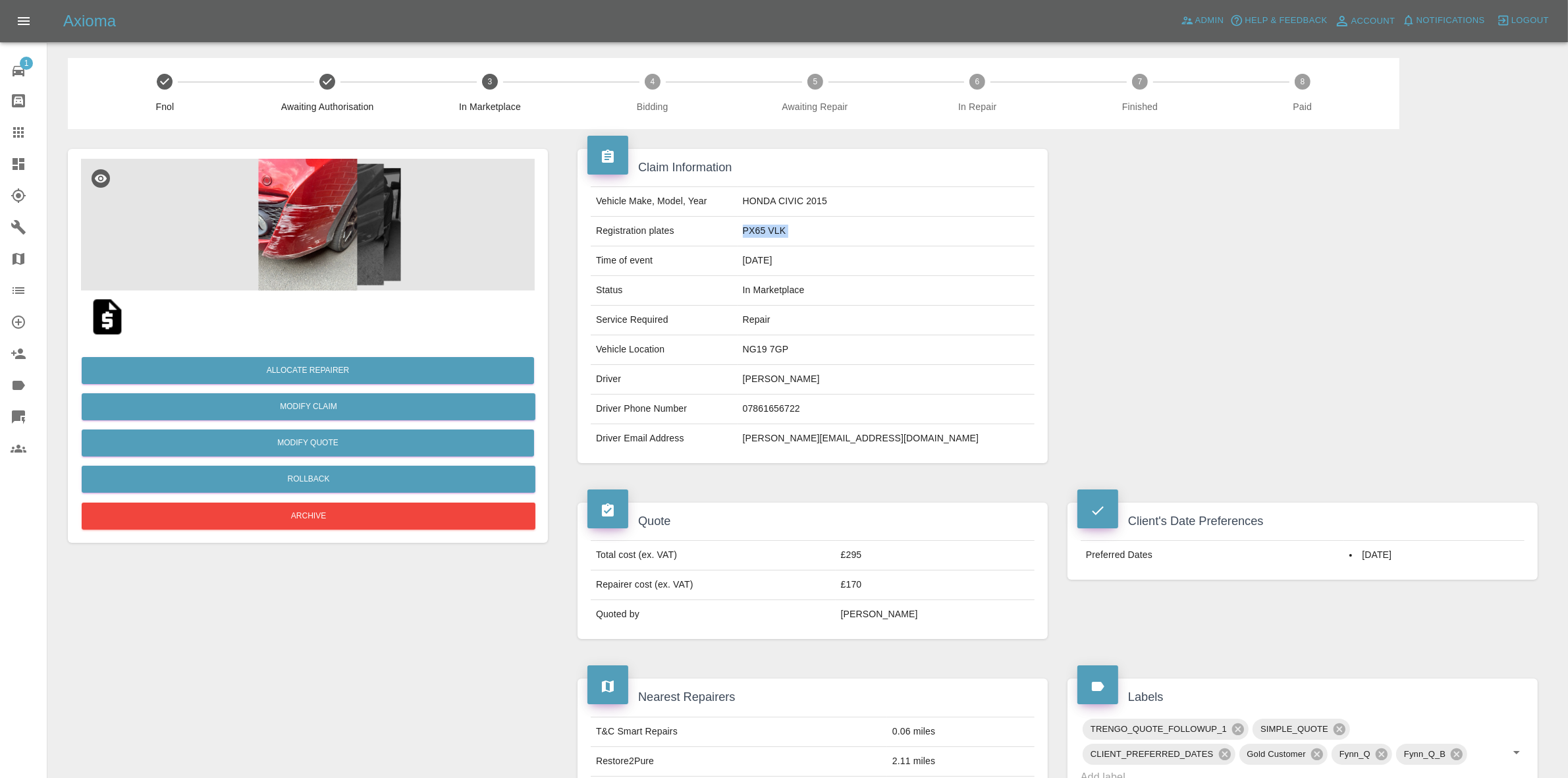
copy td "PX65 VLK"
drag, startPoint x: 1332, startPoint y: 187, endPoint x: 1322, endPoint y: 189, distance: 10.2
click at [1332, 187] on div at bounding box center [1302, 305] width 490 height 353
click at [303, 367] on button "Allocate Repairer" at bounding box center [308, 370] width 453 height 27
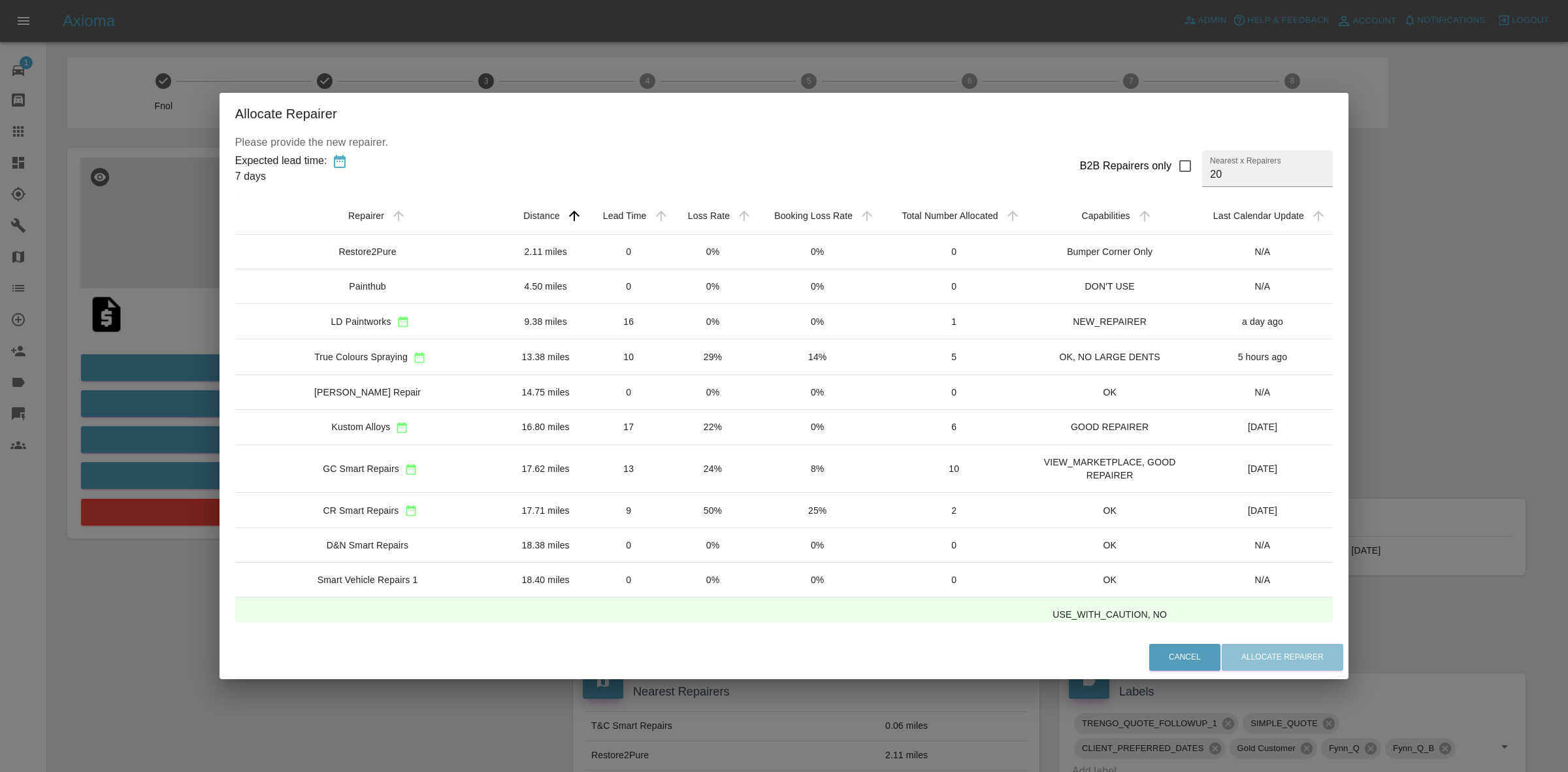
click at [697, 474] on td "24%" at bounding box center [712, 468] width 83 height 48
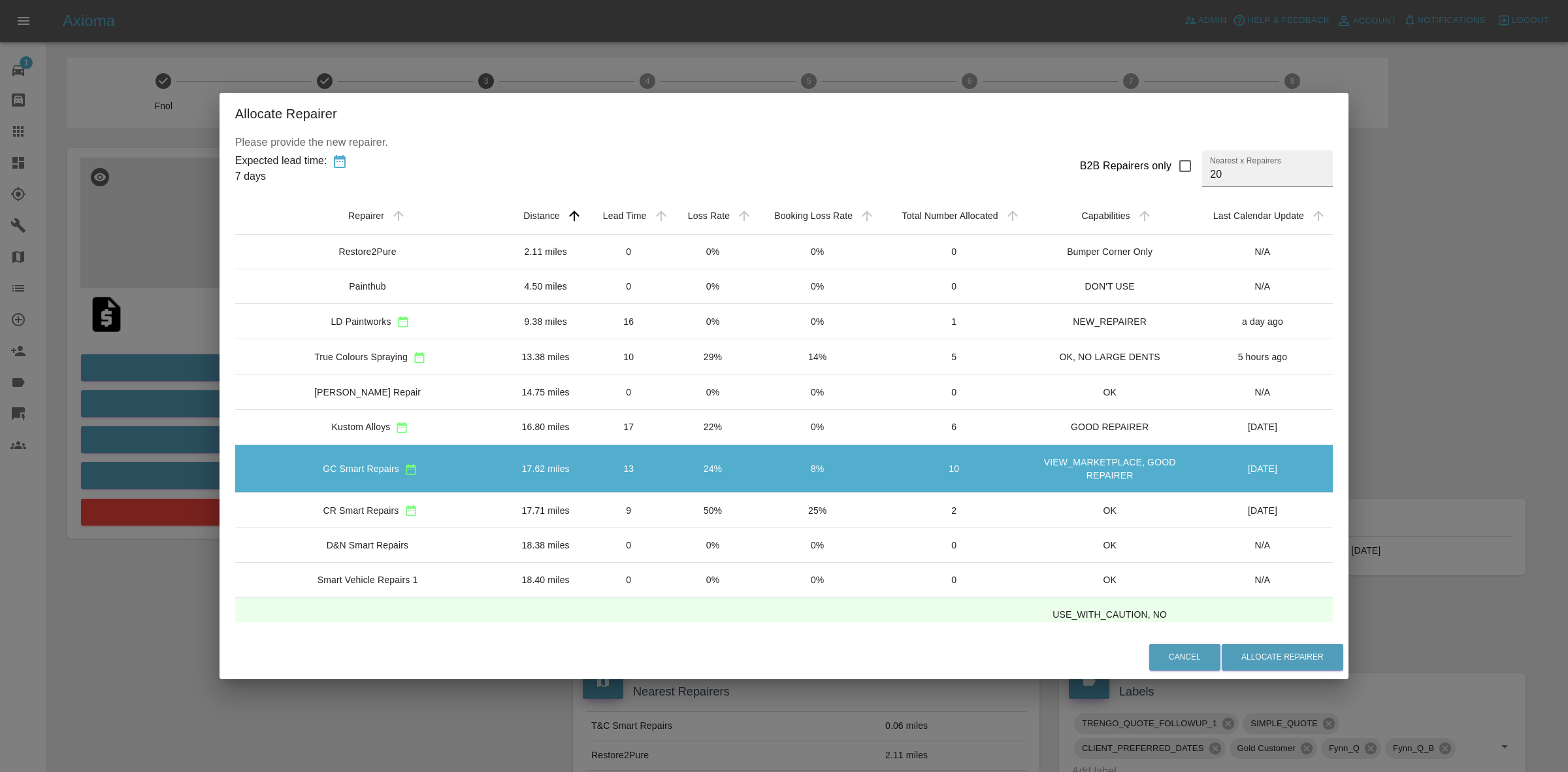
click at [689, 353] on td "29%" at bounding box center [712, 356] width 83 height 35
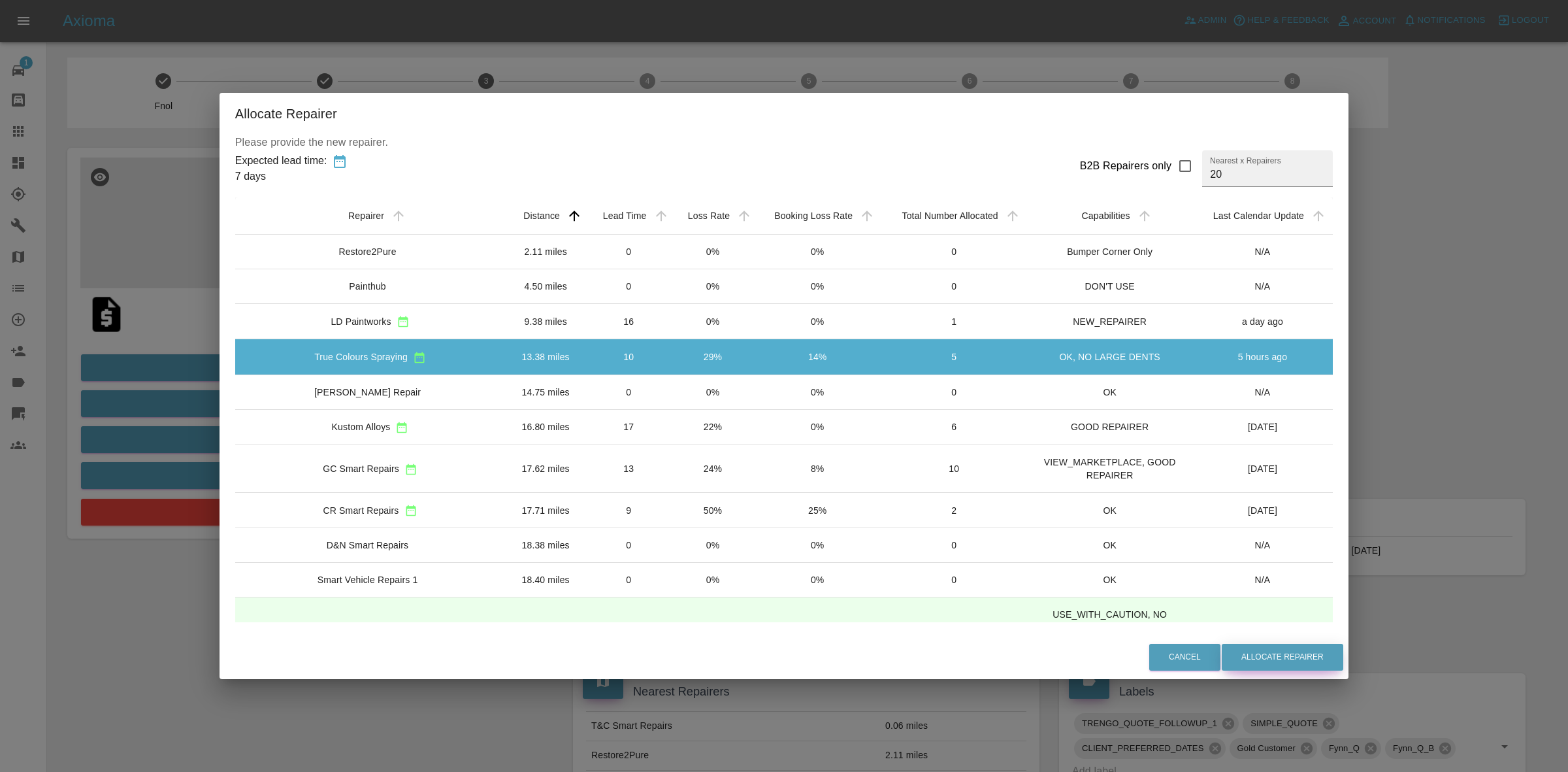
click at [1253, 657] on button "Allocate Repairer" at bounding box center [1283, 657] width 122 height 27
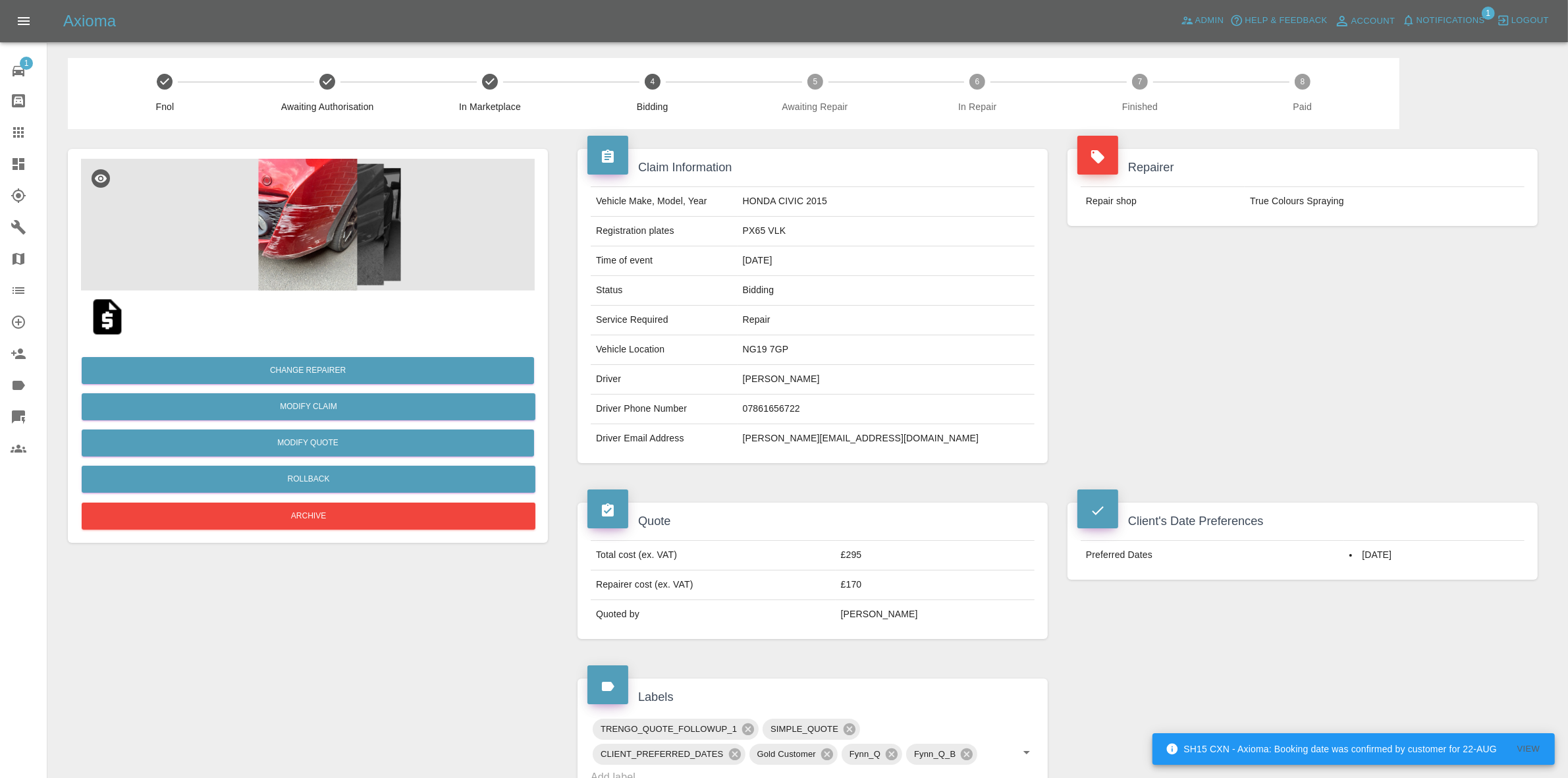
click at [1197, 298] on div "Repairer Repair shop True Colours Spraying" at bounding box center [1302, 305] width 490 height 353
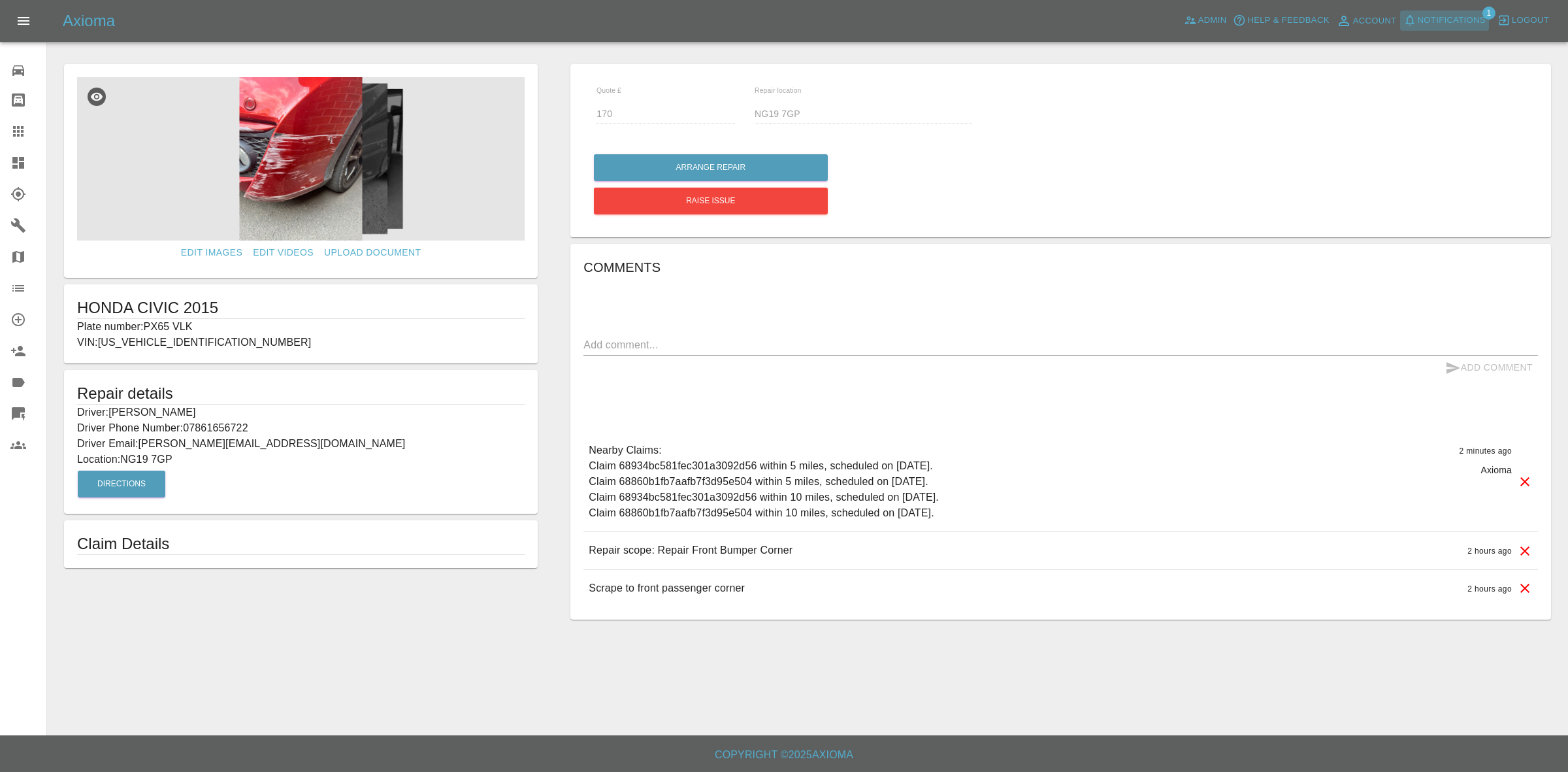
click at [1439, 17] on span "Notifications" at bounding box center [1451, 21] width 68 height 15
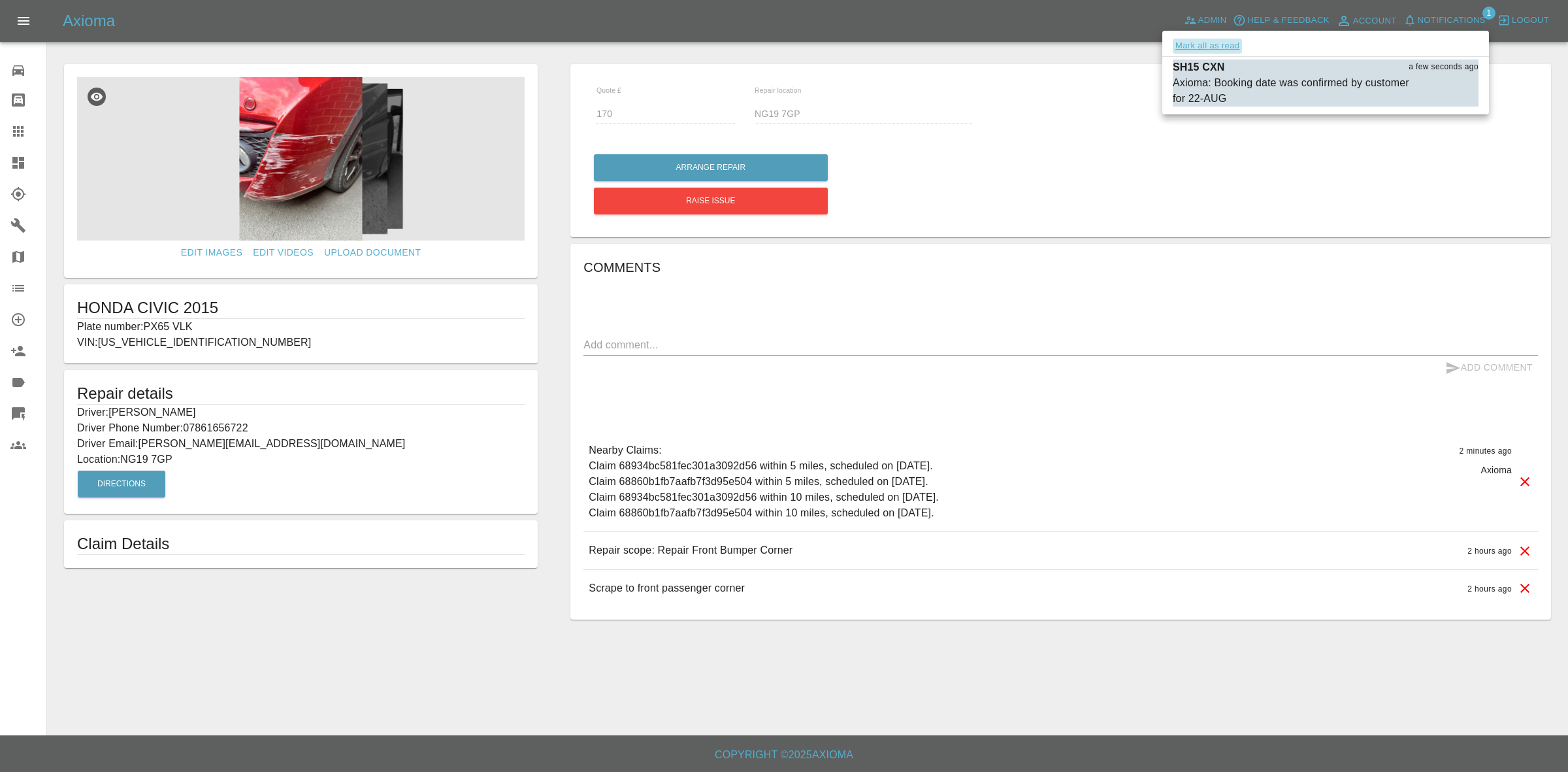
click at [1233, 41] on button "Mark all as read" at bounding box center [1207, 46] width 69 height 15
click at [1233, 218] on div at bounding box center [784, 386] width 1568 height 772
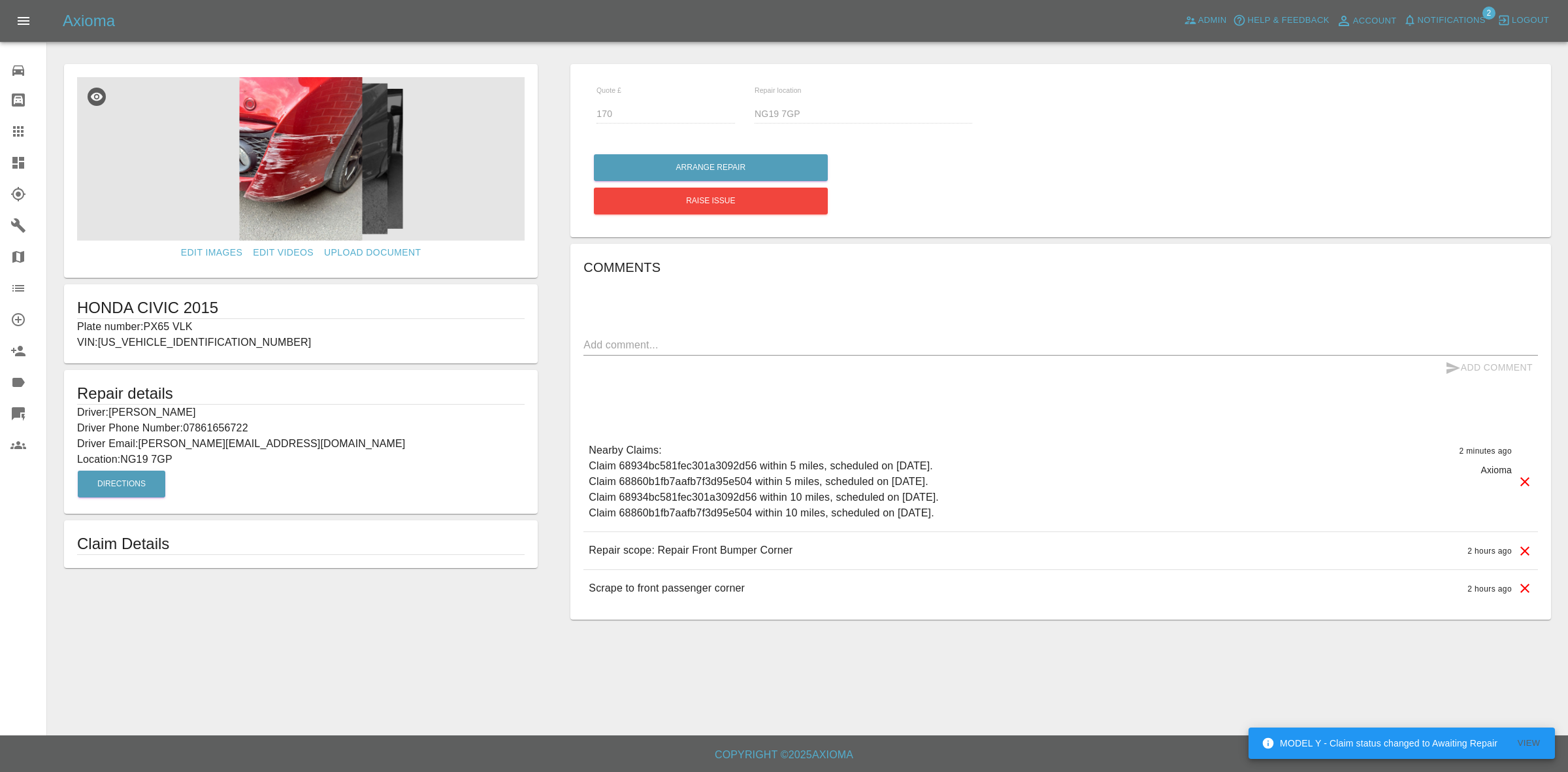
click at [0, 165] on link "Dashboard" at bounding box center [23, 163] width 47 height 32
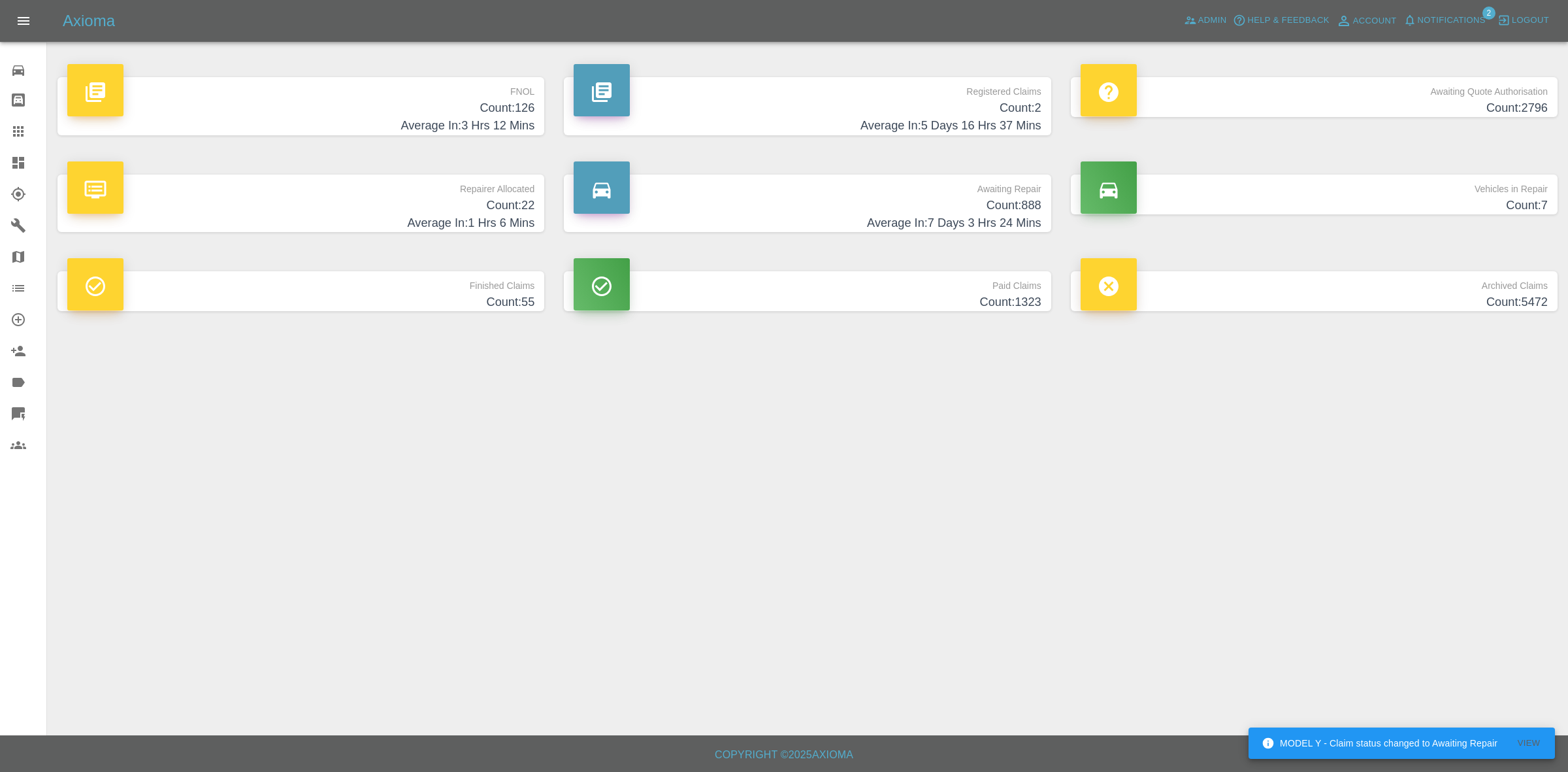
click at [1419, 26] on span "Notifications" at bounding box center [1451, 21] width 68 height 15
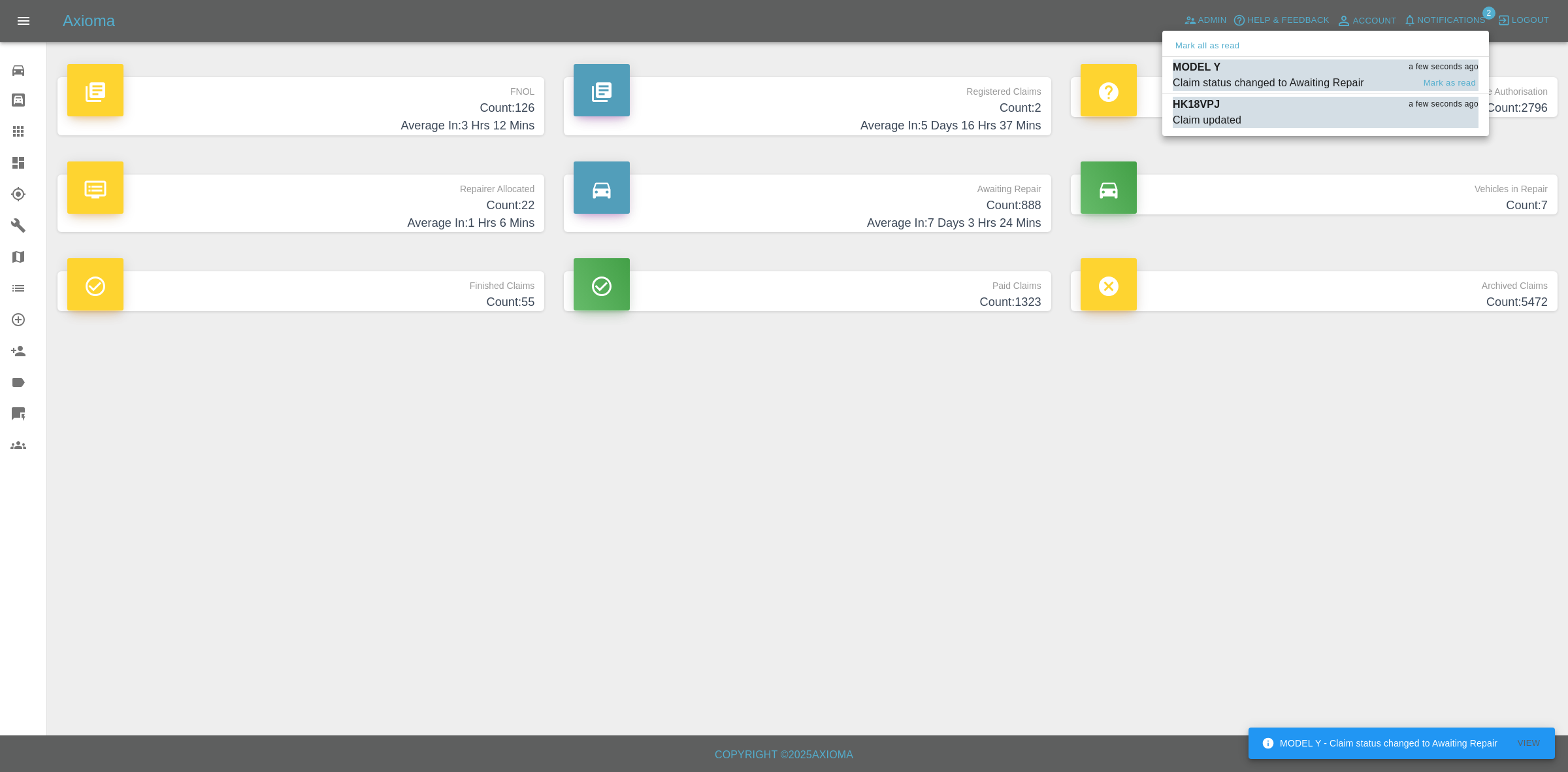
click at [1285, 72] on div "MODEL Y a few seconds ago" at bounding box center [1325, 67] width 305 height 16
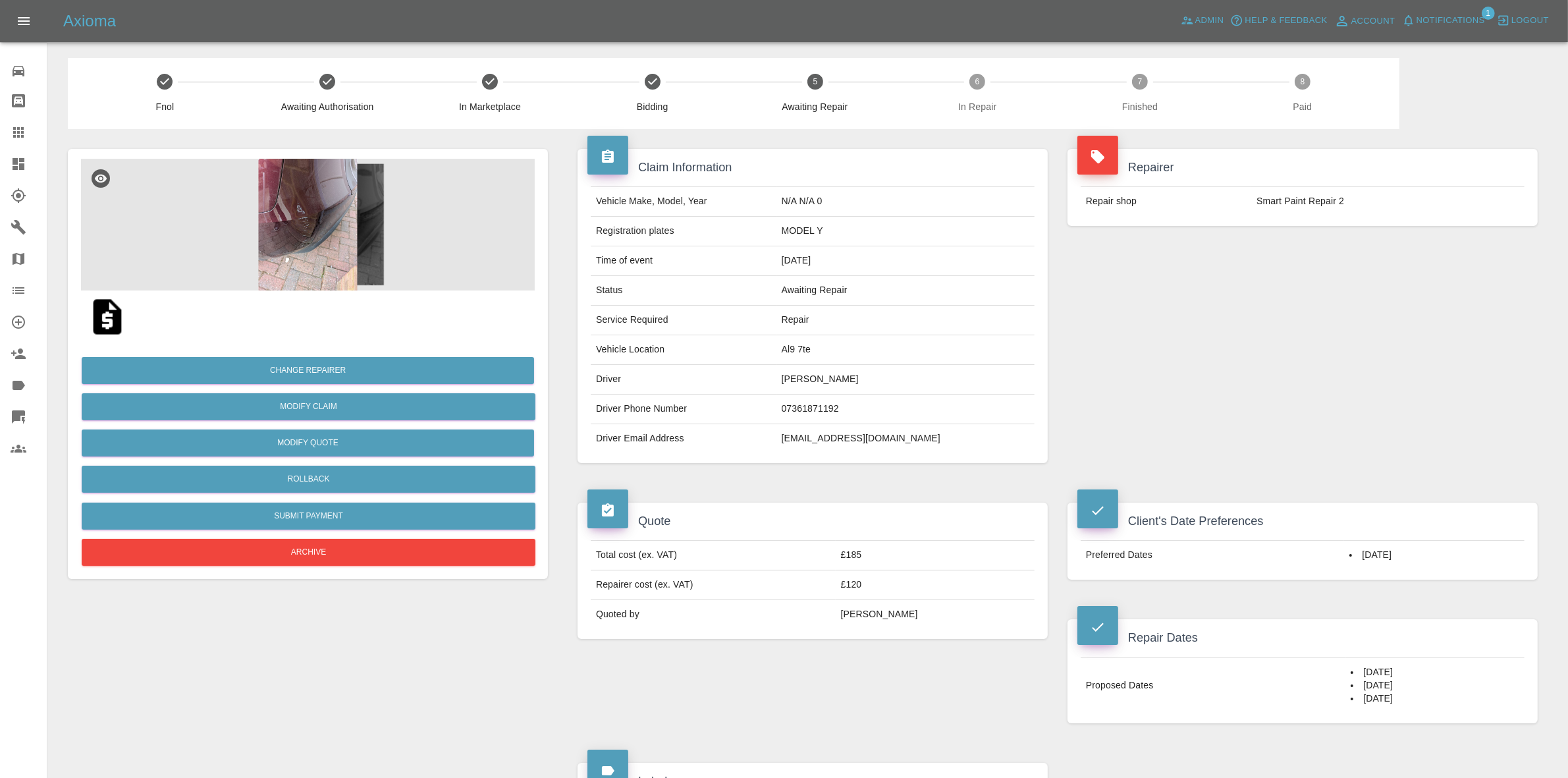
click at [0, 162] on link "Dashboard" at bounding box center [24, 164] width 47 height 32
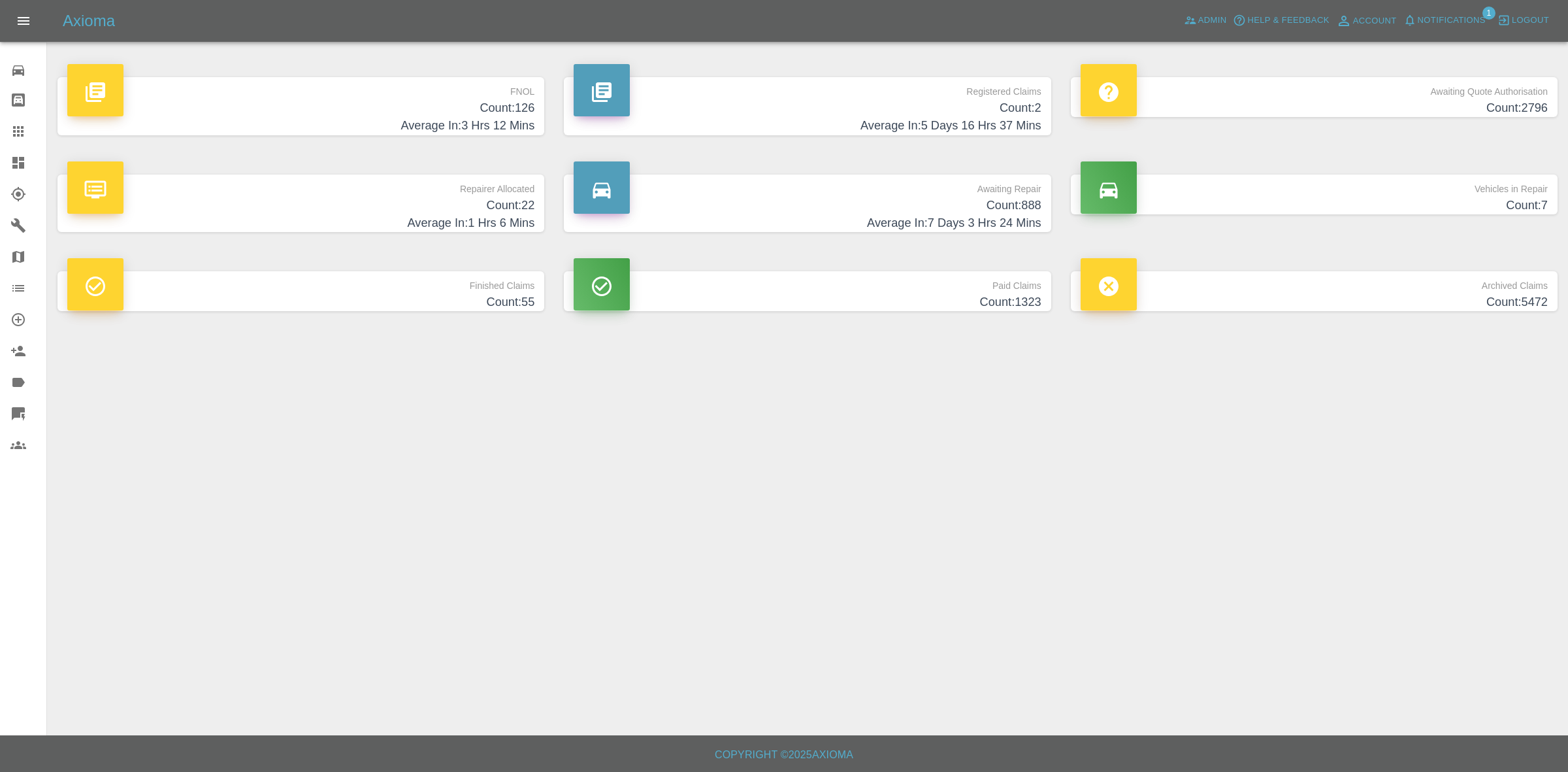
click at [489, 225] on h4 "Average In: 1 Hrs 6 Mins" at bounding box center [301, 223] width 467 height 18
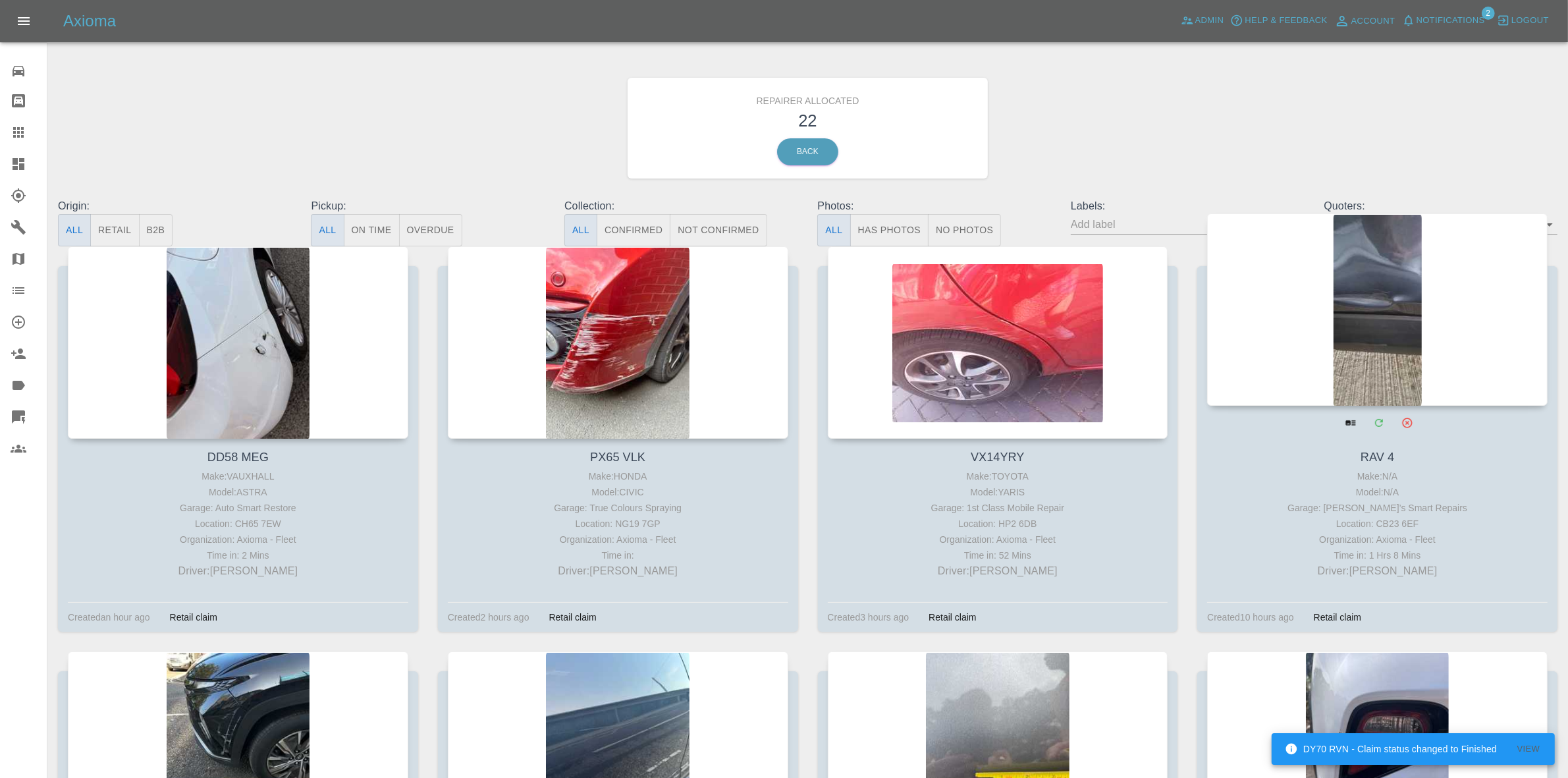
click at [1395, 331] on div at bounding box center [1377, 310] width 341 height 193
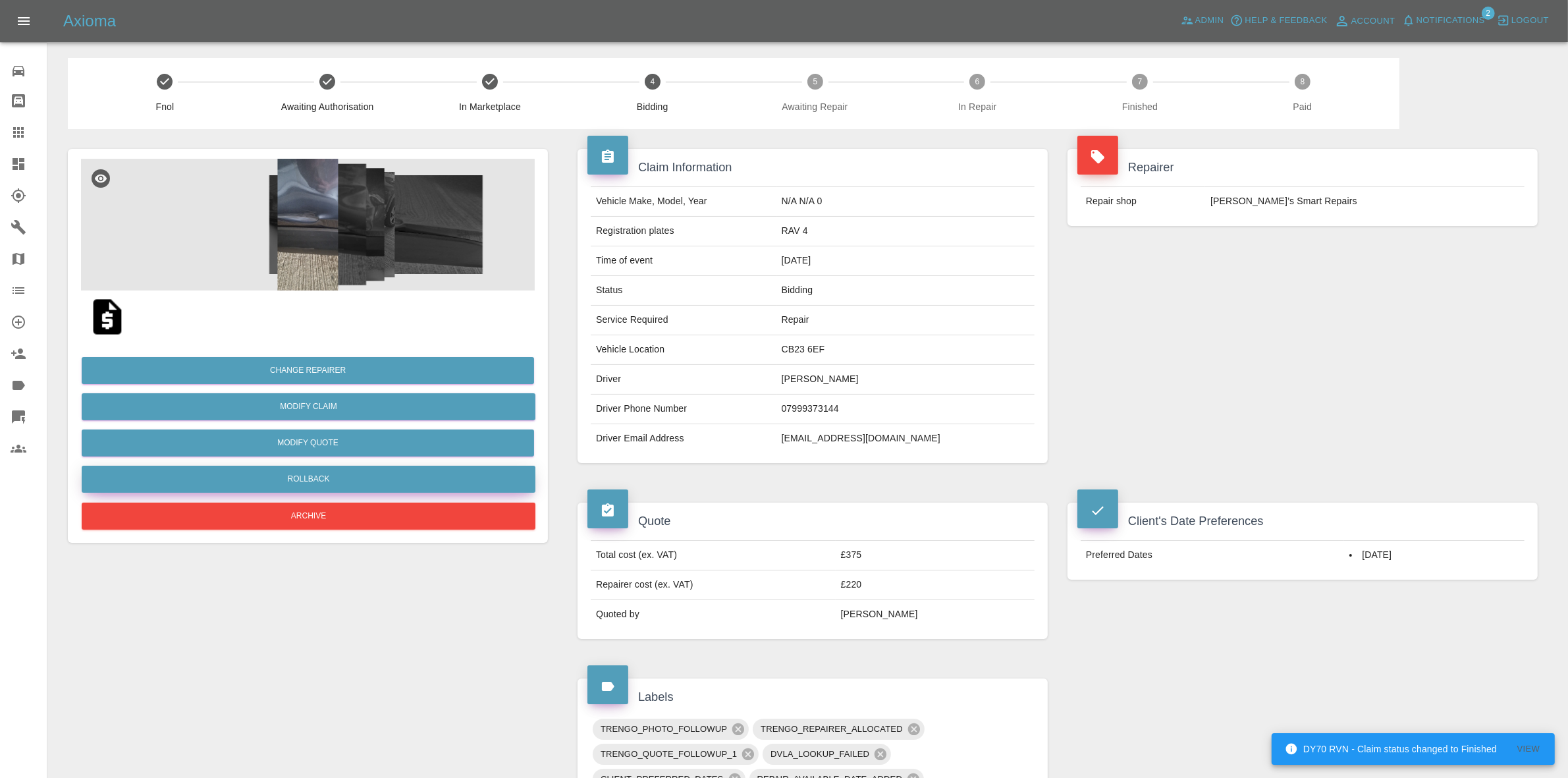
click at [310, 473] on button "Rollback" at bounding box center [308, 479] width 453 height 27
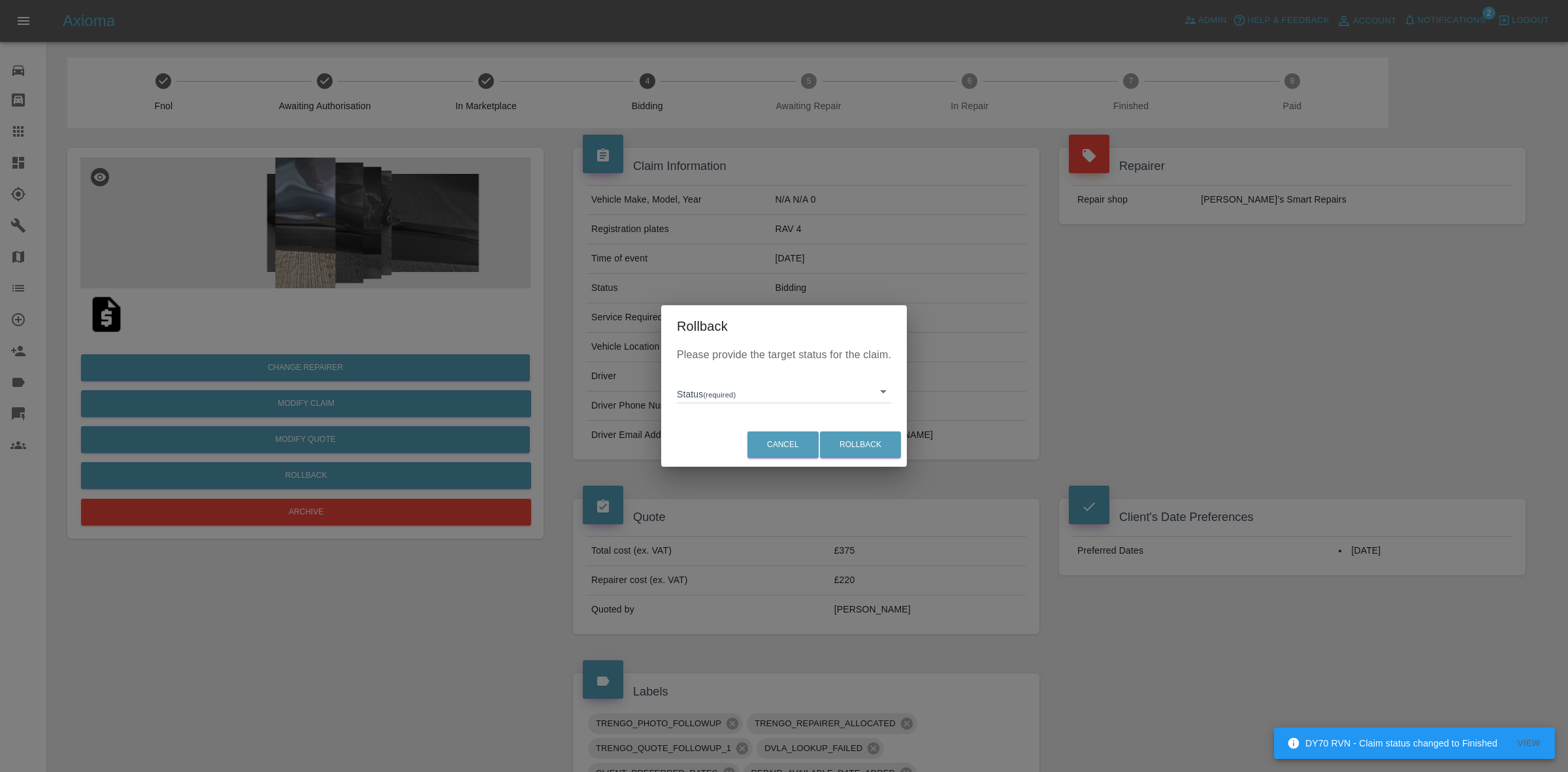
click at [759, 391] on body "DY70 RVN - Claim status changed to Finished View Axioma Admin Help & Feedback A…" at bounding box center [784, 672] width 1568 height 1344
click at [743, 448] on li "In Marketplace" at bounding box center [784, 452] width 208 height 30
type input "in-marketplace"
click at [850, 442] on button "Rollback" at bounding box center [860, 445] width 81 height 27
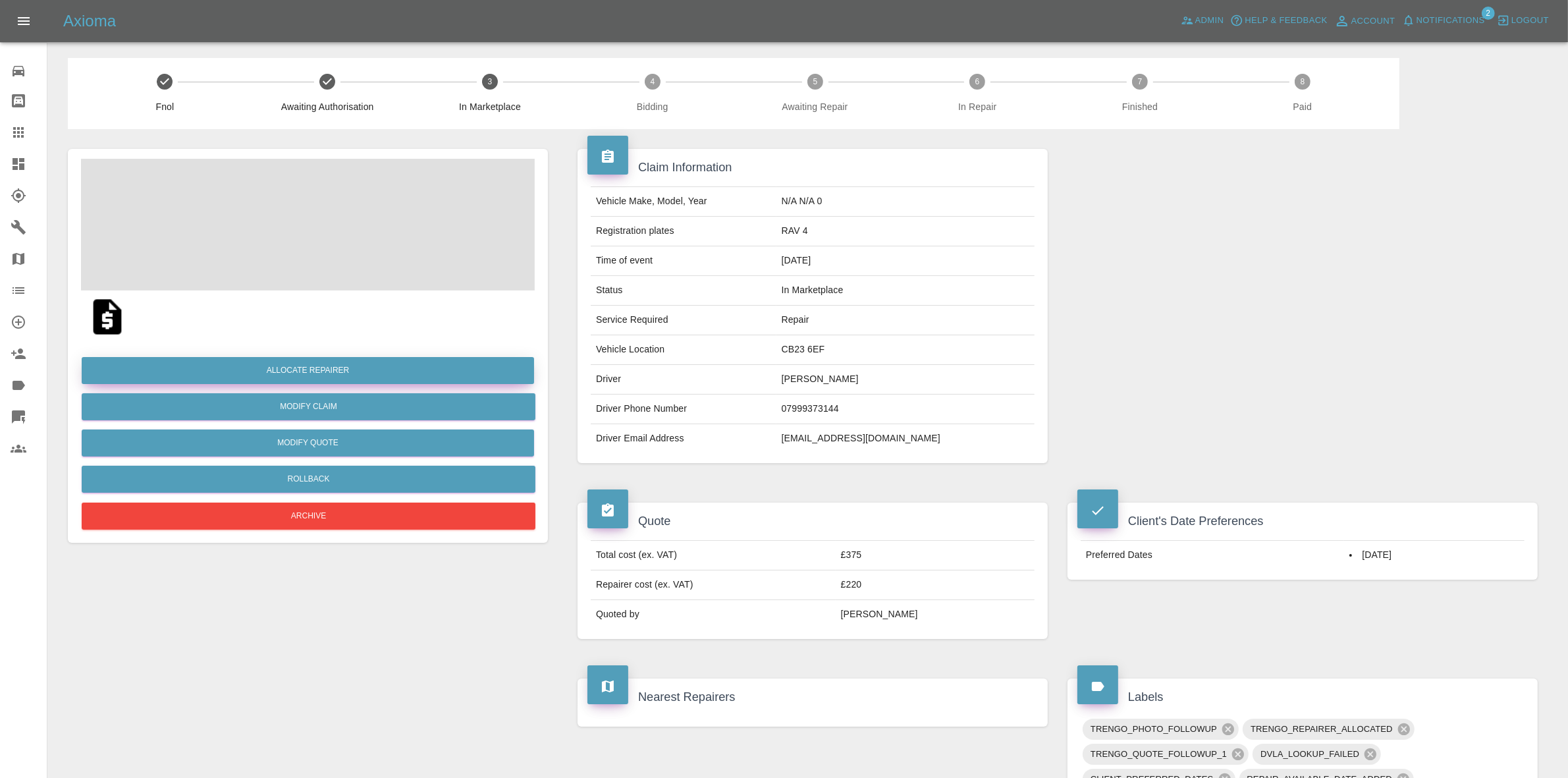
click at [292, 371] on button "Allocate Repairer" at bounding box center [308, 370] width 453 height 27
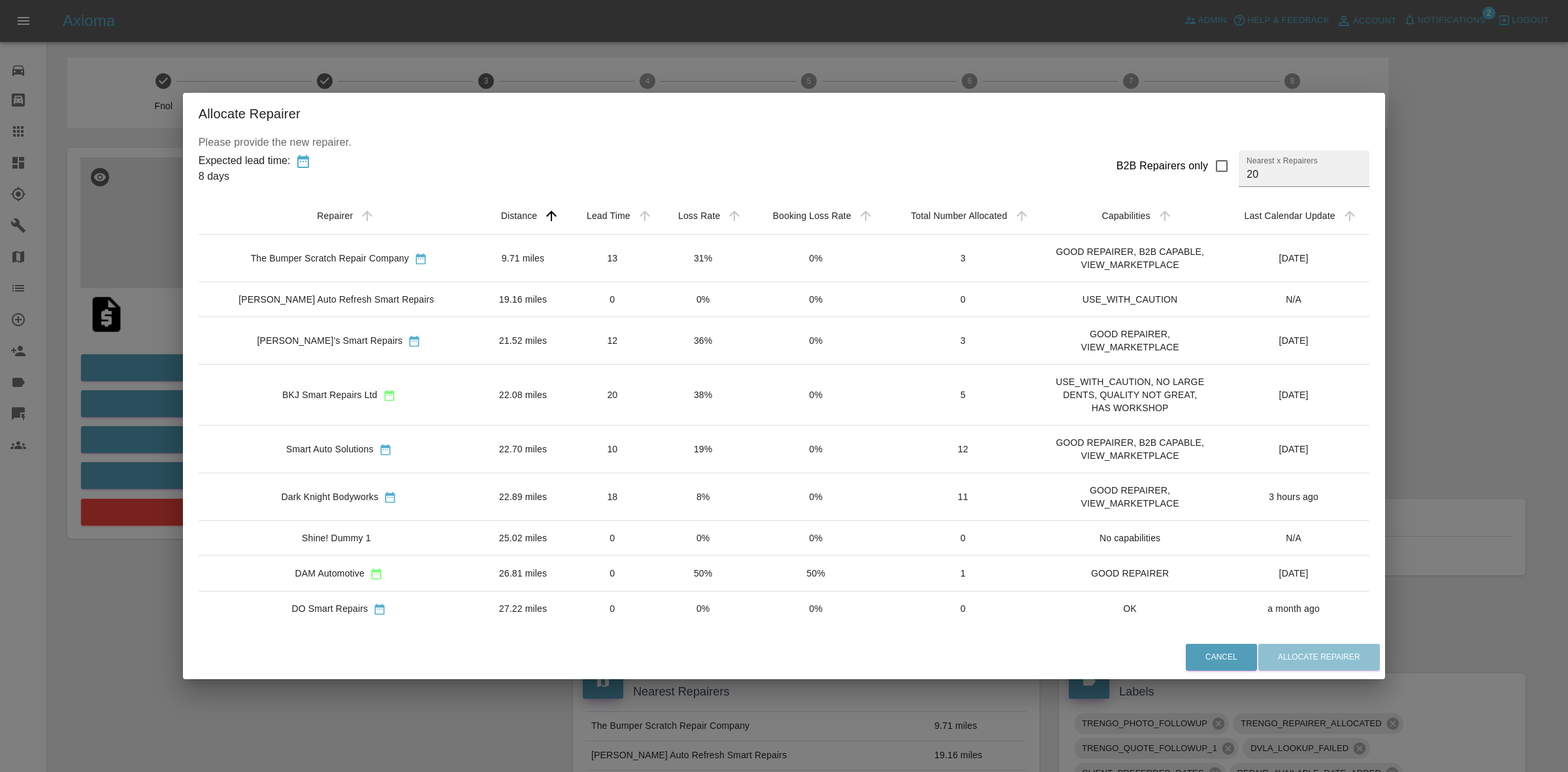
click at [625, 413] on td "20" at bounding box center [613, 395] width 92 height 61
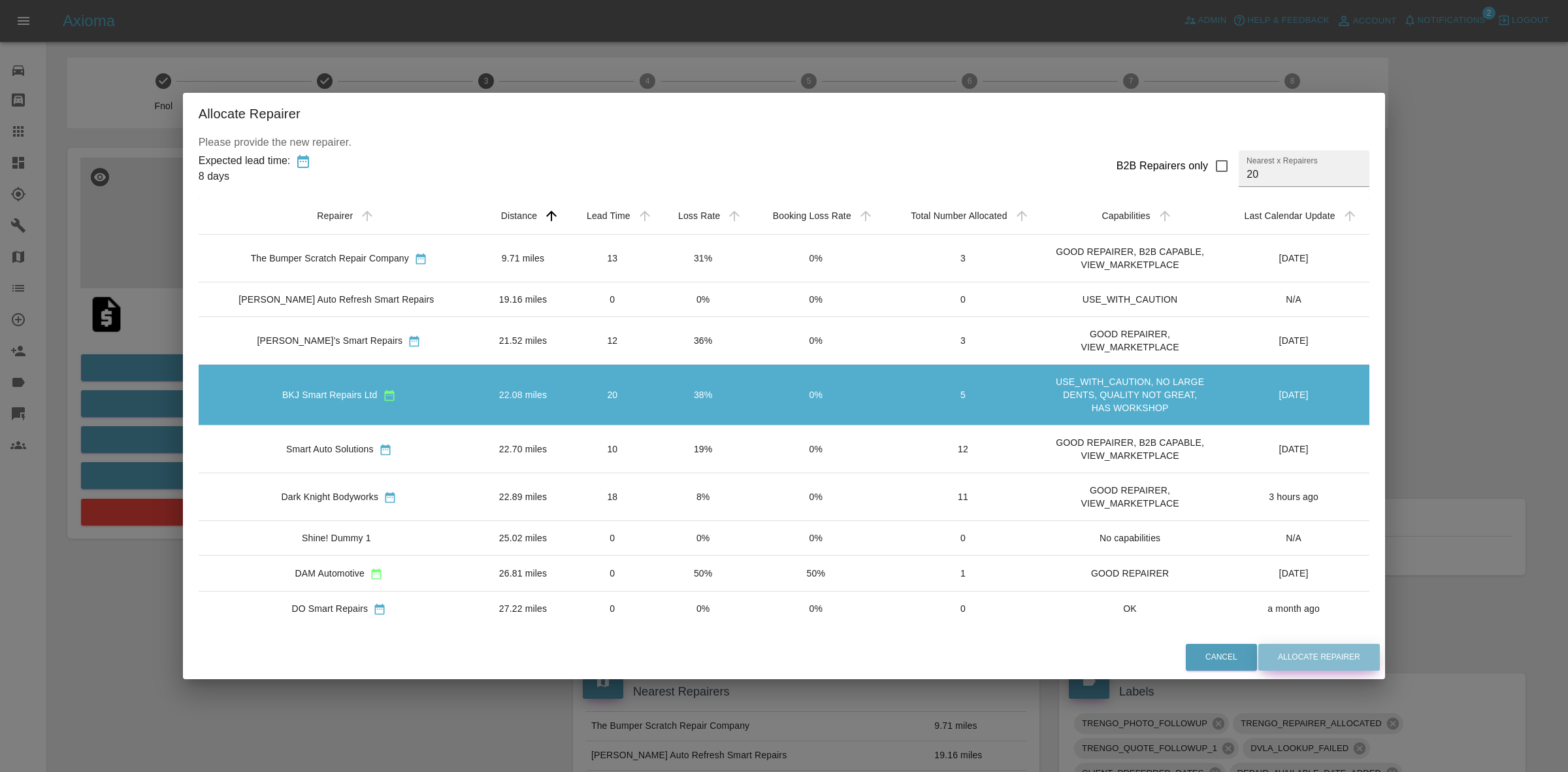
click at [1323, 667] on button "Allocate Repairer" at bounding box center [1319, 657] width 122 height 27
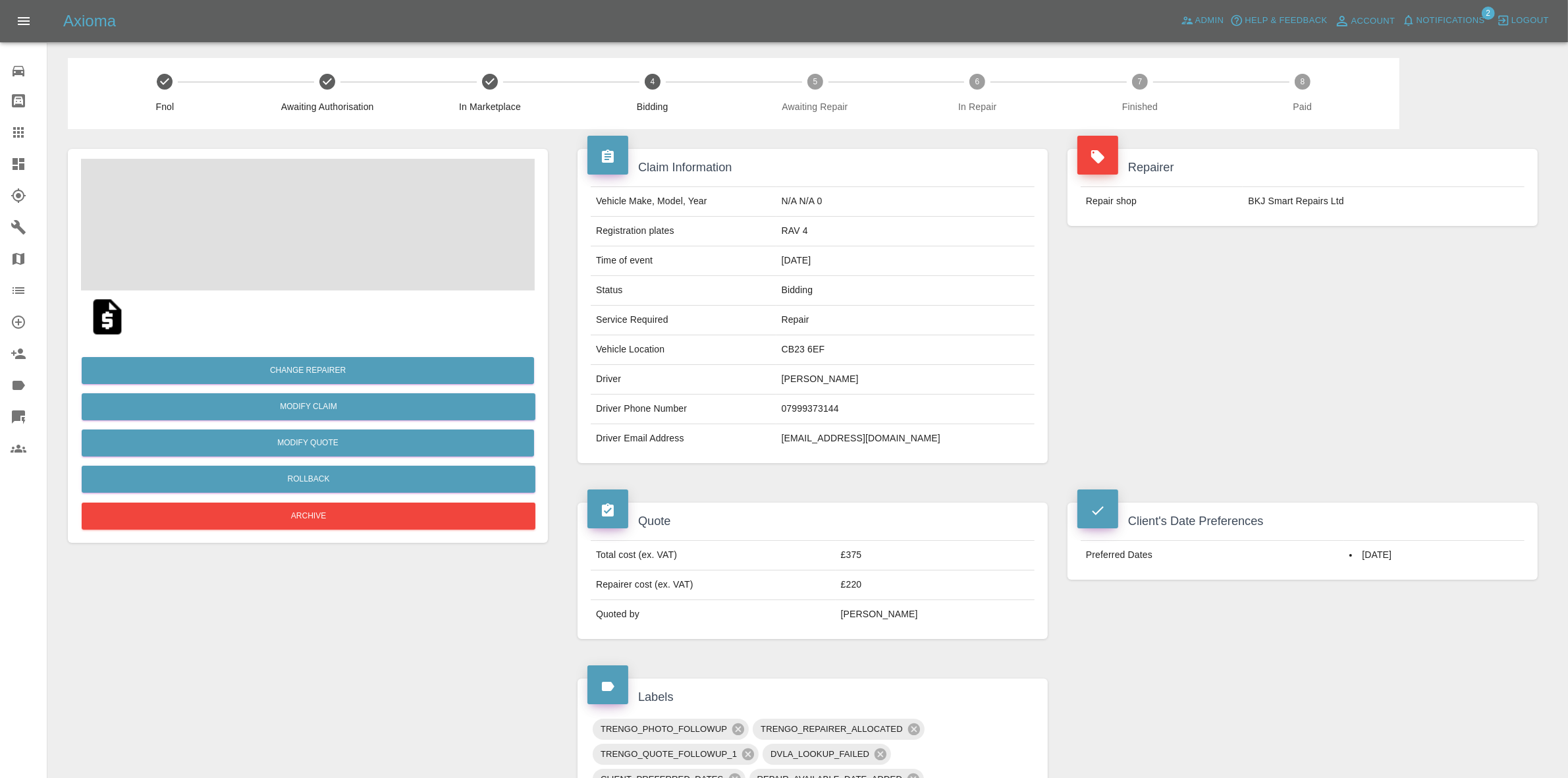
click at [1369, 356] on div "Repairer Repair shop BKJ Smart Repairs Ltd" at bounding box center [1302, 305] width 490 height 353
